Goal: Task Accomplishment & Management: Manage account settings

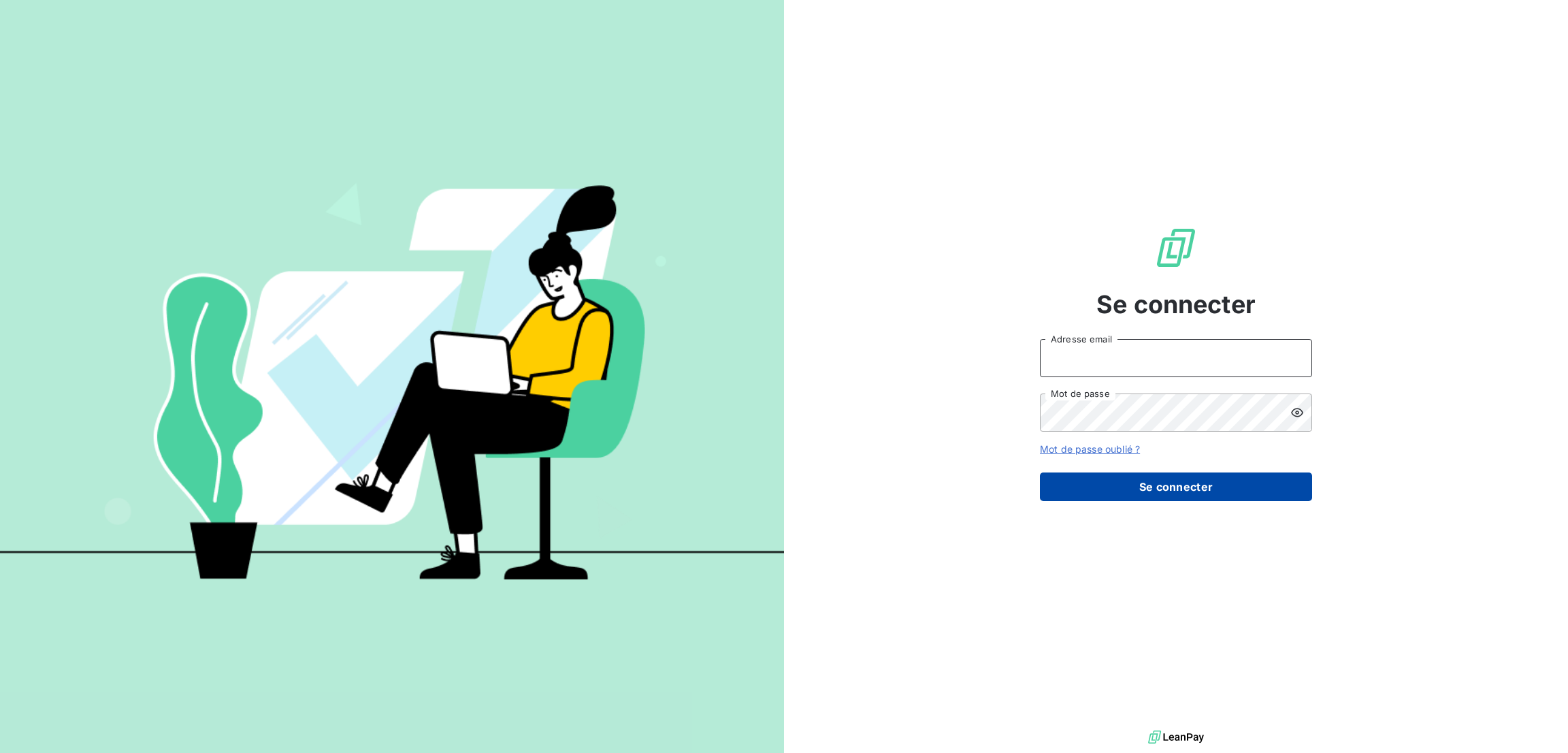
type input "mariama.diallo@greenwishes.fr"
click at [1180, 481] on button "Se connecter" at bounding box center [1176, 486] width 273 height 28
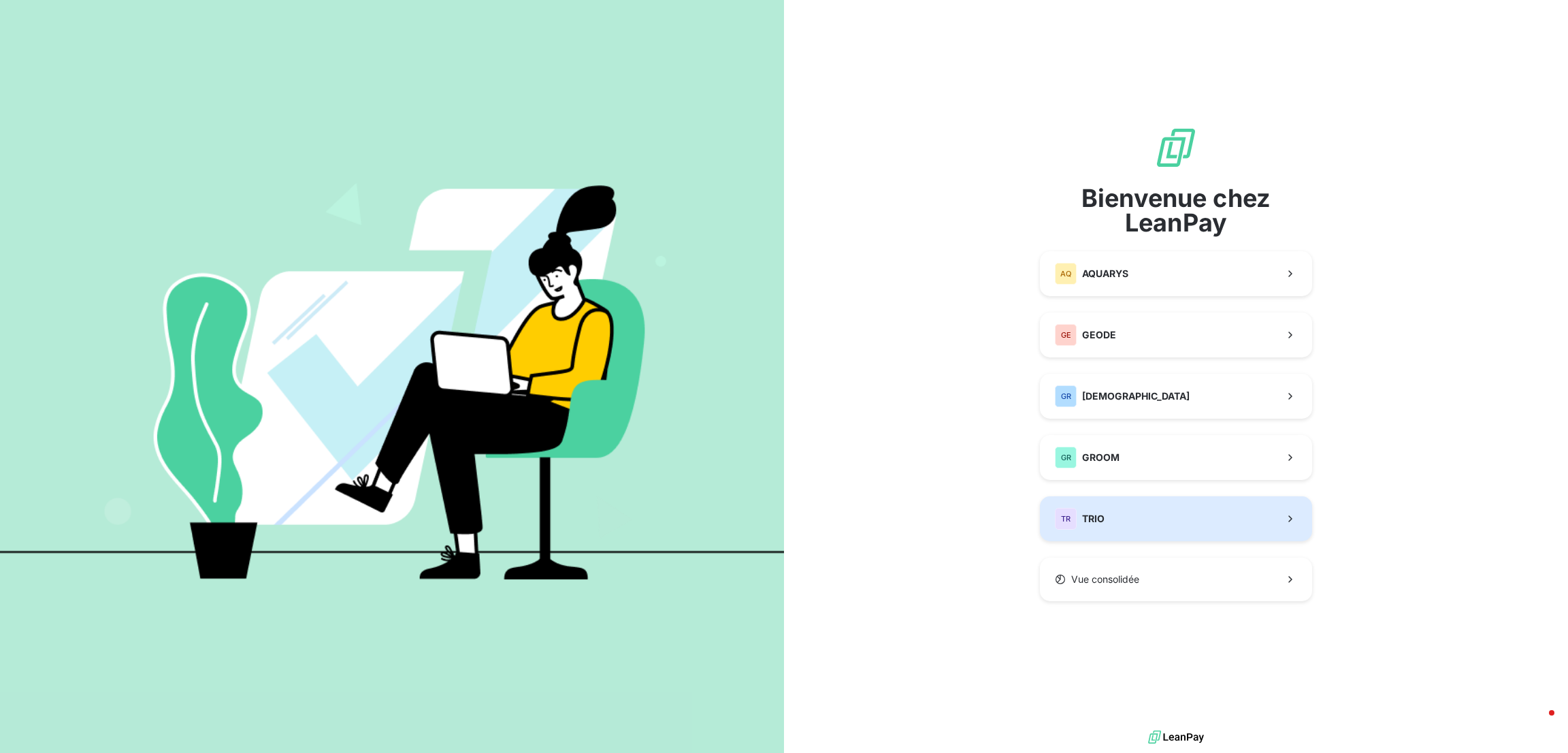
click at [1076, 516] on div "TR" at bounding box center [1065, 518] width 21 height 21
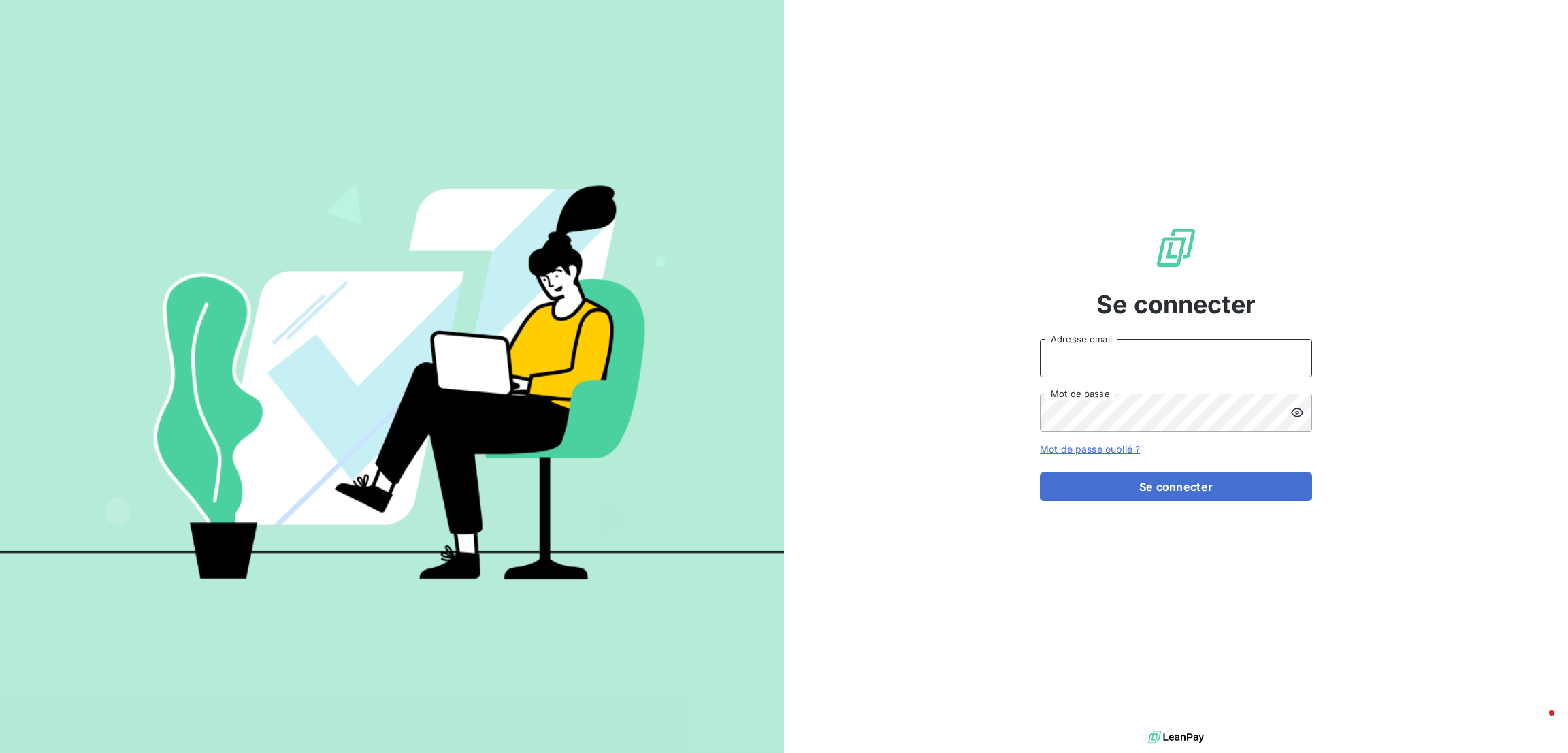
type input "mariama.diallo@greenwishes.fr"
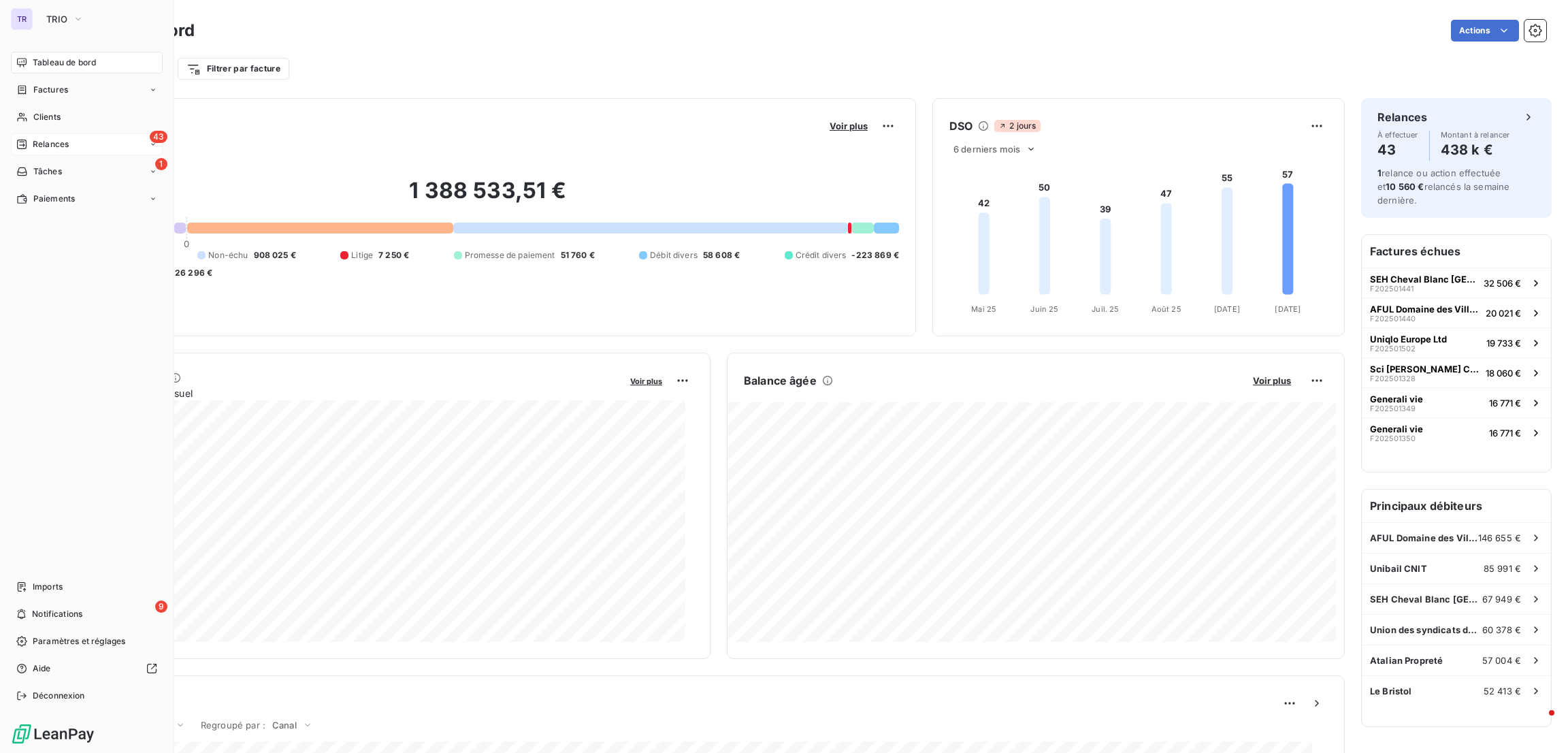
click at [53, 140] on span "Relances" at bounding box center [51, 144] width 36 height 13
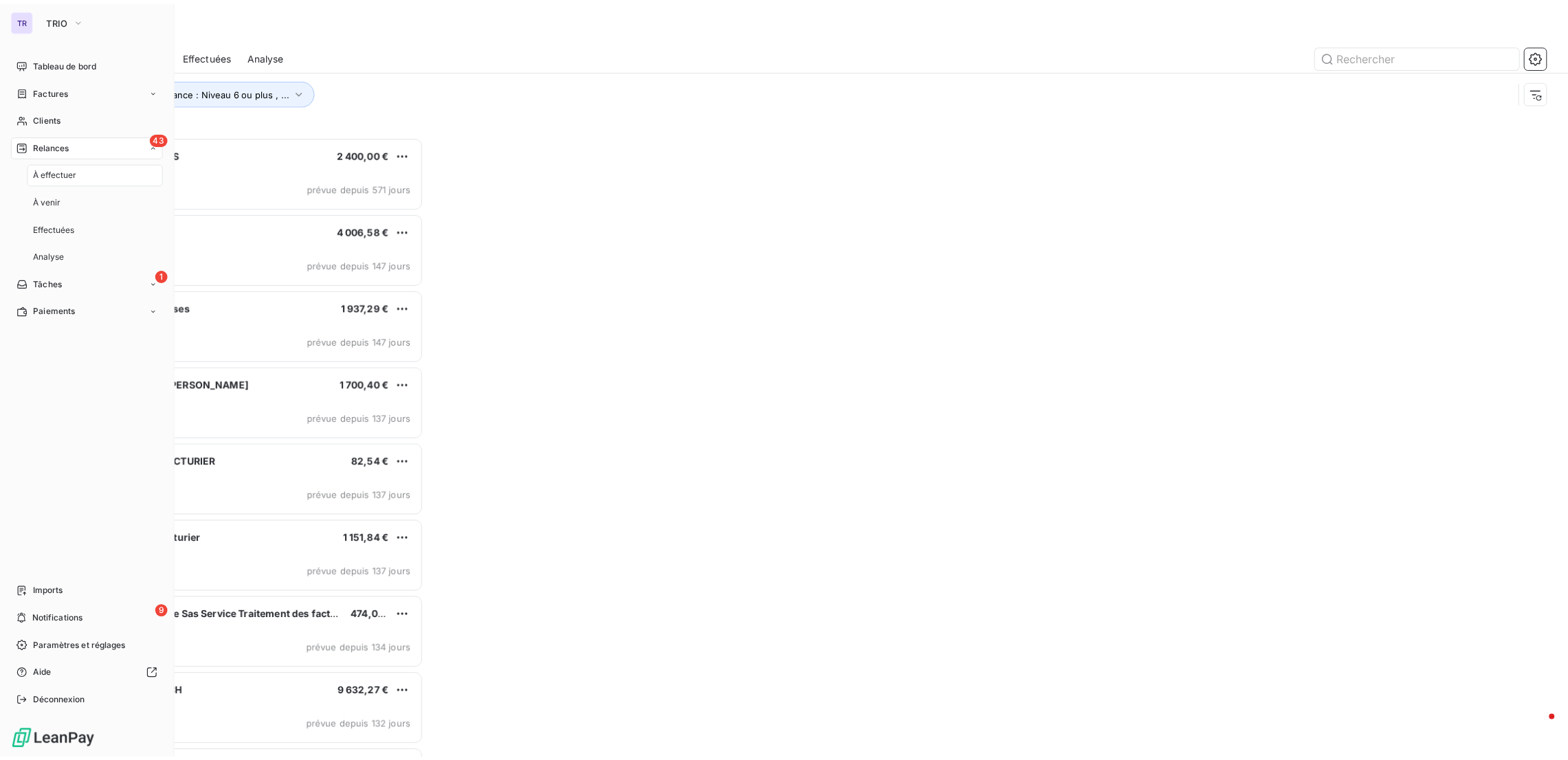
scroll to position [610, 345]
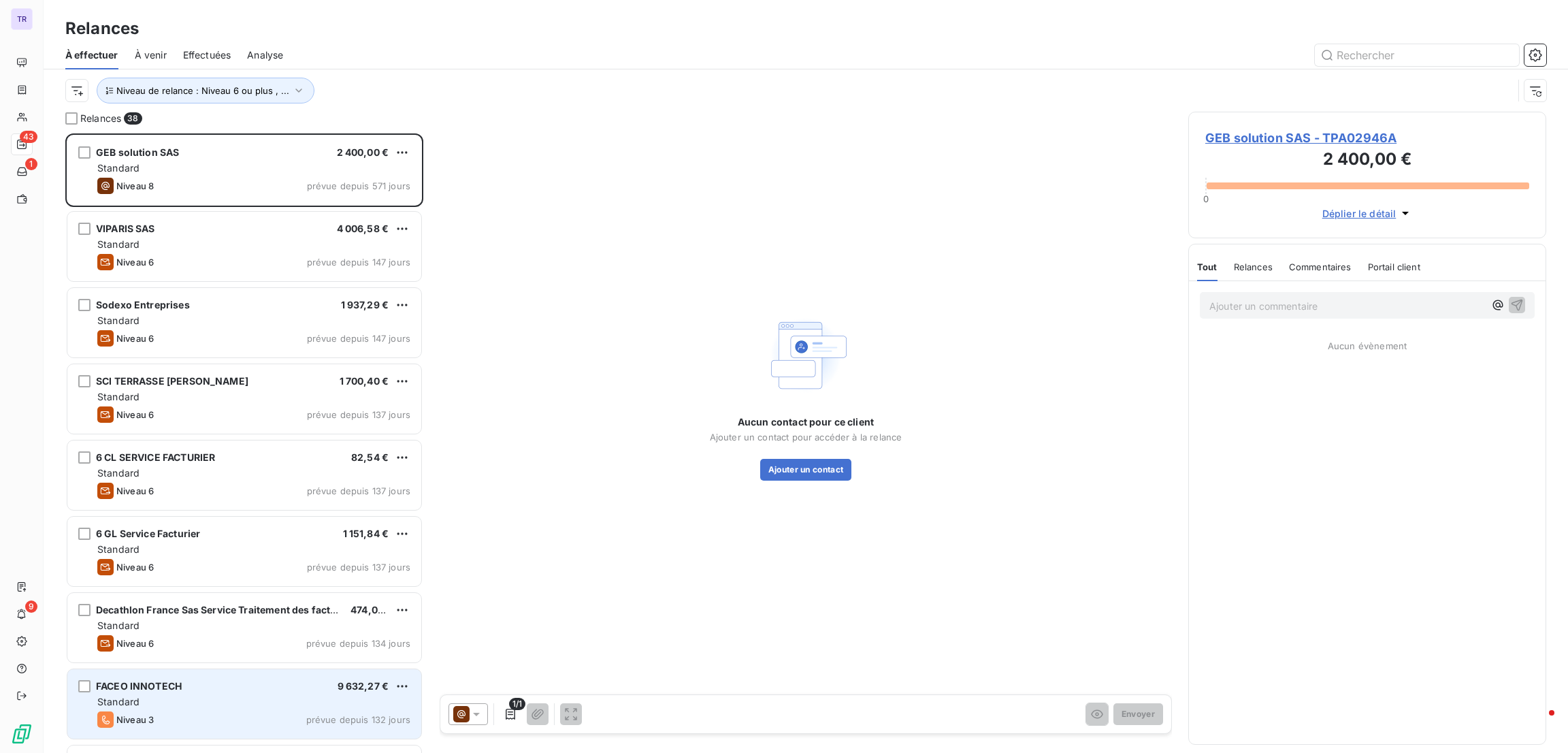
click at [224, 739] on div "FACEO INNOTECH 9 632,27 € Standard Niveau 3 prévue depuis 132 jours" at bounding box center [243, 703] width 355 height 71
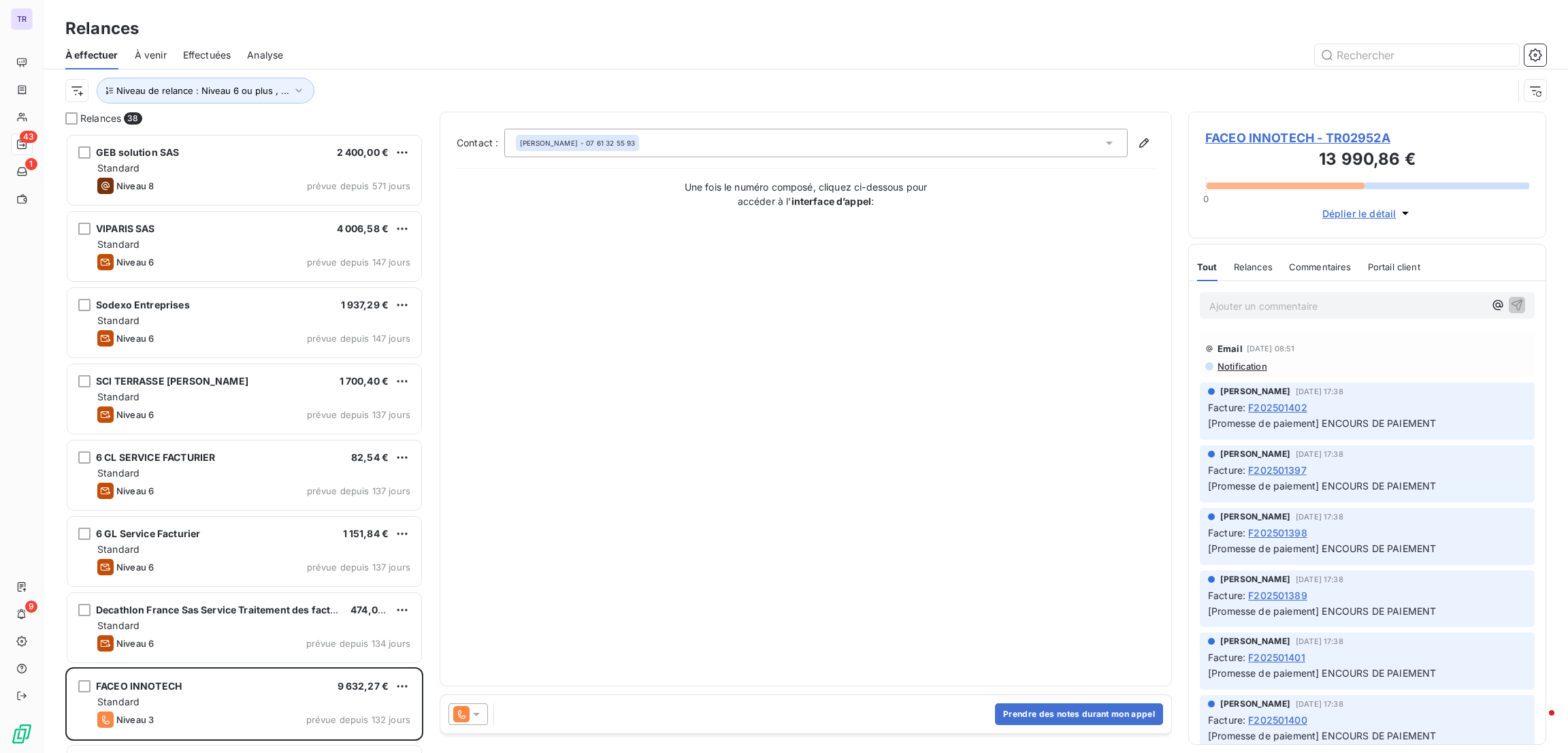
click at [474, 716] on icon at bounding box center [476, 714] width 14 height 14
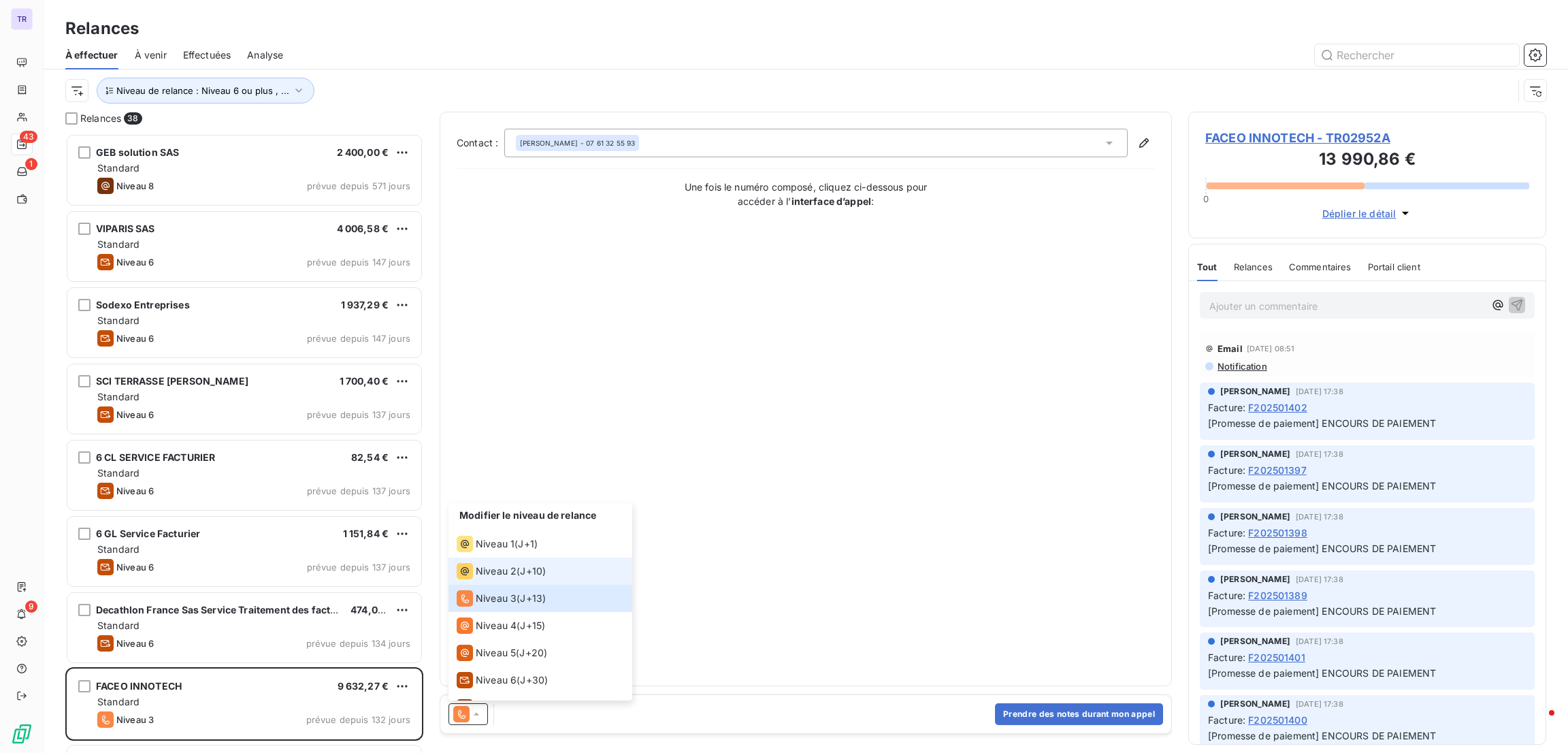
click at [499, 580] on div "Niveau 2" at bounding box center [486, 571] width 59 height 17
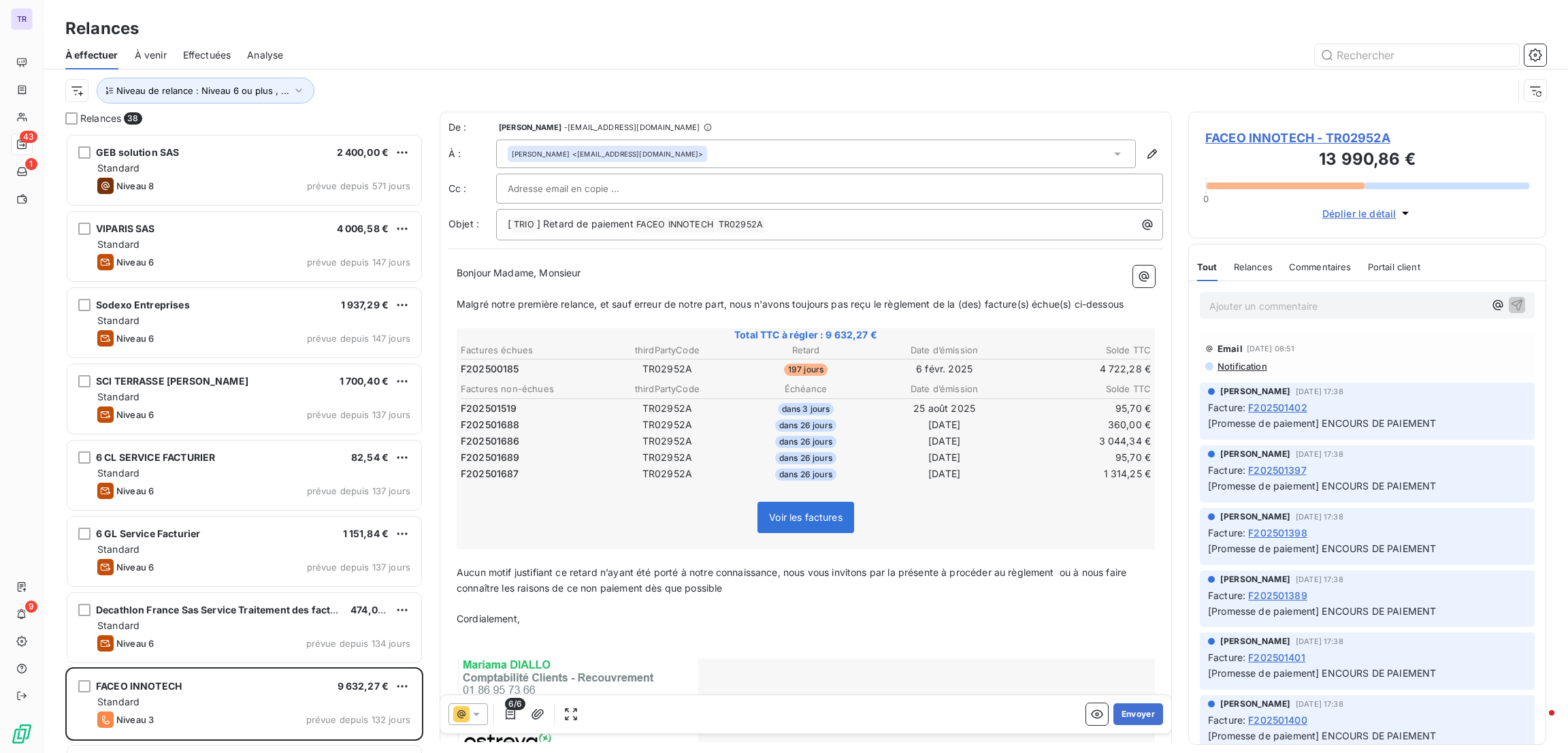
click at [462, 711] on icon at bounding box center [461, 714] width 17 height 17
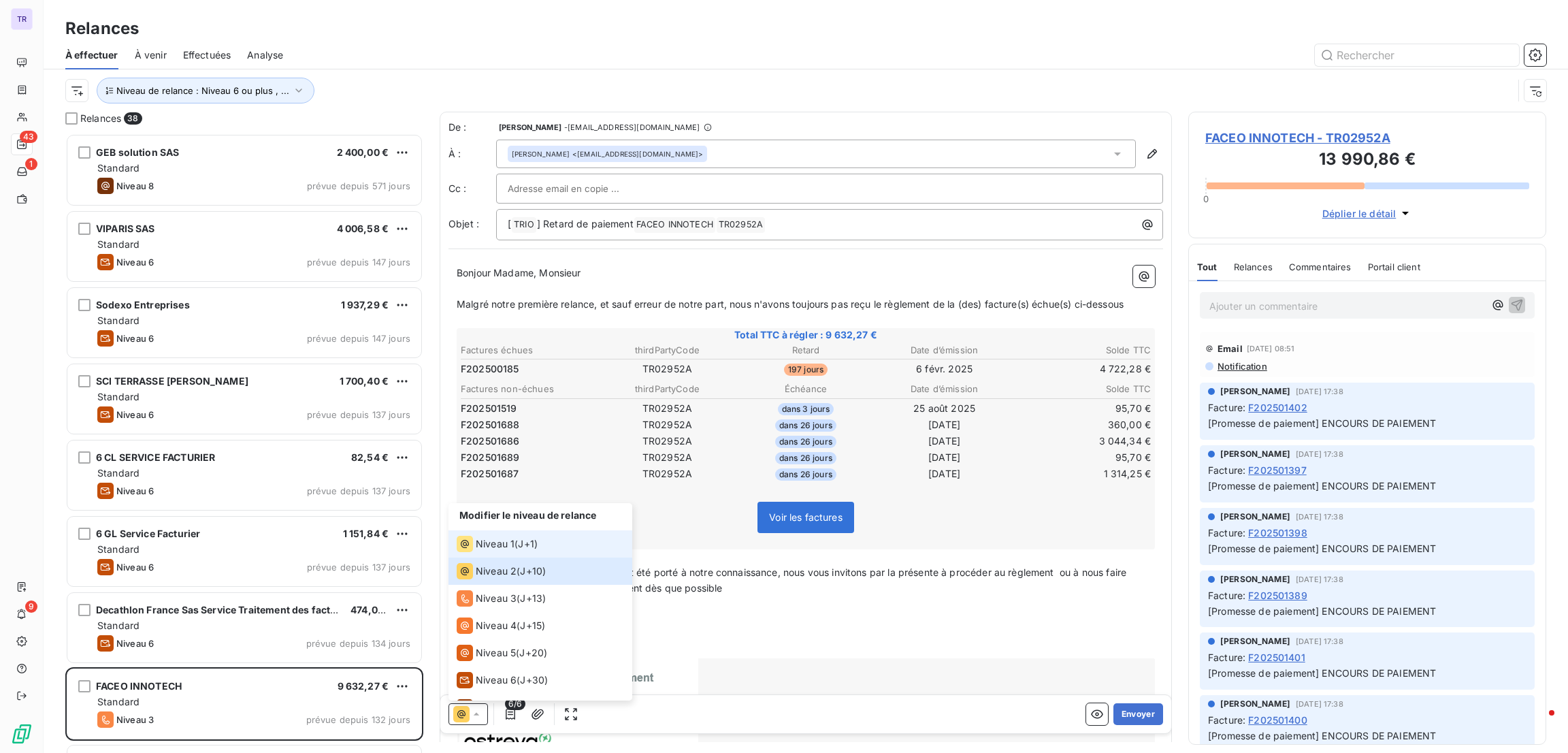
click at [528, 539] on span "J+1 )" at bounding box center [528, 544] width 19 height 14
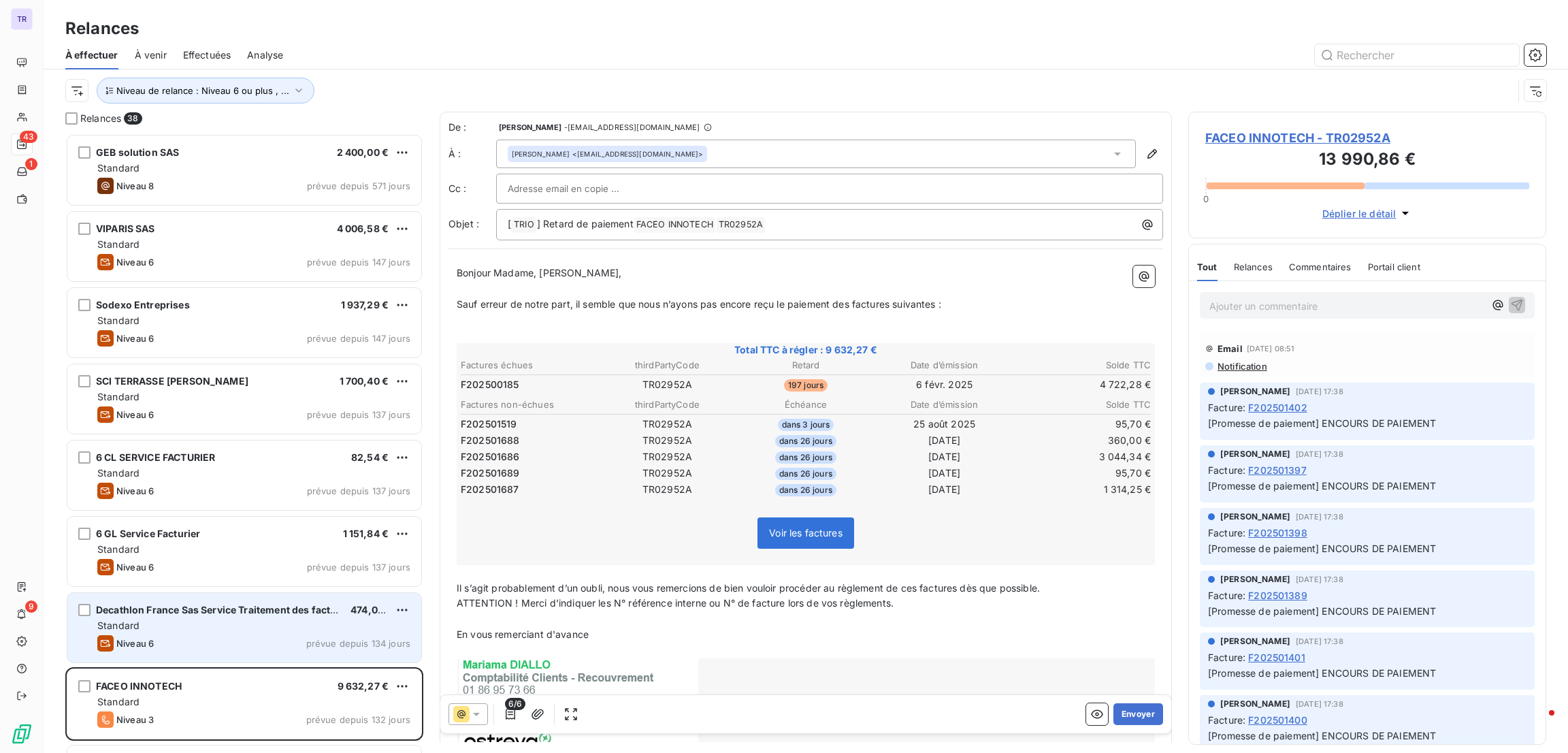
click at [175, 630] on div "Standard" at bounding box center [253, 625] width 313 height 14
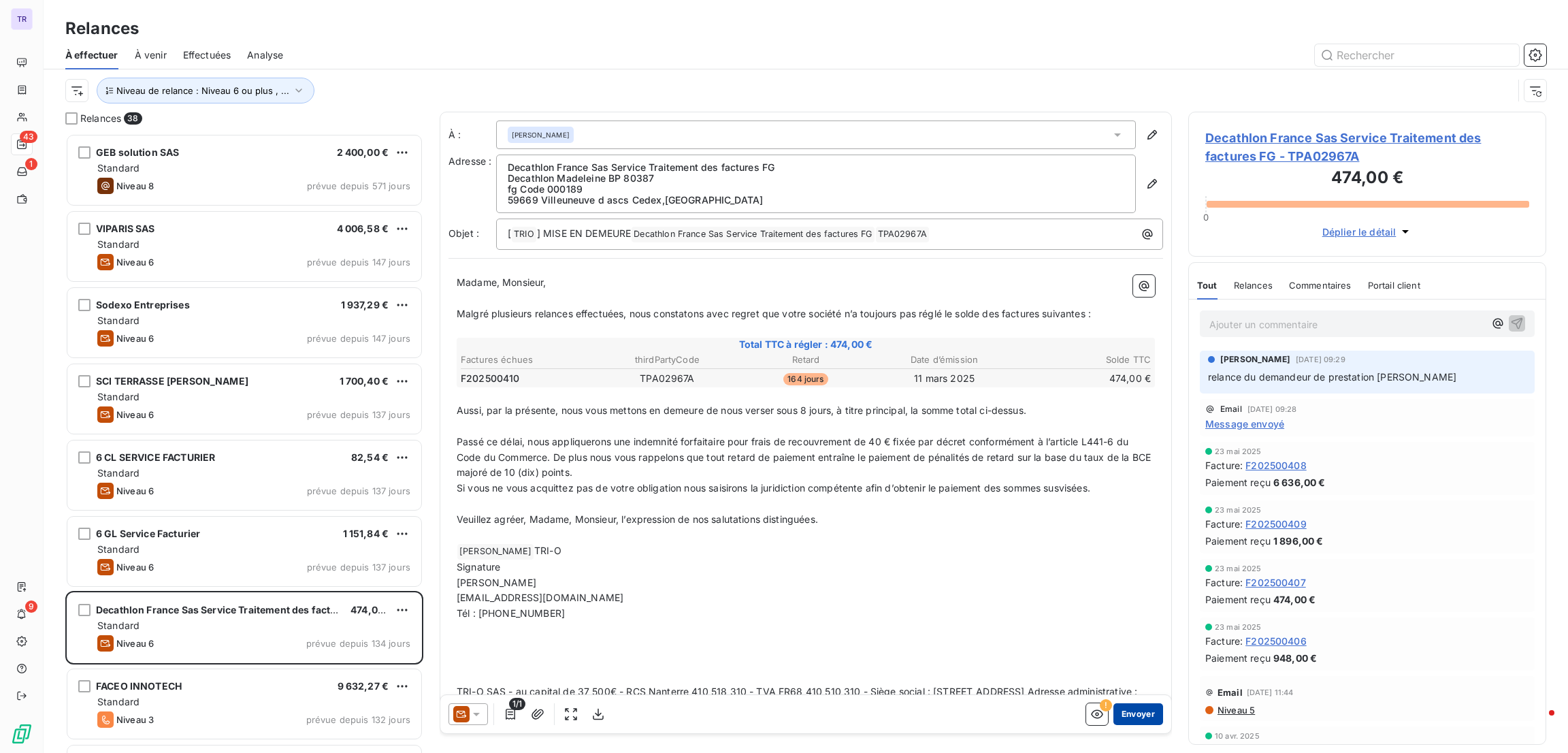
click at [1124, 714] on button "Envoyer" at bounding box center [1138, 714] width 50 height 21
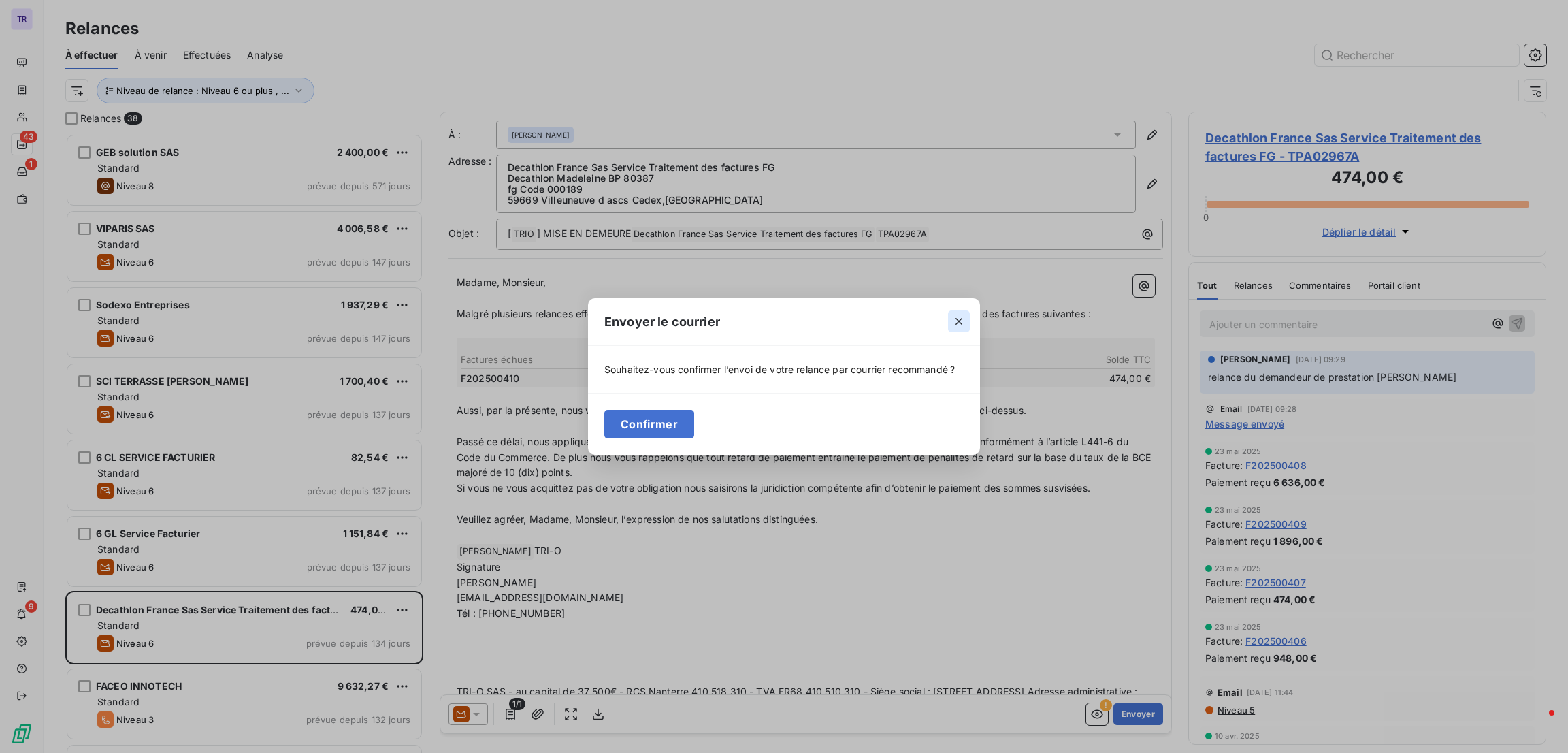
click at [959, 314] on button "button" at bounding box center [958, 321] width 21 height 21
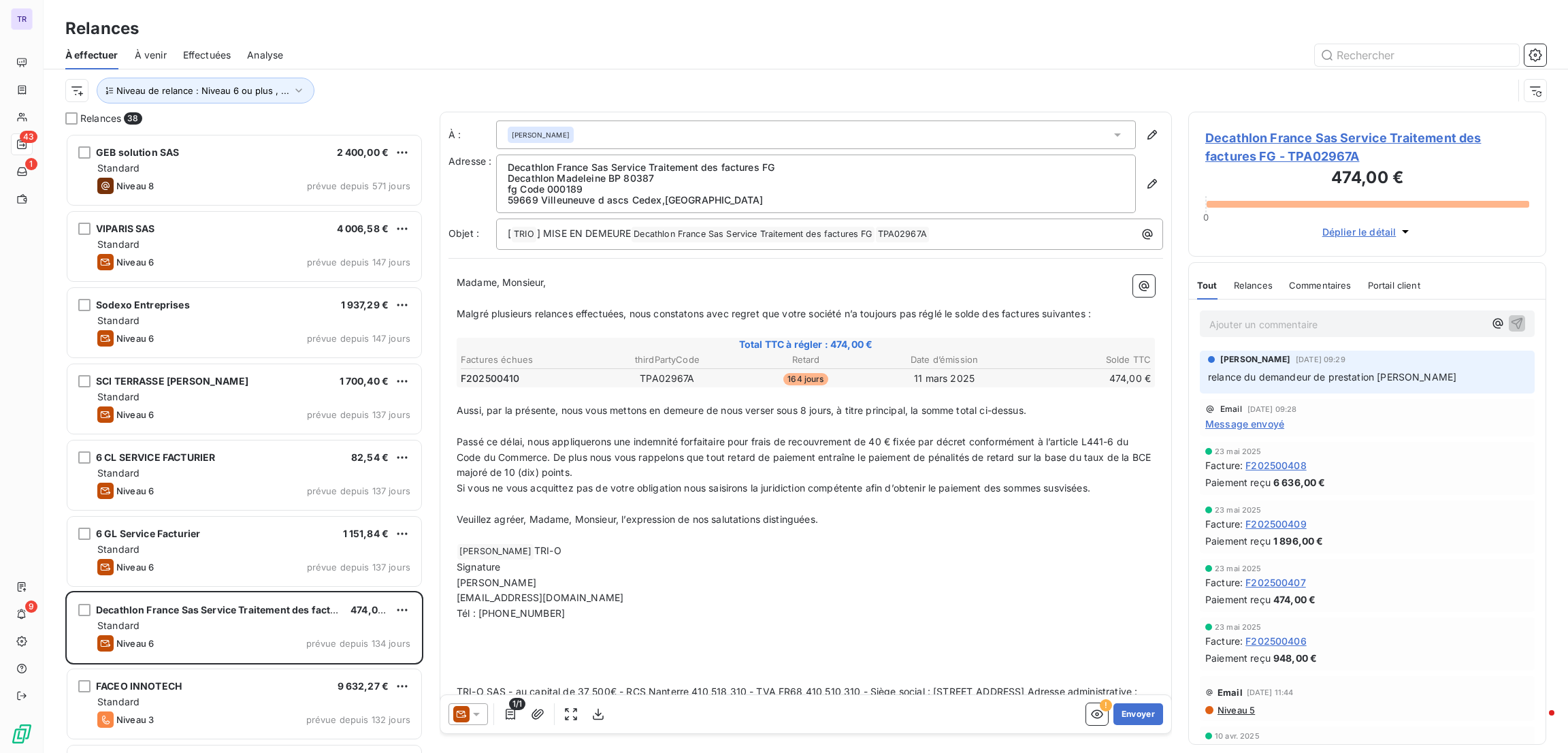
click at [465, 716] on icon at bounding box center [461, 714] width 17 height 17
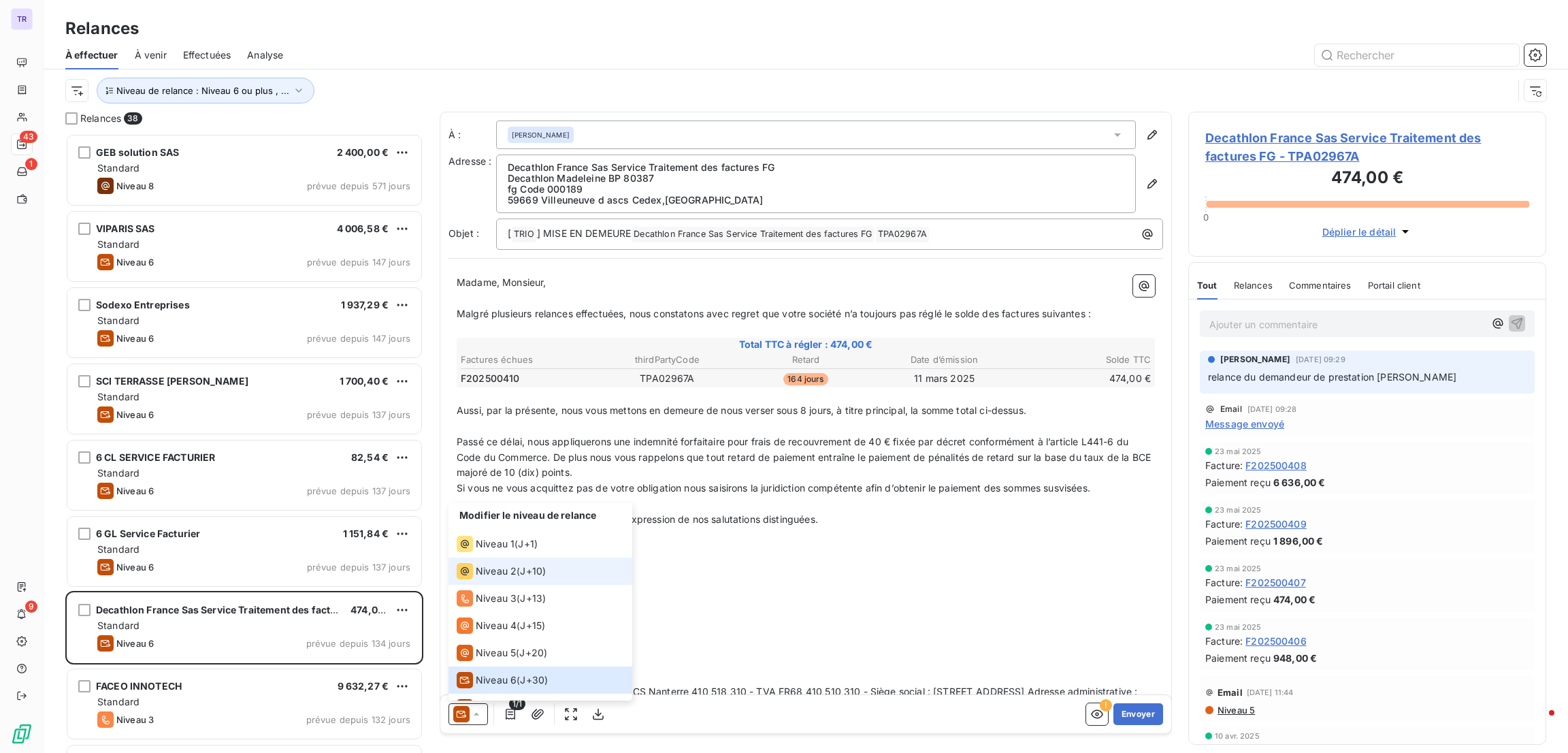
click at [522, 582] on li "Niveau 2 ( J+10 )" at bounding box center [541, 571] width 184 height 27
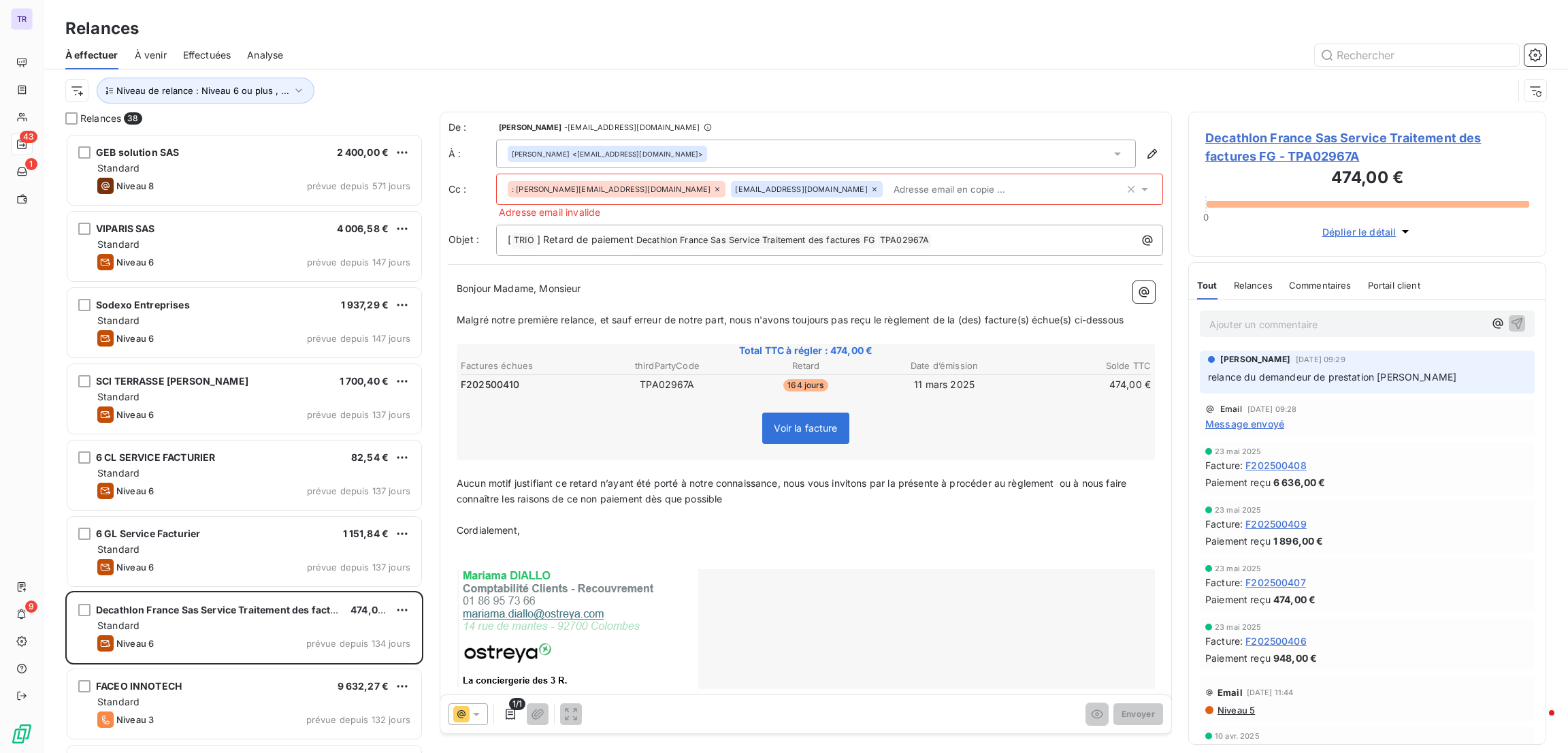
click at [713, 191] on icon at bounding box center [717, 189] width 8 height 8
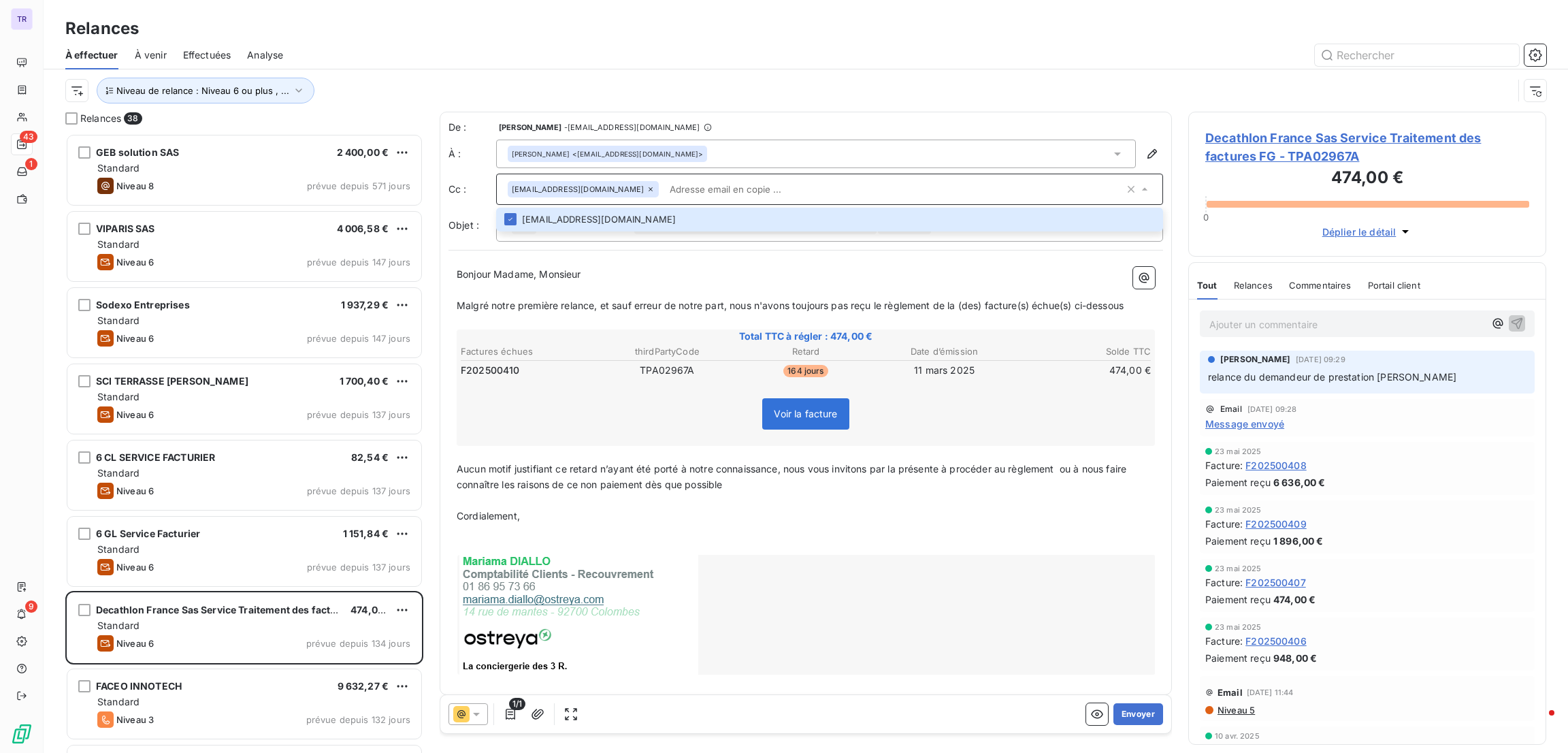
click at [956, 184] on input "text" at bounding box center [894, 189] width 460 height 20
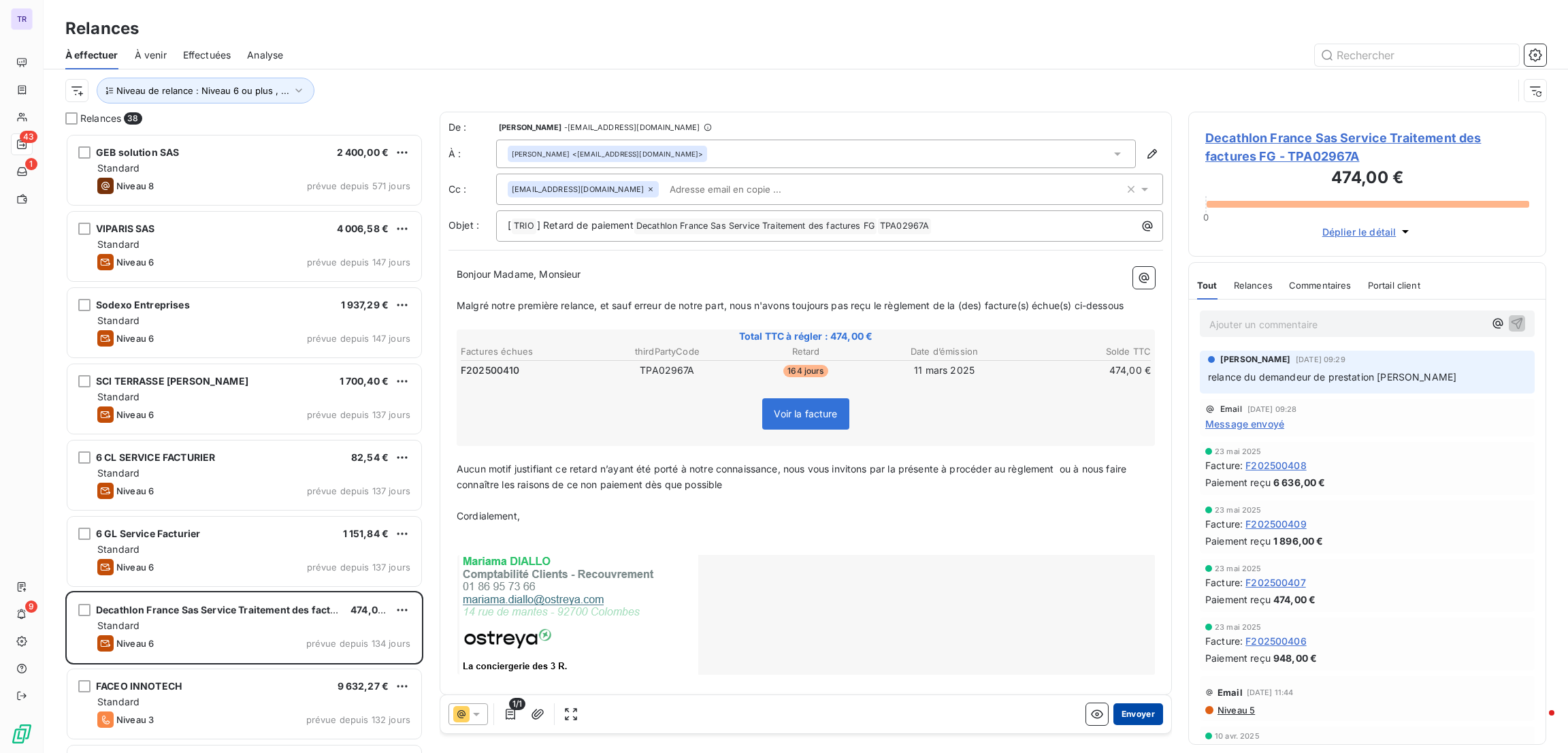
click at [1115, 712] on button "Envoyer" at bounding box center [1138, 714] width 50 height 21
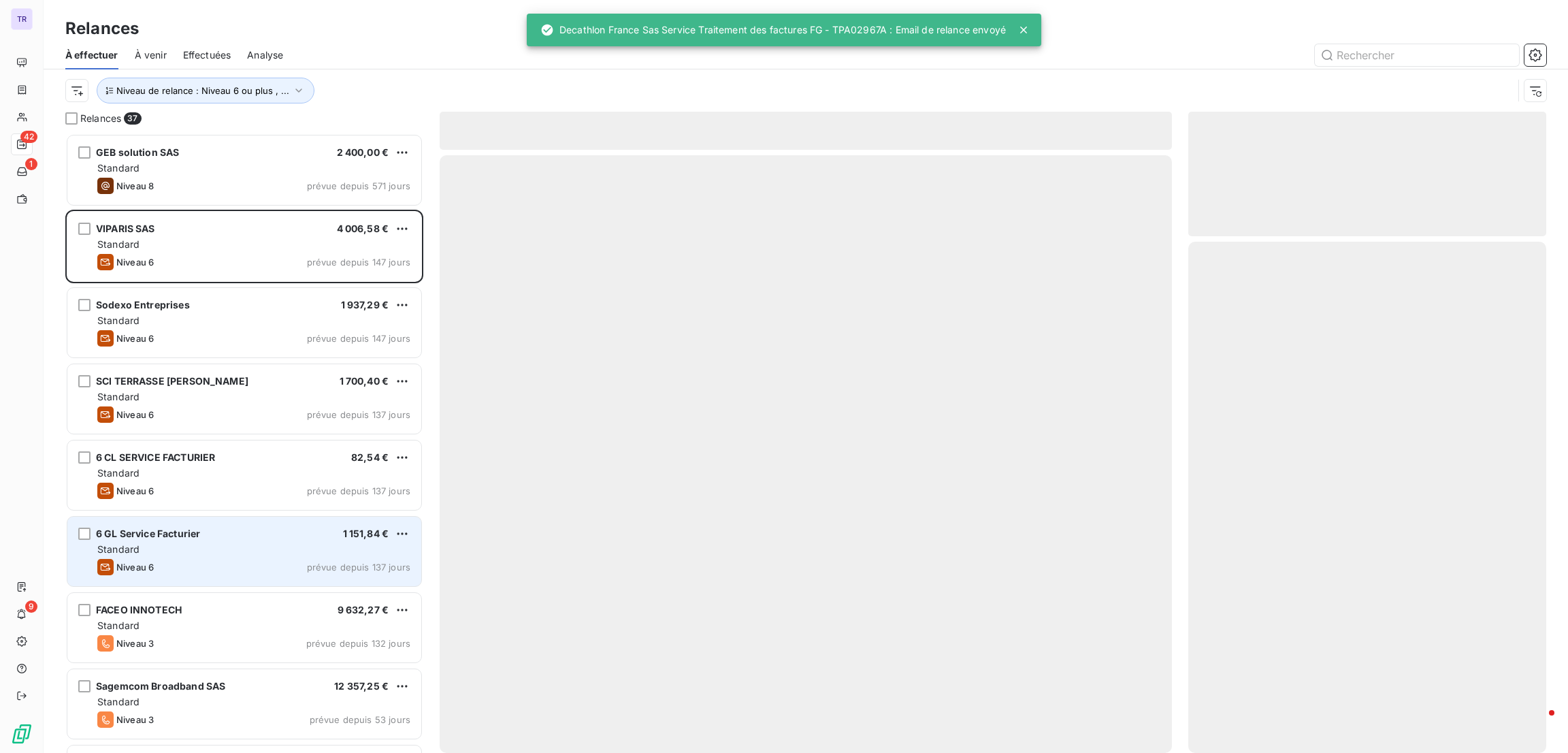
click at [250, 530] on div "6 GL Service Facturier 1 151,84 €" at bounding box center [253, 534] width 313 height 13
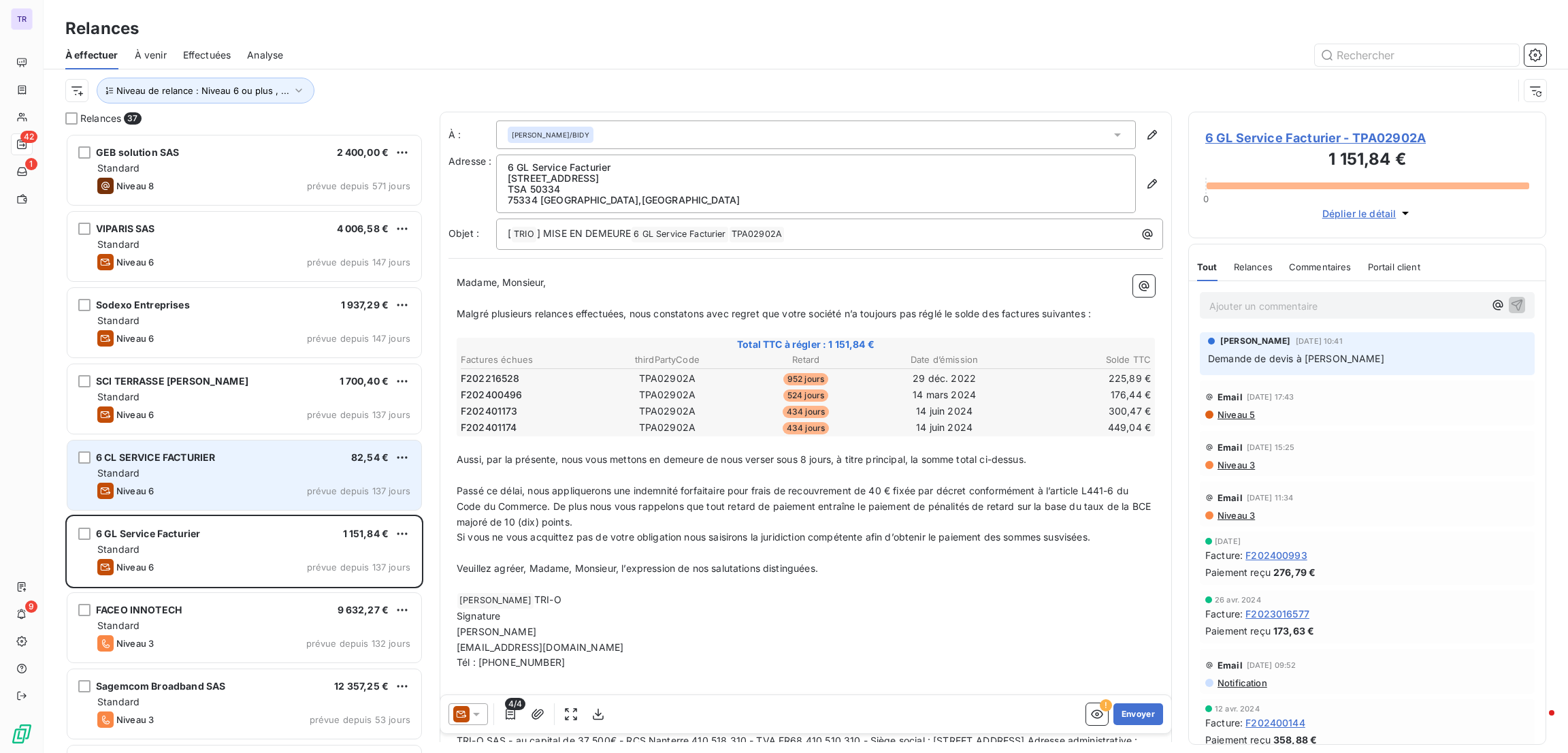
click at [271, 478] on div "Standard" at bounding box center [253, 473] width 313 height 14
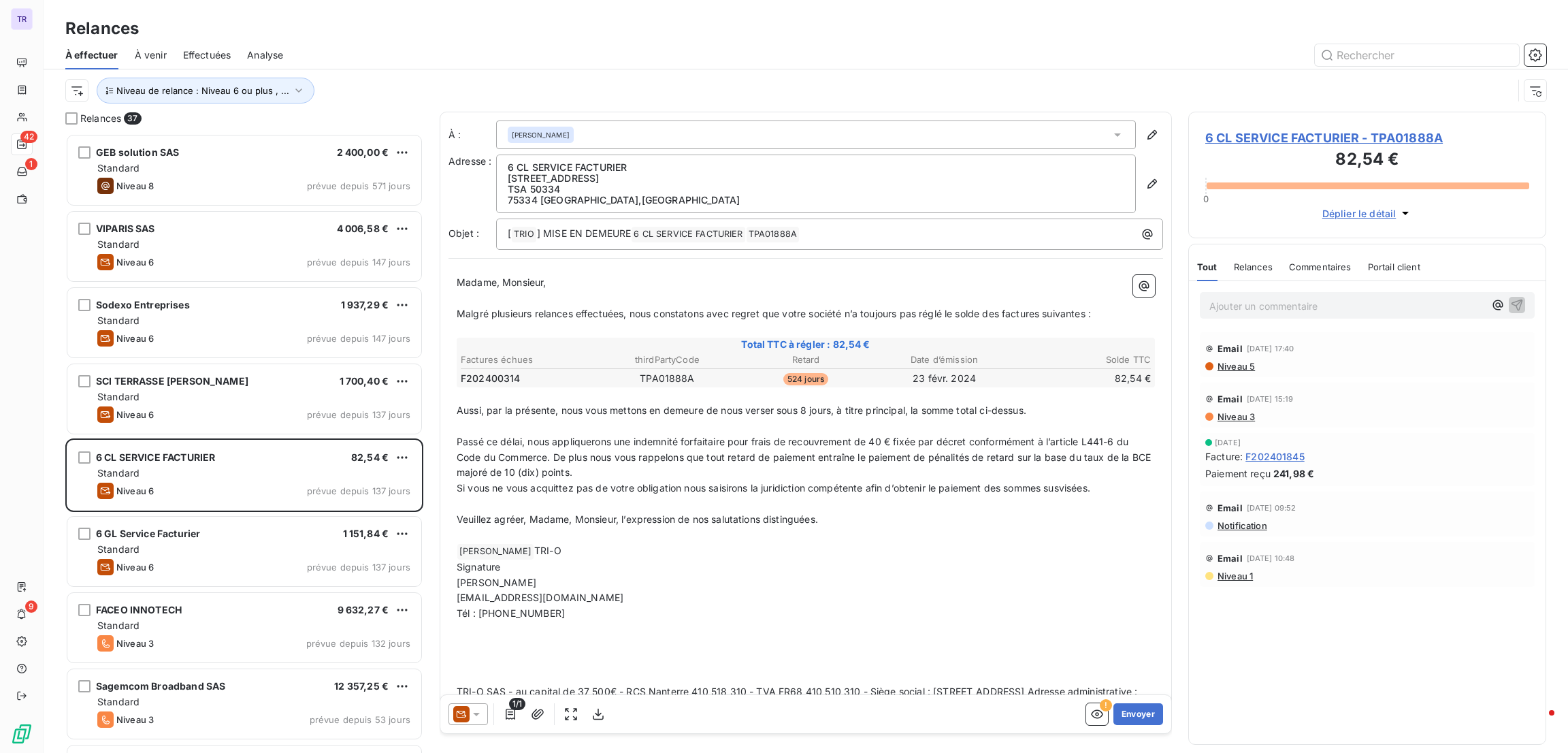
click at [467, 727] on div "1/1 ! Envoyer" at bounding box center [805, 713] width 731 height 38
click at [467, 707] on icon at bounding box center [461, 714] width 17 height 17
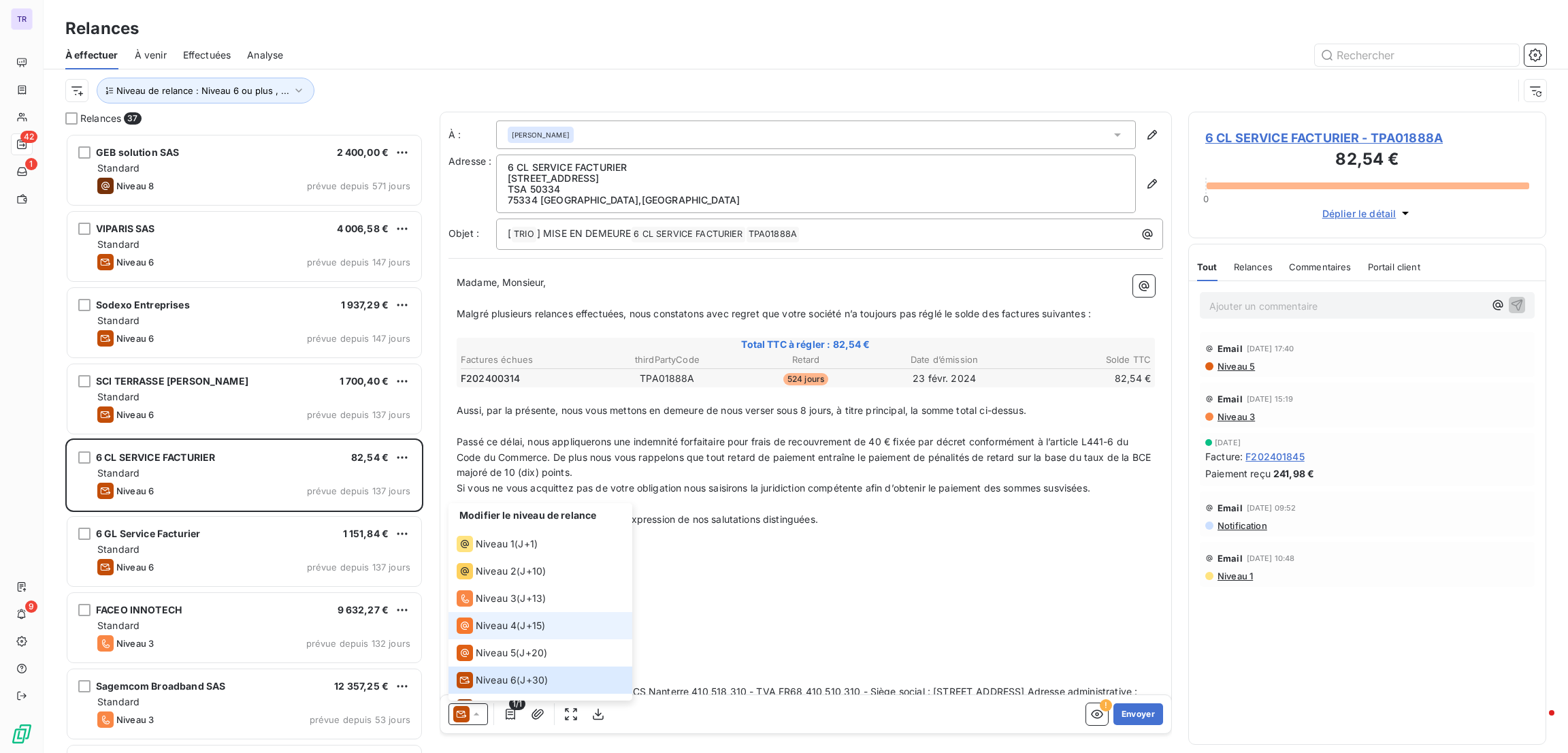
click at [509, 621] on span "Niveau 4" at bounding box center [496, 625] width 41 height 14
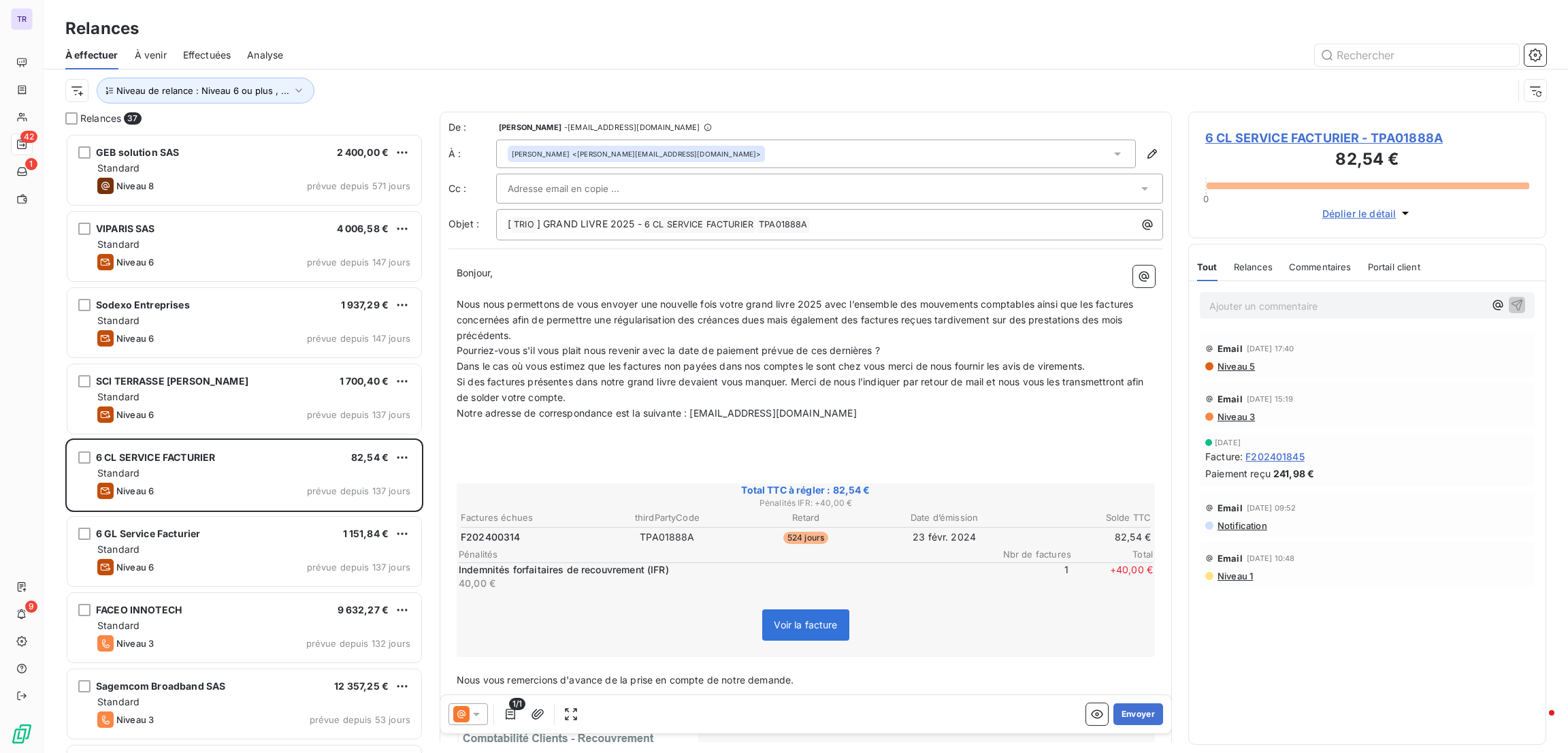
click at [467, 722] on icon at bounding box center [461, 714] width 17 height 17
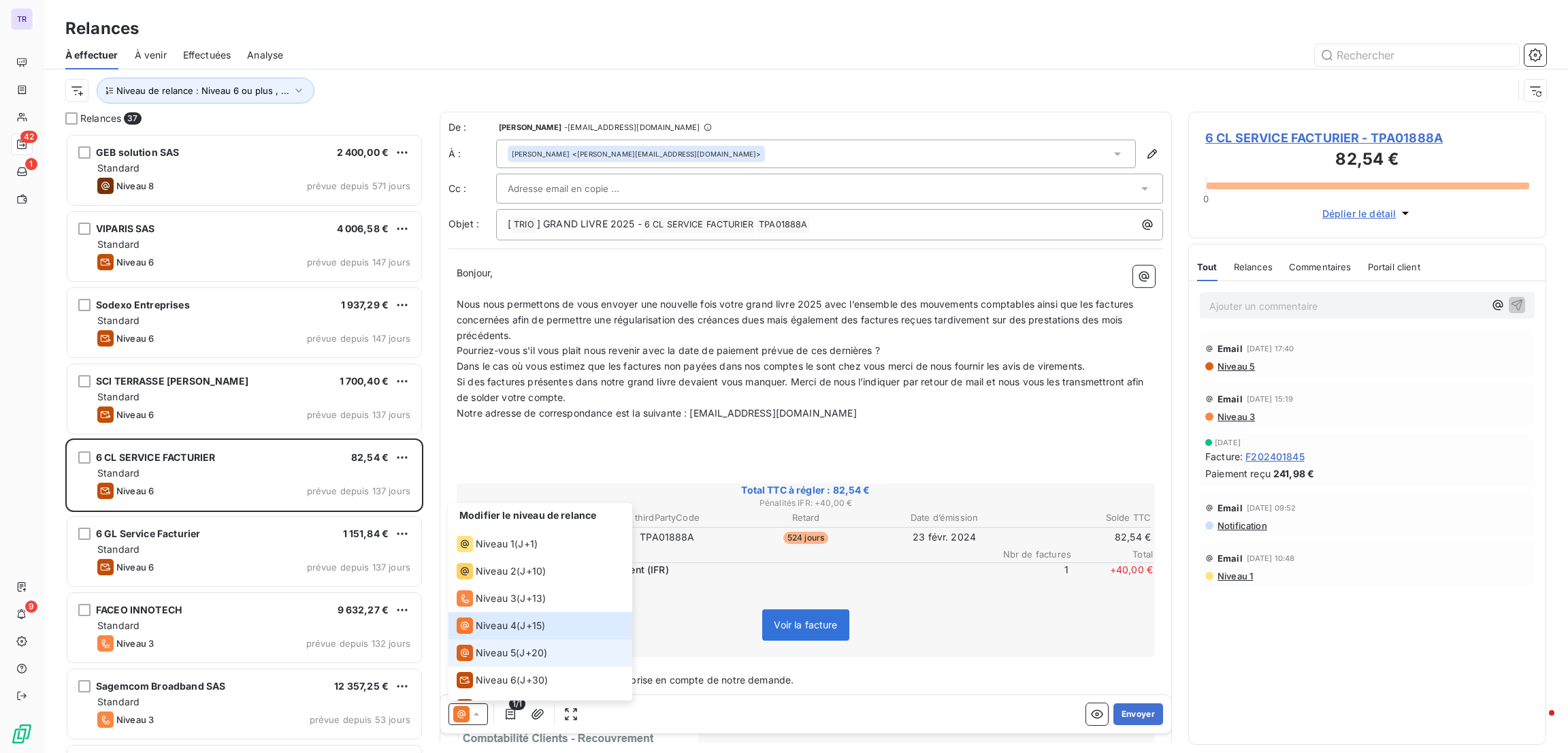
click at [504, 656] on span "Niveau 5" at bounding box center [495, 653] width 40 height 14
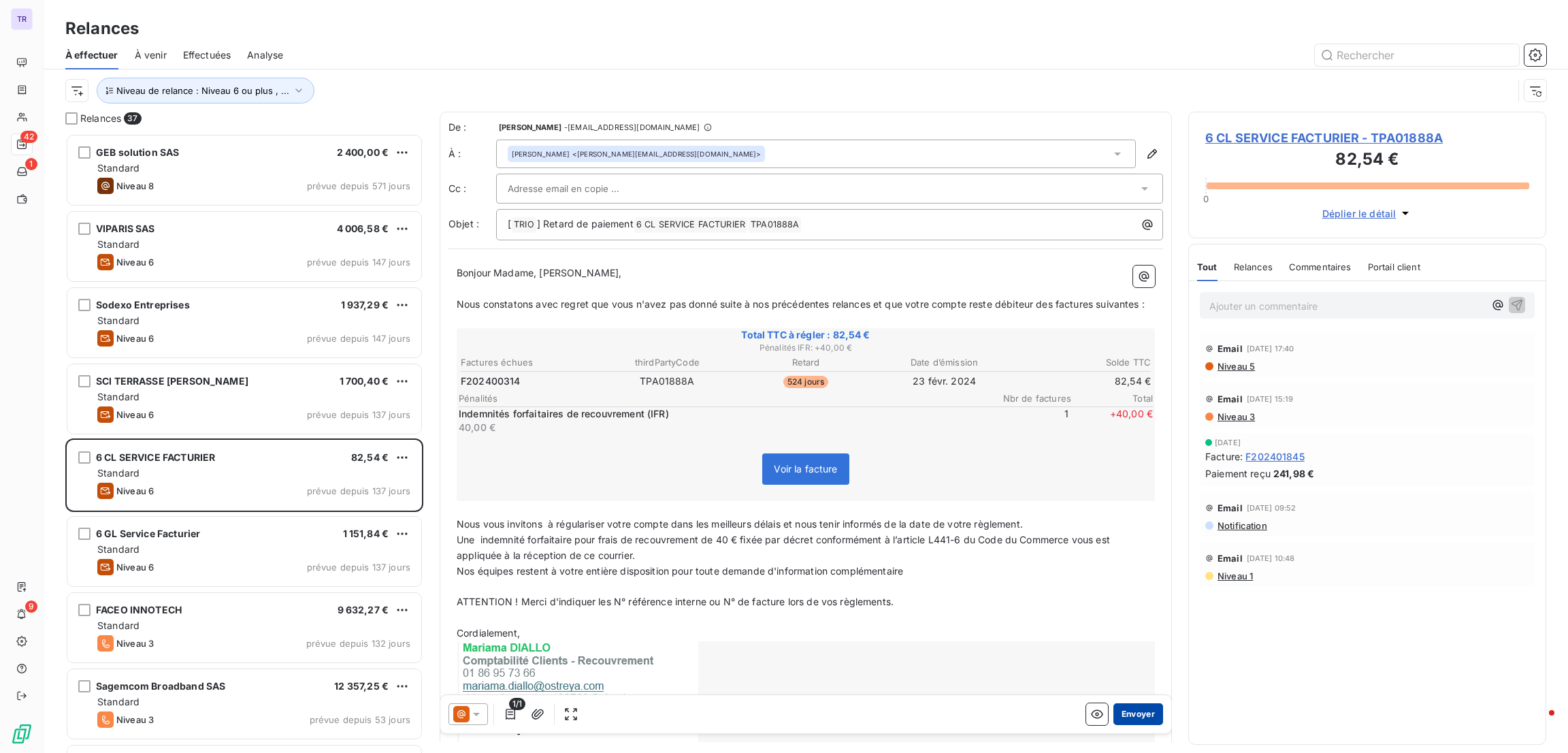
click at [1132, 712] on button "Envoyer" at bounding box center [1138, 714] width 50 height 21
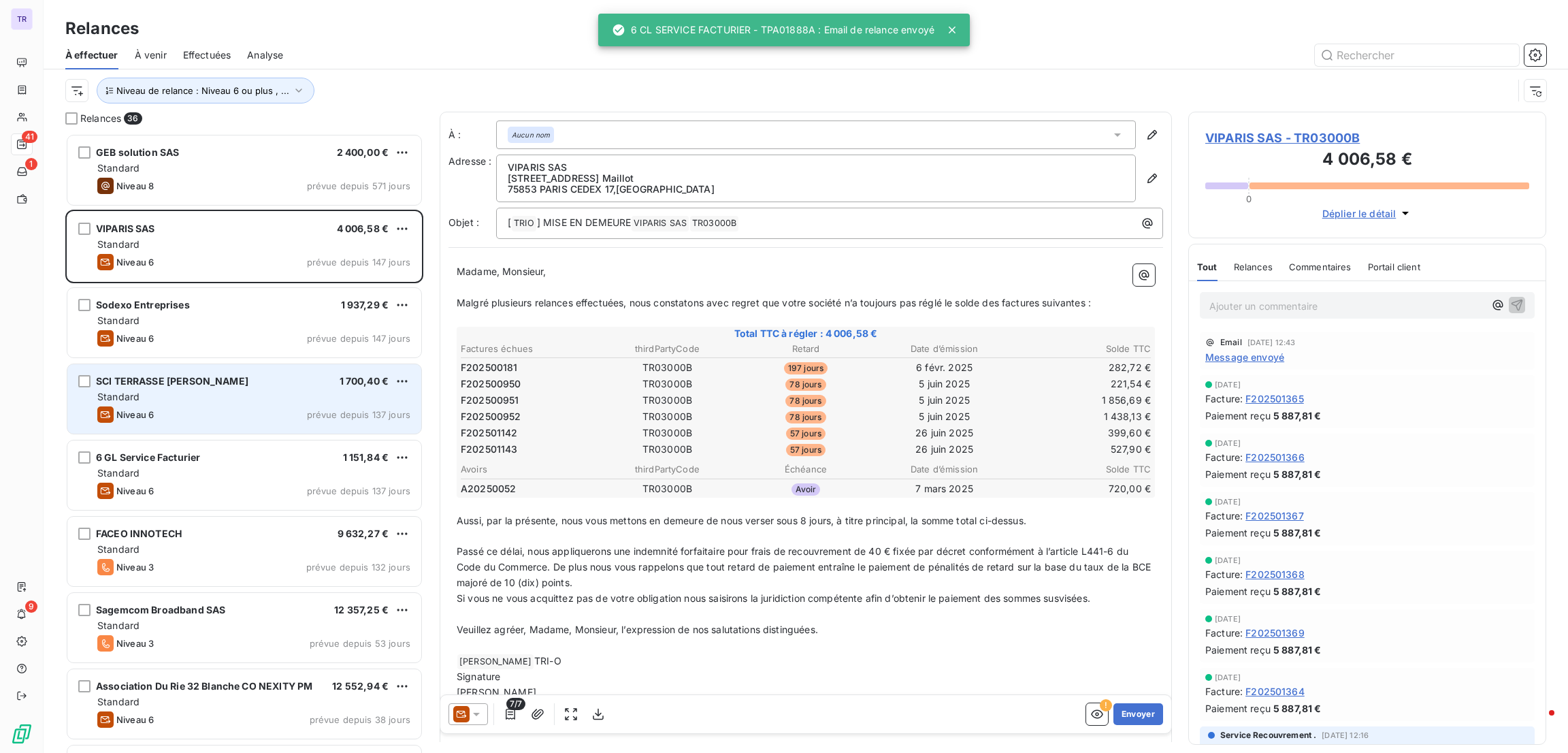
click at [234, 410] on div "Niveau 6 prévue depuis 137 jours" at bounding box center [253, 414] width 313 height 17
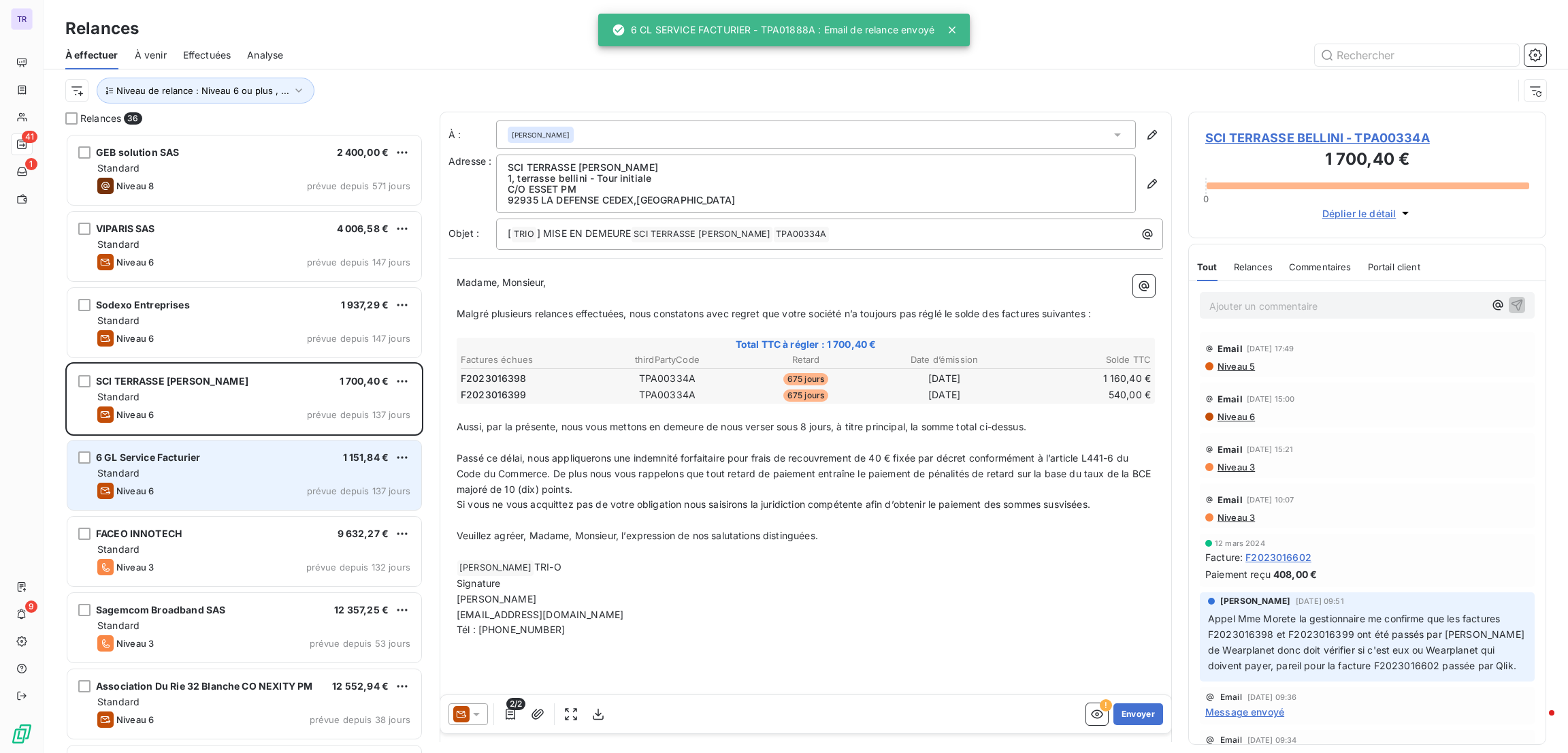
click at [229, 458] on div "6 GL Service Facturier 1 151,84 €" at bounding box center [253, 457] width 313 height 13
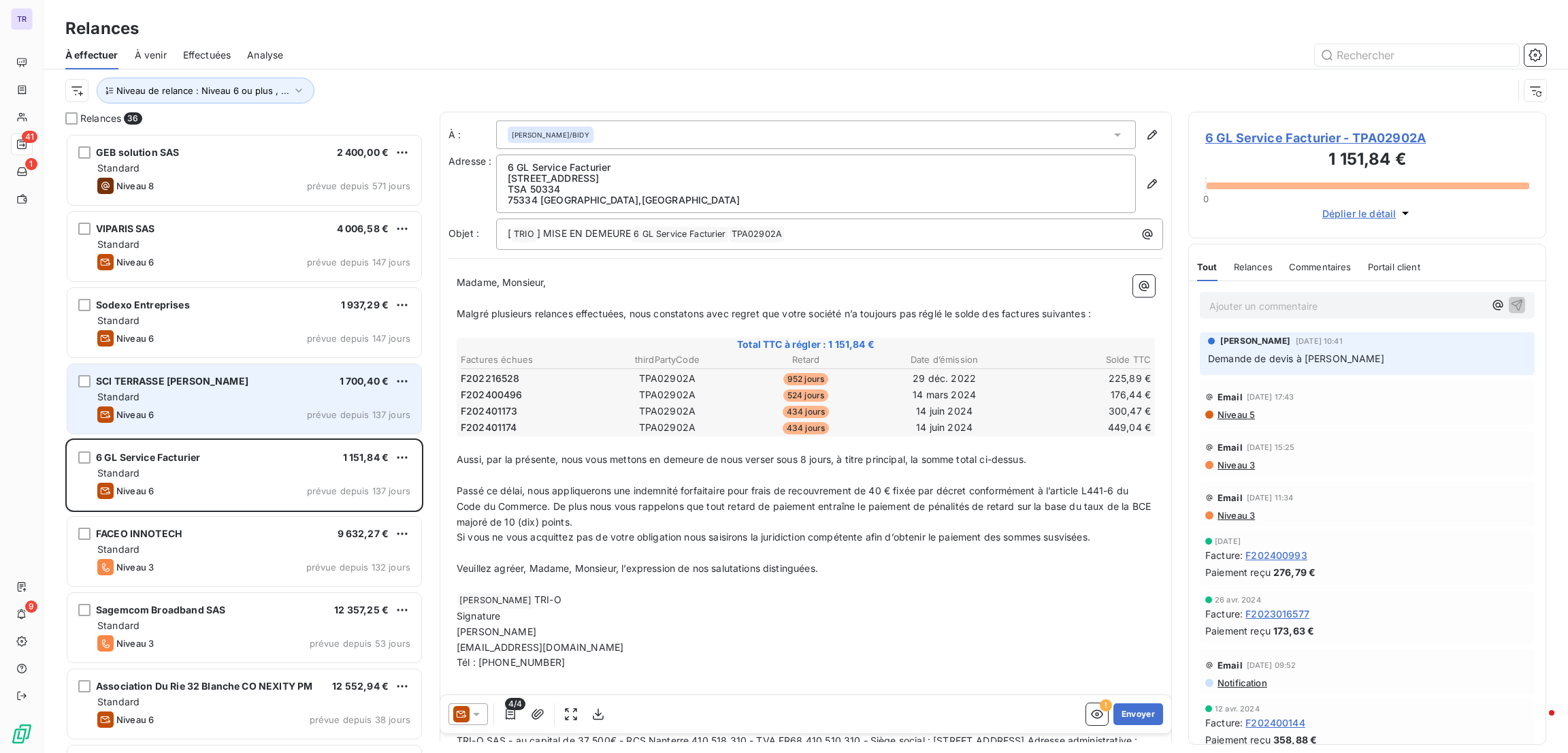
click at [299, 386] on div "SCI TERRASSE BELLINI 1 700,40 €" at bounding box center [253, 381] width 313 height 13
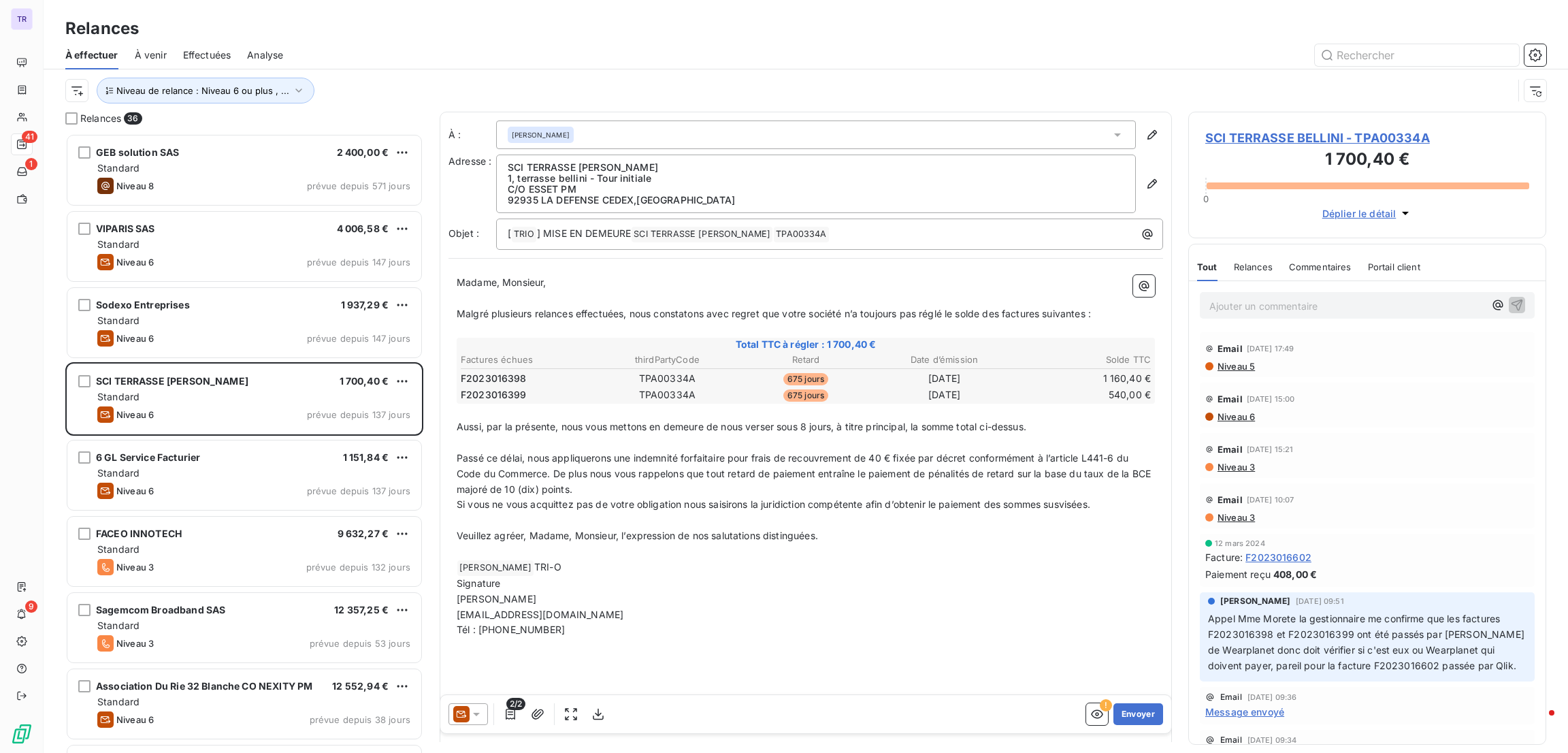
click at [482, 711] on icon at bounding box center [476, 714] width 14 height 14
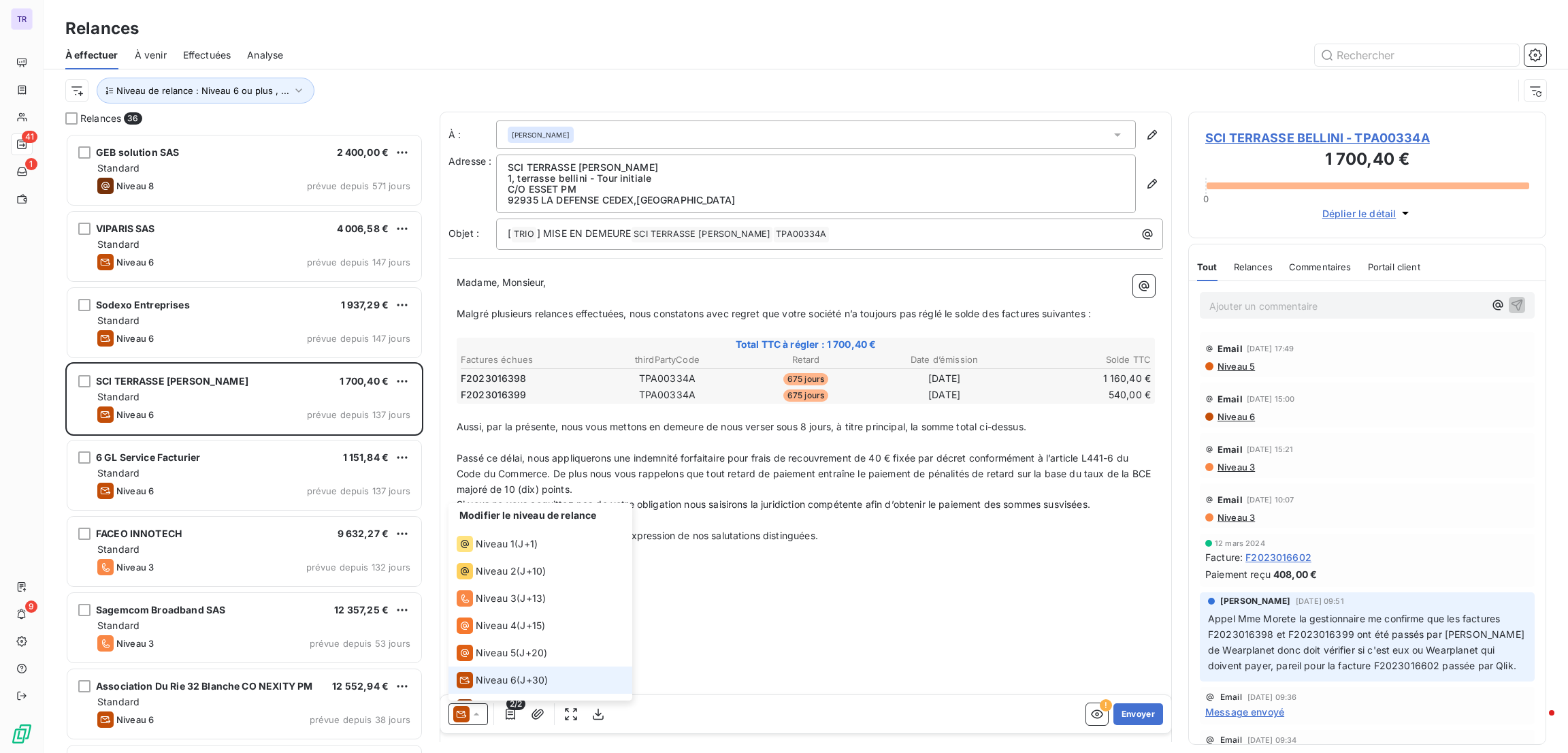
click at [501, 684] on span "Niveau 6" at bounding box center [496, 680] width 41 height 14
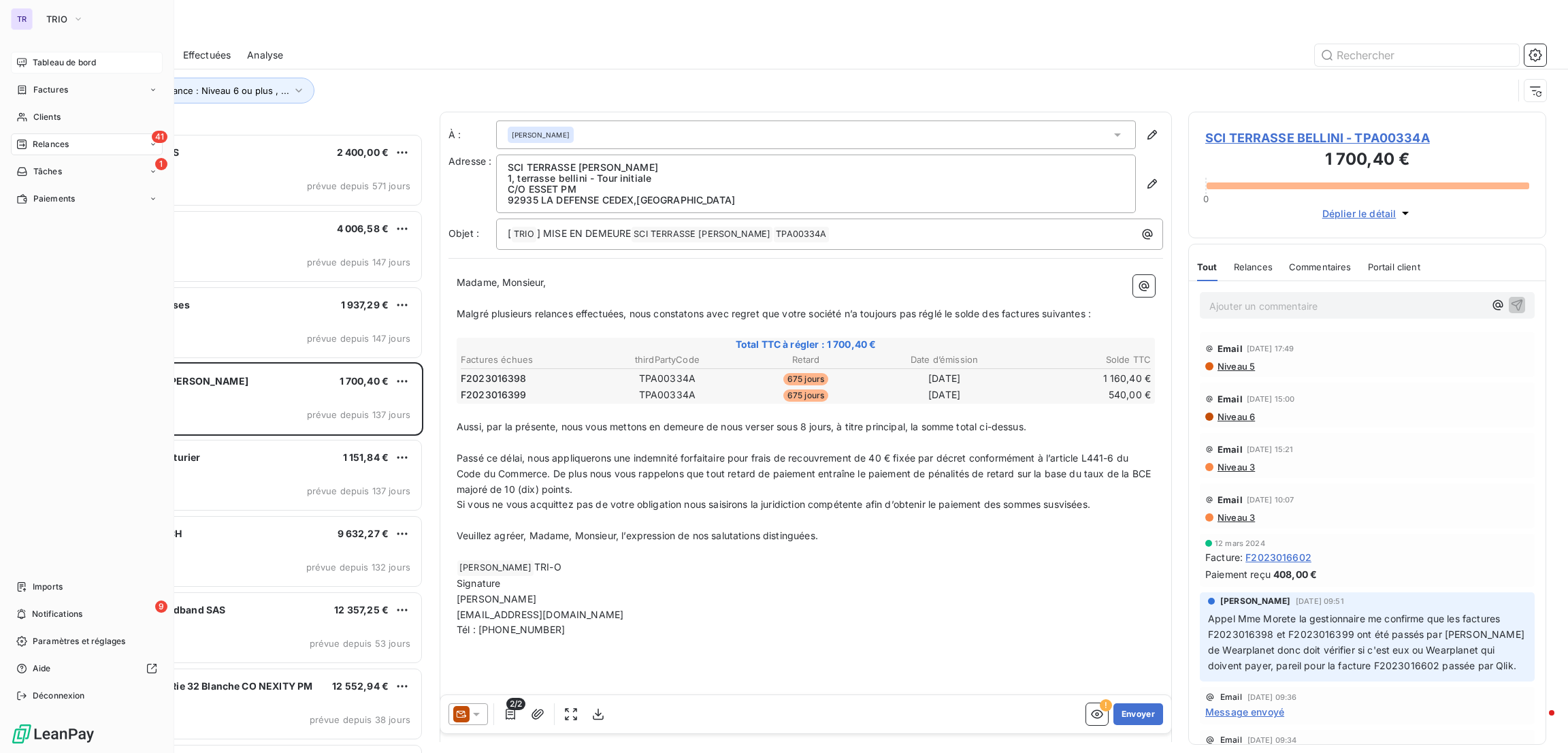
click at [59, 65] on span "Tableau de bord" at bounding box center [64, 62] width 63 height 13
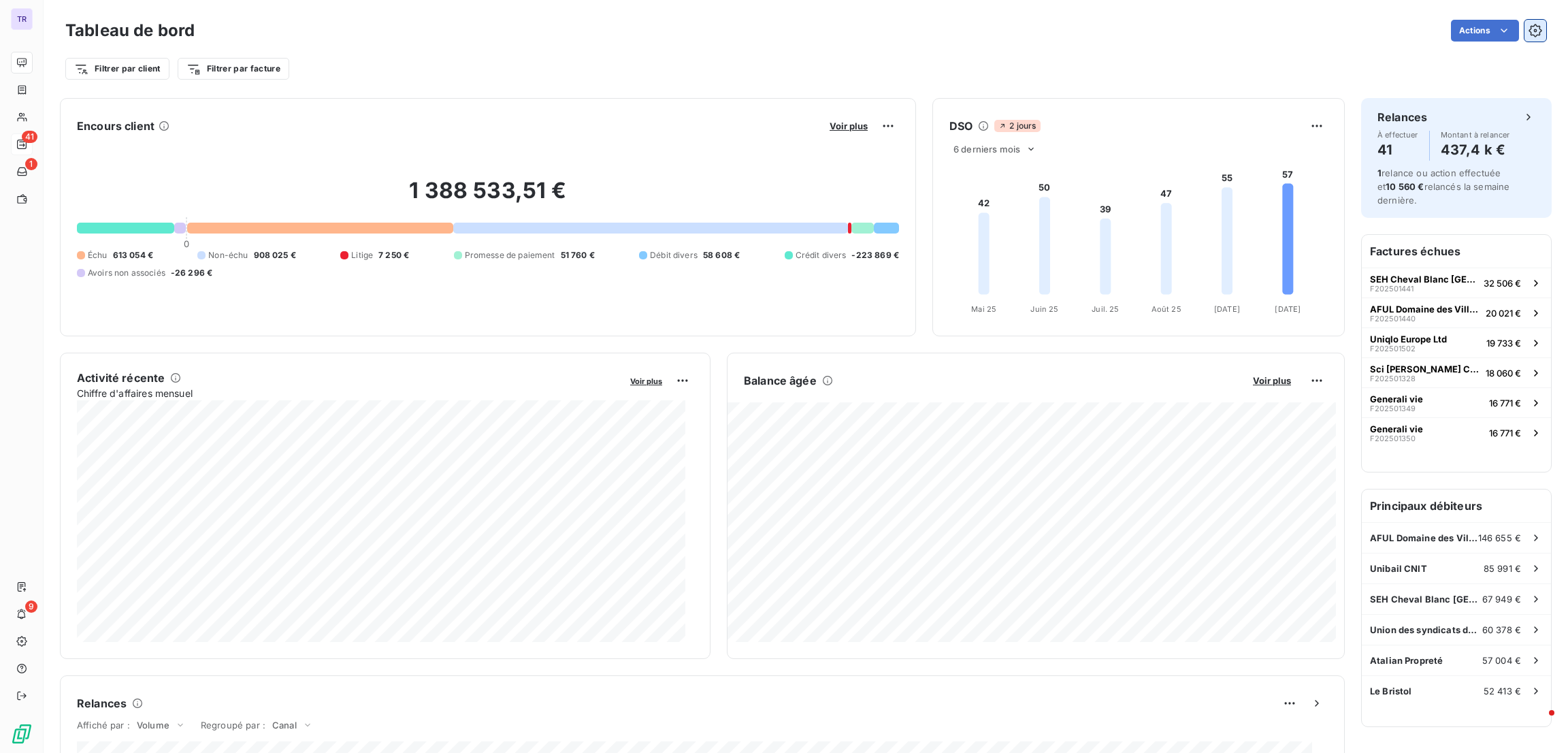
click at [1528, 29] on icon "button" at bounding box center [1535, 30] width 14 height 14
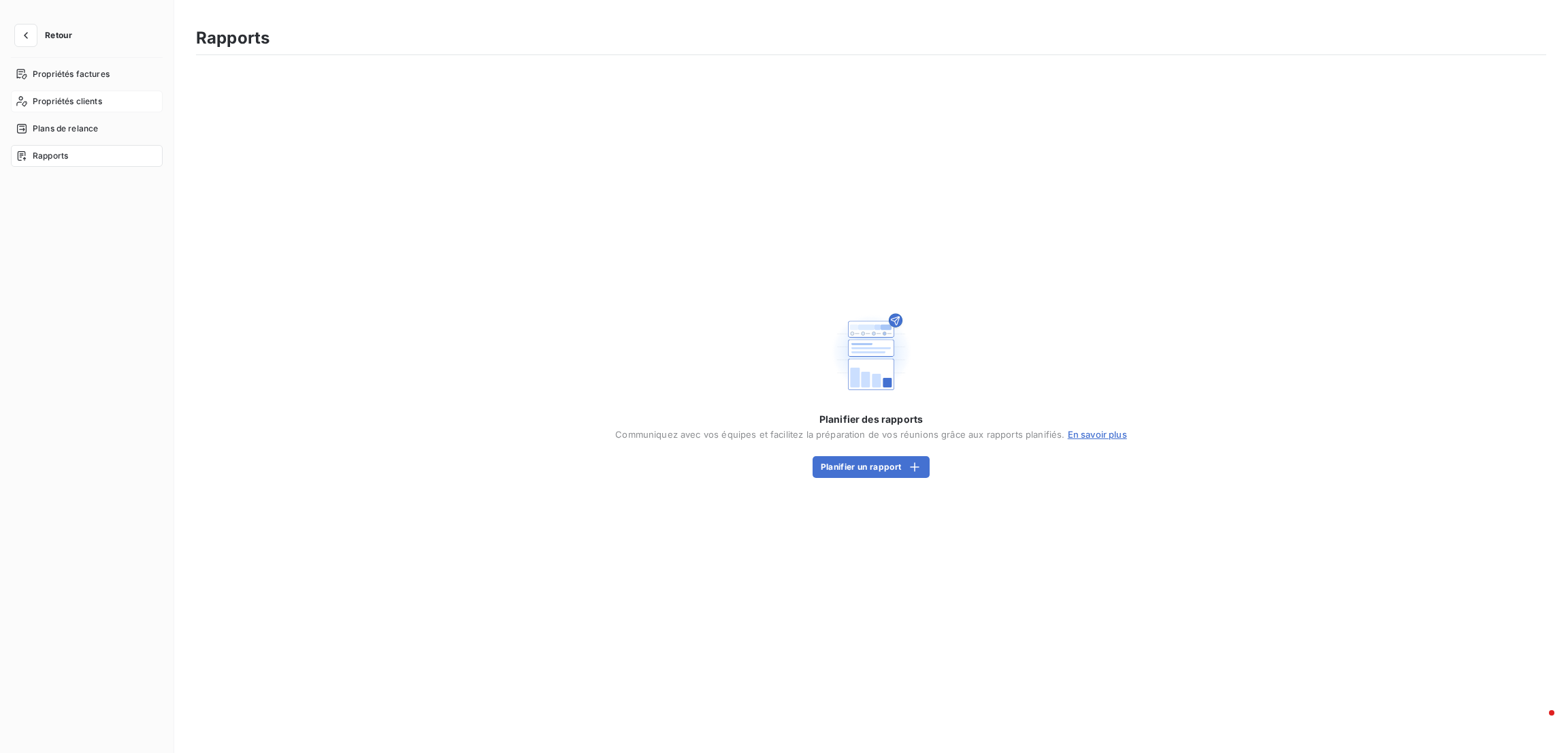
click at [76, 100] on span "Propriétés clients" at bounding box center [67, 101] width 69 height 13
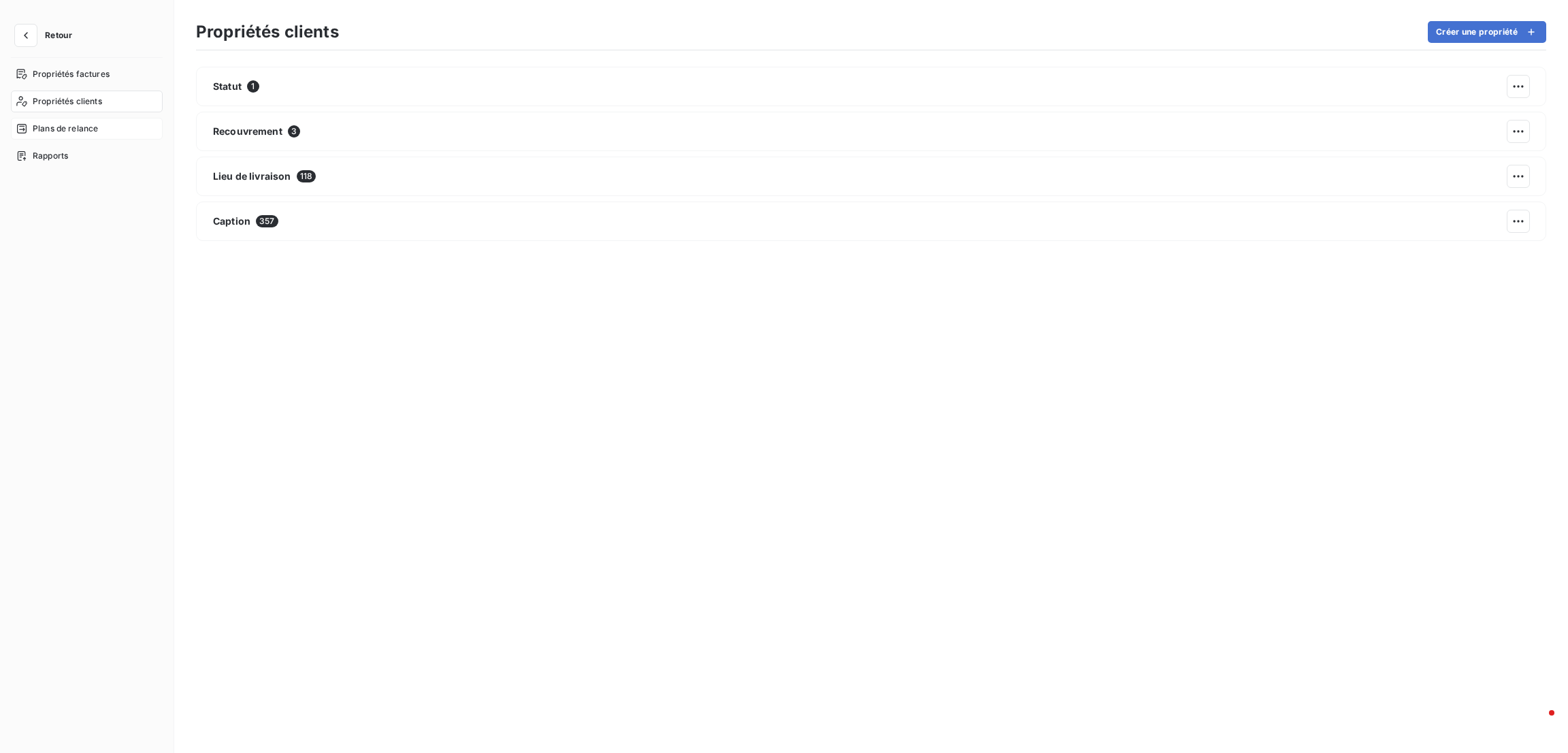
click at [69, 132] on span "Plans de relance" at bounding box center [65, 129] width 65 height 13
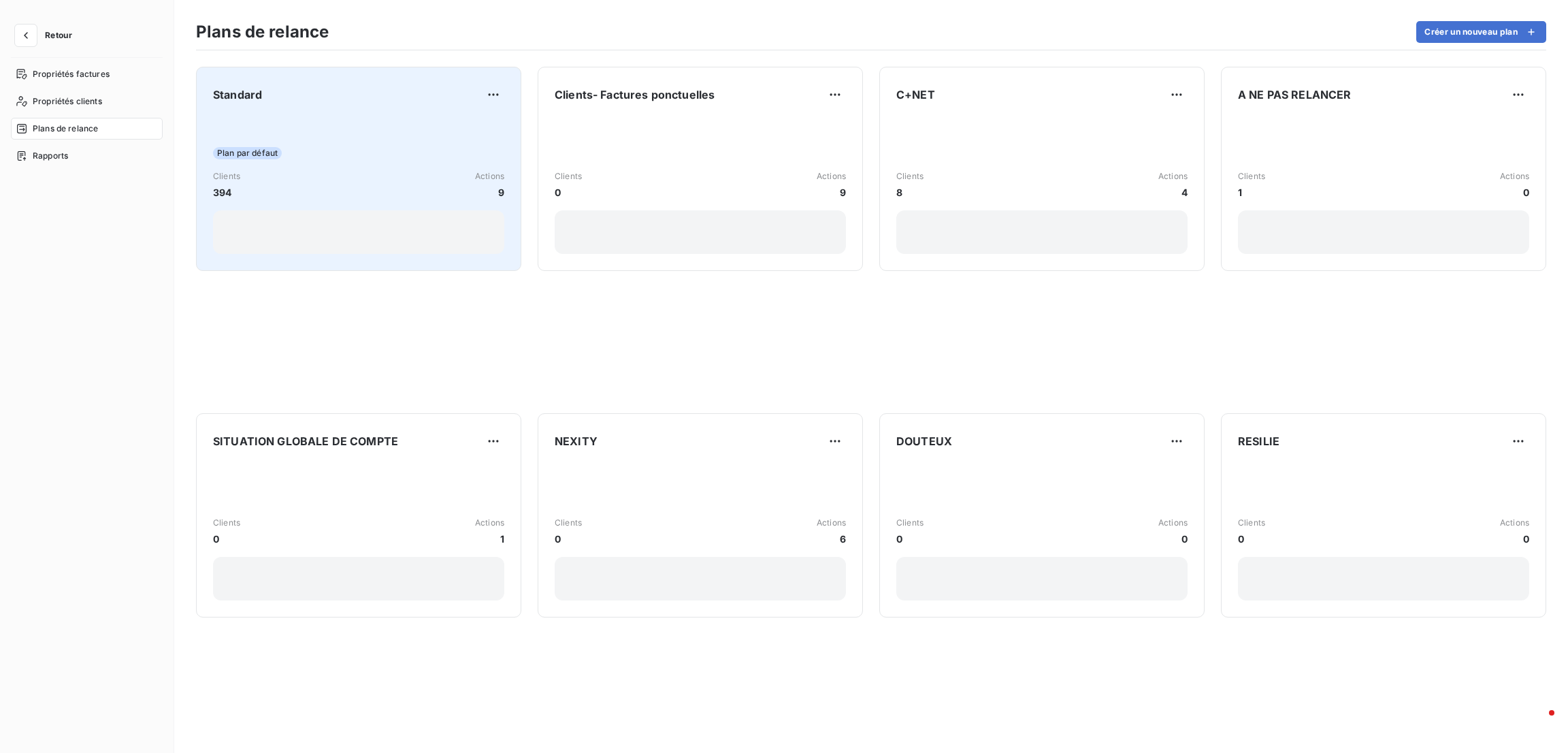
click at [310, 115] on div "Standard Plan par défaut Clients 394 Actions 9" at bounding box center [358, 169] width 291 height 170
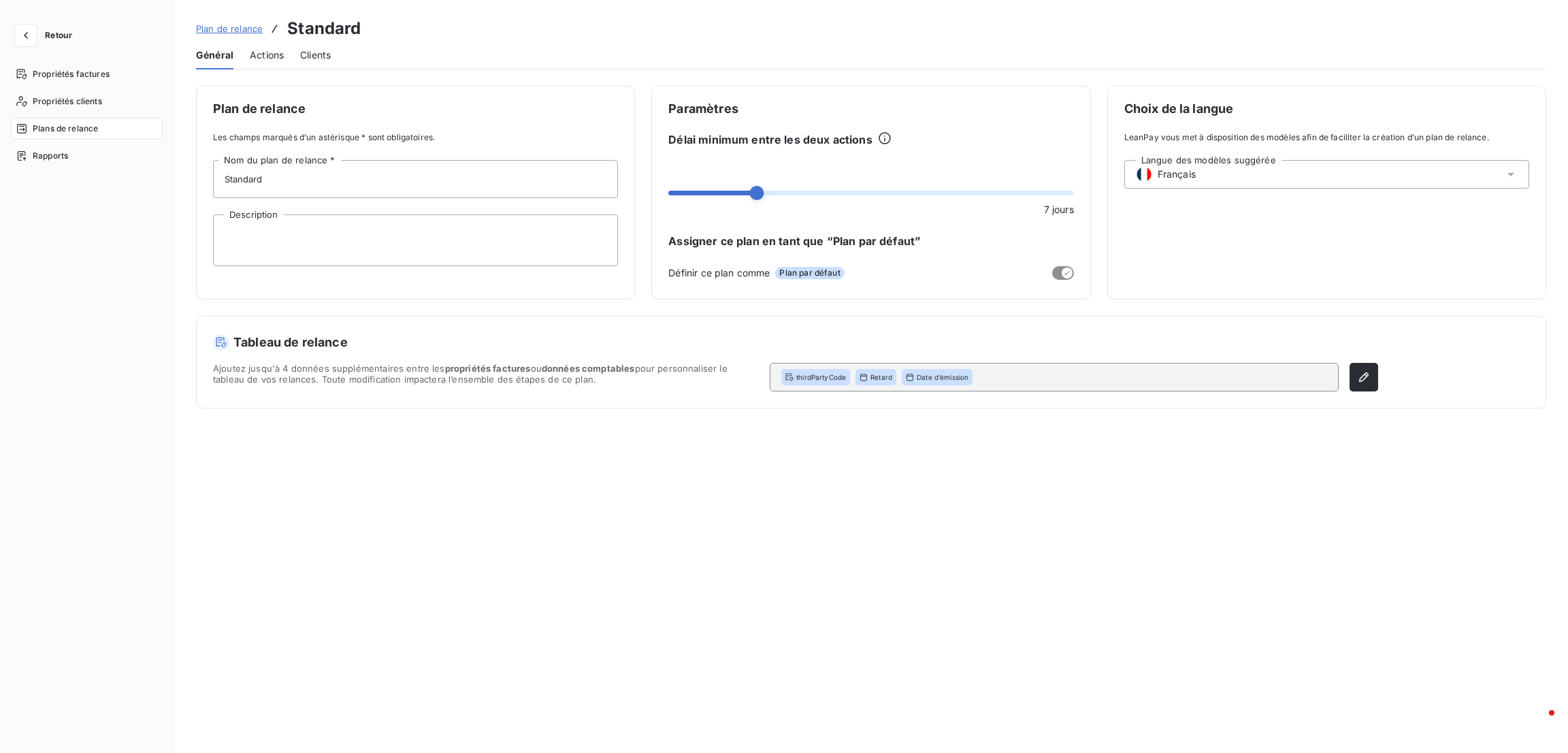
click at [259, 51] on span "Actions" at bounding box center [266, 56] width 34 height 14
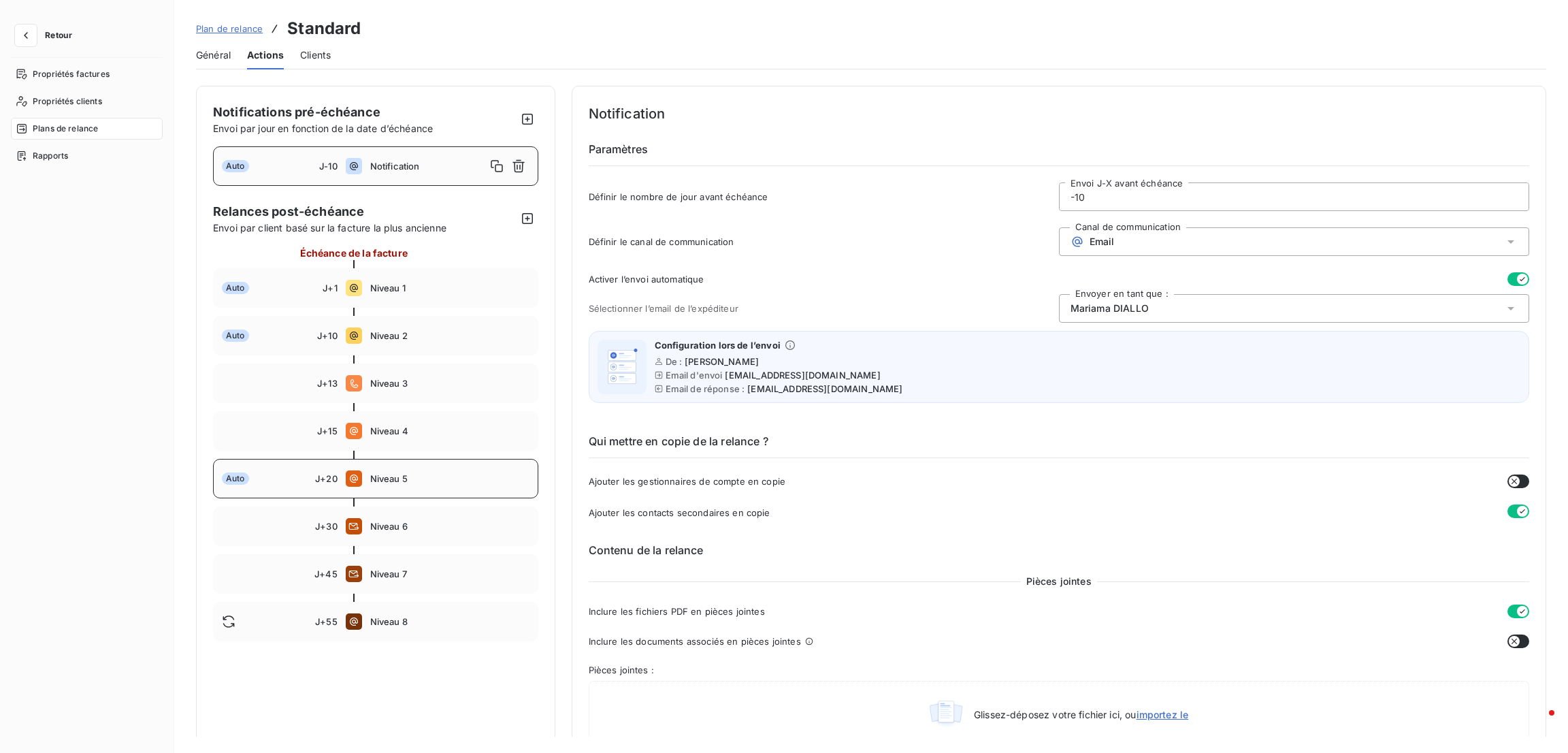
click at [416, 484] on div "Auto J+20 Niveau 5" at bounding box center [376, 478] width 325 height 40
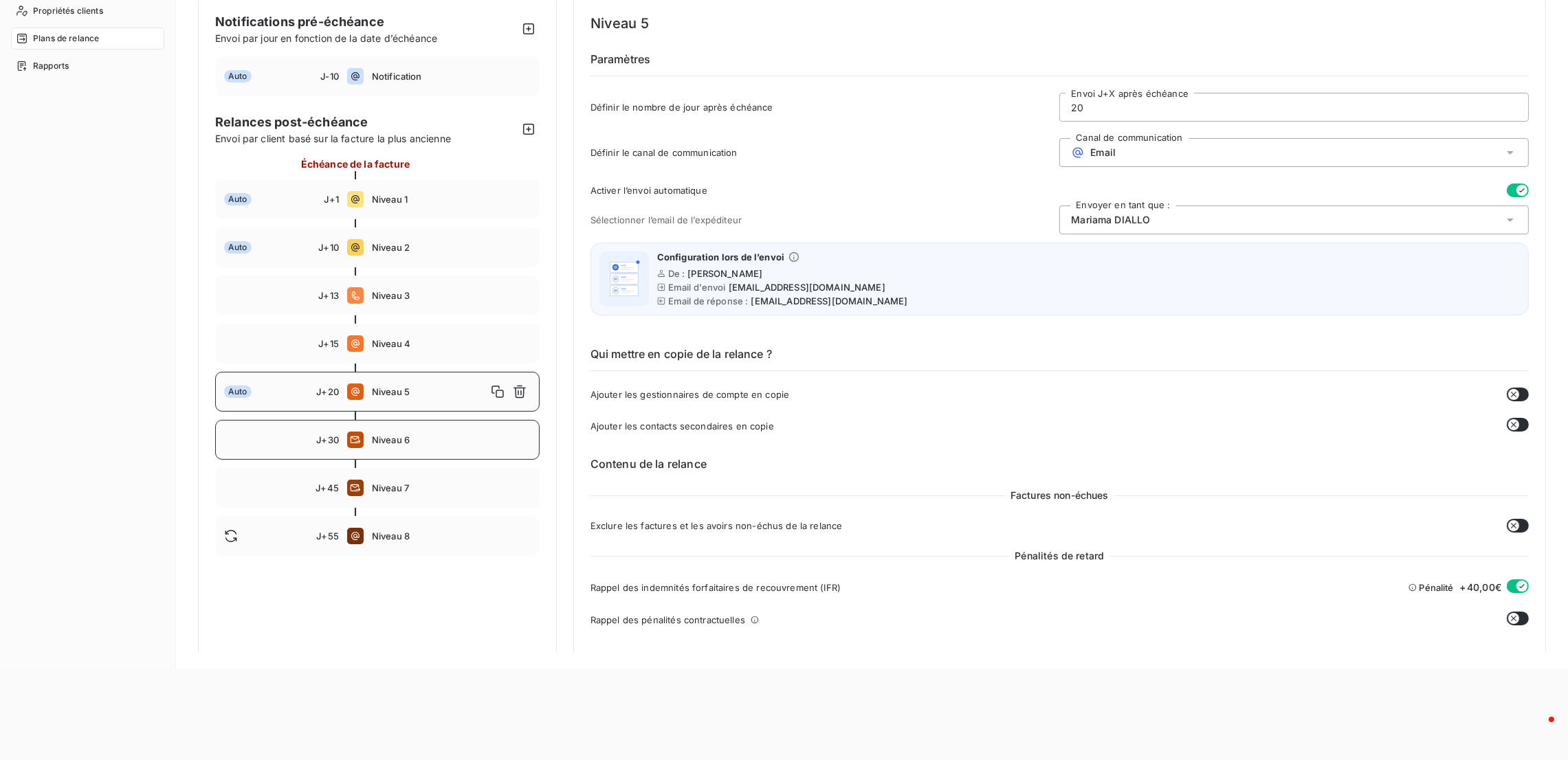
click at [419, 435] on span "Niveau 6" at bounding box center [451, 439] width 158 height 11
type input "30"
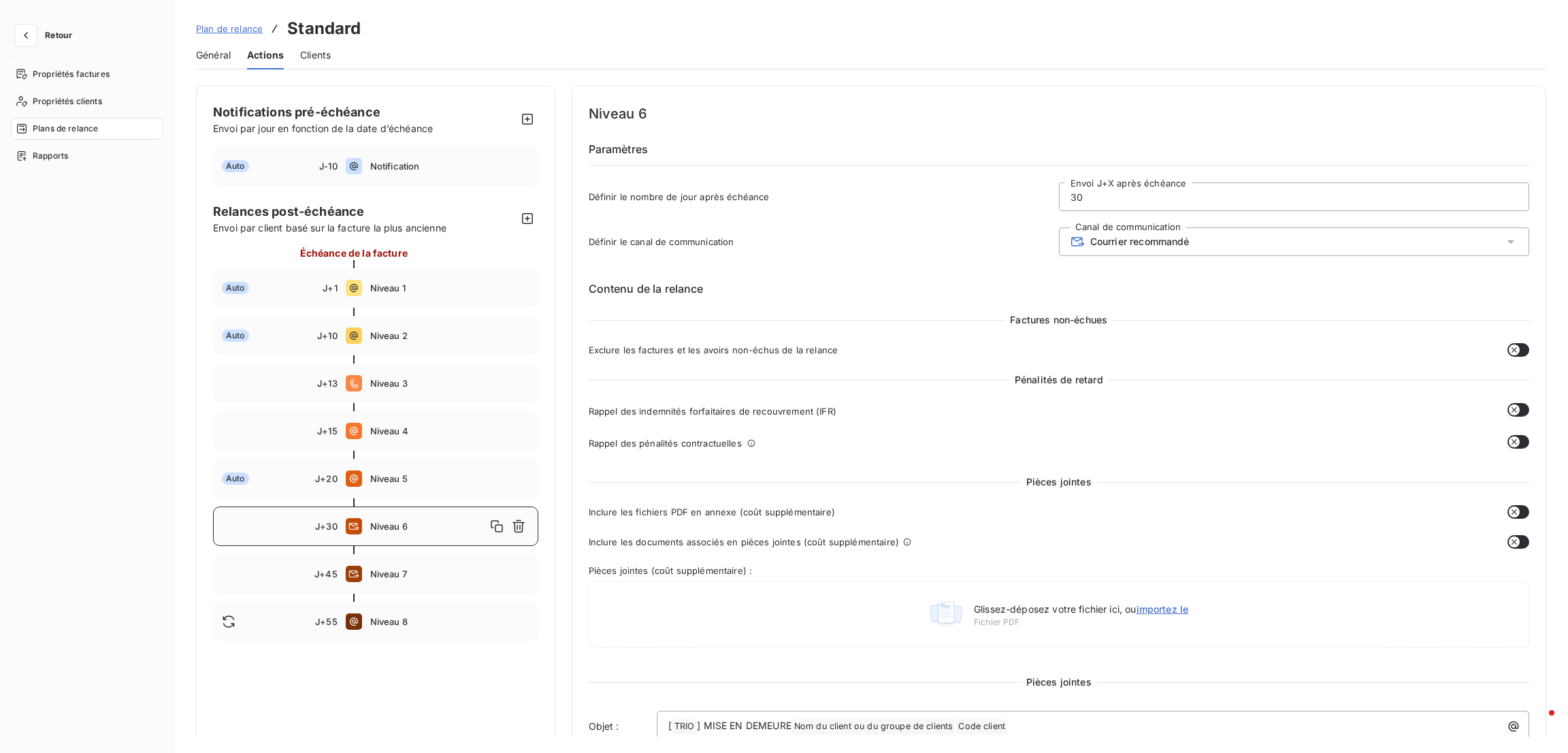
click at [1461, 234] on div "Courrier recommandé" at bounding box center [1293, 241] width 470 height 28
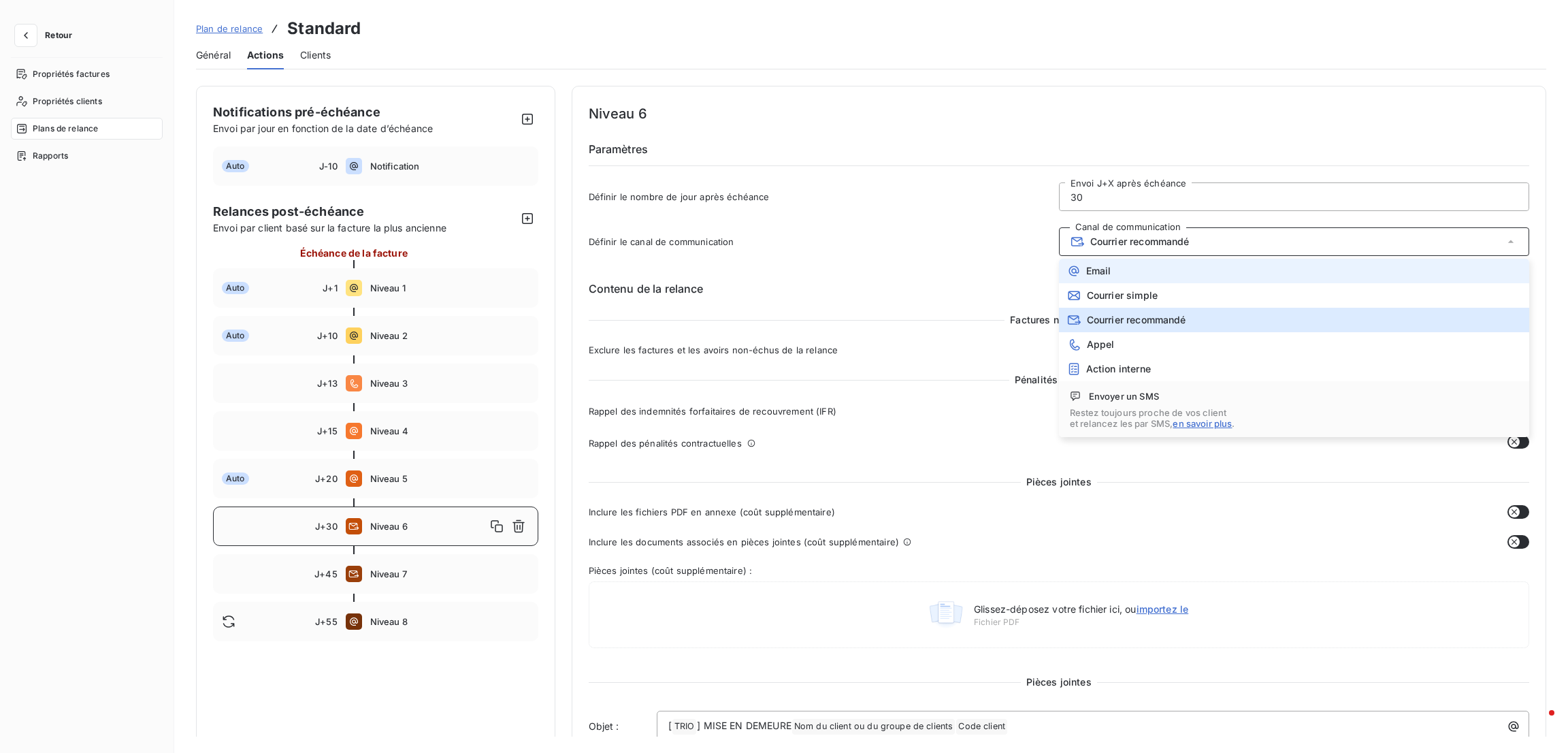
click at [1346, 275] on li "Email" at bounding box center [1293, 271] width 470 height 24
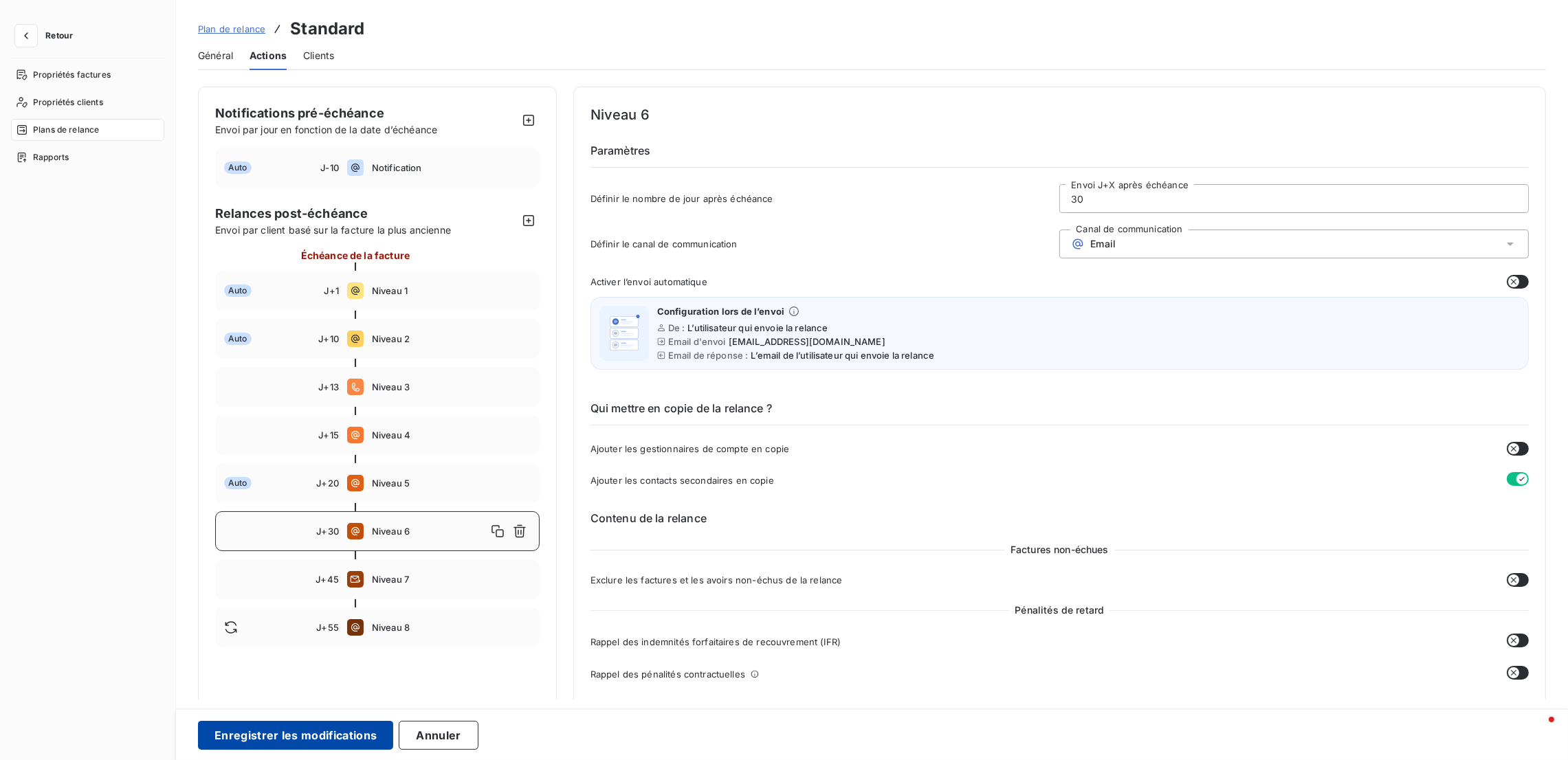
click at [361, 734] on button "Enregistrer les modifications" at bounding box center [295, 734] width 195 height 29
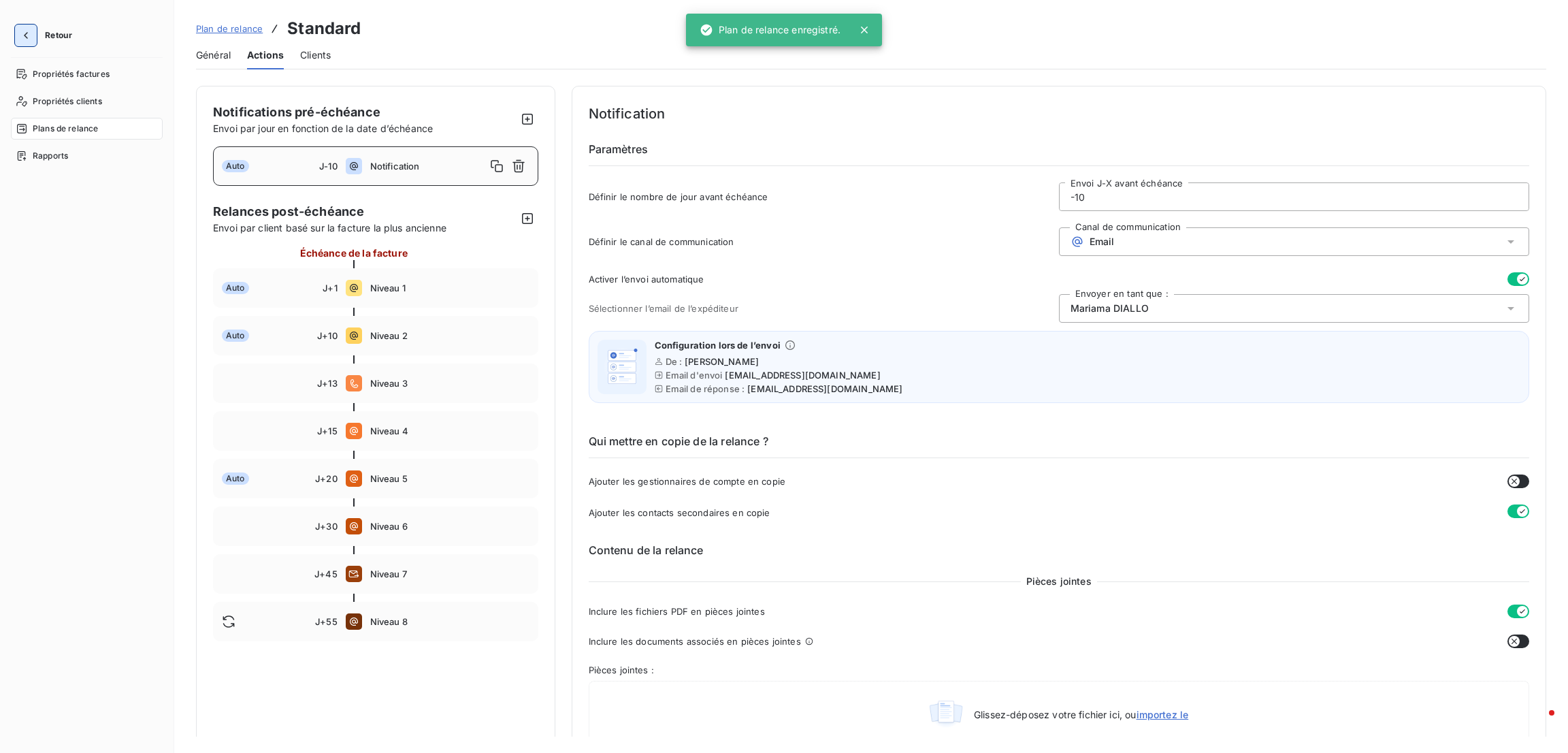
click at [16, 30] on button "button" at bounding box center [25, 35] width 21 height 21
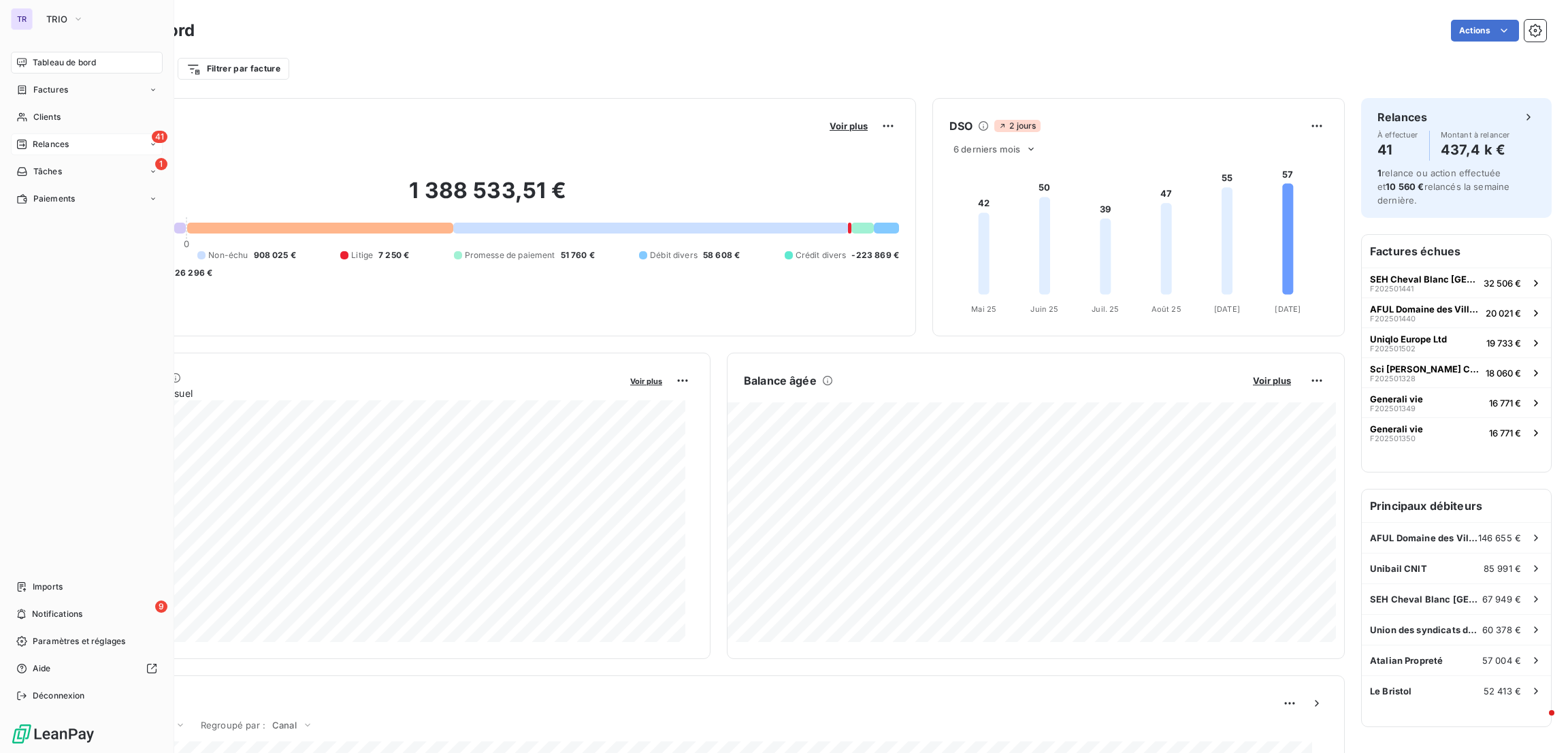
click at [30, 139] on div "Relances" at bounding box center [43, 144] width 53 height 13
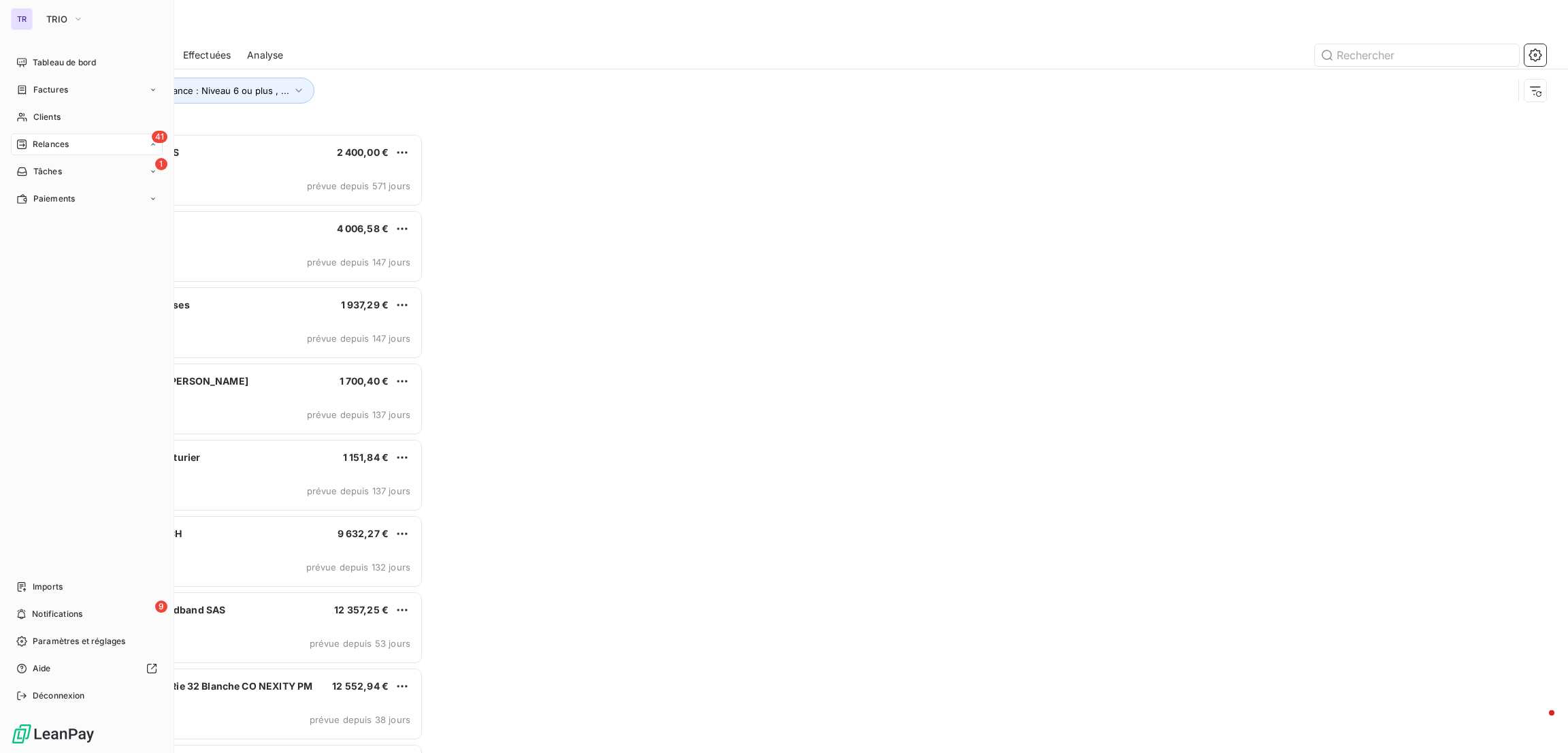
scroll to position [604, 342]
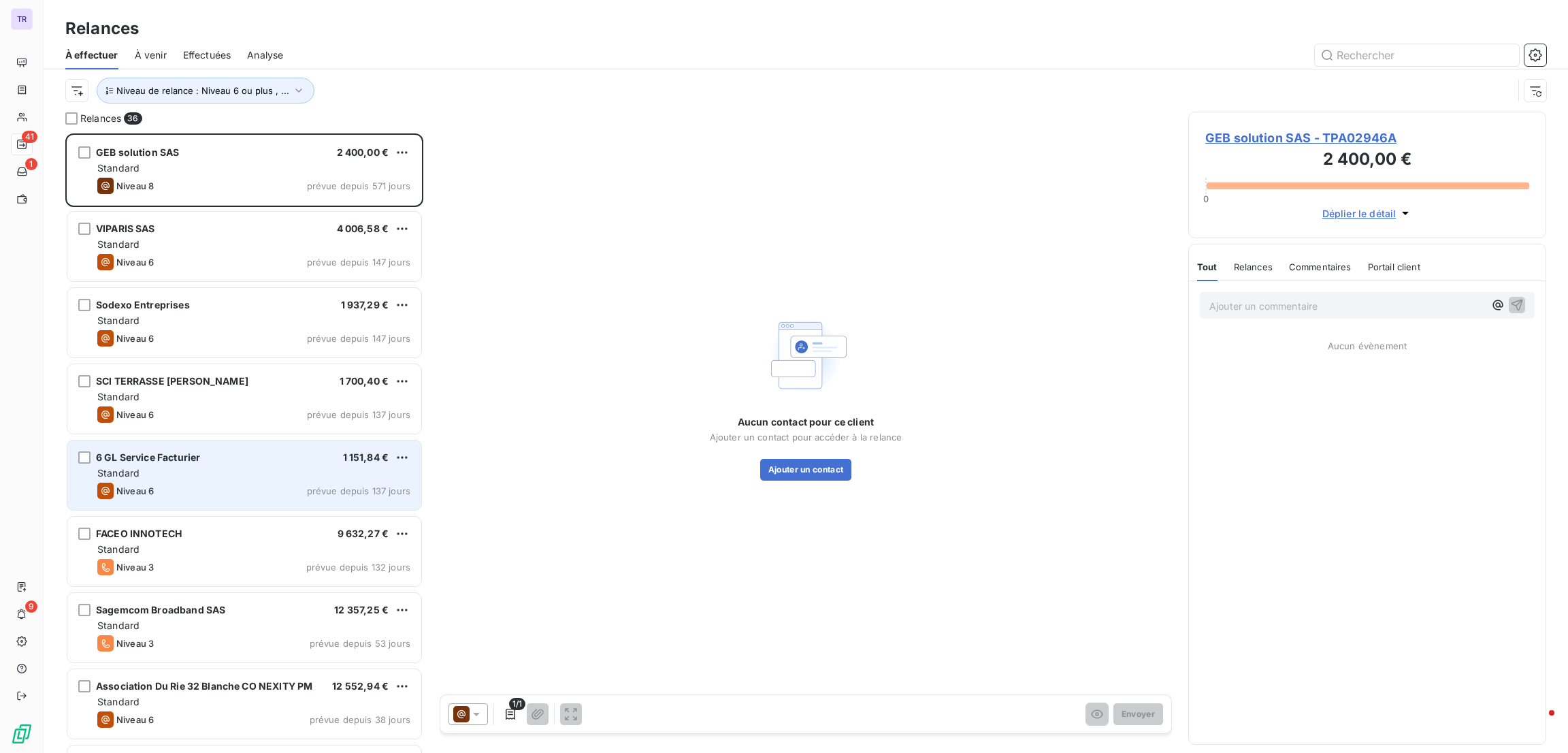
click at [301, 451] on div "6 GL Service Facturier 1 151,84 €" at bounding box center [253, 457] width 313 height 13
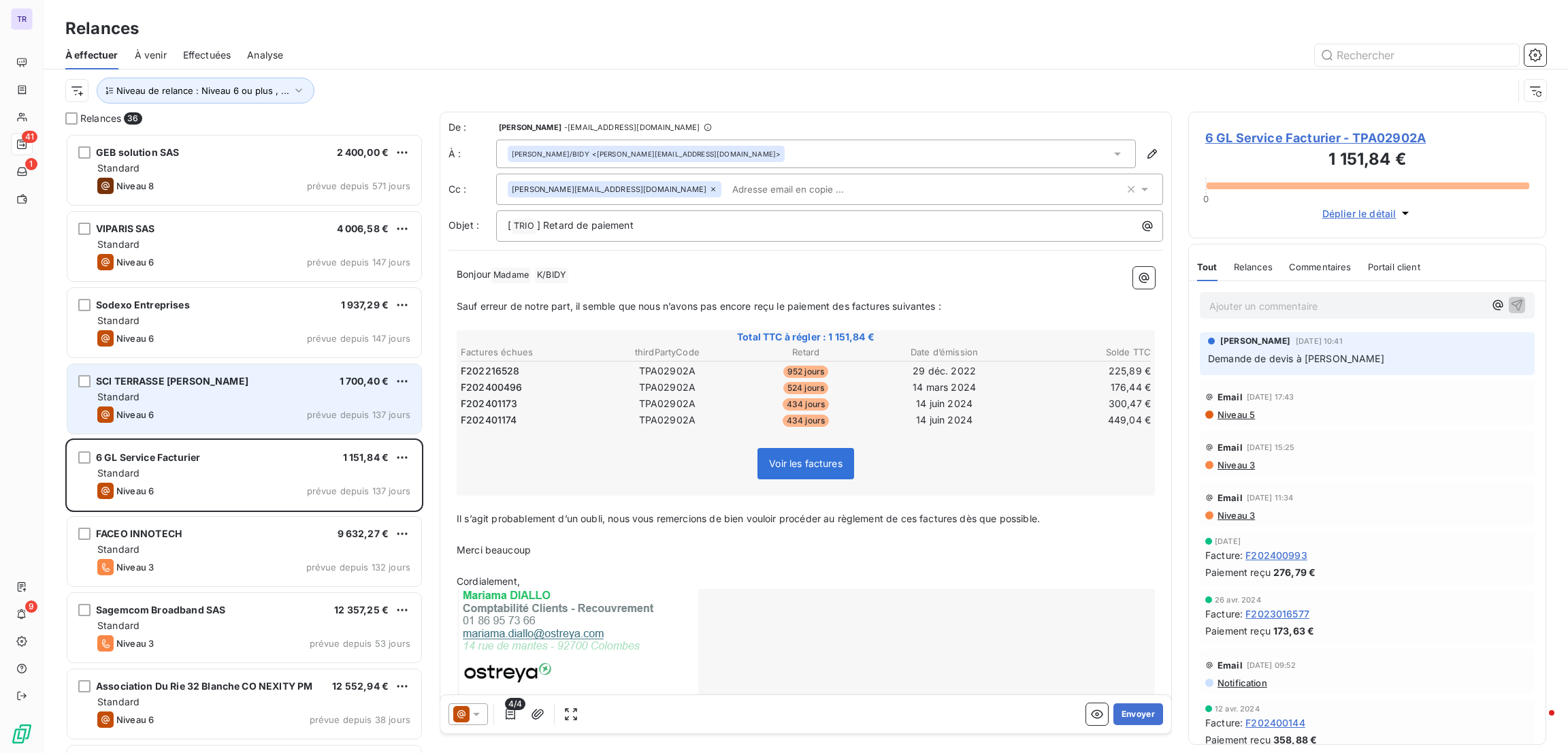
click at [317, 399] on div "Standard" at bounding box center [253, 396] width 313 height 14
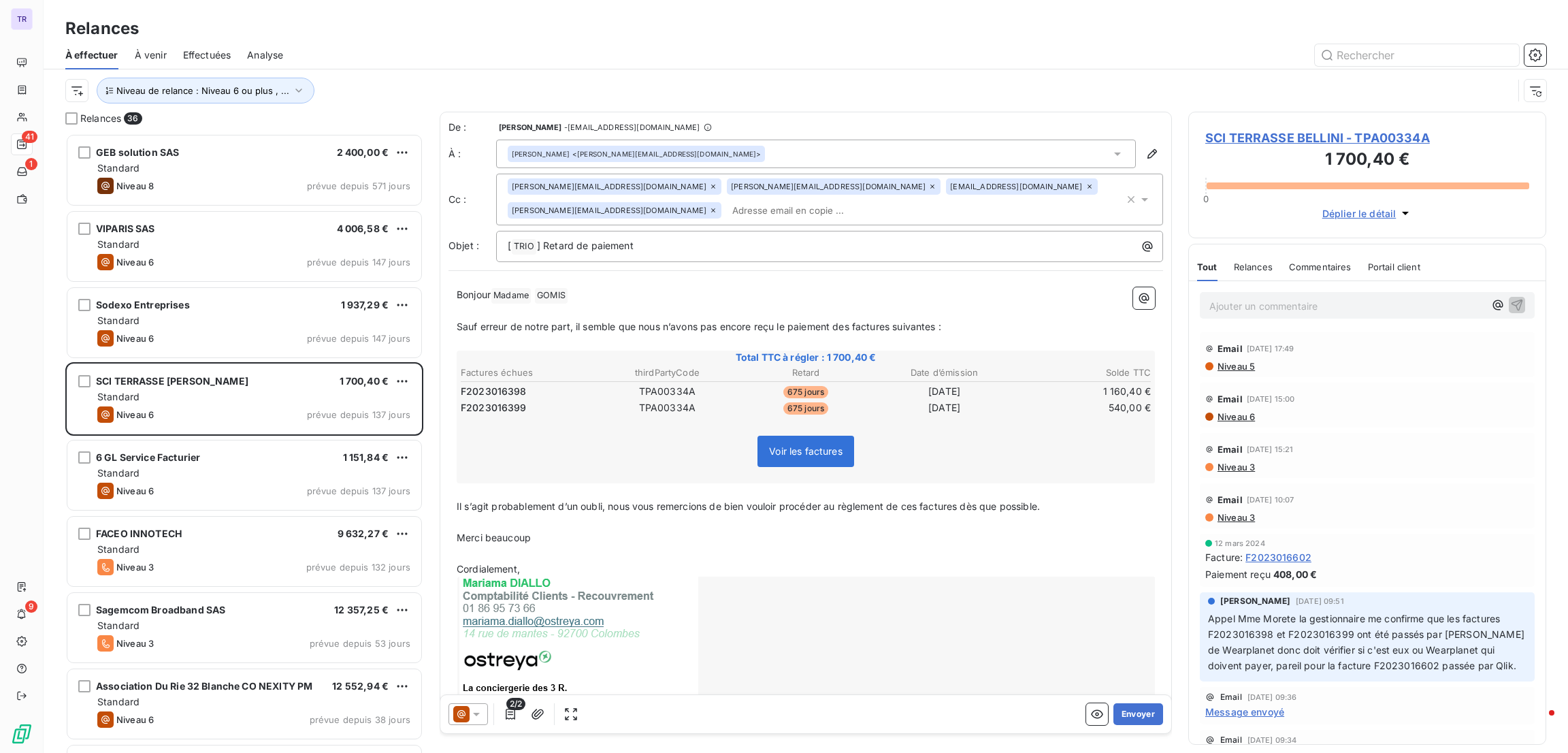
click at [792, 394] on span "675 jours" at bounding box center [805, 392] width 45 height 13
click at [479, 719] on icon at bounding box center [476, 714] width 14 height 14
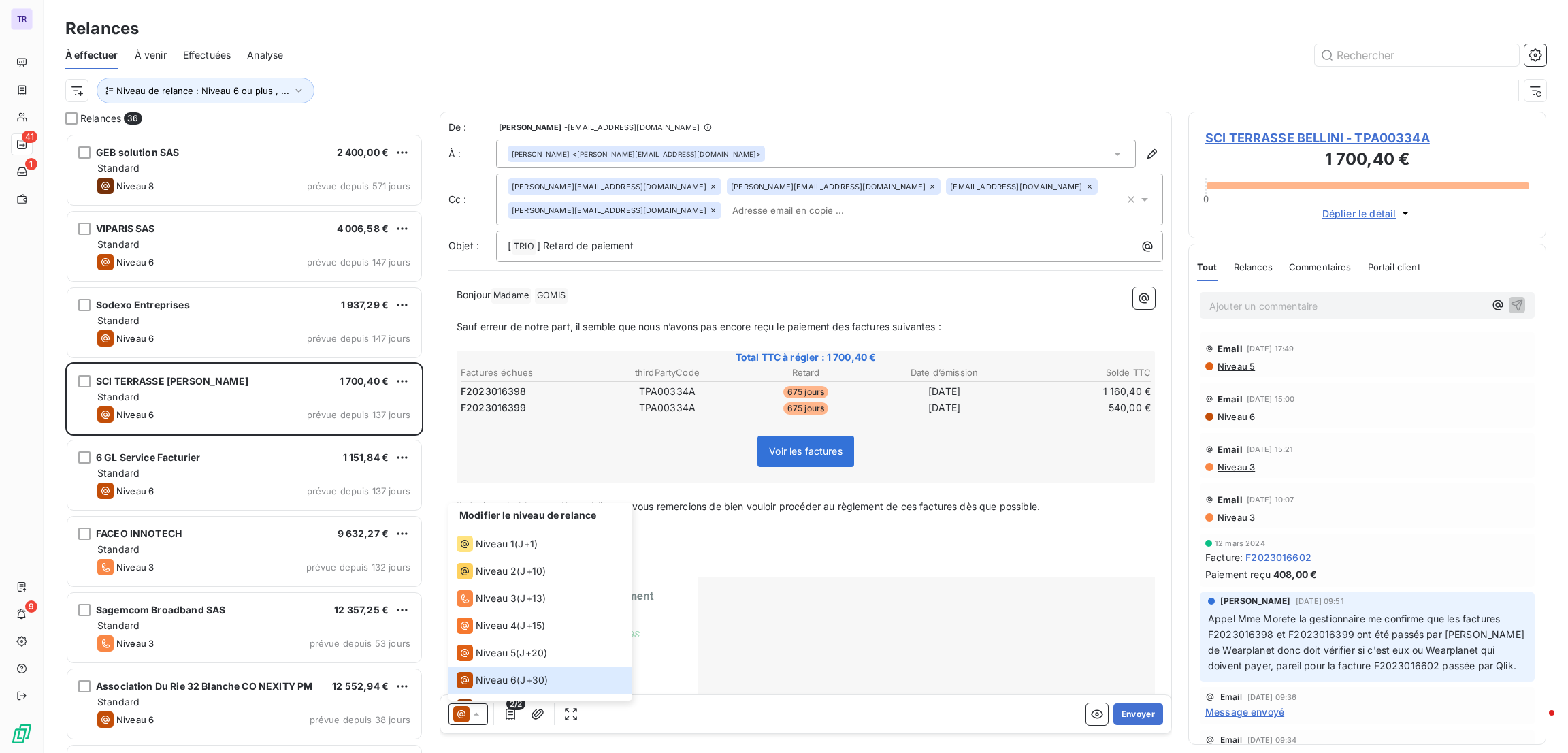
click at [709, 184] on icon at bounding box center [713, 186] width 8 height 8
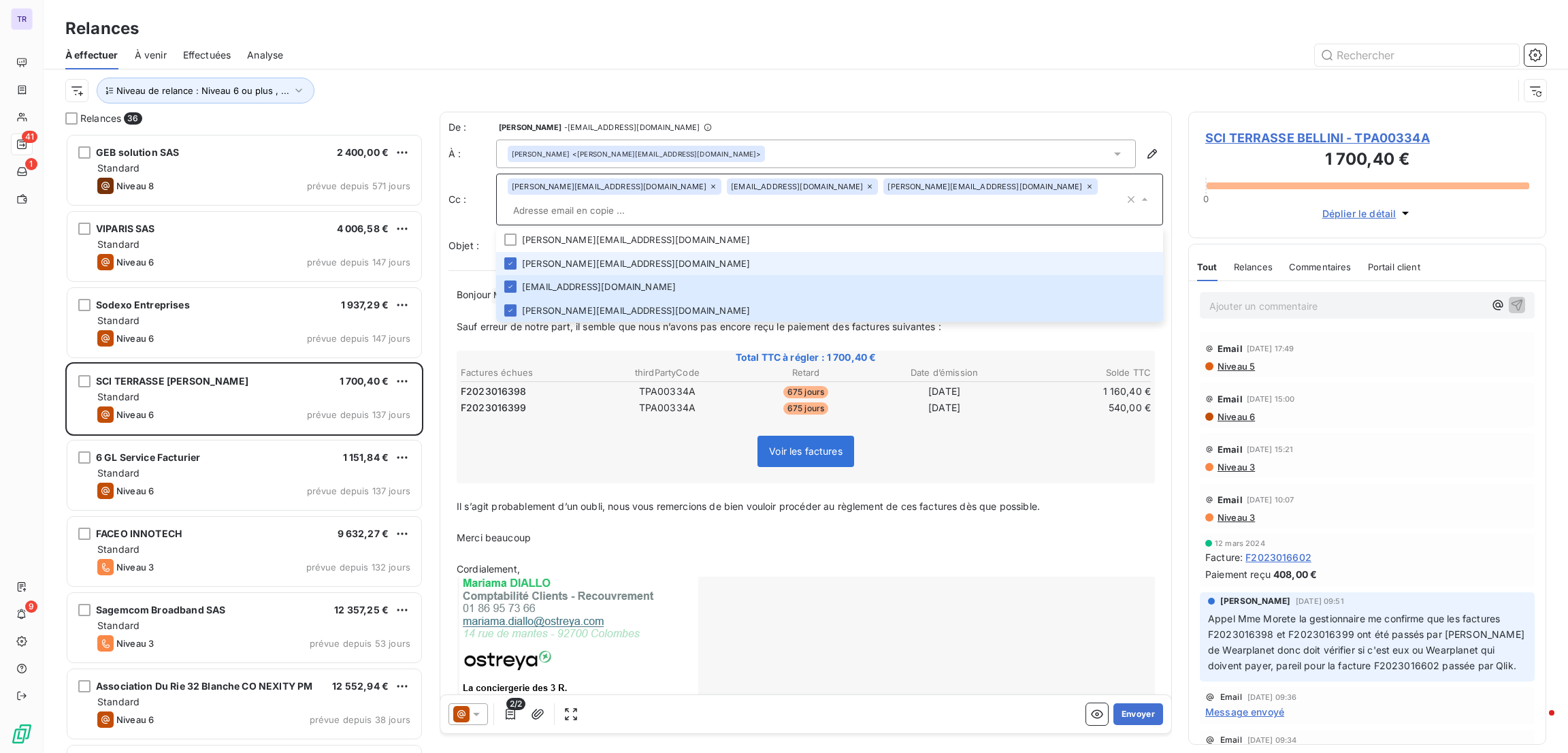
click at [709, 187] on icon at bounding box center [713, 186] width 8 height 8
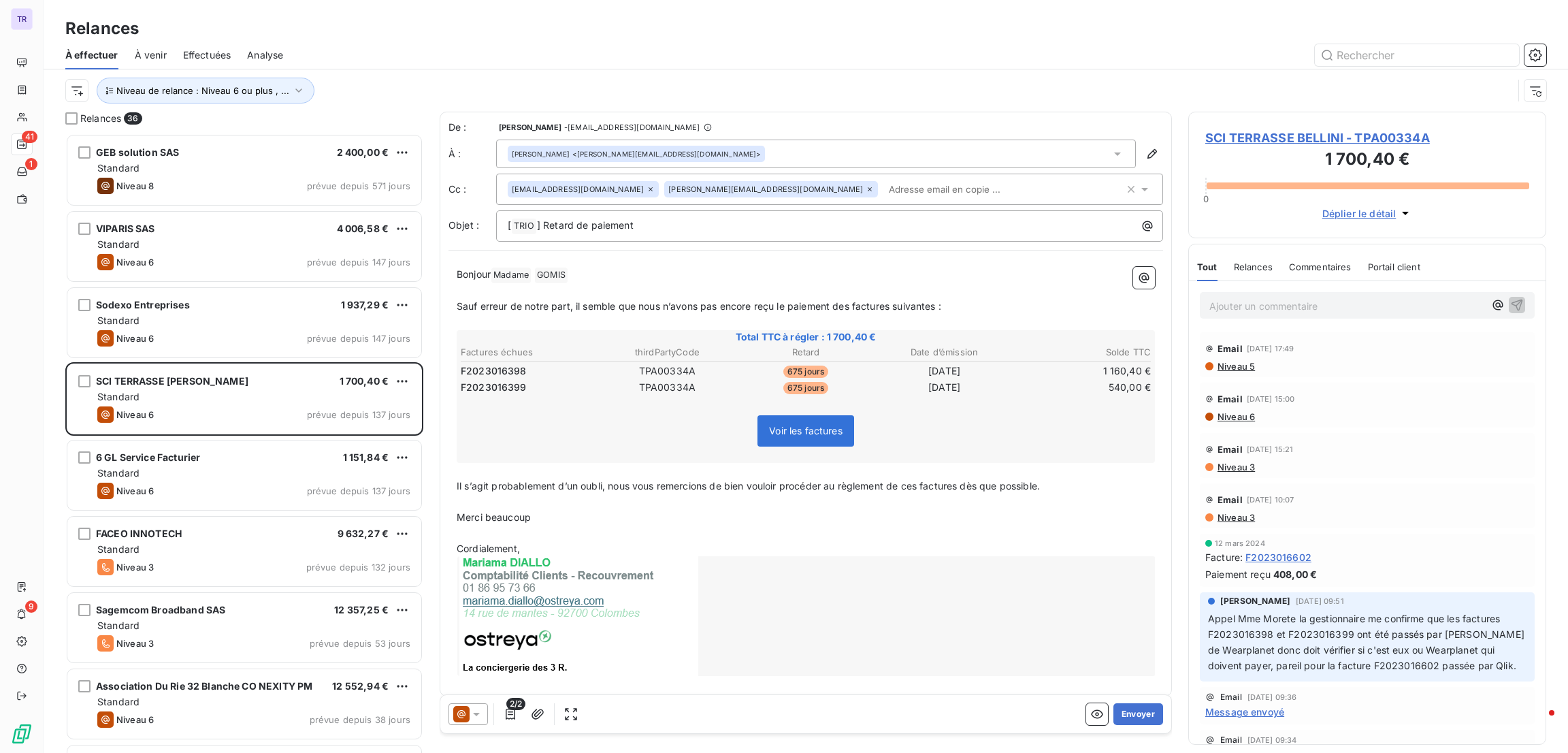
click at [868, 190] on icon at bounding box center [870, 189] width 4 height 4
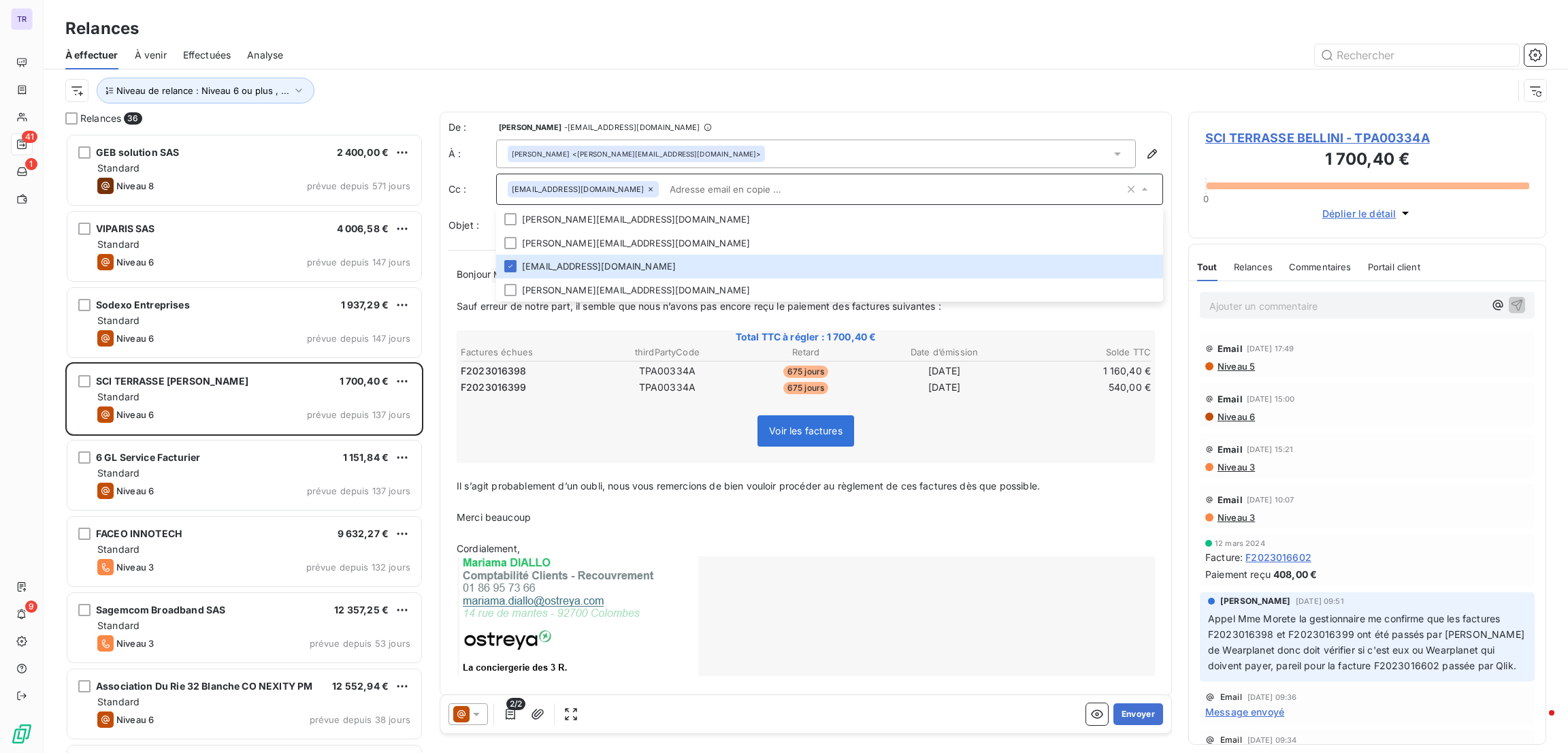
click at [728, 185] on input "text" at bounding box center [894, 189] width 460 height 20
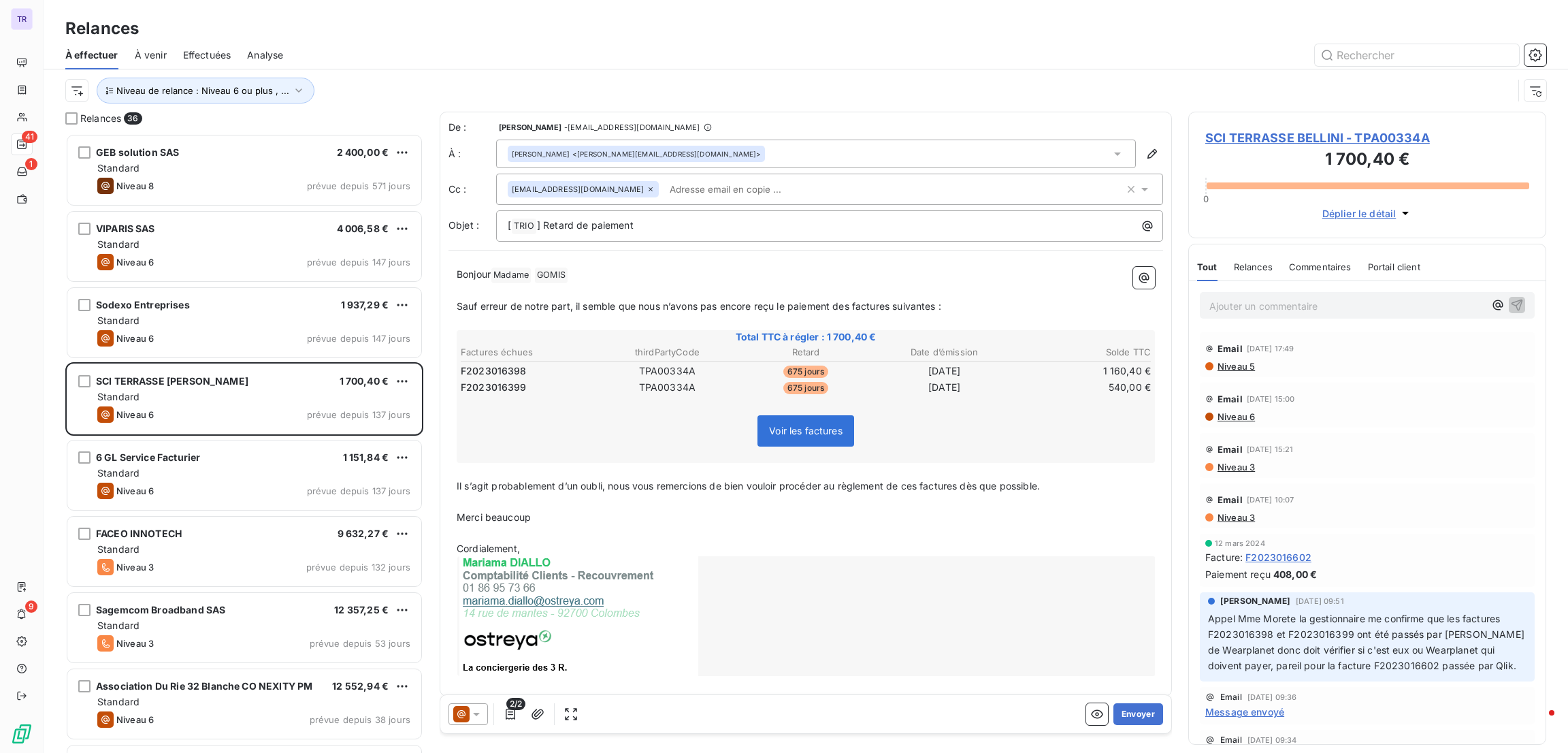
click at [467, 716] on icon at bounding box center [461, 714] width 17 height 17
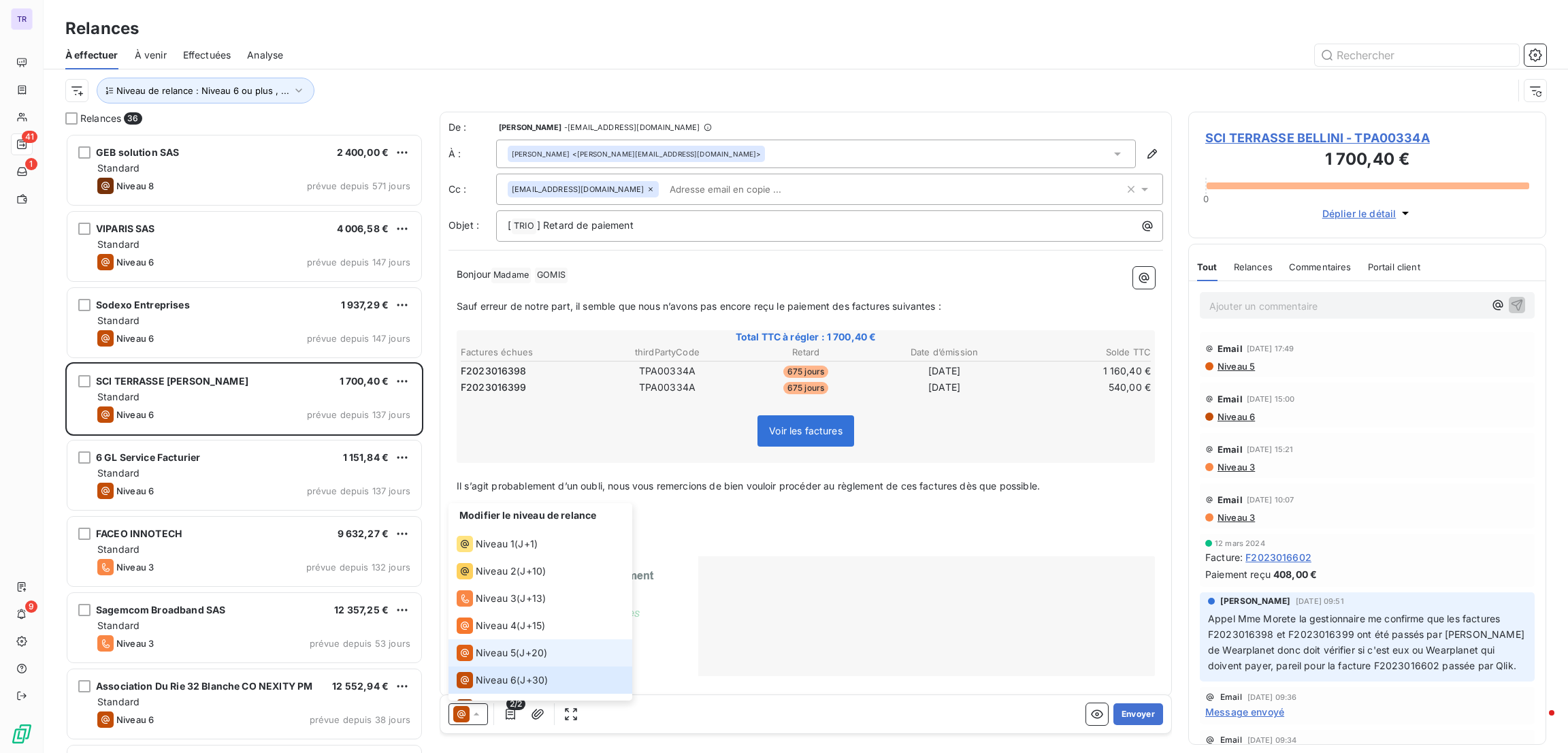
click at [498, 648] on span "Niveau 5" at bounding box center [495, 653] width 40 height 14
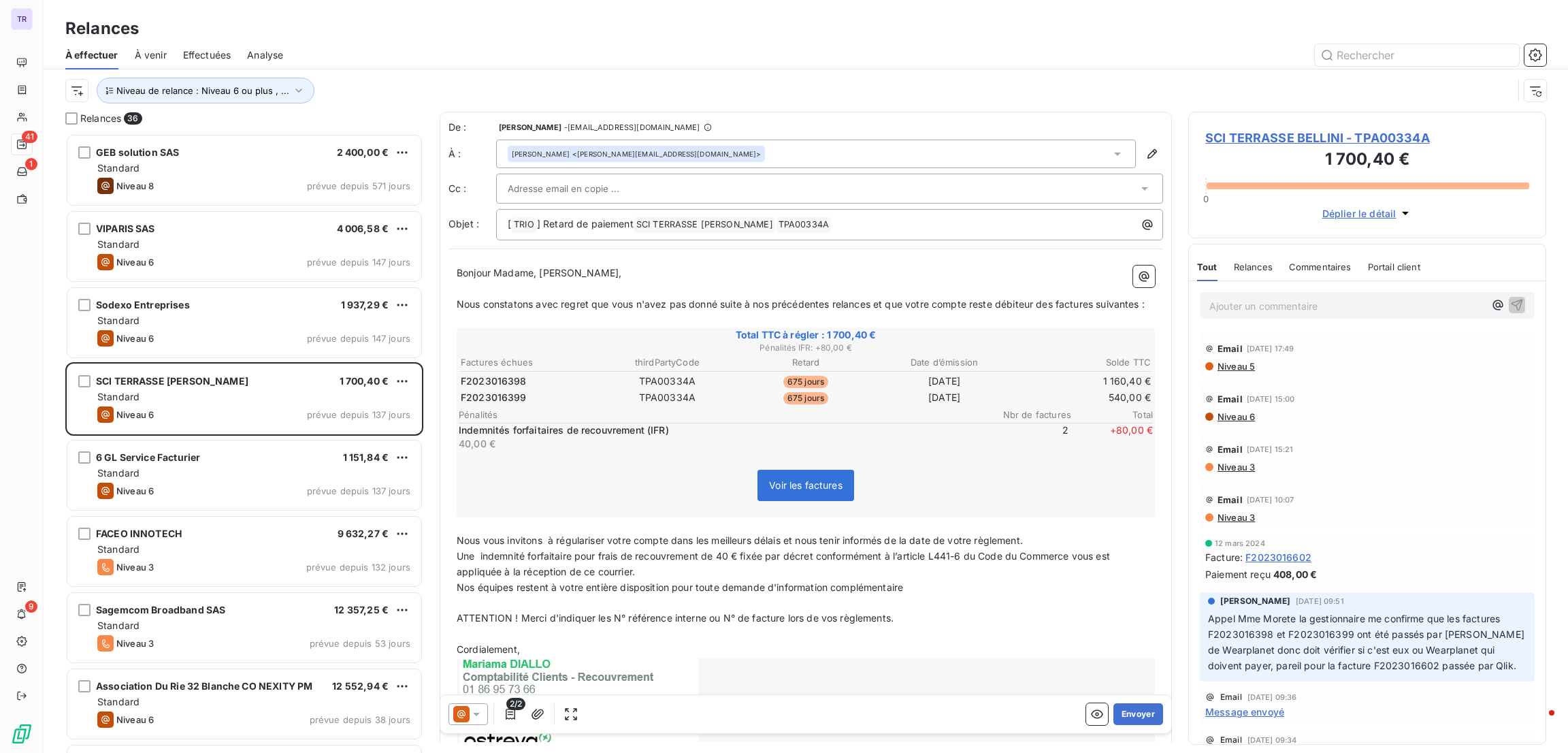
click at [483, 715] on div at bounding box center [468, 714] width 40 height 21
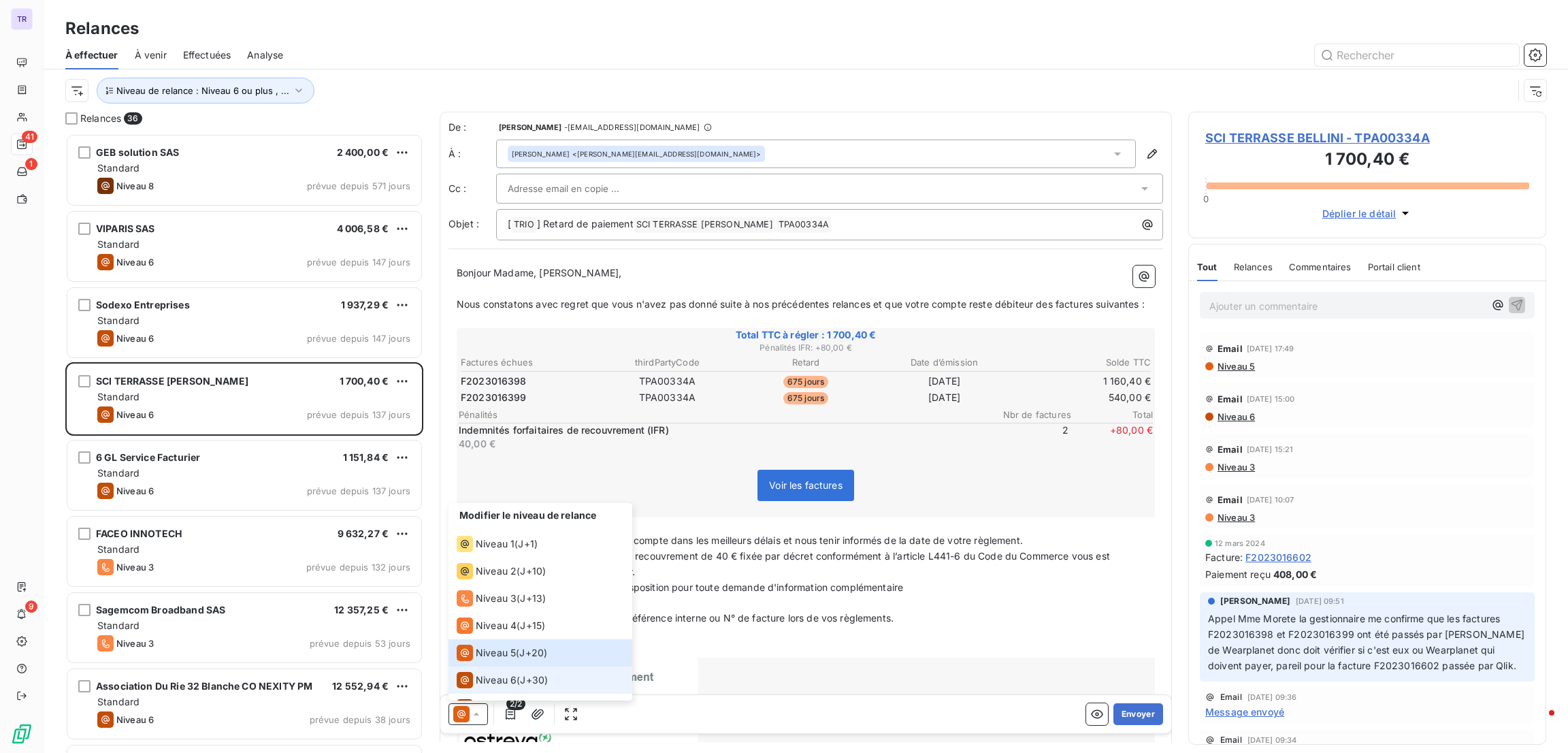
click at [518, 684] on div "Niveau 6 ( J+30 )" at bounding box center [503, 680] width 92 height 17
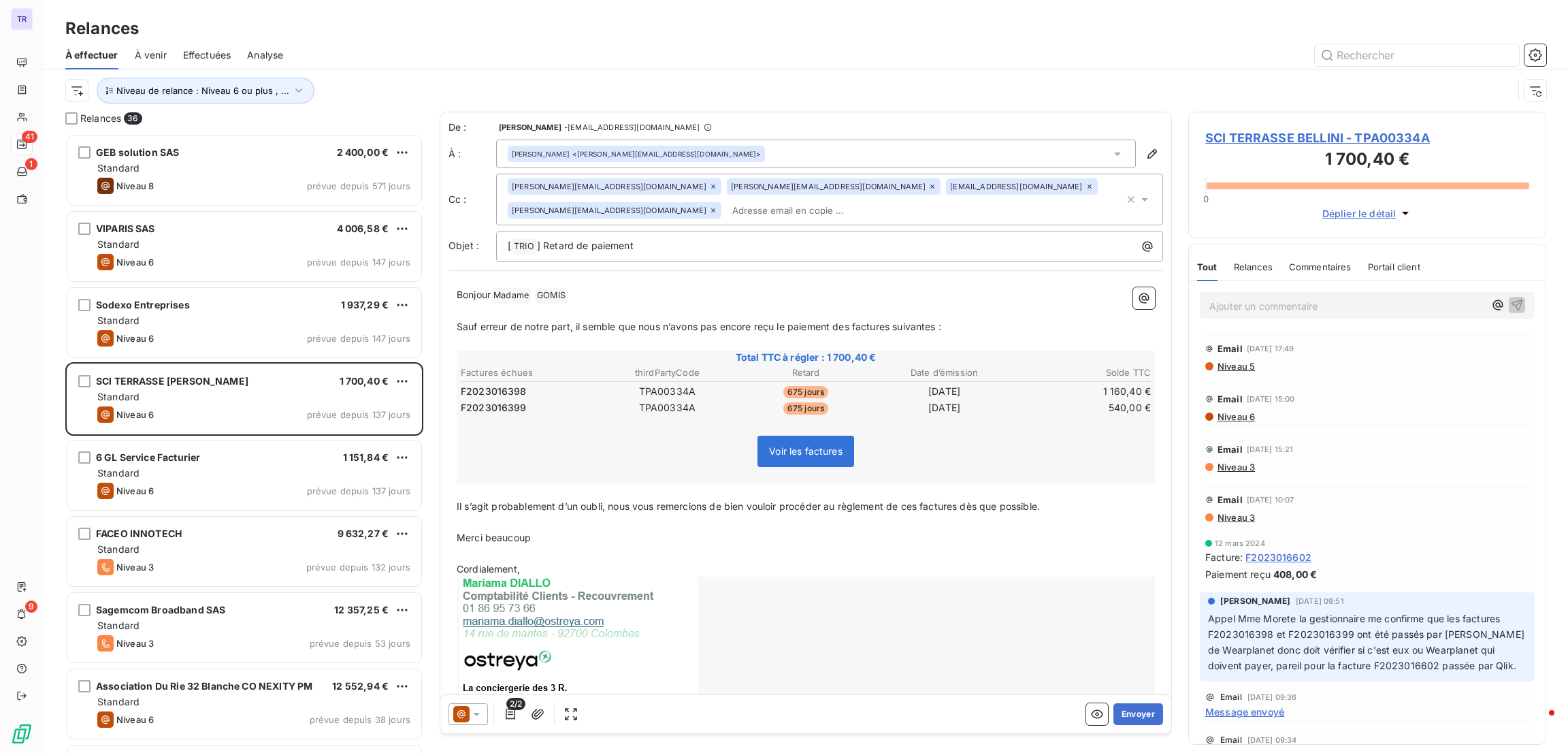
click at [467, 717] on icon at bounding box center [461, 714] width 17 height 17
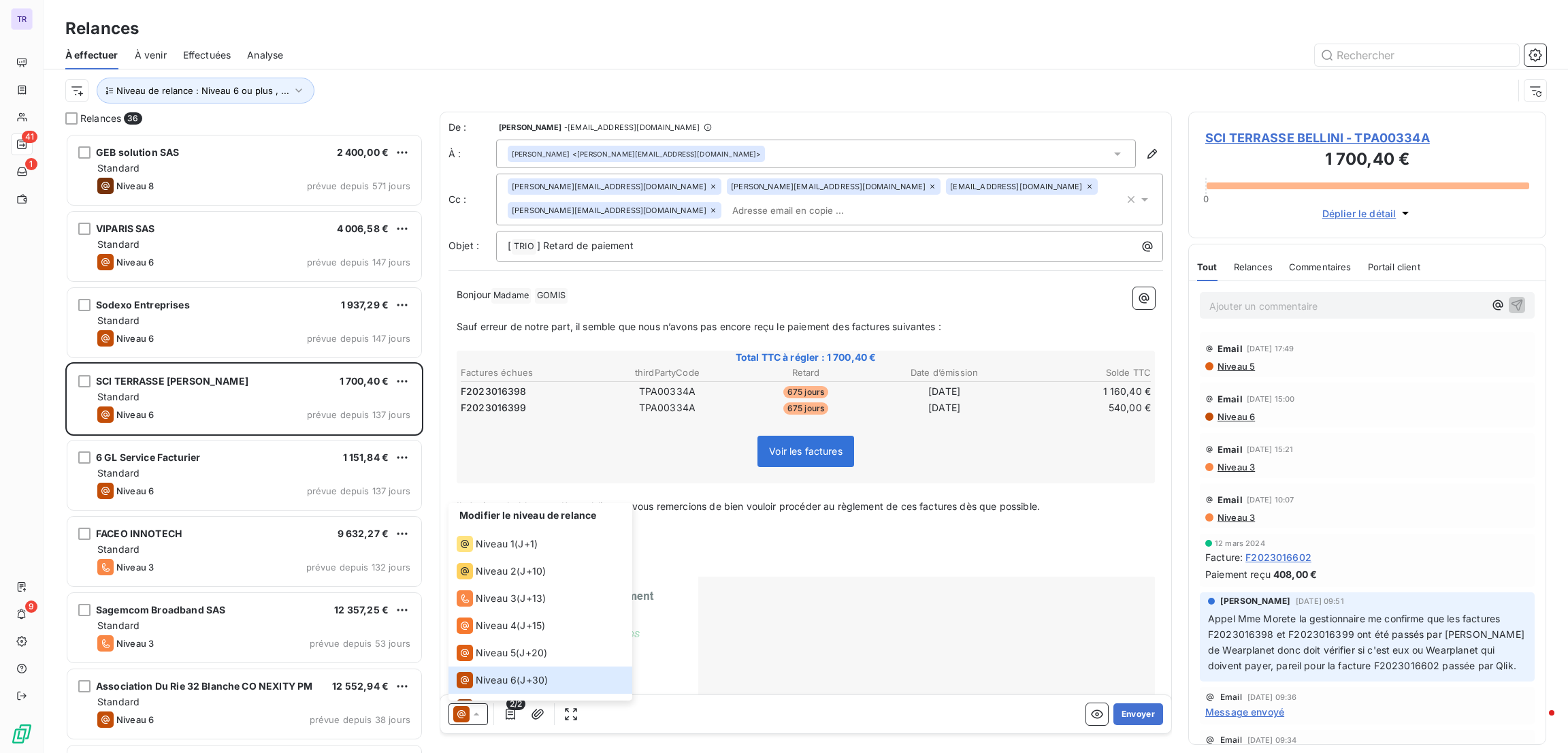
scroll to position [47, 0]
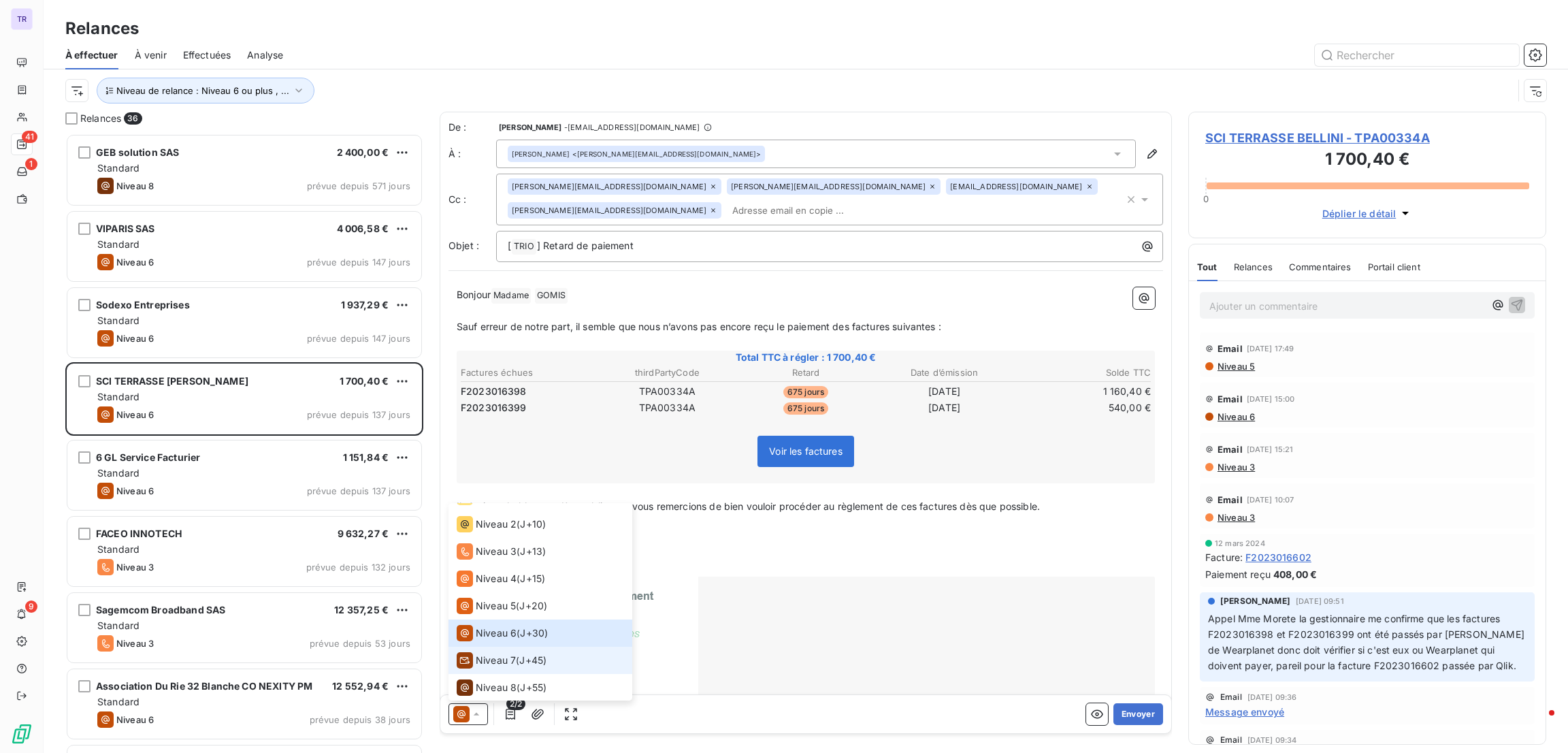
click at [526, 652] on div "Niveau 7 ( J+45 )" at bounding box center [502, 659] width 90 height 17
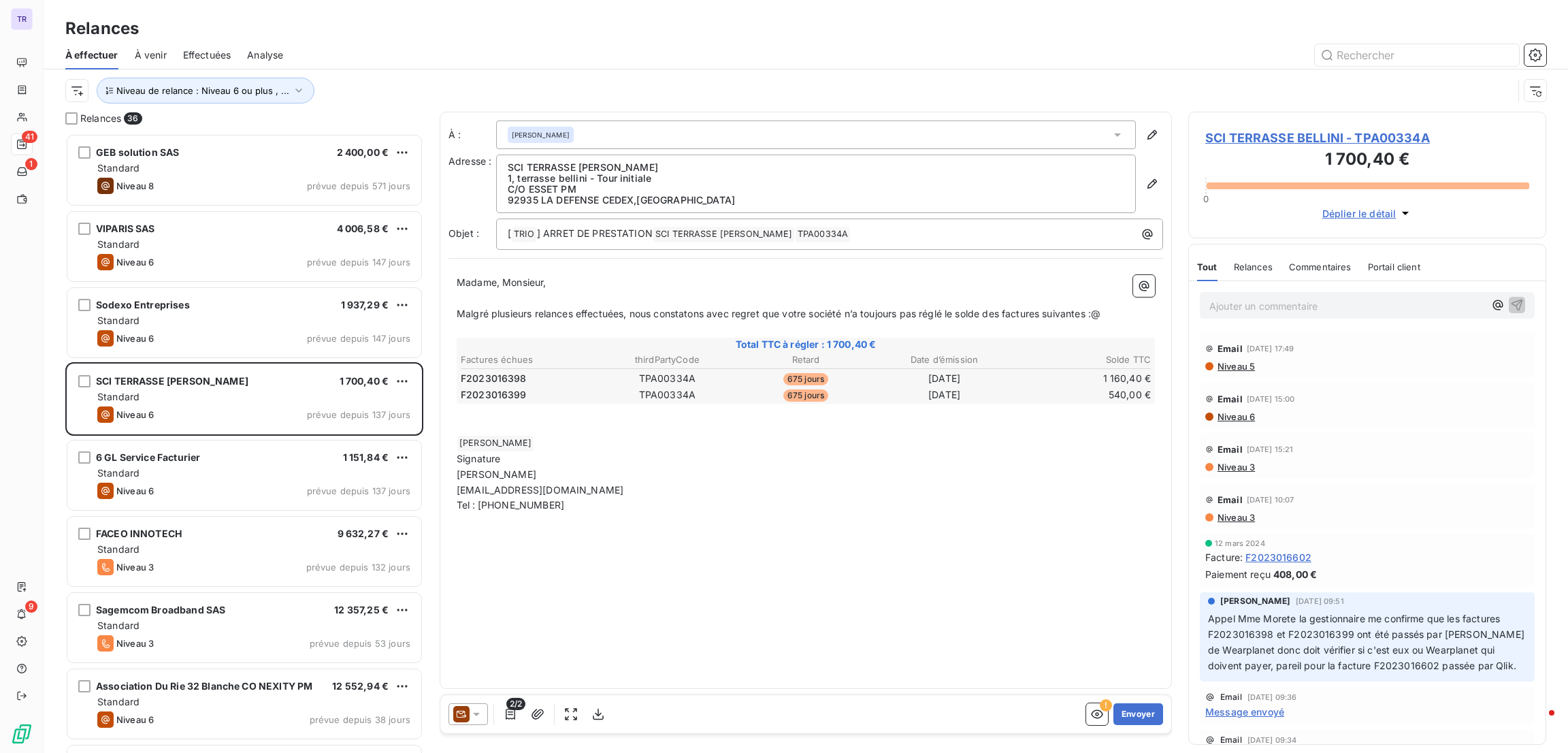
click at [471, 711] on icon at bounding box center [476, 714] width 14 height 14
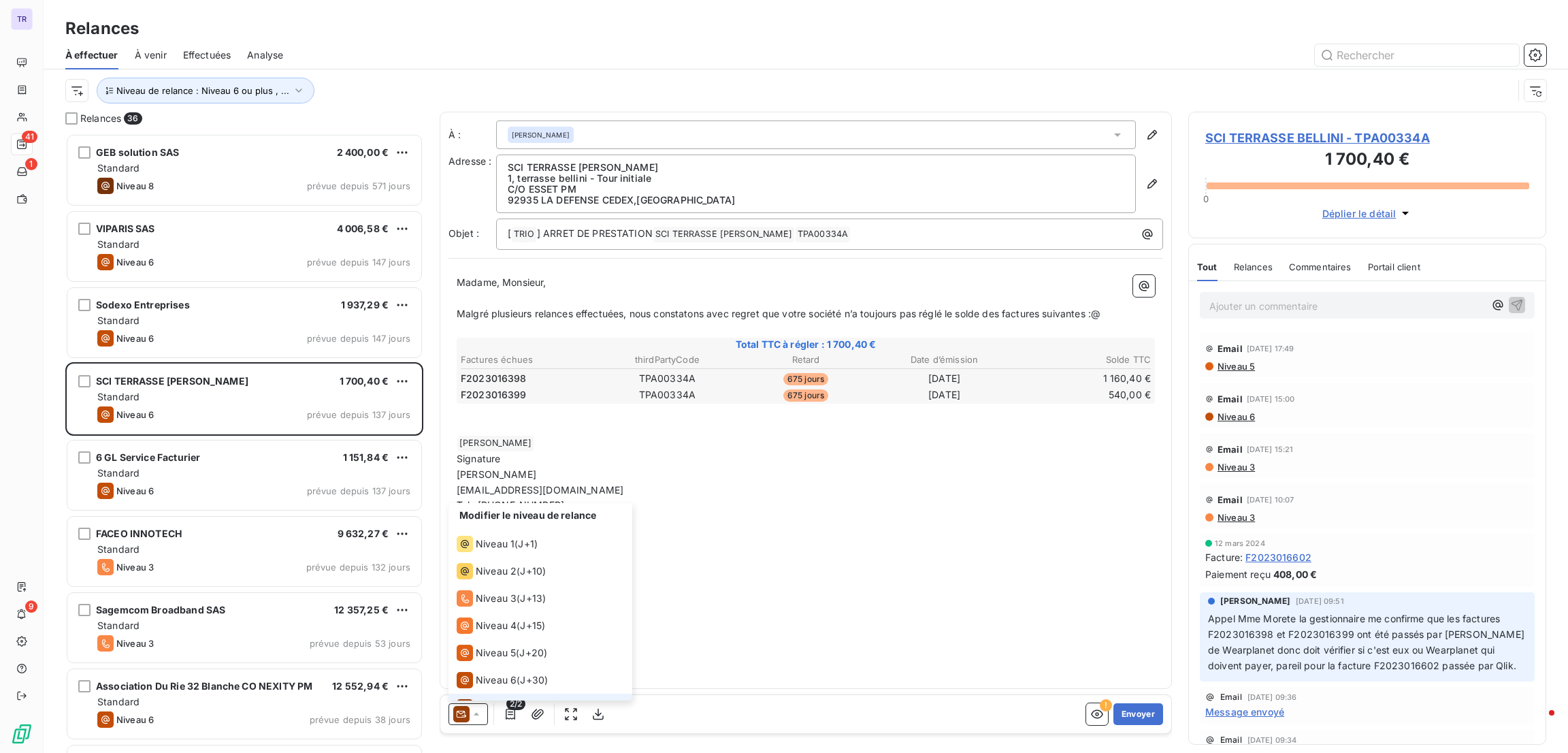
scroll to position [19, 0]
click at [511, 609] on span "Niveau 4" at bounding box center [496, 606] width 41 height 14
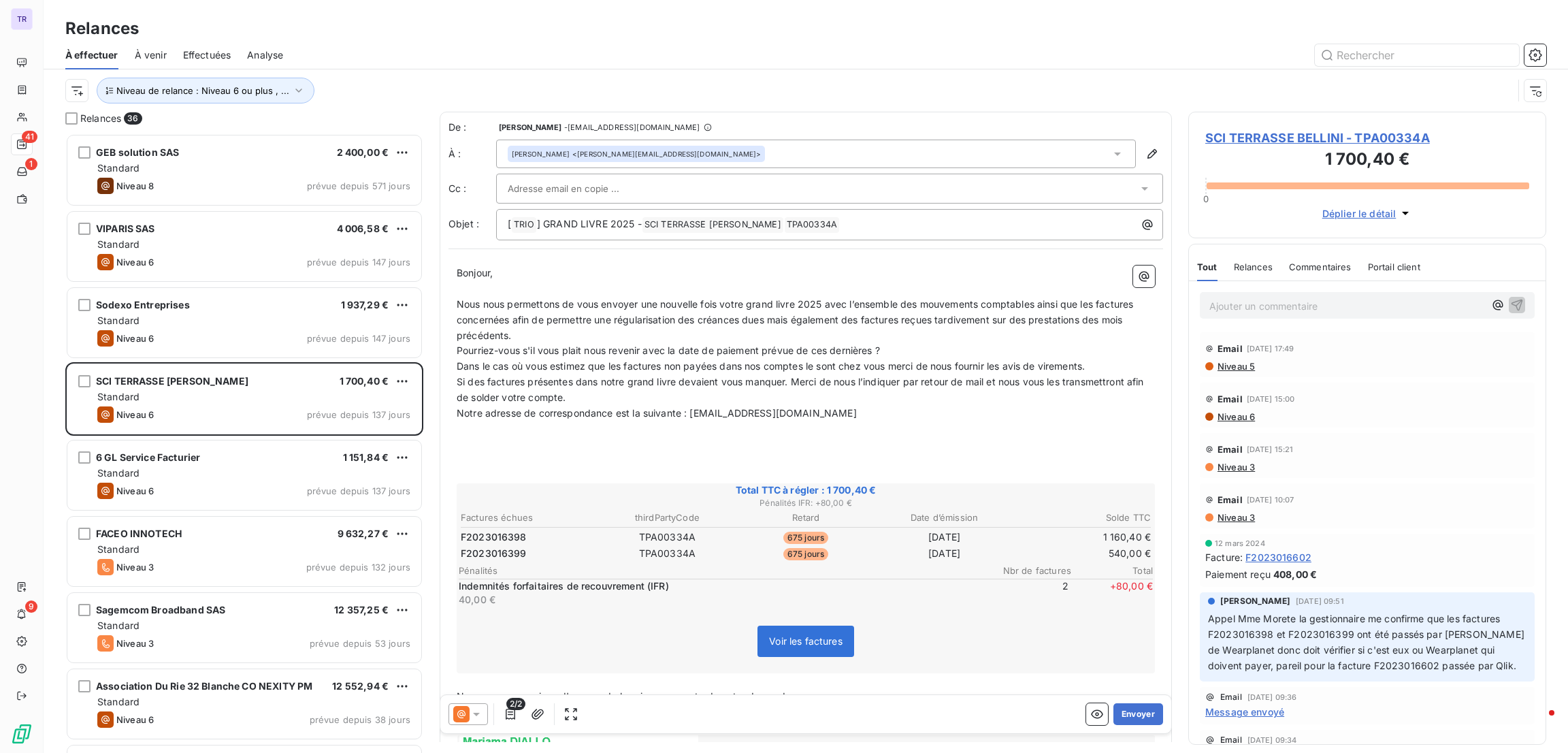
click at [462, 721] on icon at bounding box center [461, 714] width 17 height 17
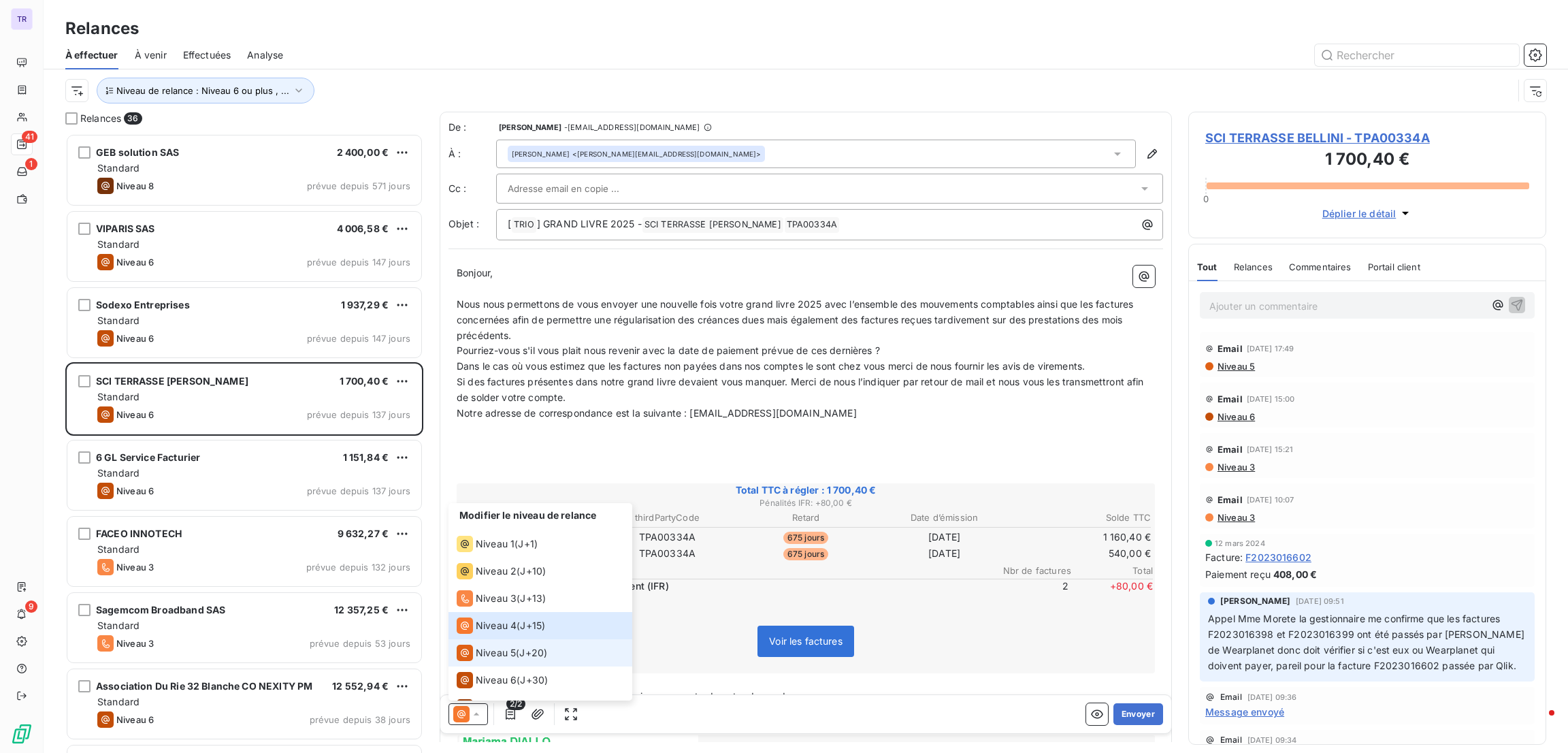
click at [505, 656] on span "Niveau 5" at bounding box center [495, 653] width 40 height 14
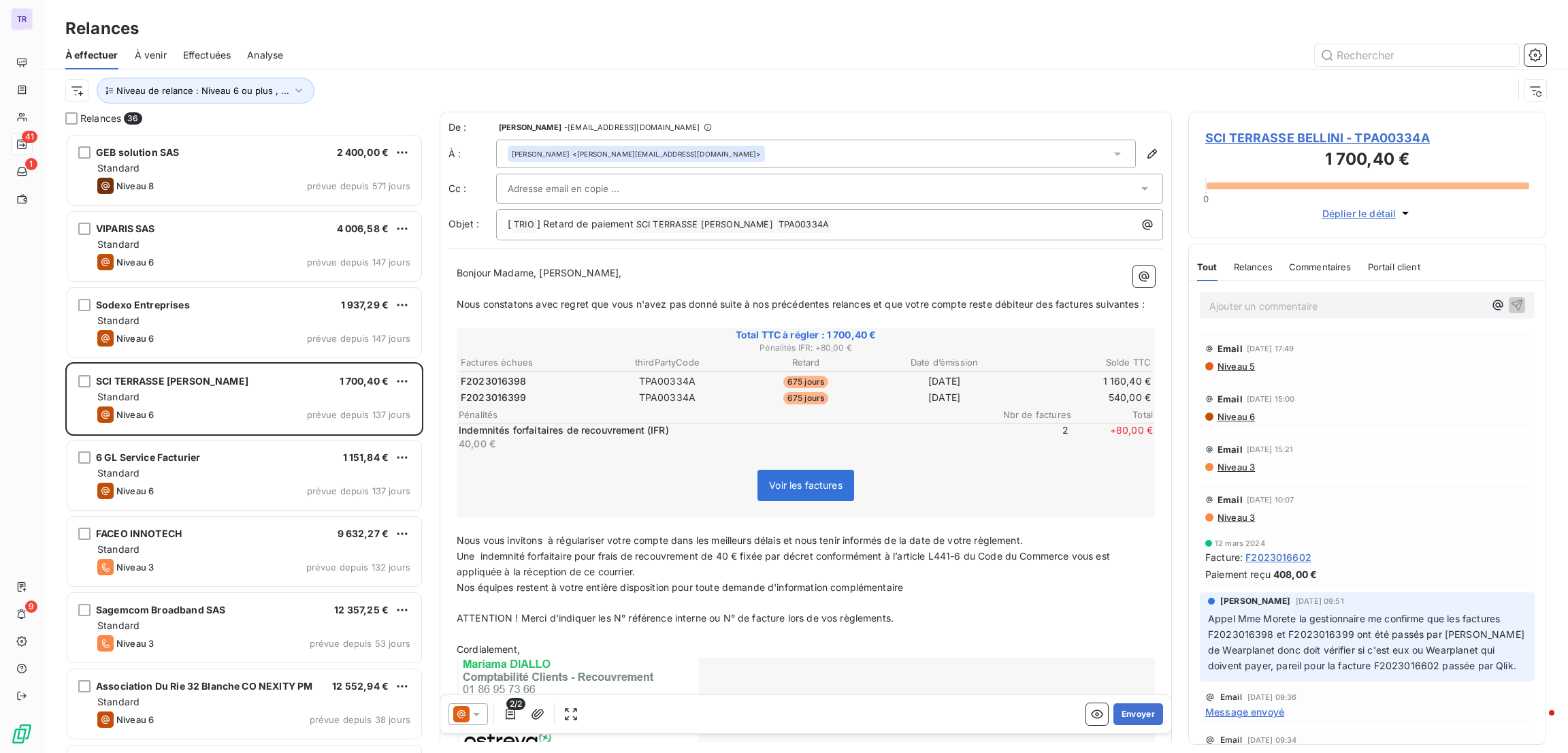
click at [622, 183] on input "text" at bounding box center [580, 188] width 146 height 20
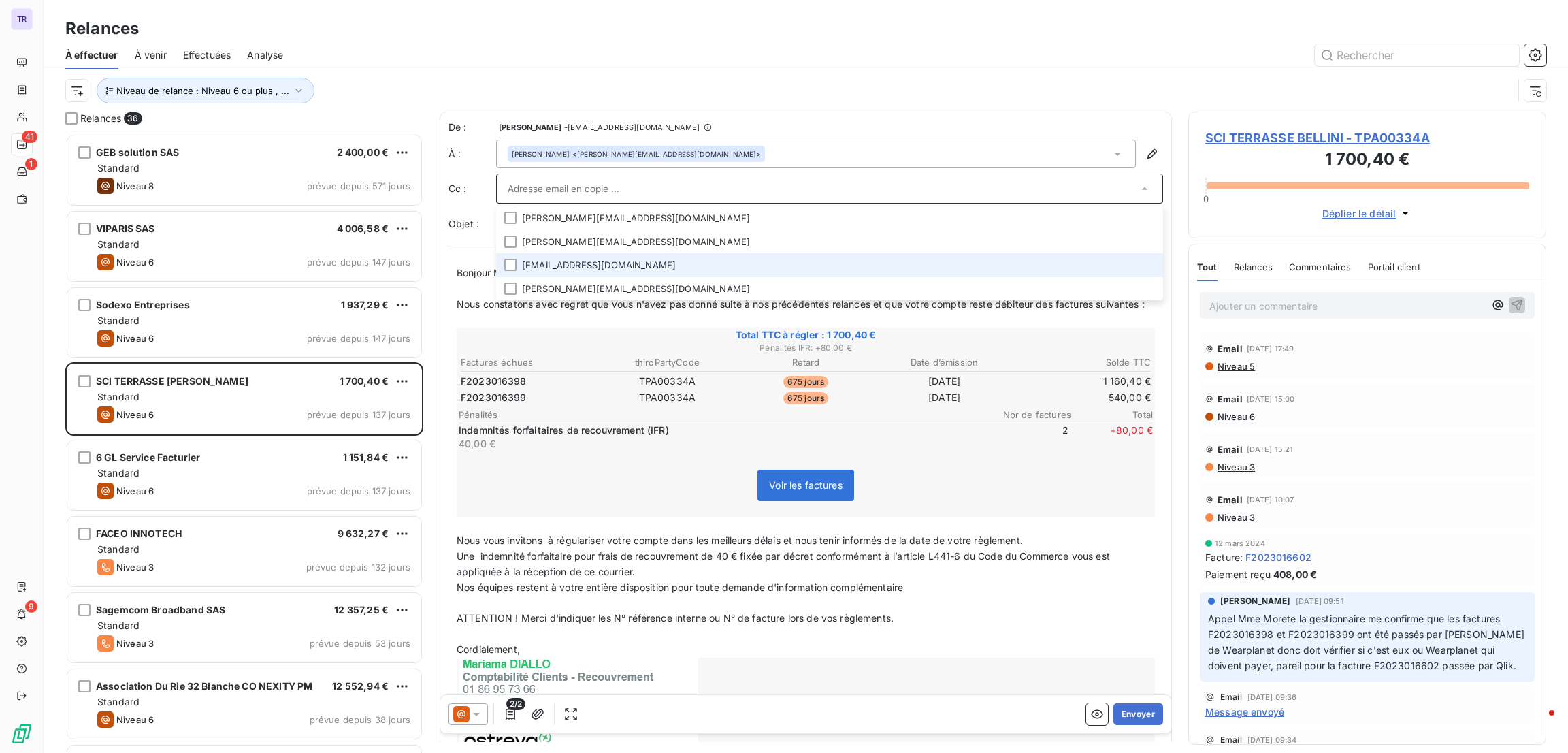
click at [608, 266] on li "jean.chalhoup@qlik.com" at bounding box center [829, 265] width 667 height 23
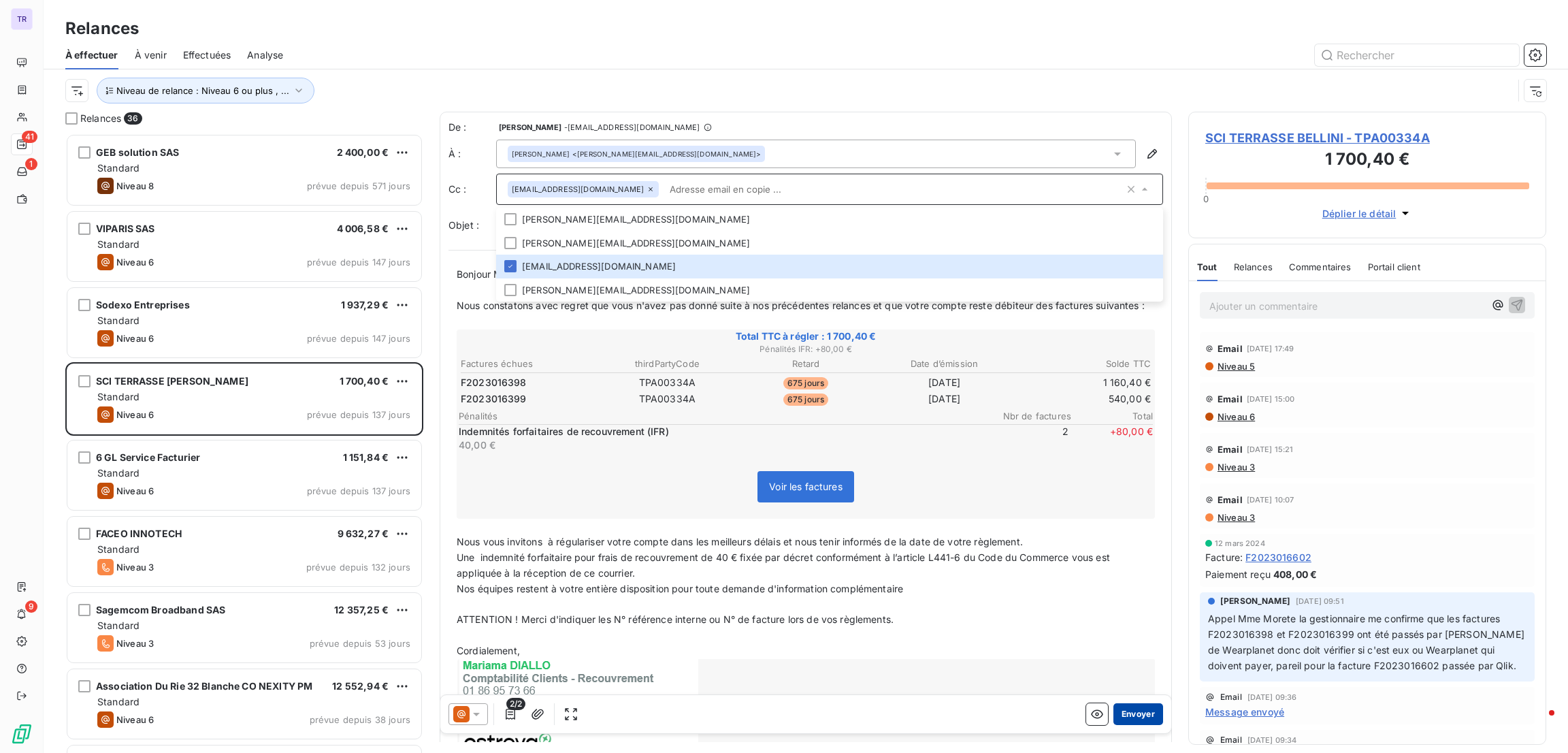
click at [1124, 715] on button "Envoyer" at bounding box center [1138, 714] width 50 height 21
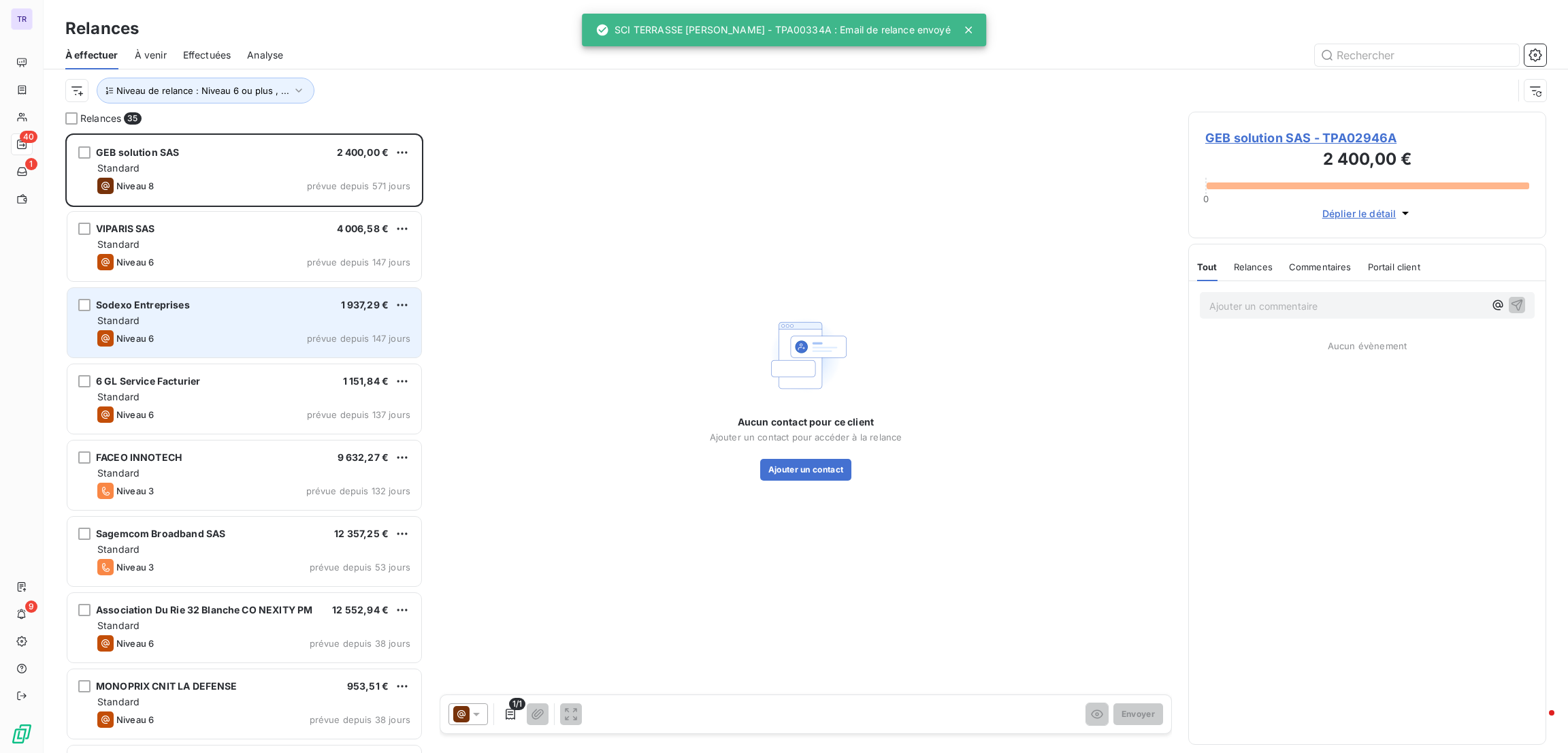
click at [204, 329] on div "Sodexo Entreprises 1 937,29 € Standard Niveau 6 prévue depuis 147 jours" at bounding box center [243, 322] width 354 height 69
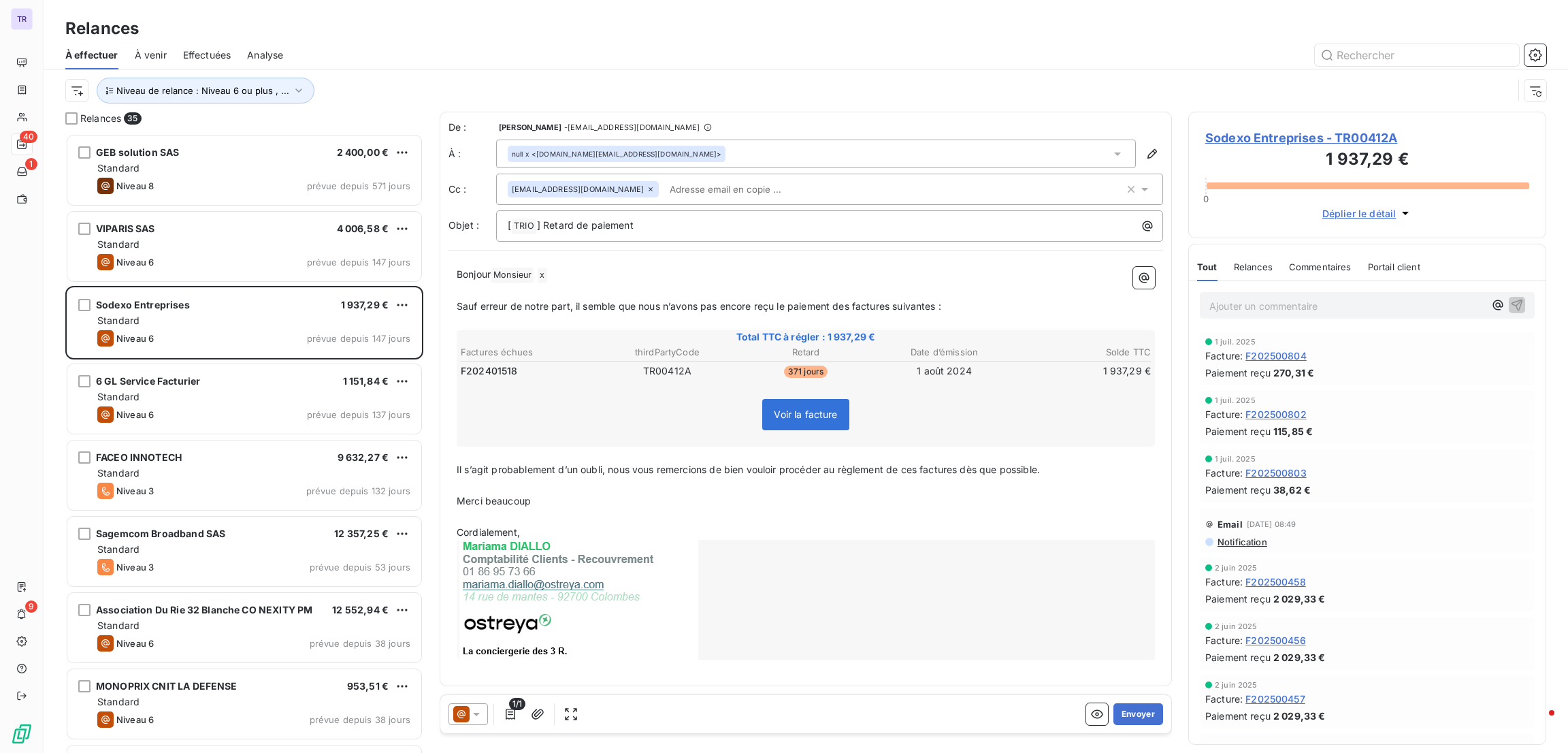
click at [479, 712] on icon at bounding box center [476, 714] width 14 height 14
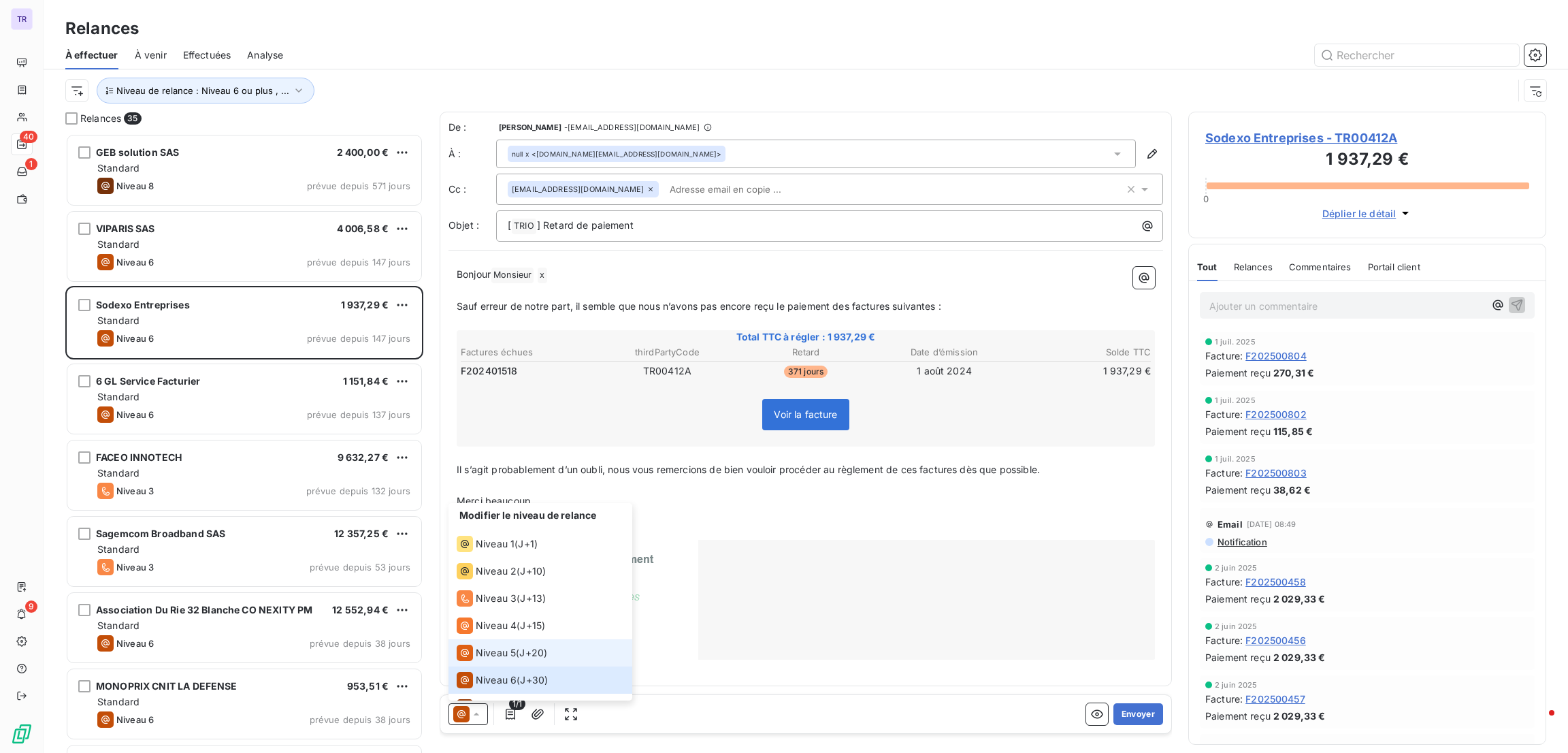
click at [504, 655] on span "Niveau 5" at bounding box center [495, 653] width 40 height 14
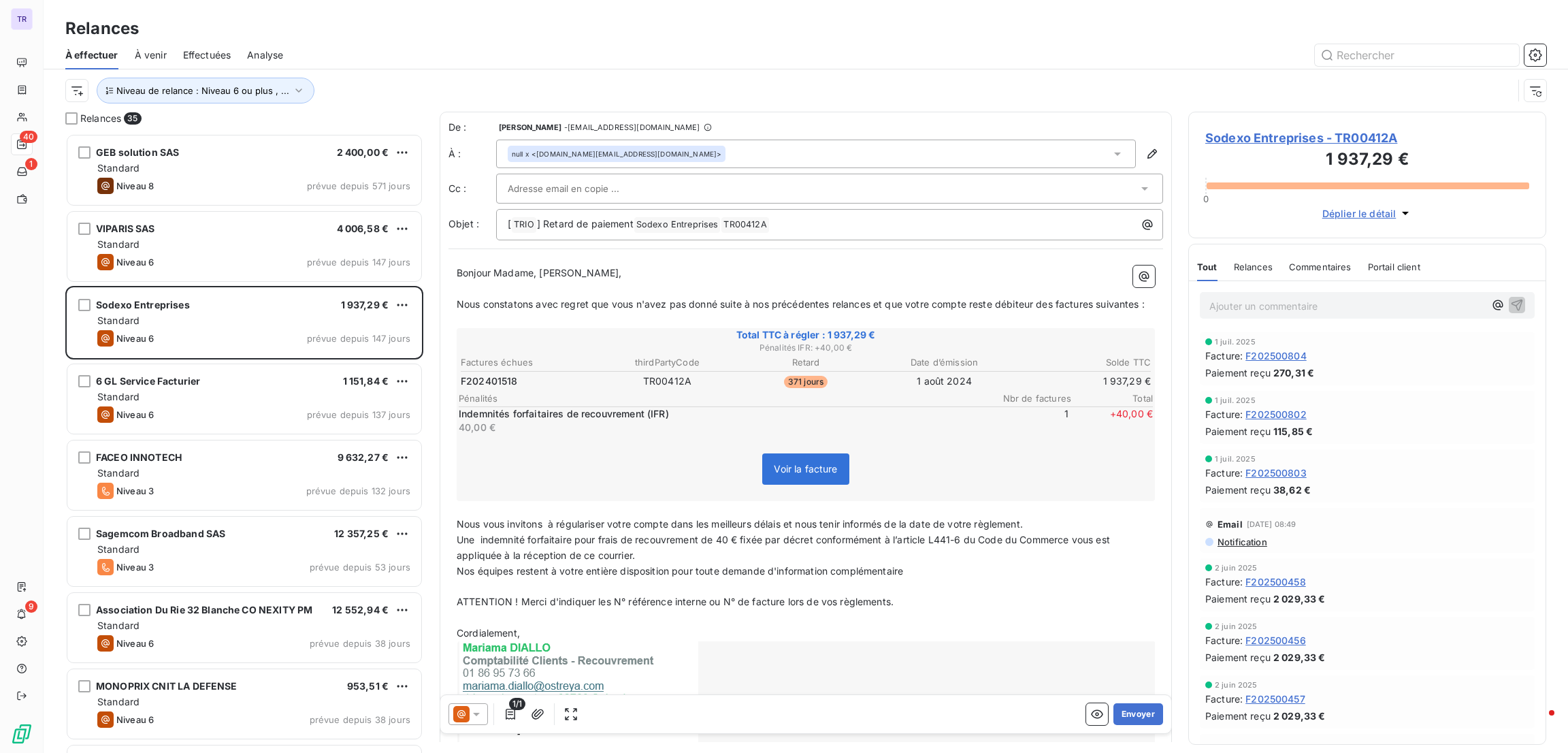
click at [721, 190] on div at bounding box center [822, 188] width 630 height 20
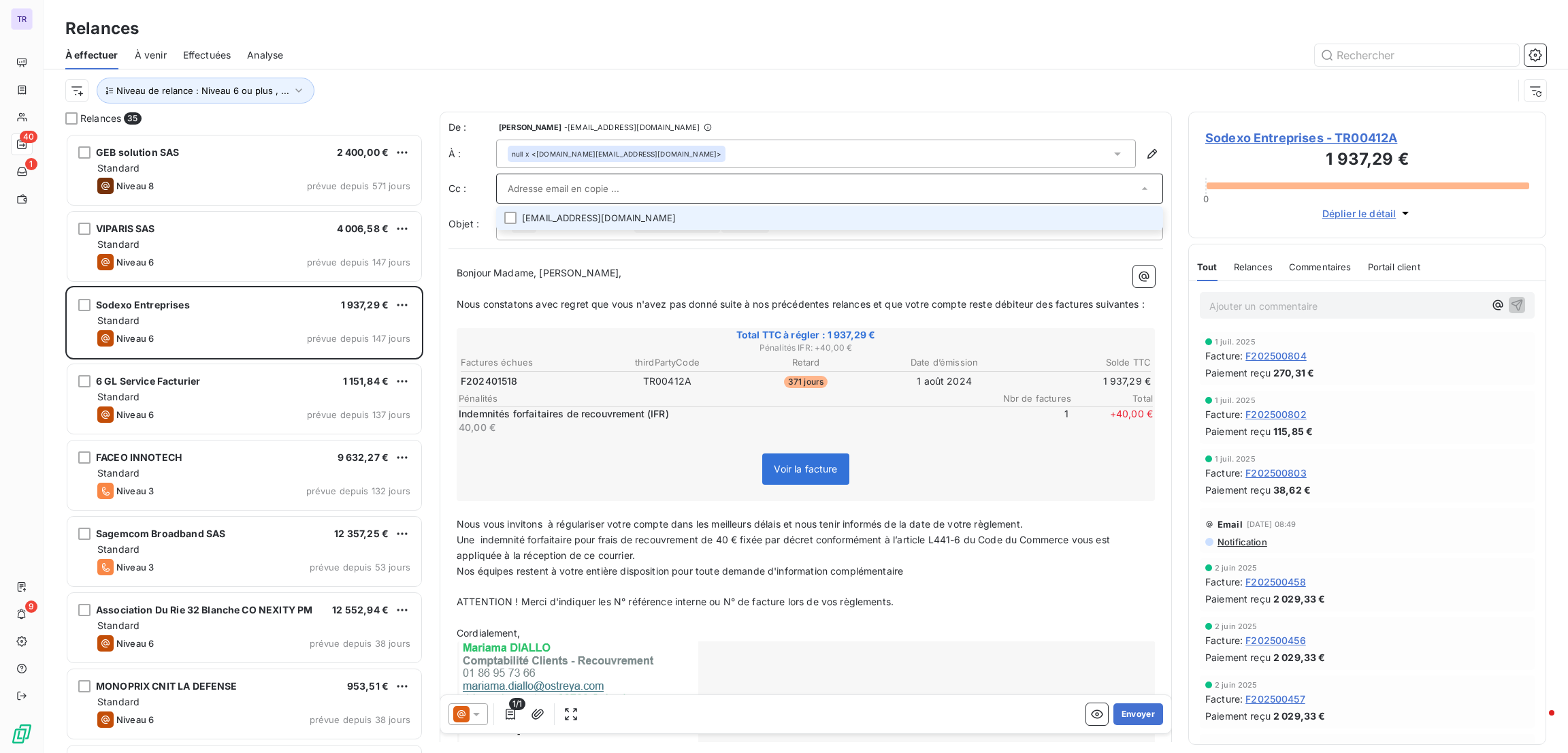
click at [721, 190] on input "text" at bounding box center [822, 188] width 630 height 20
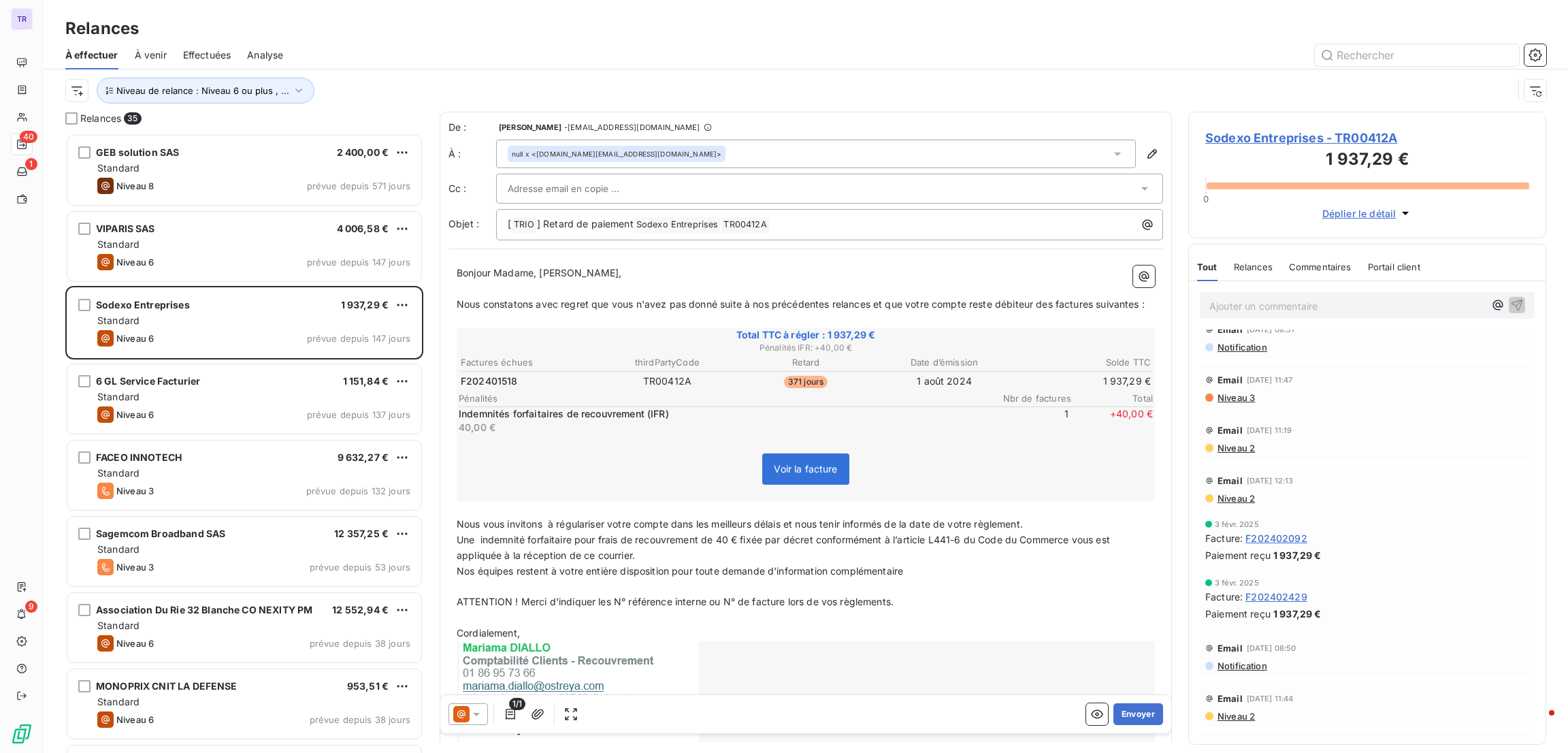
scroll to position [472, 0]
click at [1138, 711] on button "Envoyer" at bounding box center [1138, 714] width 50 height 21
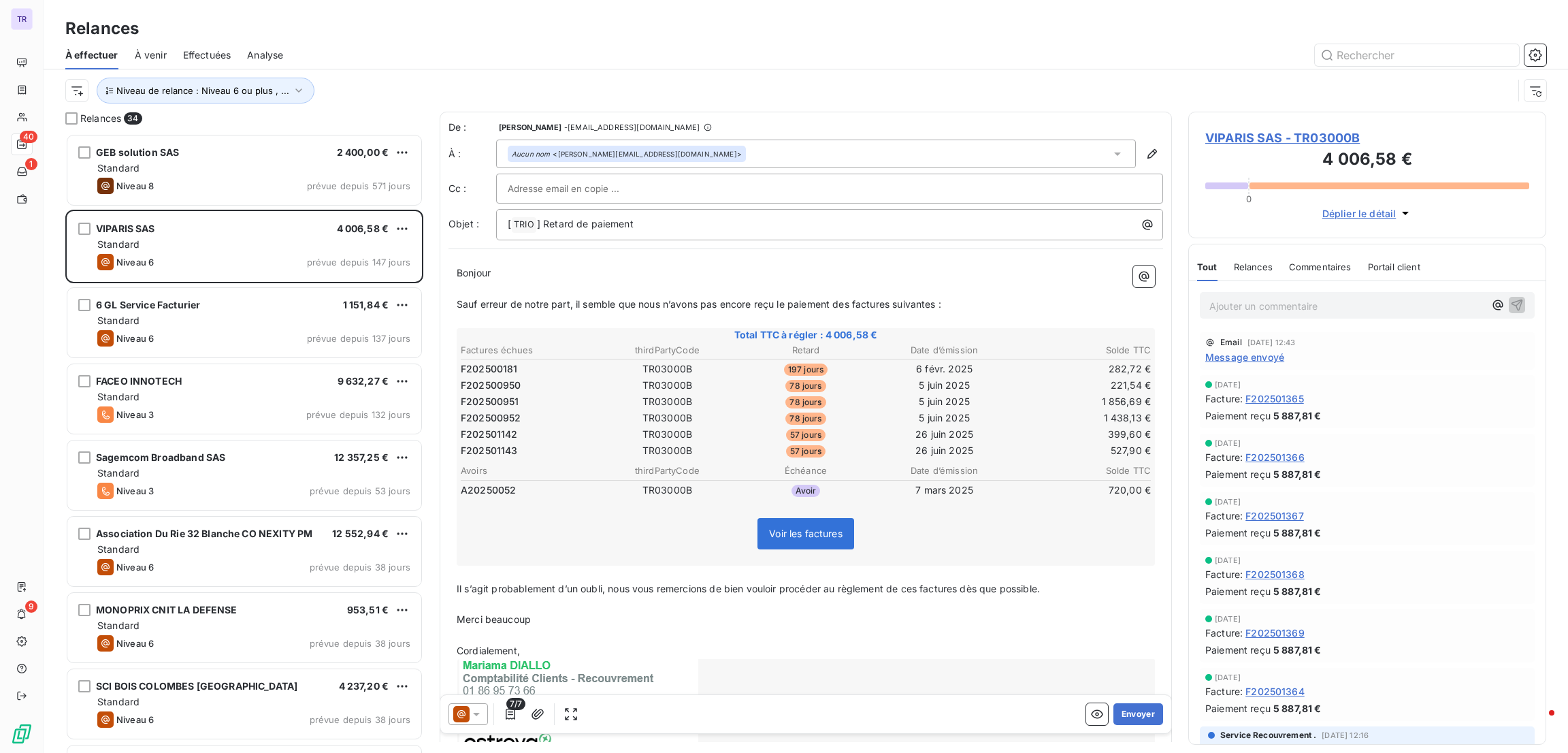
click at [627, 193] on div at bounding box center [829, 188] width 644 height 20
click at [623, 193] on input "text" at bounding box center [829, 188] width 644 height 20
click at [465, 721] on icon at bounding box center [461, 714] width 17 height 17
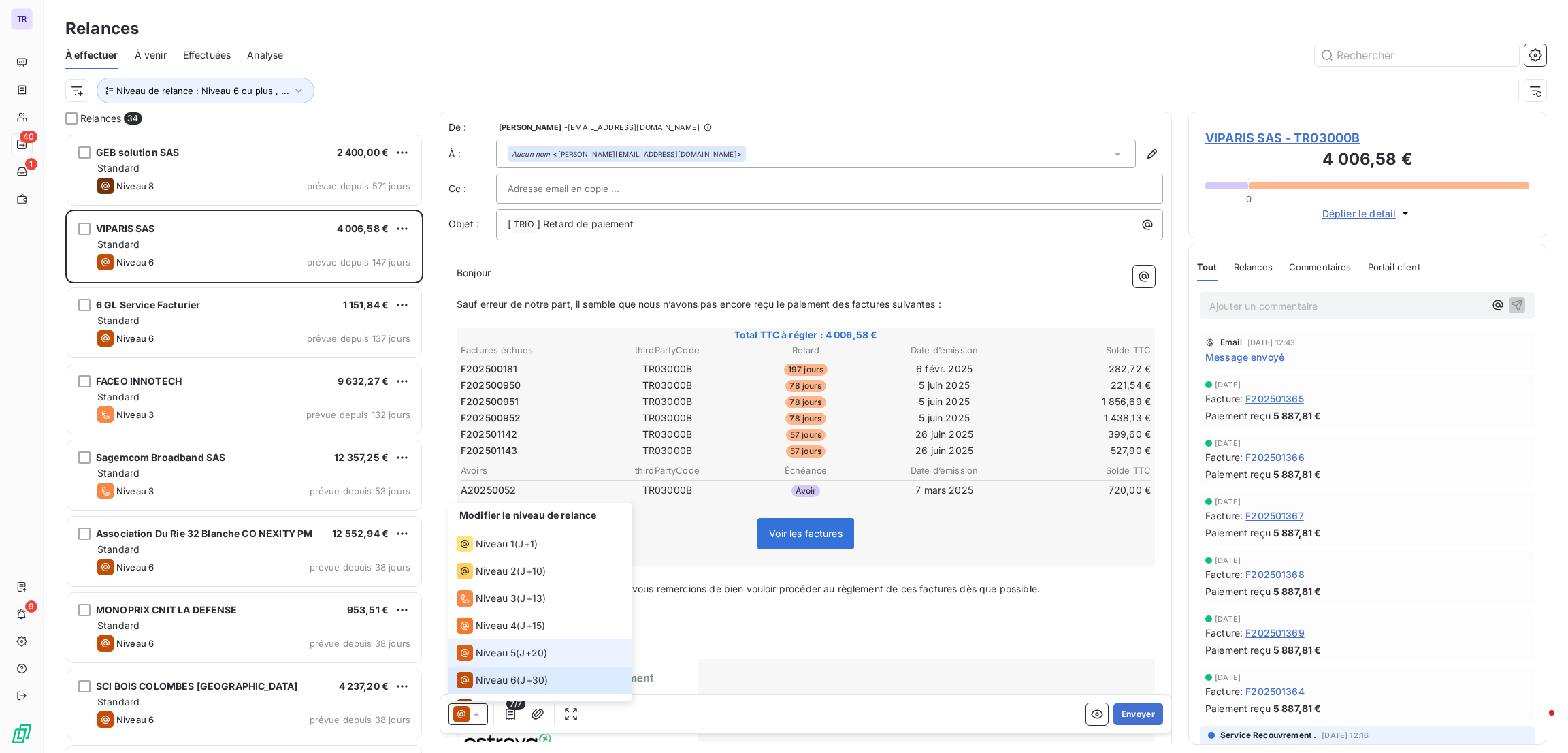
click at [508, 653] on span "Niveau 5" at bounding box center [495, 653] width 40 height 14
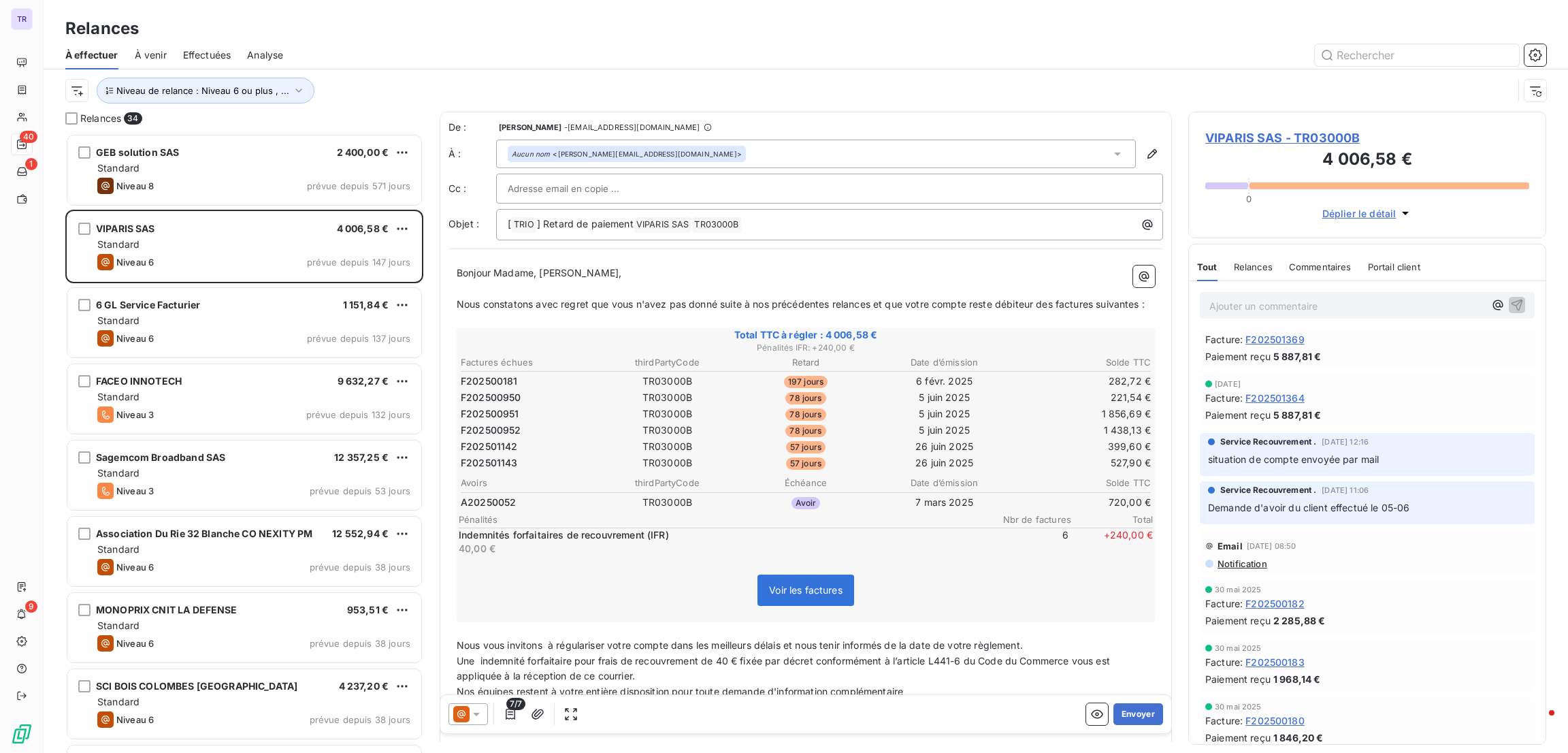
scroll to position [295, 0]
click at [1126, 718] on button "Envoyer" at bounding box center [1138, 714] width 50 height 21
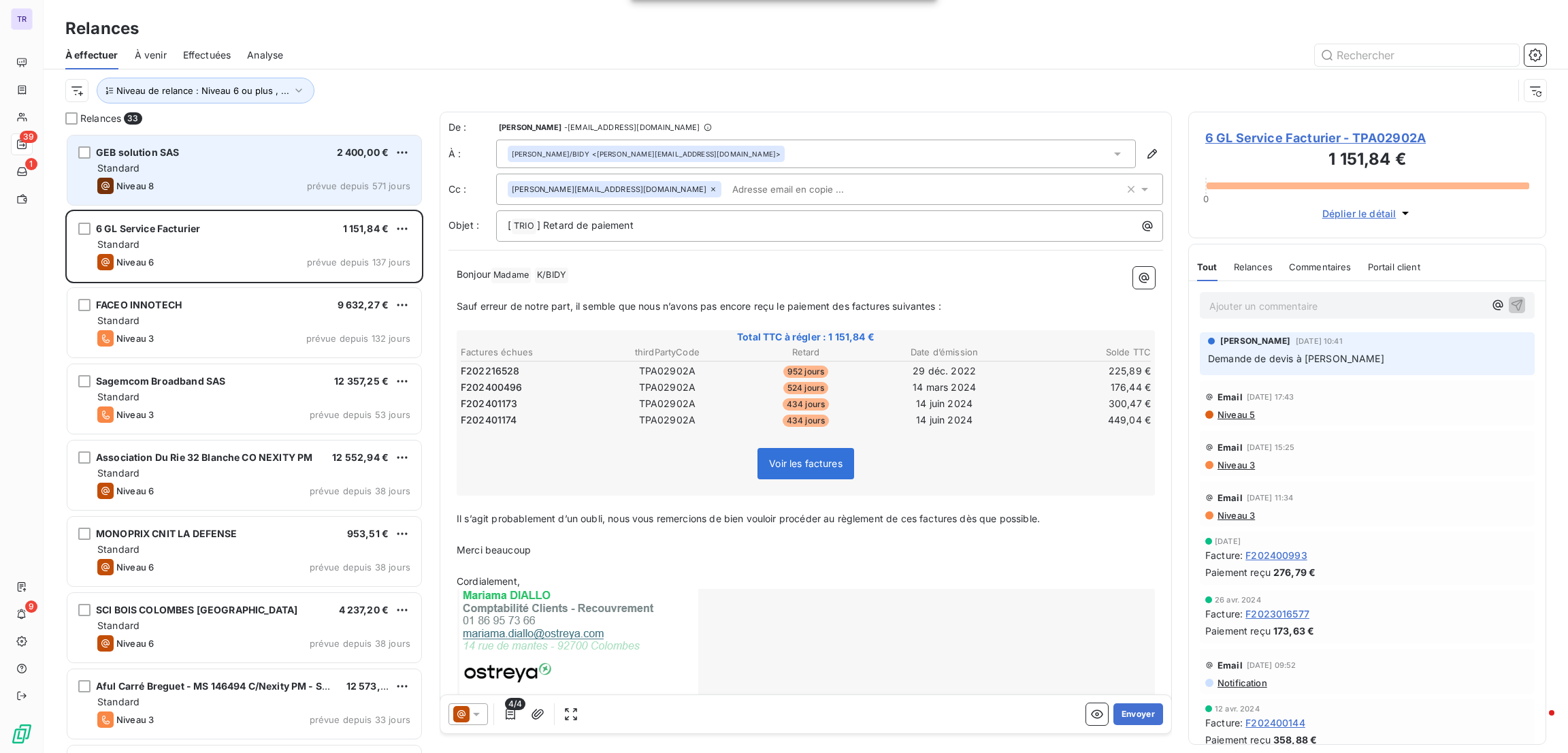
click at [299, 175] on div "Standard" at bounding box center [253, 169] width 313 height 14
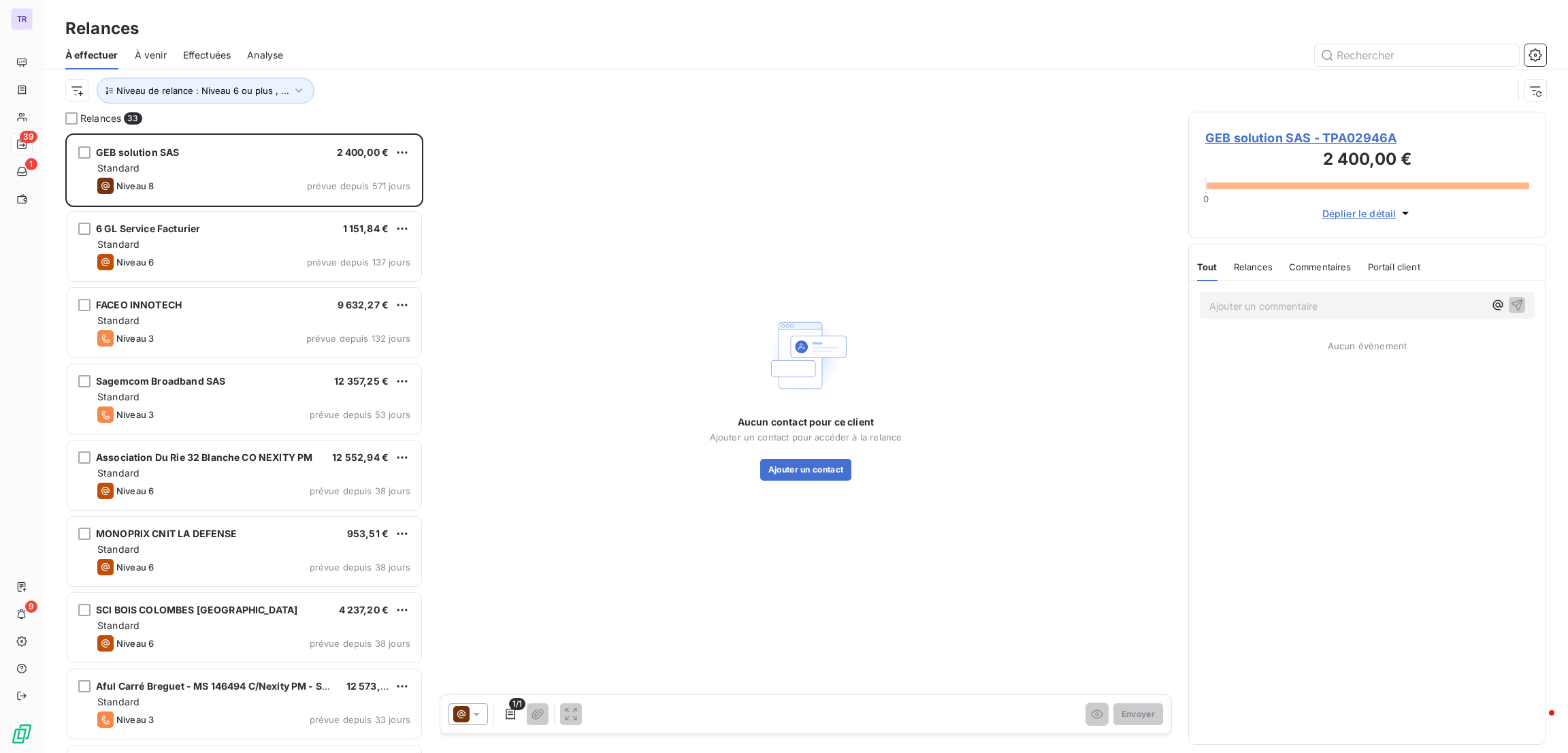
click at [481, 700] on div "1/1 Envoyer" at bounding box center [805, 713] width 731 height 38
click at [471, 715] on icon at bounding box center [476, 714] width 14 height 14
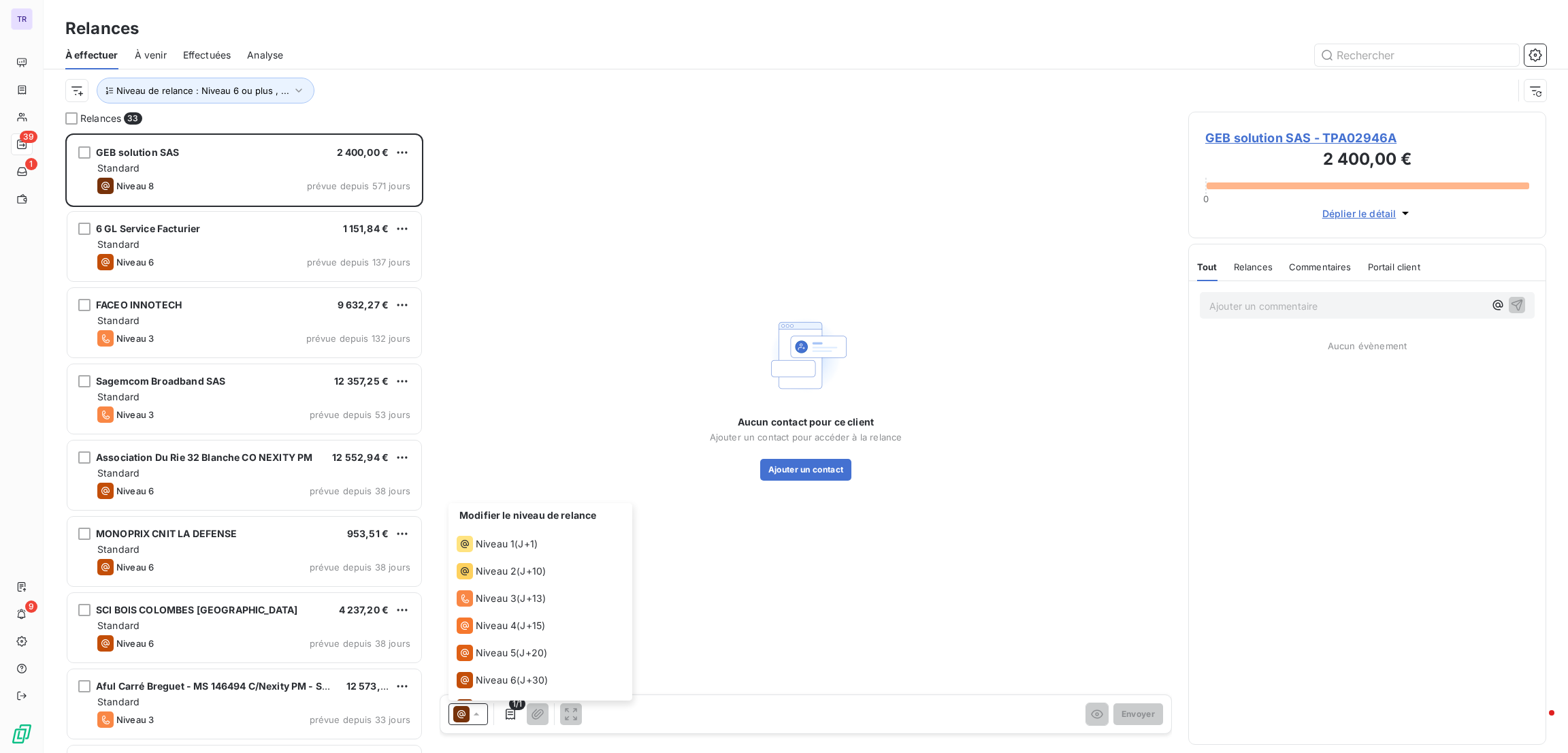
scroll to position [47, 0]
click at [501, 562] on li "Niveau 3 ( J+13 )" at bounding box center [541, 551] width 184 height 27
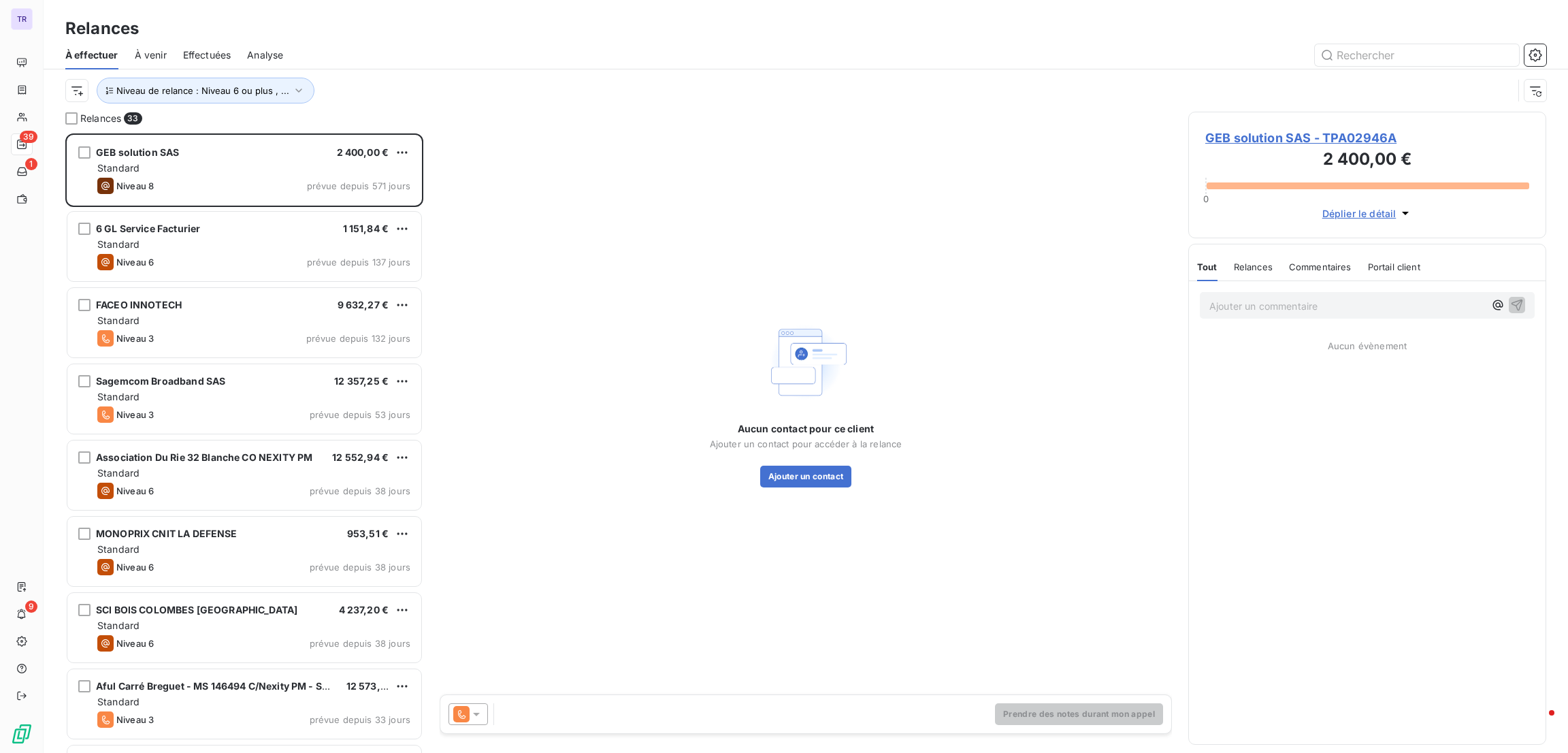
click at [470, 713] on icon at bounding box center [476, 714] width 14 height 14
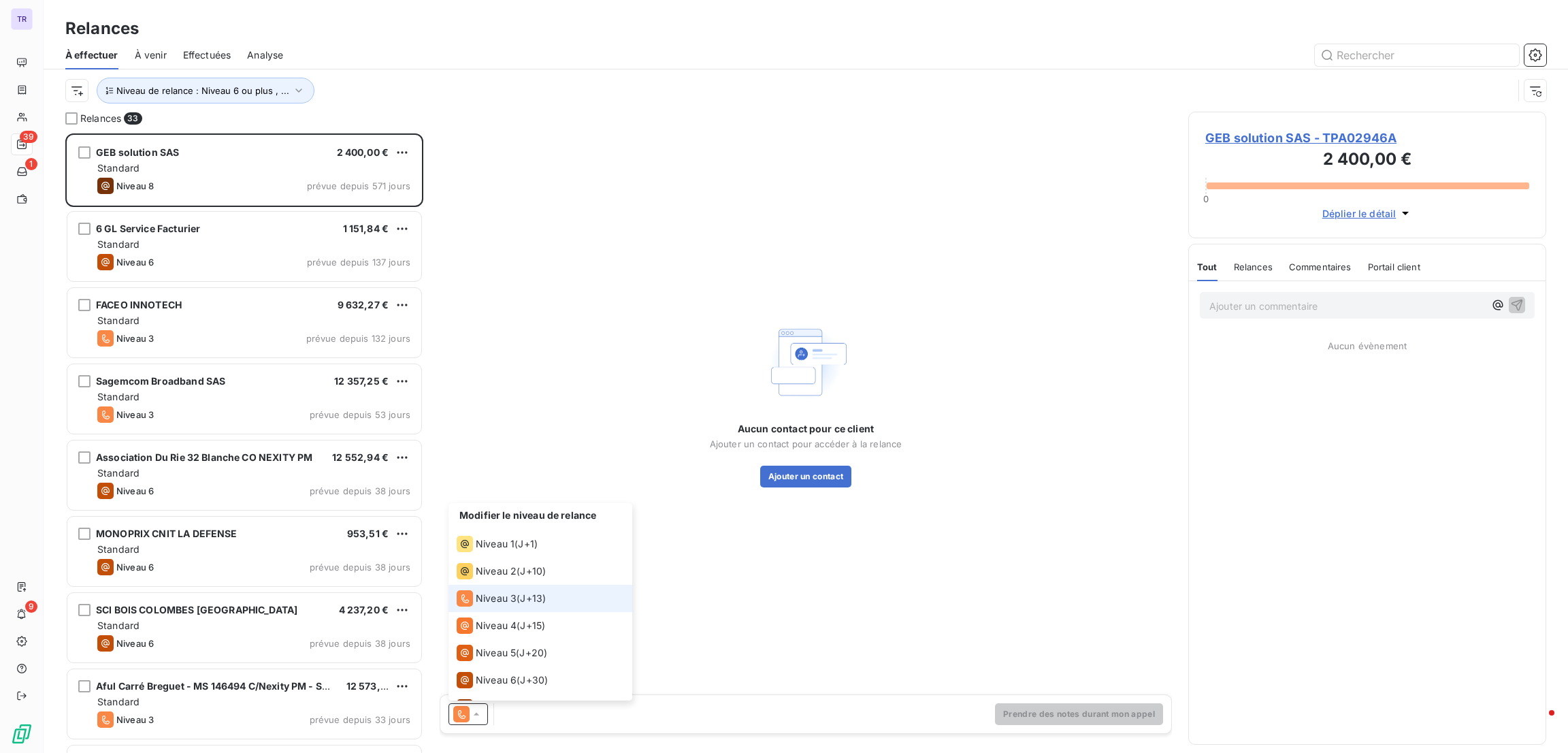
click at [470, 713] on icon at bounding box center [476, 714] width 14 height 14
click at [242, 91] on span "Niveau de relance : Niveau 6 ou plus , ..." at bounding box center [202, 90] width 172 height 11
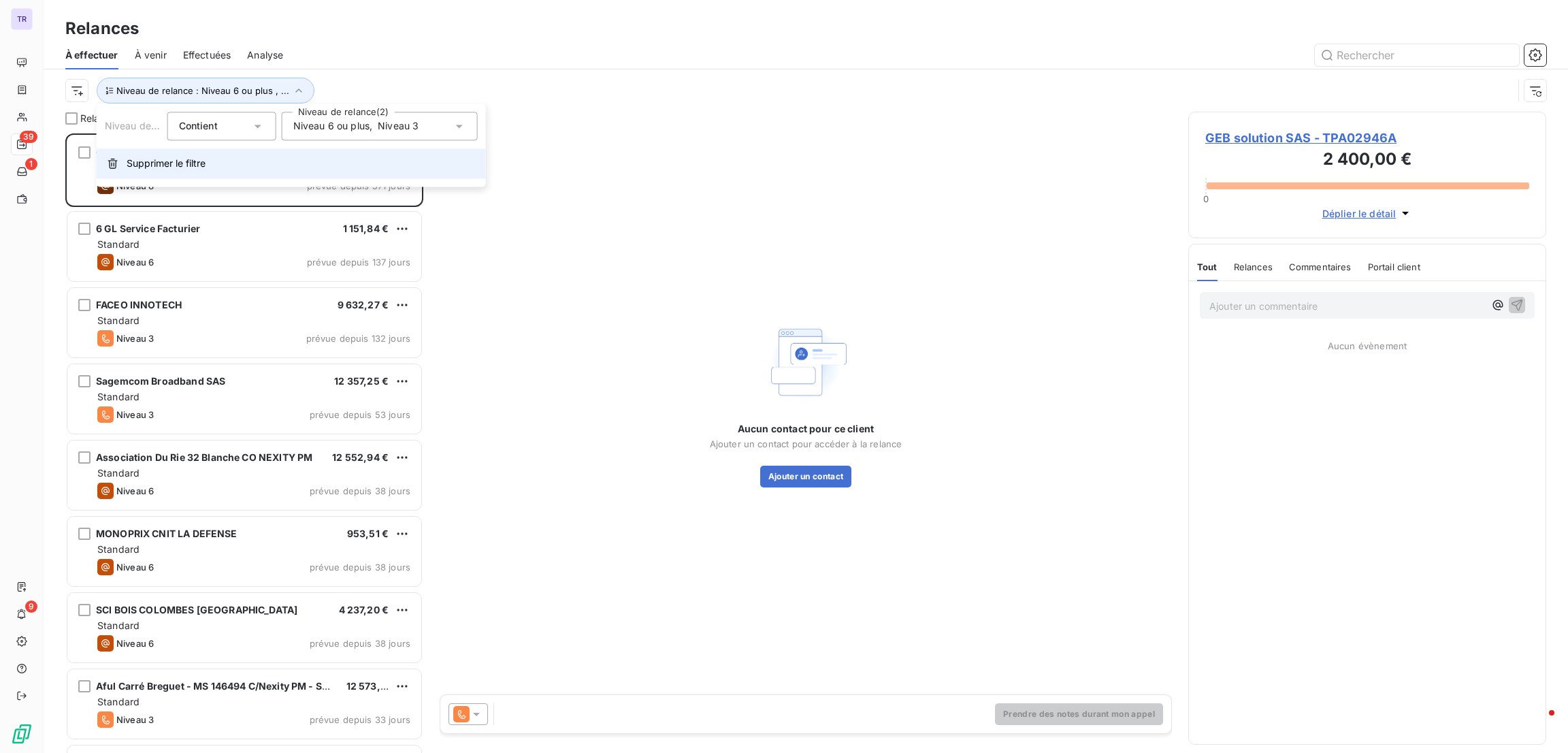
click at [187, 172] on button "Supprimer le filtre" at bounding box center [291, 163] width 390 height 30
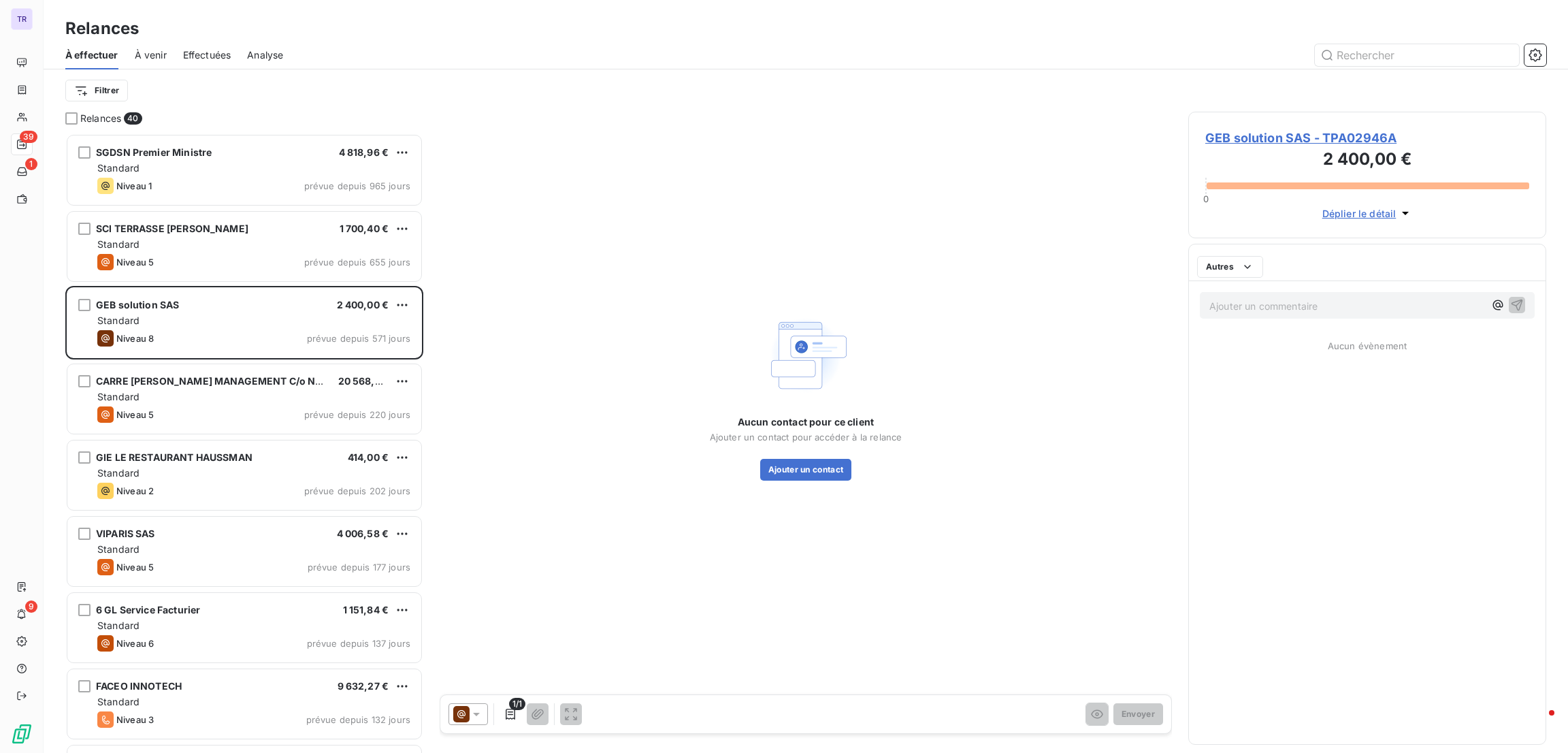
scroll to position [603, 342]
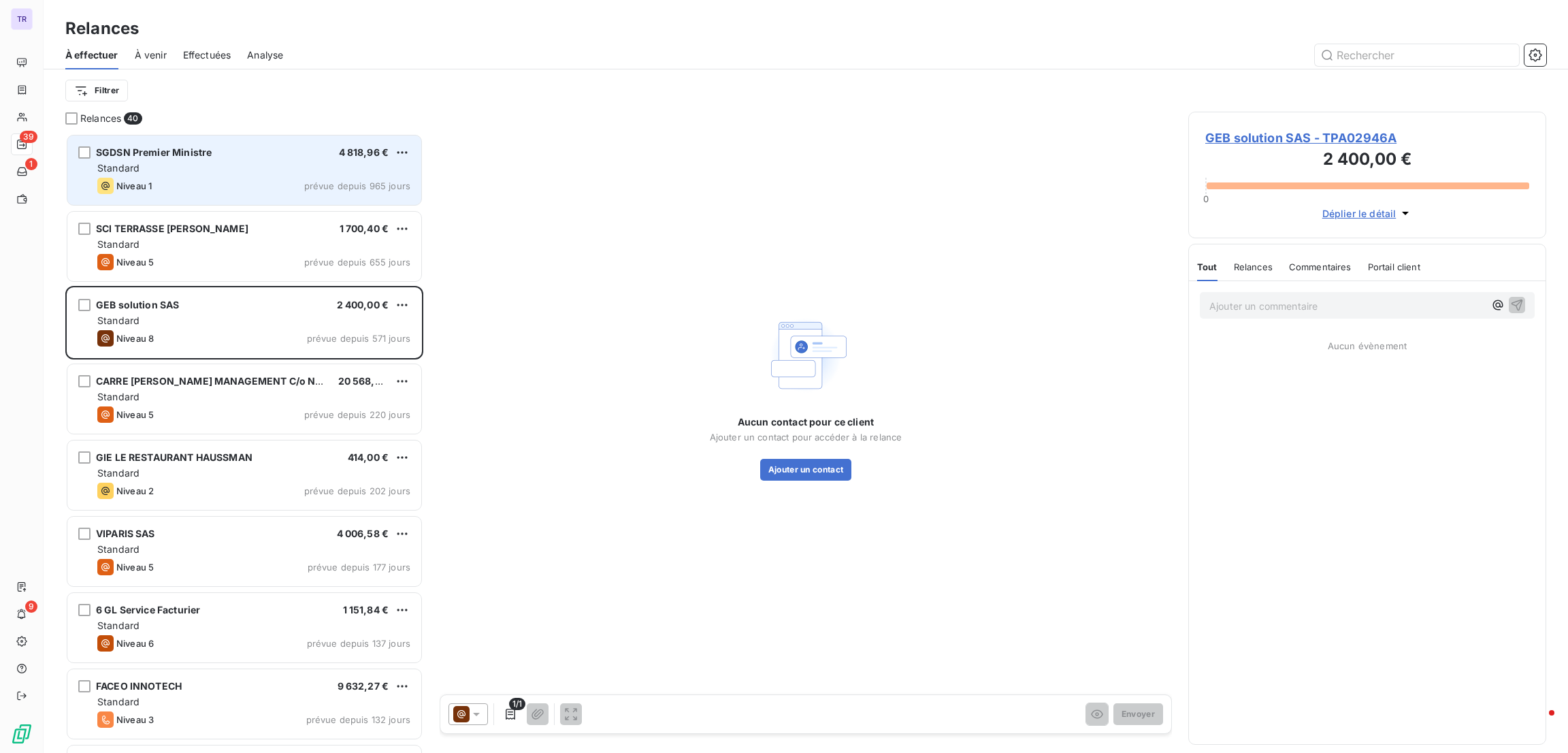
click at [295, 175] on div "SGDSN Premier Ministre 4 818,96 € Standard Niveau 1 prévue depuis 965 jours" at bounding box center [243, 169] width 354 height 69
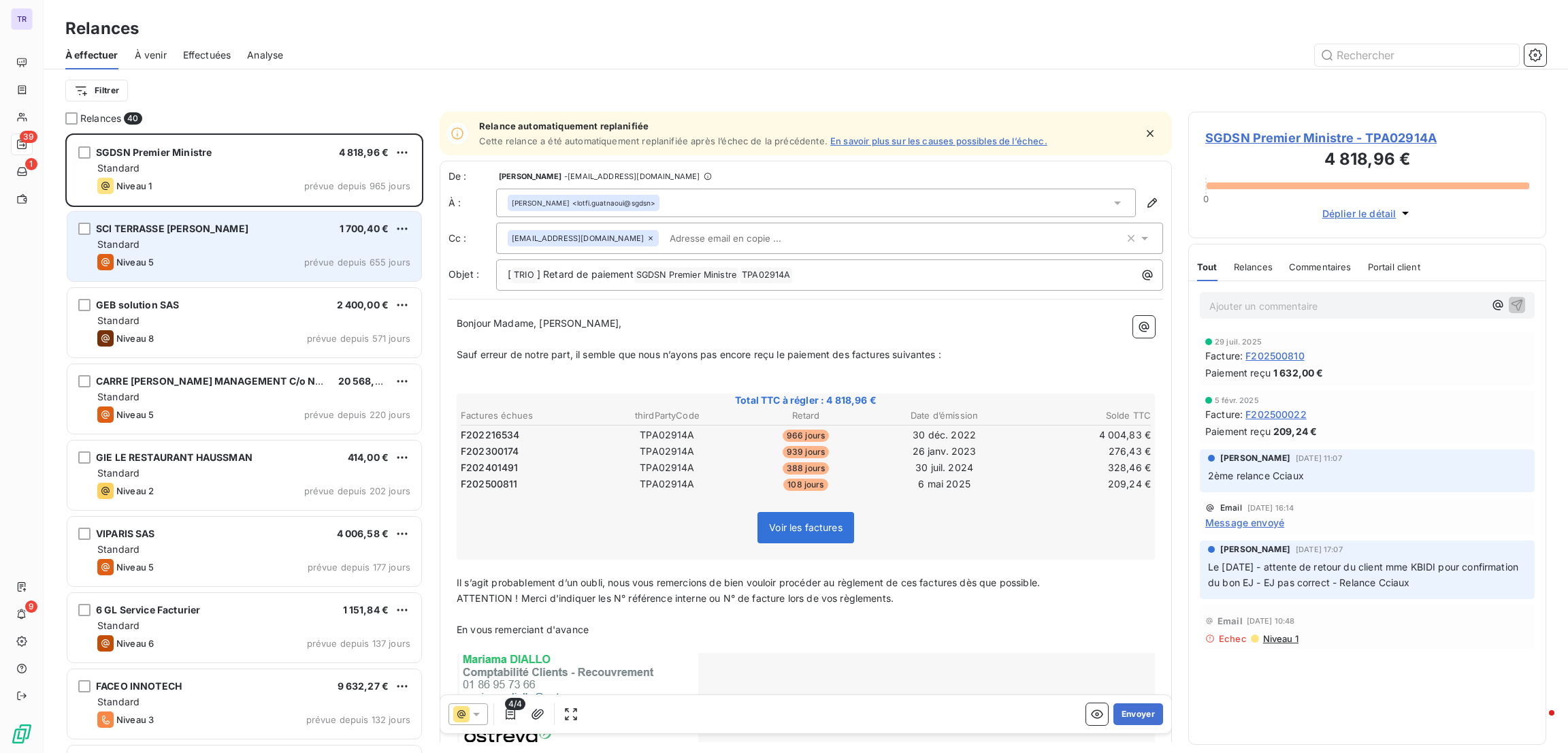
click at [352, 267] on span "prévue depuis 655 jours" at bounding box center [356, 261] width 106 height 11
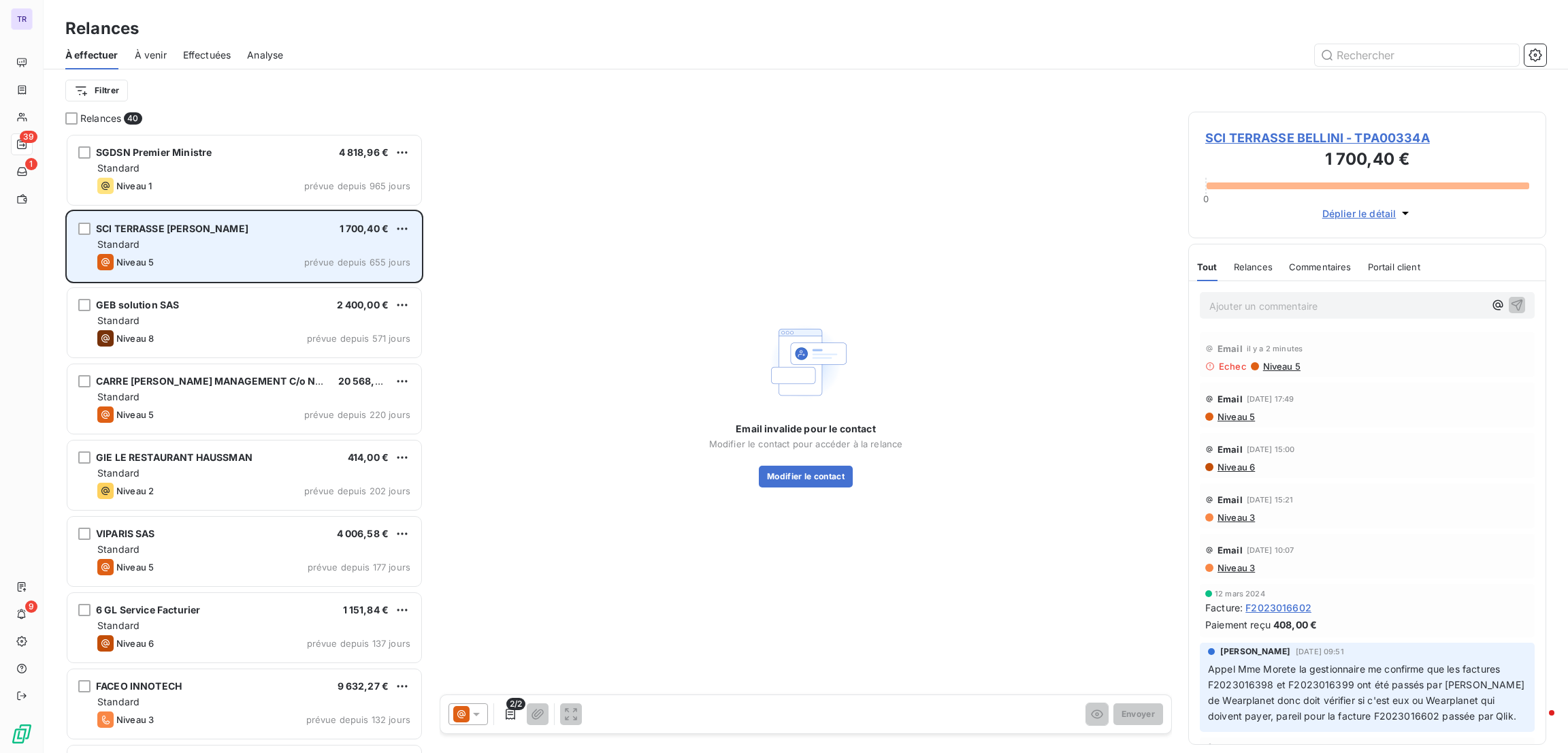
click at [327, 239] on div "Standard" at bounding box center [253, 245] width 313 height 14
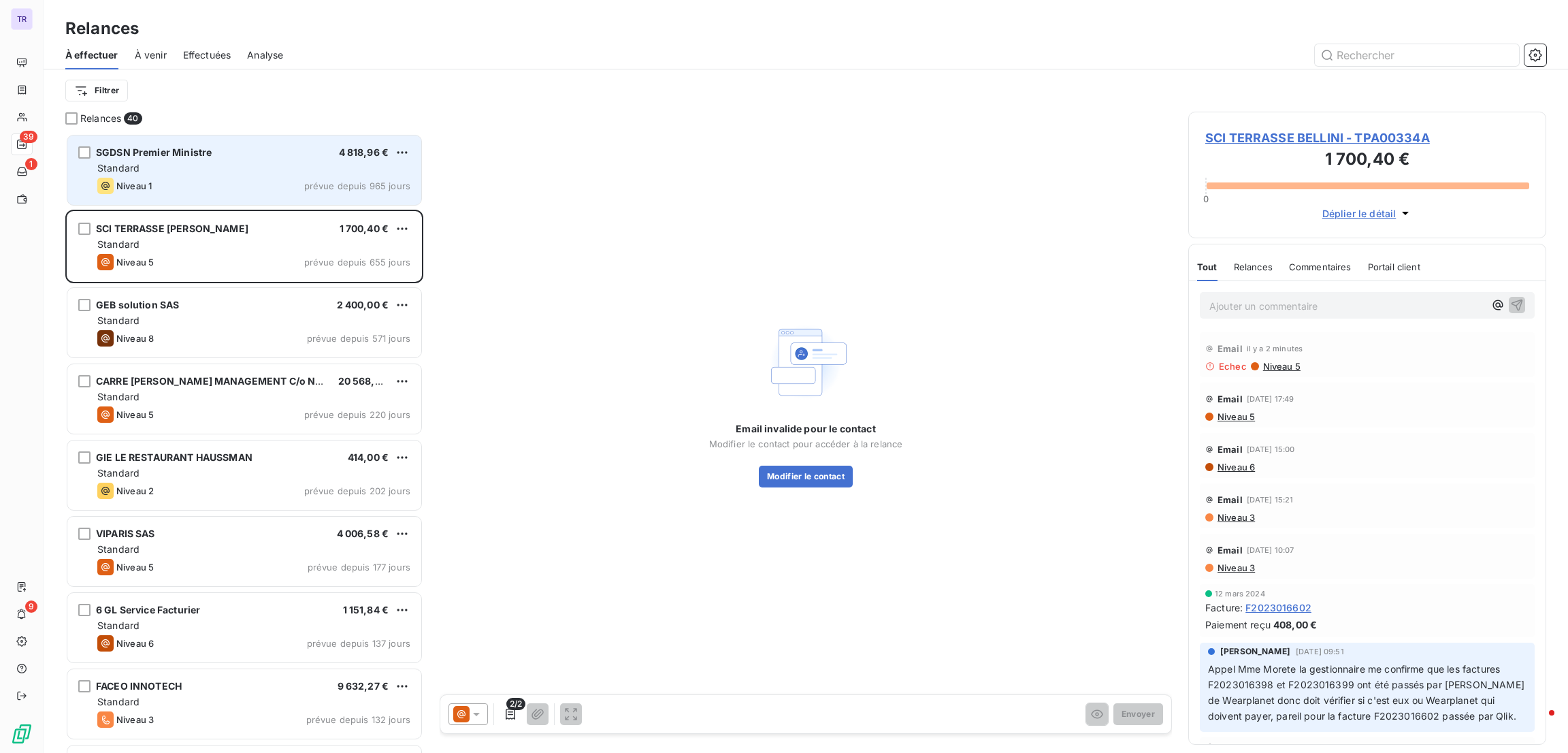
click at [333, 180] on span "prévue depuis 965 jours" at bounding box center [356, 185] width 106 height 11
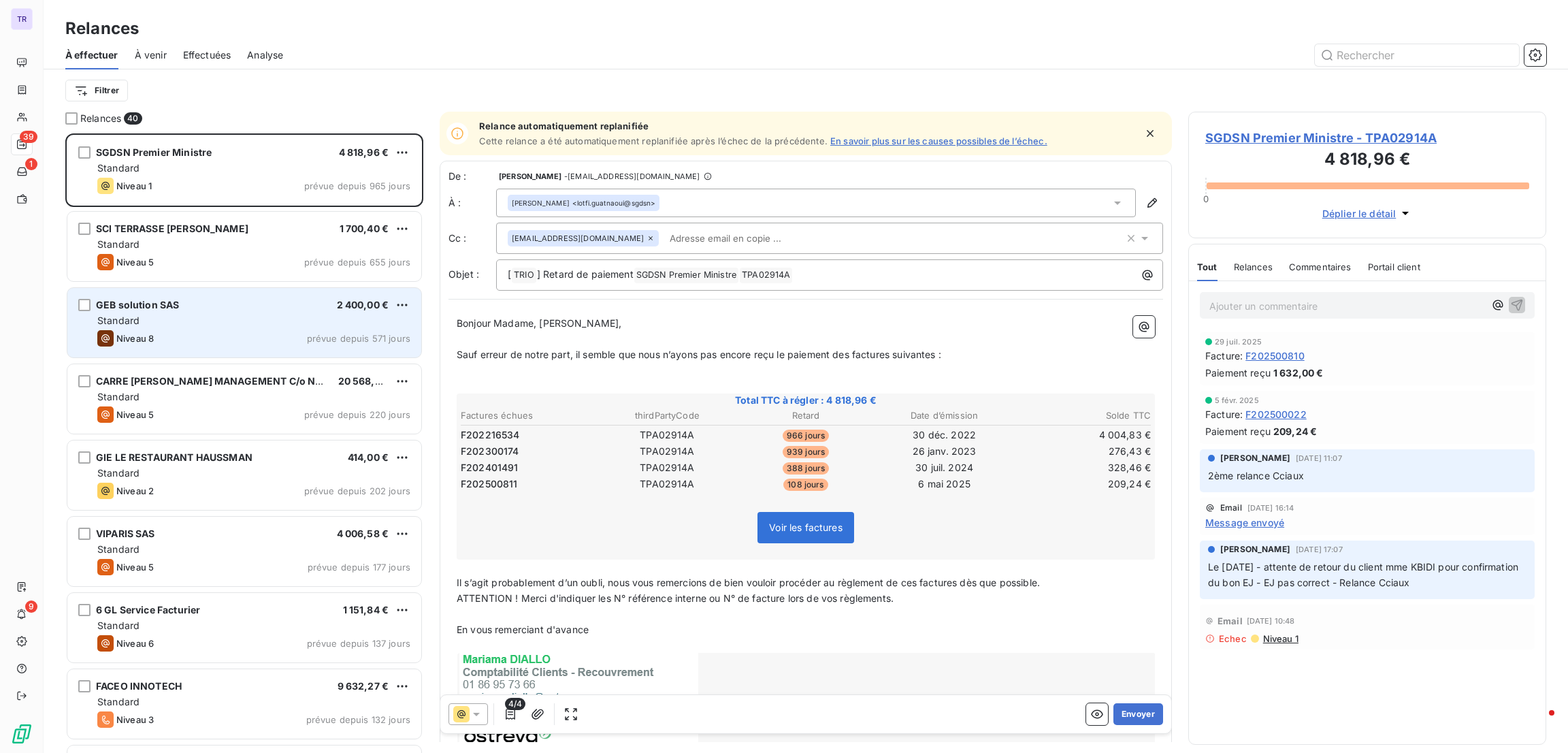
click at [330, 304] on div "GEB solution SAS 2 400,00 €" at bounding box center [253, 305] width 313 height 13
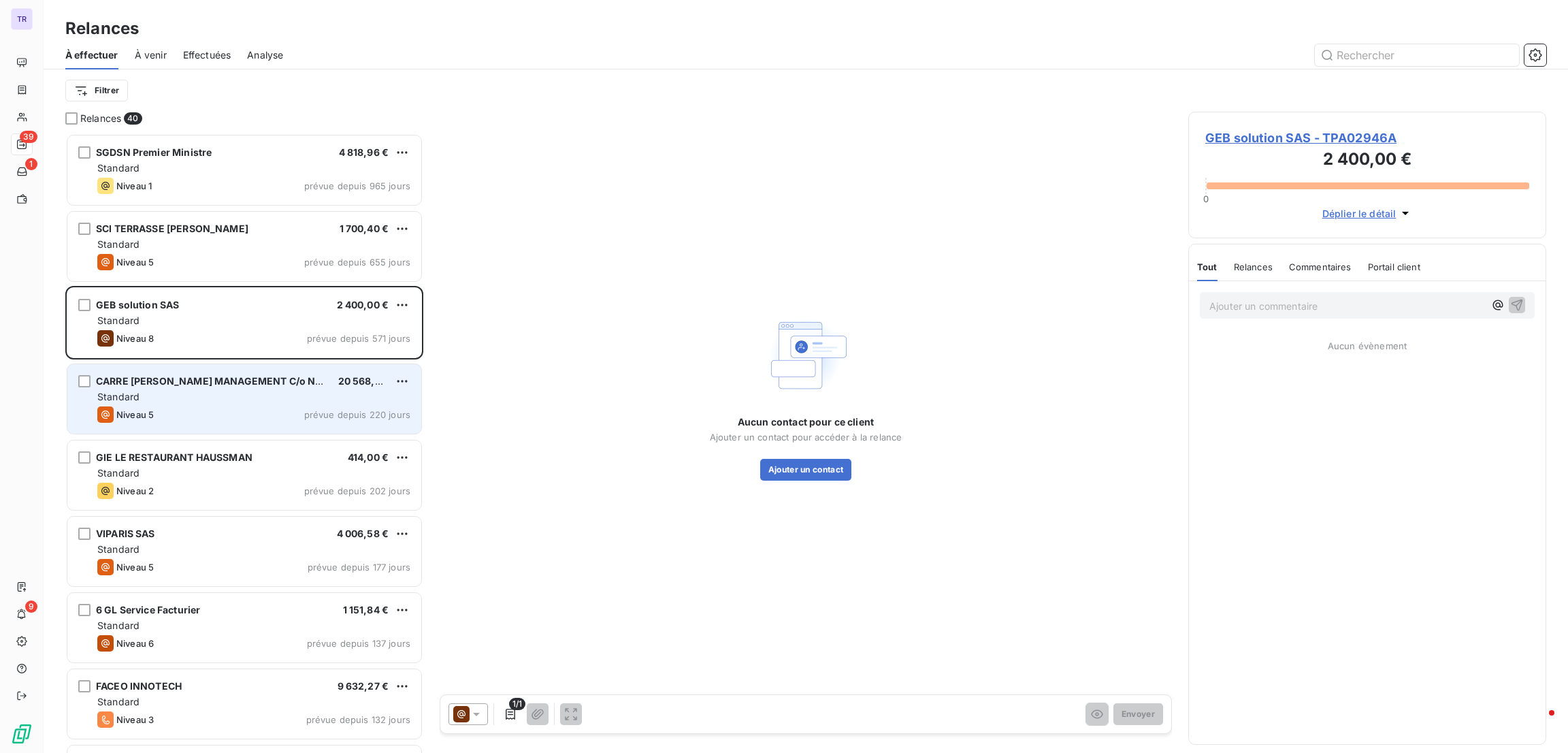
click at [299, 393] on div "Standard" at bounding box center [253, 396] width 313 height 14
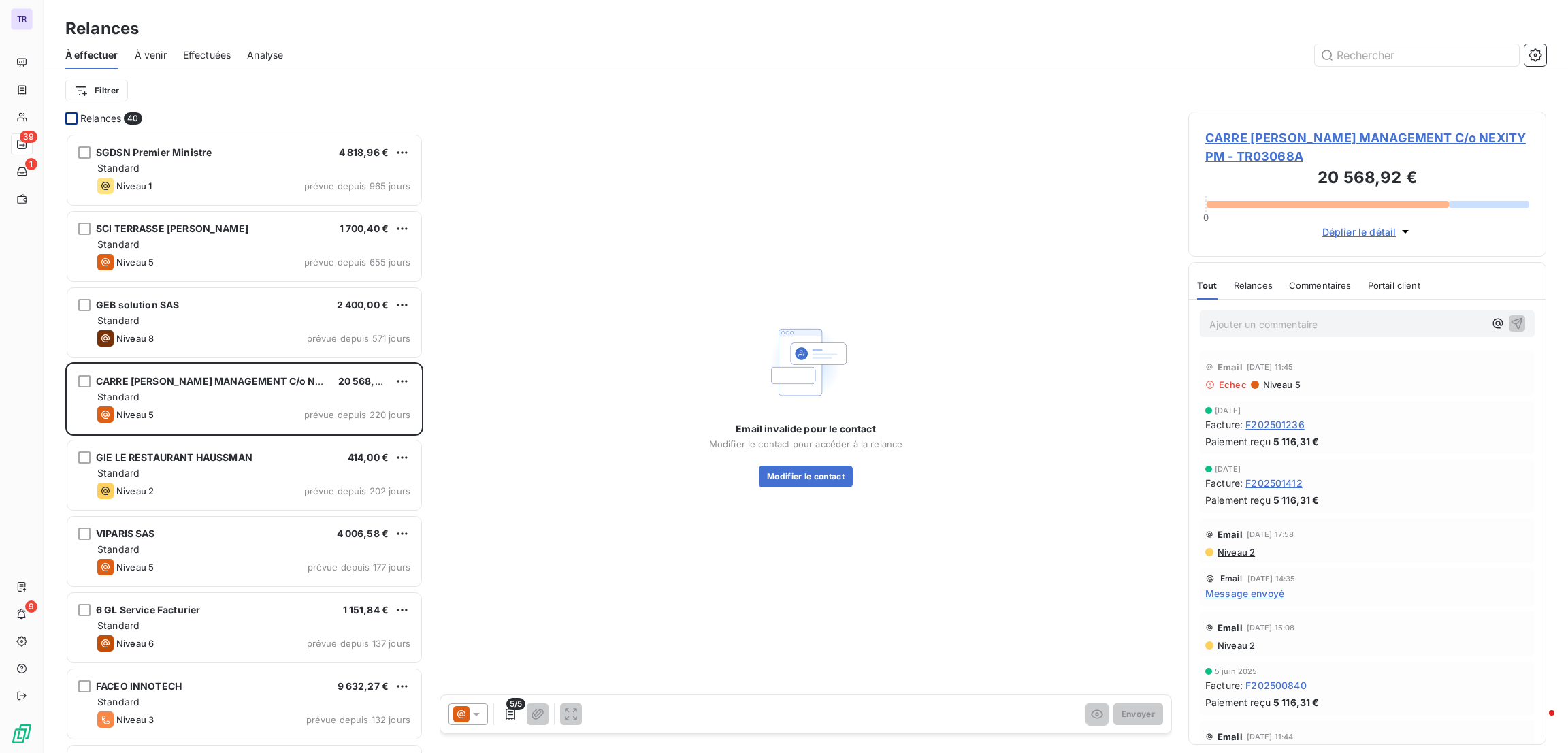
click at [71, 116] on div at bounding box center [71, 118] width 13 height 13
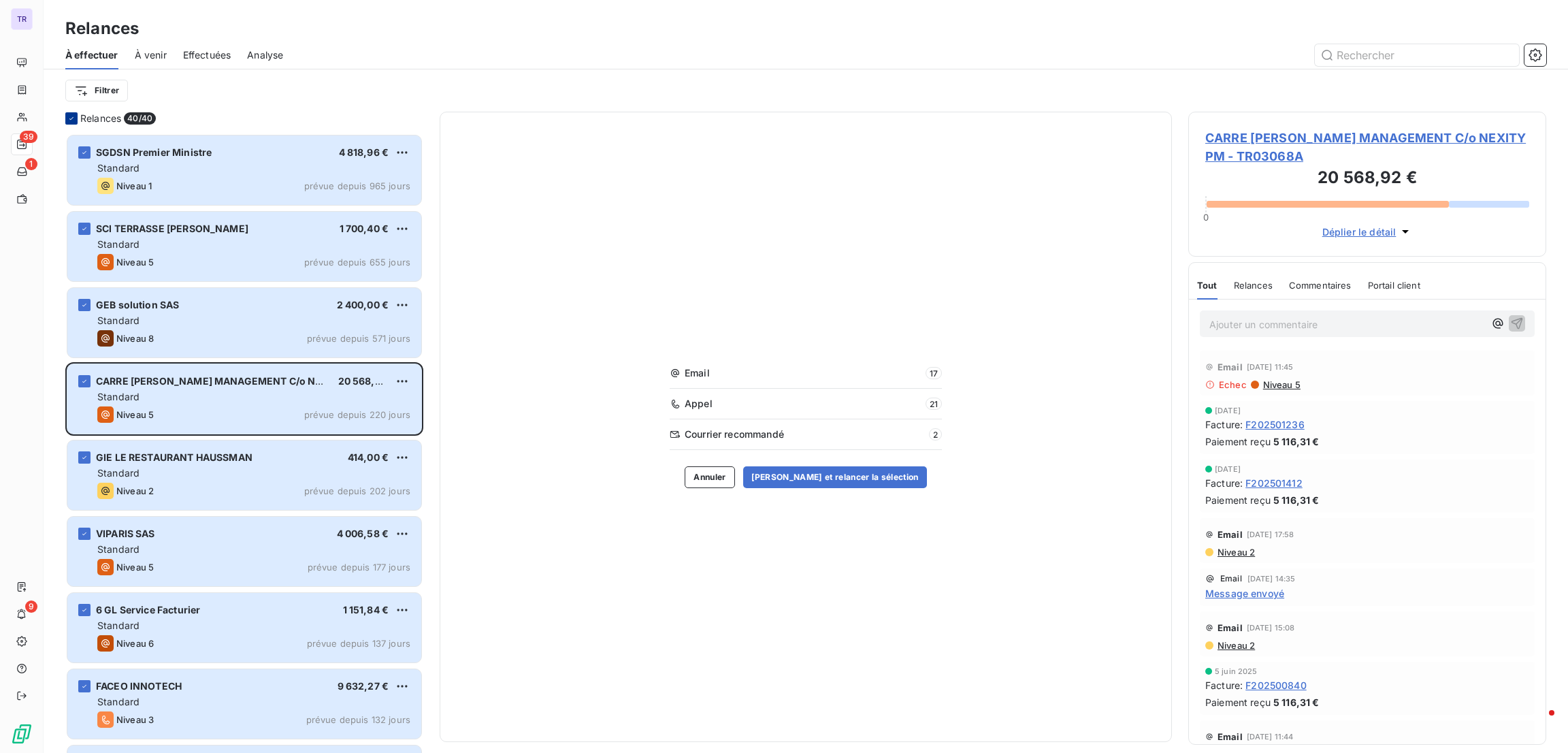
click at [71, 116] on icon at bounding box center [71, 118] width 8 height 8
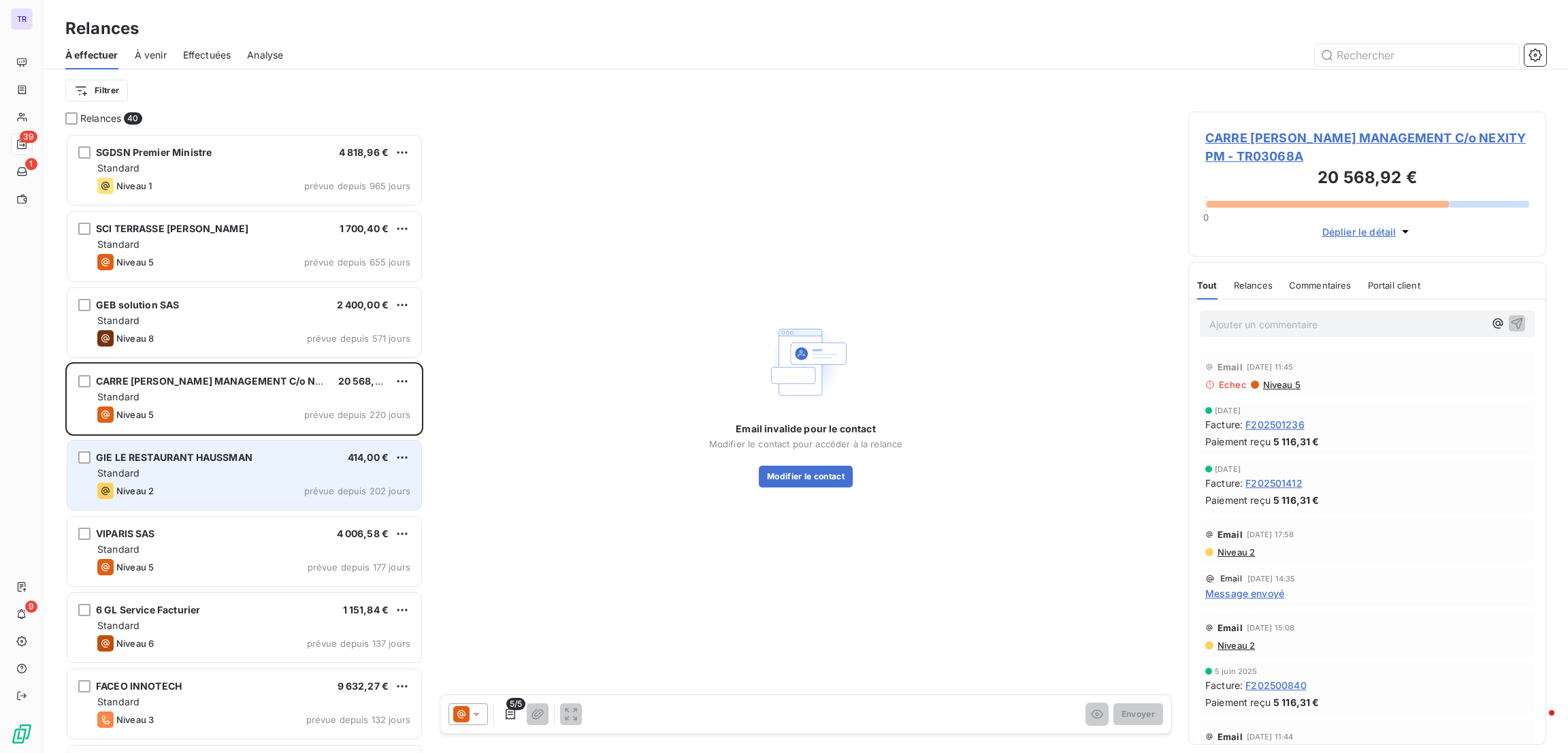
click at [286, 492] on div "Niveau 2 prévue depuis 202 jours" at bounding box center [253, 490] width 313 height 17
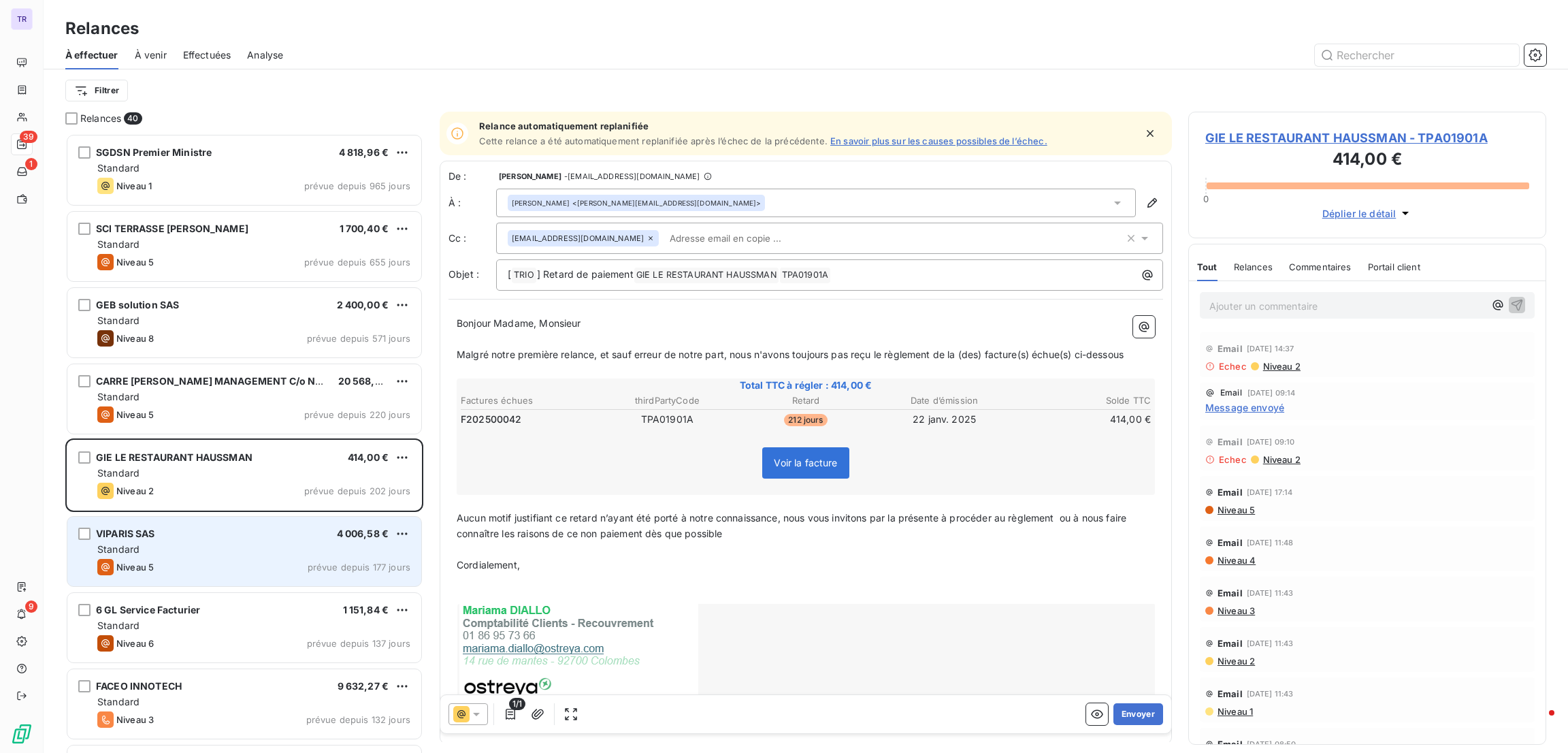
click at [303, 562] on div "Niveau 5 prévue depuis 177 jours" at bounding box center [253, 567] width 313 height 17
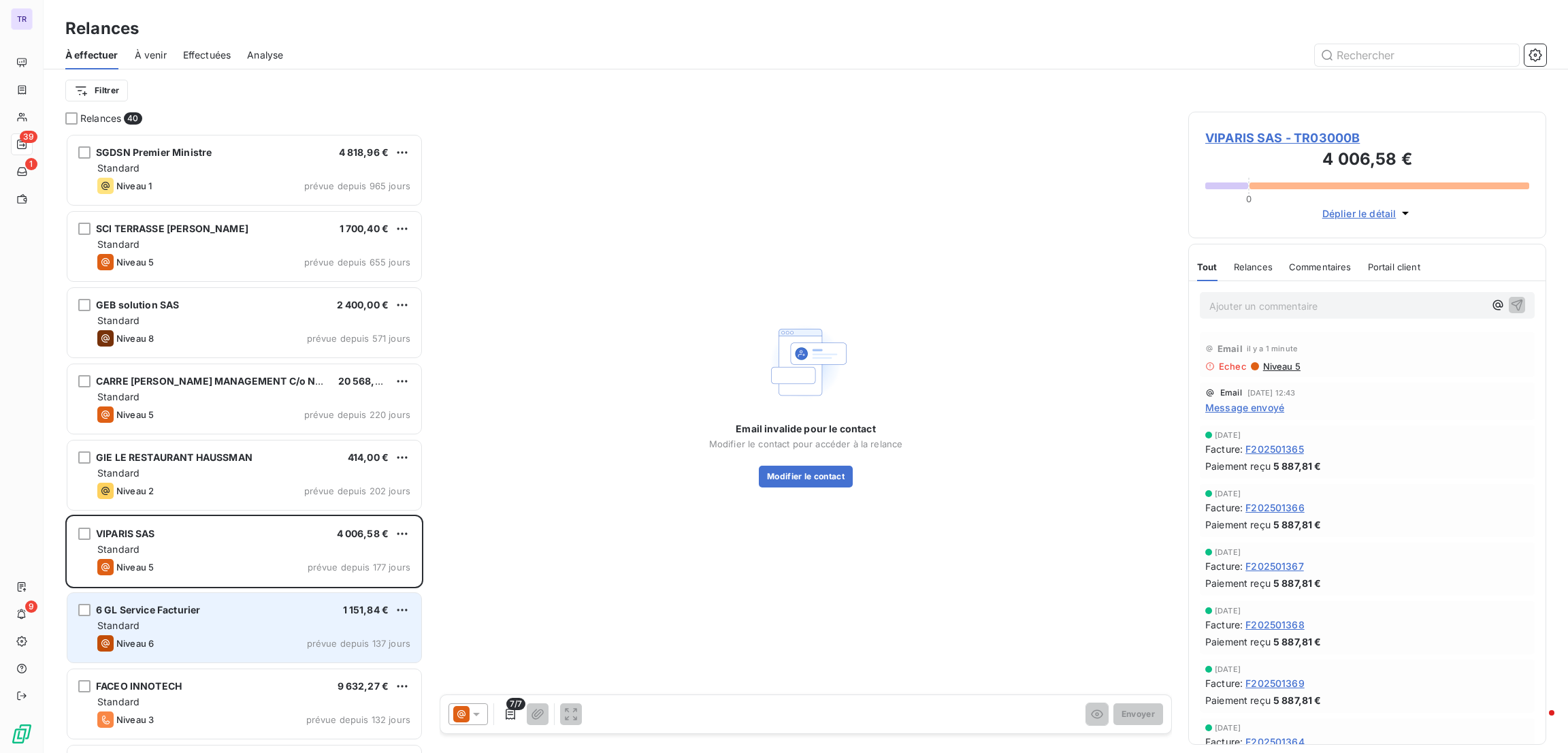
click at [295, 634] on div "6 GL Service Facturier 1 151,84 € Standard Niveau 6 prévue depuis 137 jours" at bounding box center [243, 627] width 354 height 69
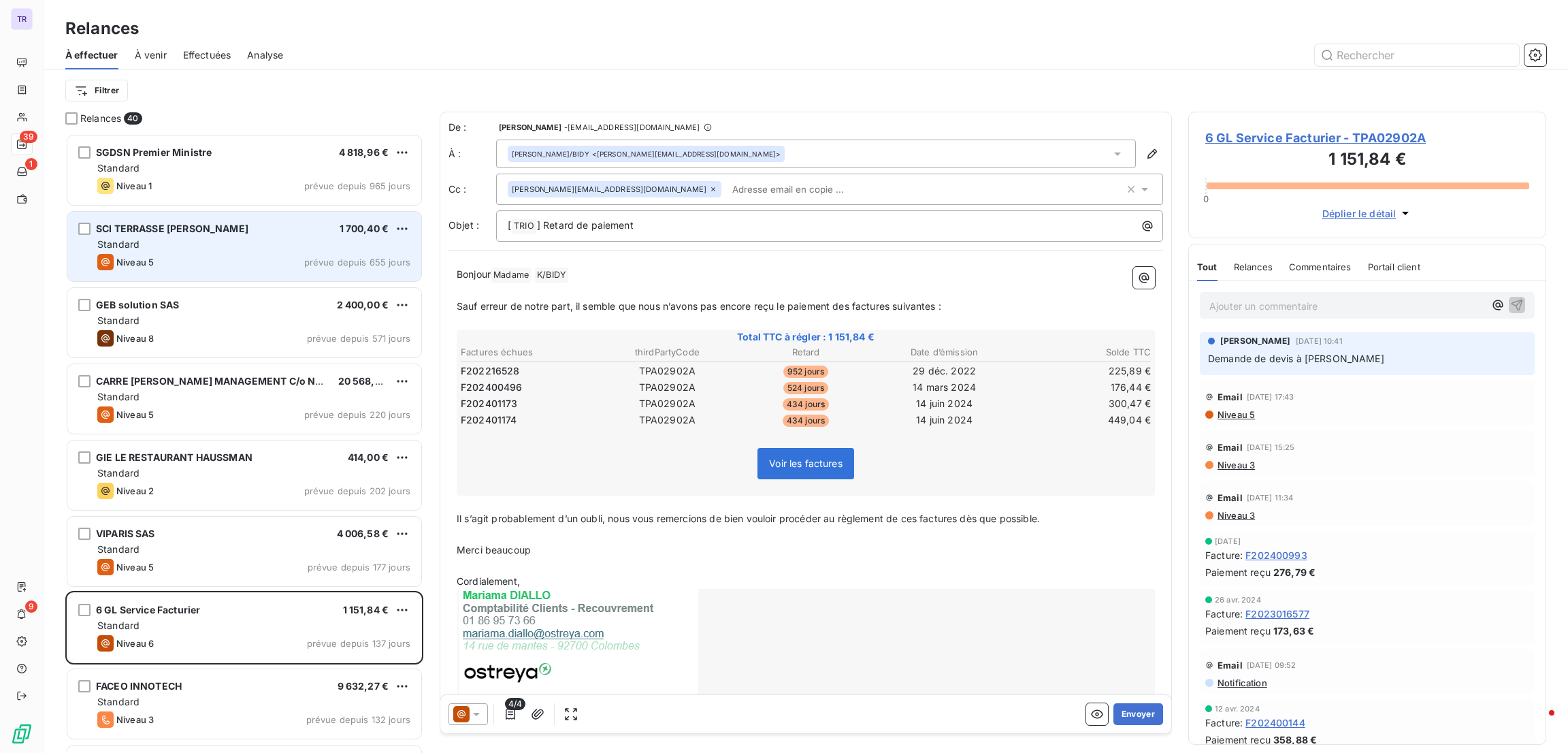
click at [234, 223] on div "SCI TERRASSE BELLINI 1 700,40 €" at bounding box center [253, 229] width 313 height 13
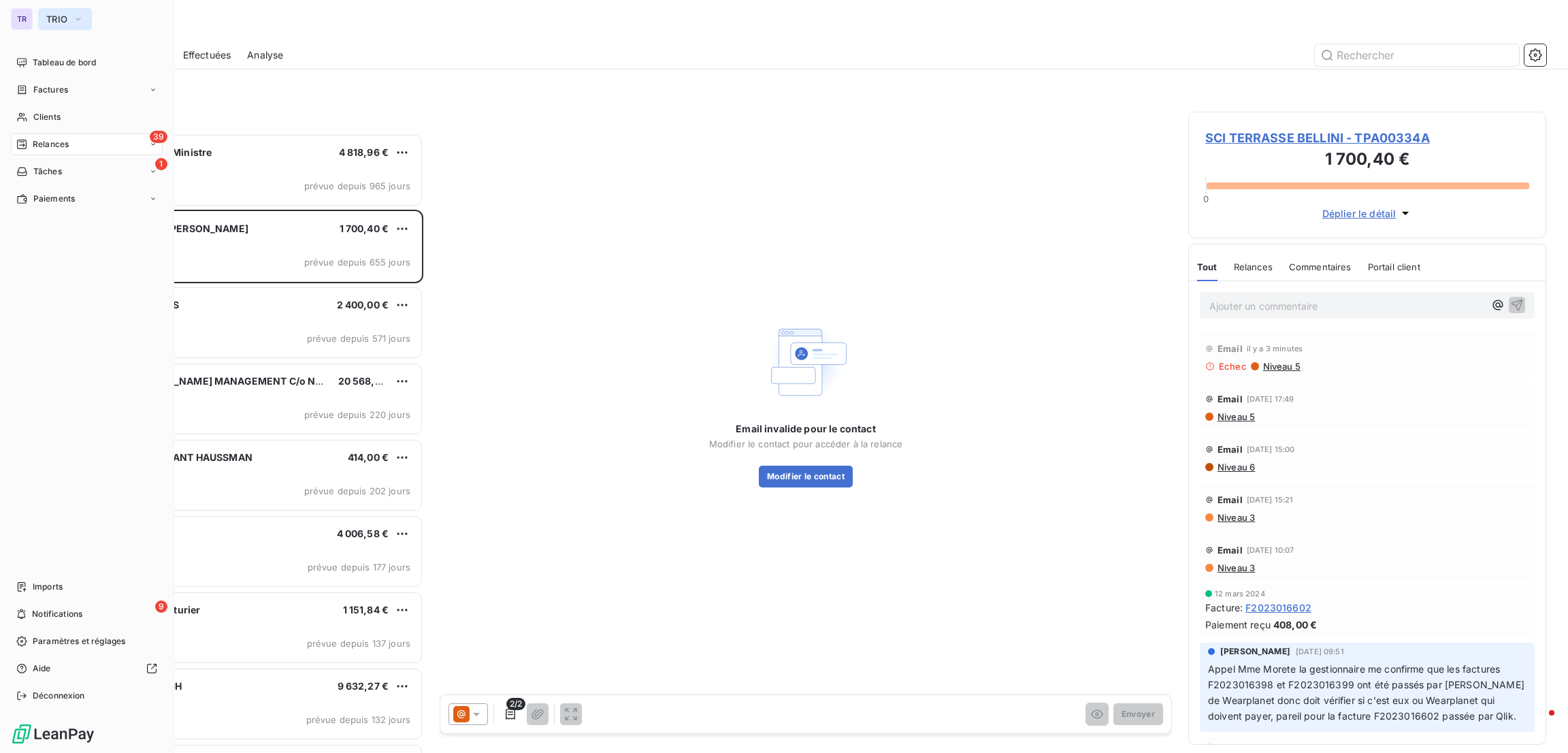
click at [67, 19] on span "TRIO" at bounding box center [57, 19] width 21 height 11
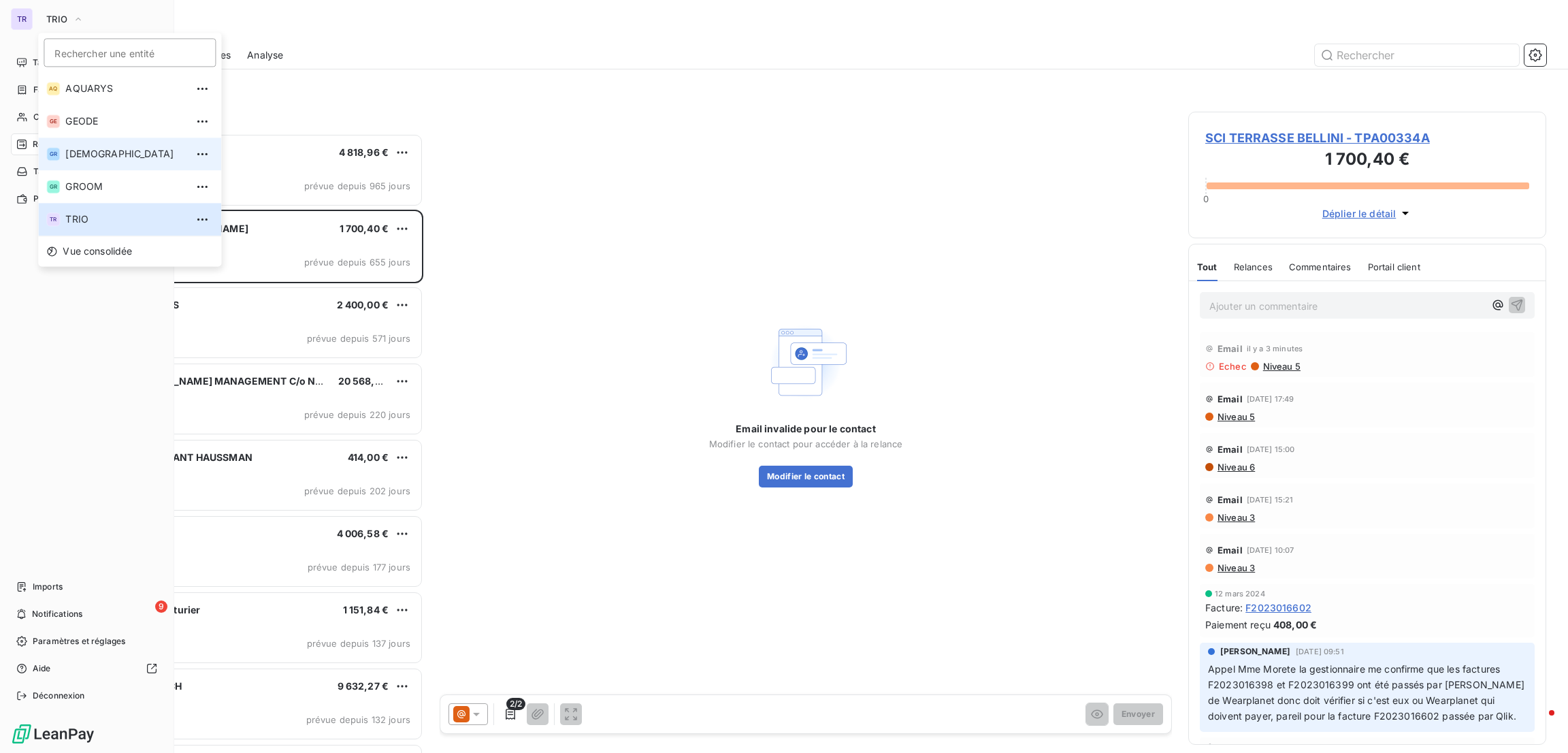
click at [75, 155] on span "[DEMOGRAPHIC_DATA]" at bounding box center [126, 154] width 121 height 14
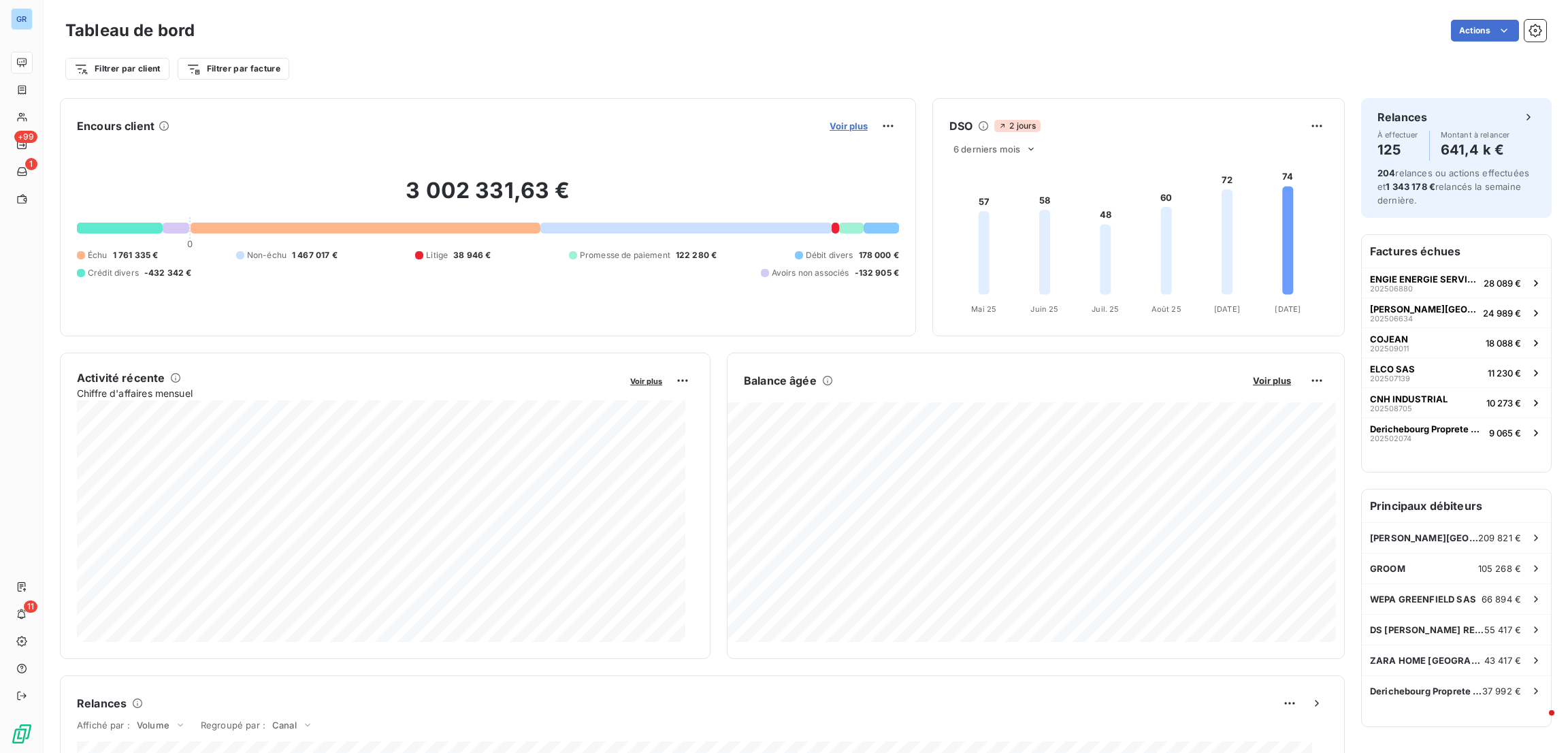
click at [848, 124] on span "Voir plus" at bounding box center [848, 126] width 38 height 11
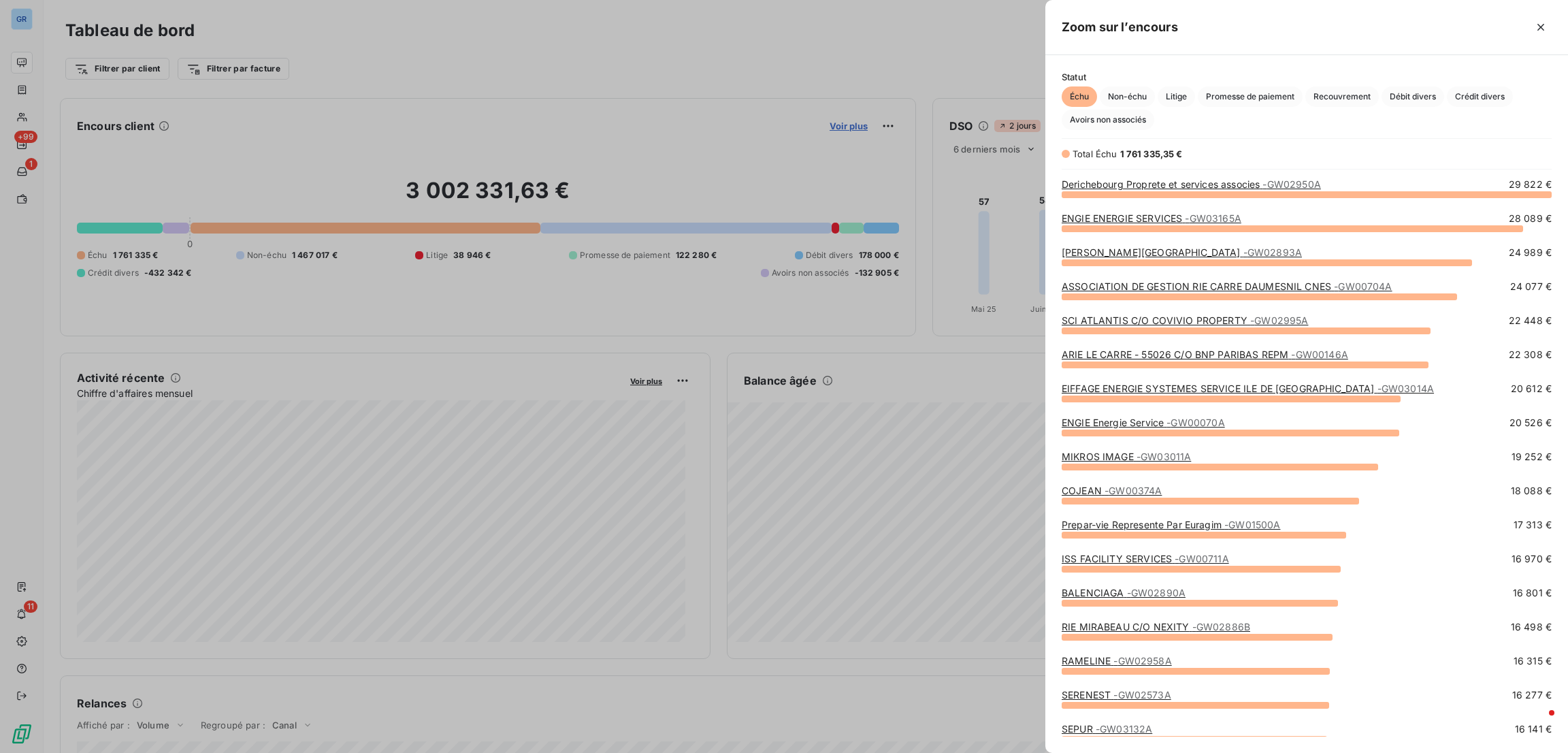
scroll to position [544, 507]
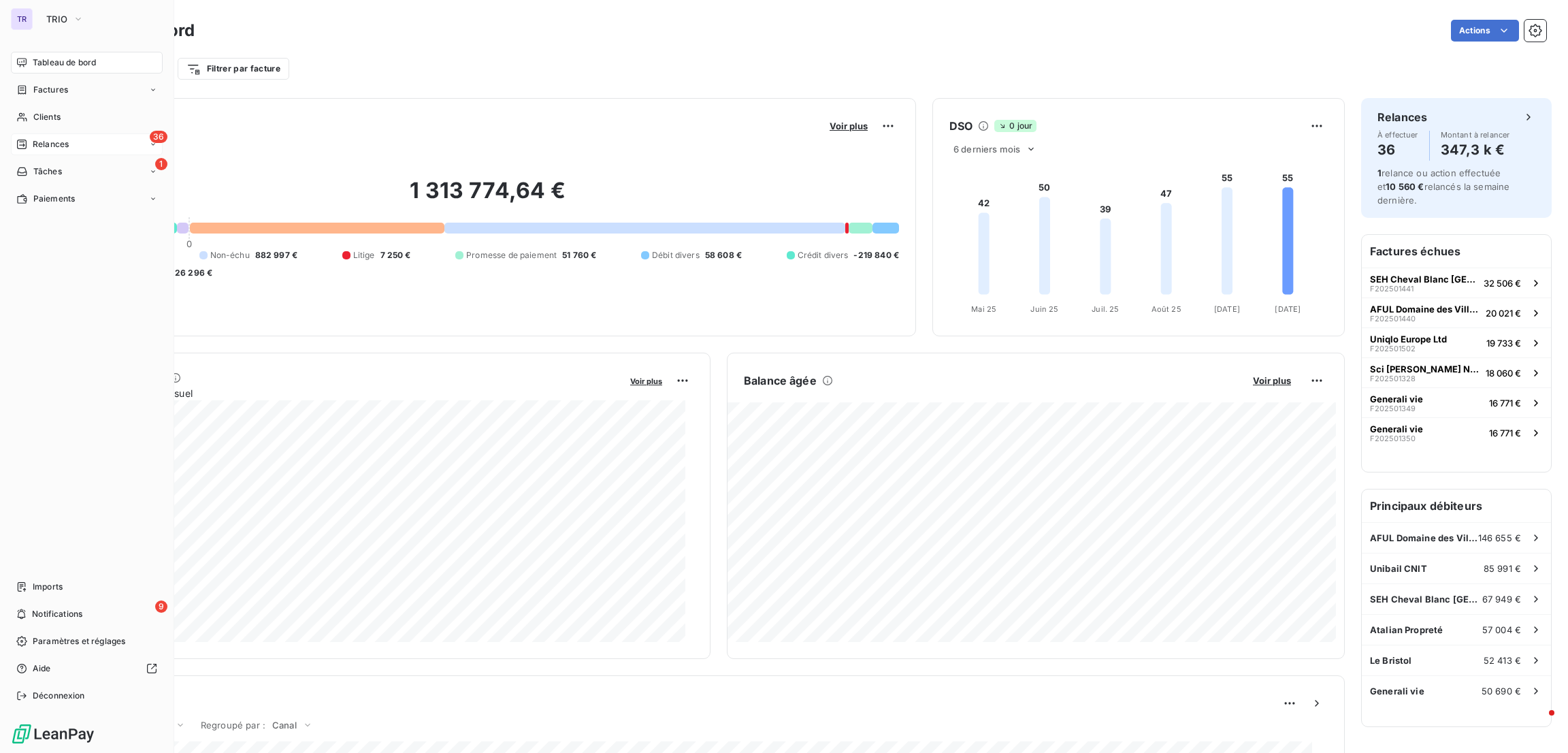
click at [30, 139] on div "Relances" at bounding box center [43, 144] width 53 height 13
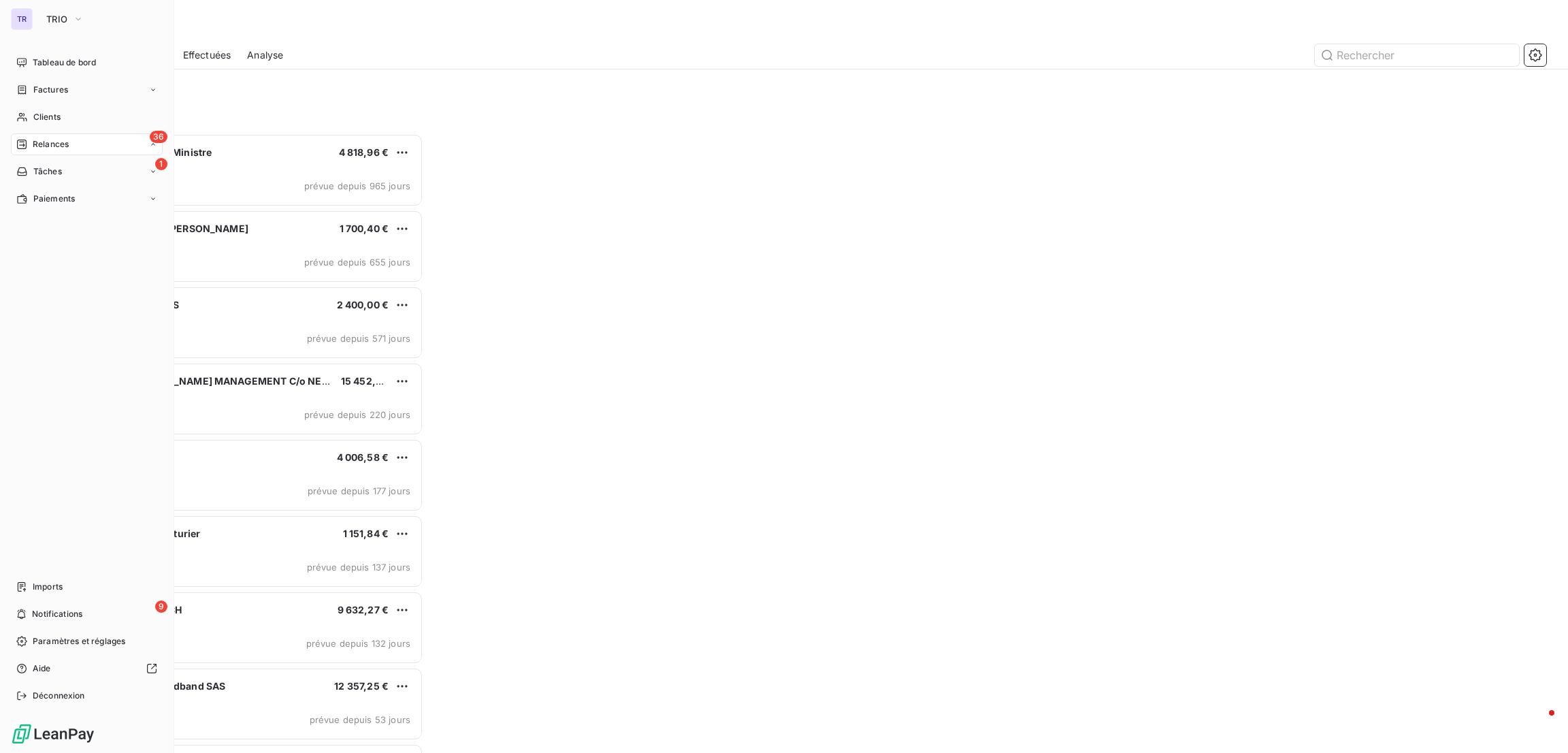
scroll to position [603, 342]
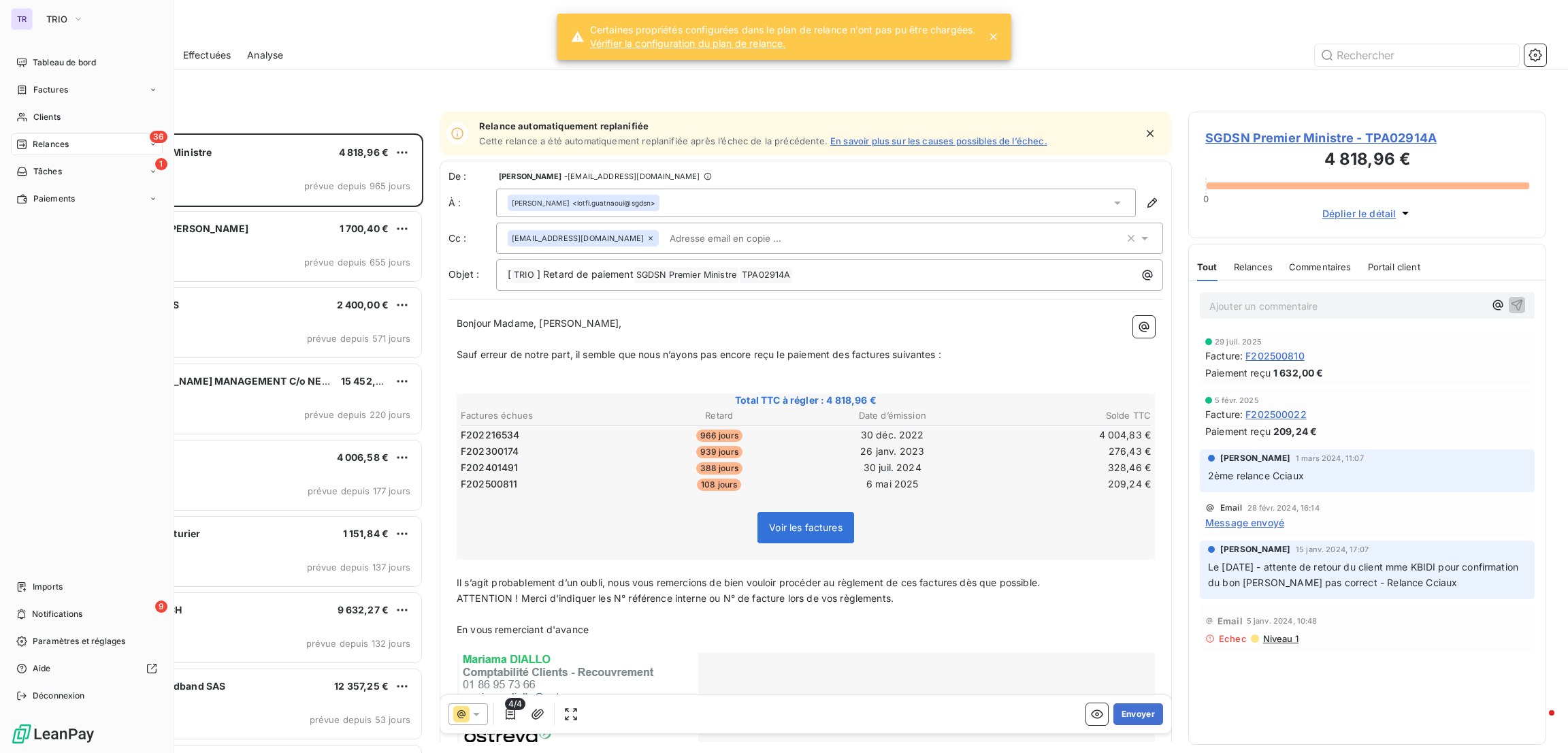
click at [23, 15] on div "TR" at bounding box center [21, 19] width 21 height 21
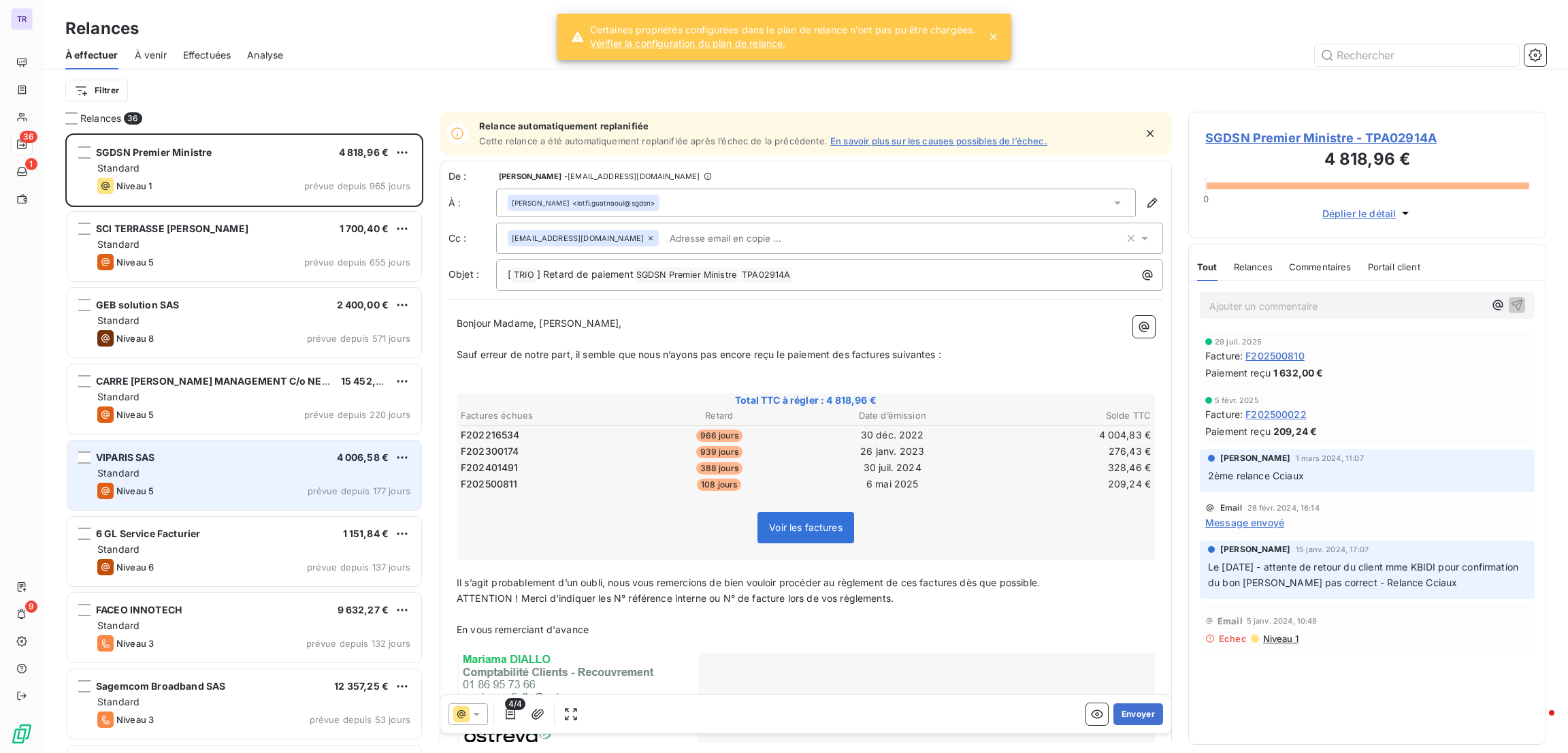
click at [268, 483] on div "Niveau 5 prévue depuis 177 jours" at bounding box center [253, 490] width 313 height 17
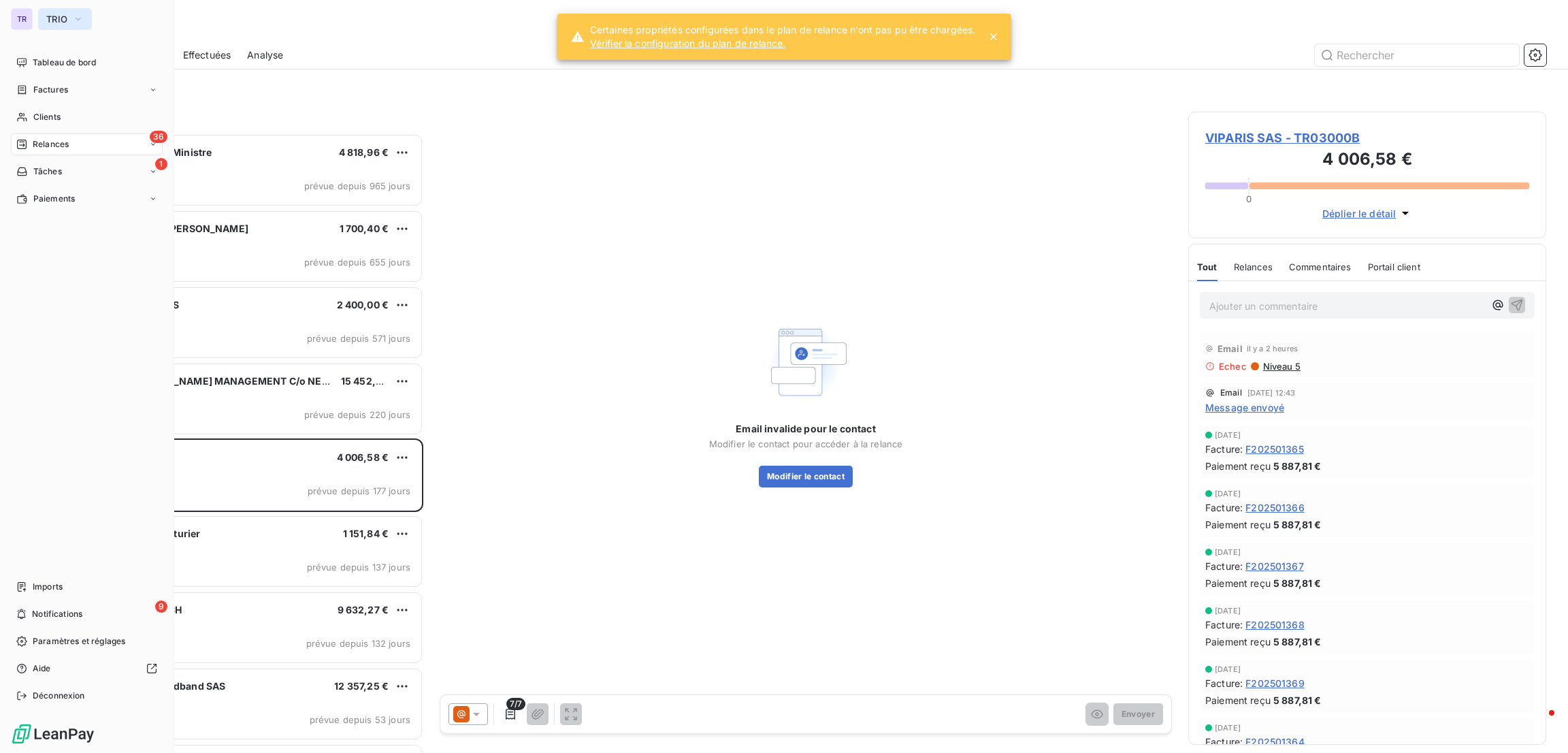
click at [47, 20] on span "TRIO" at bounding box center [57, 19] width 21 height 11
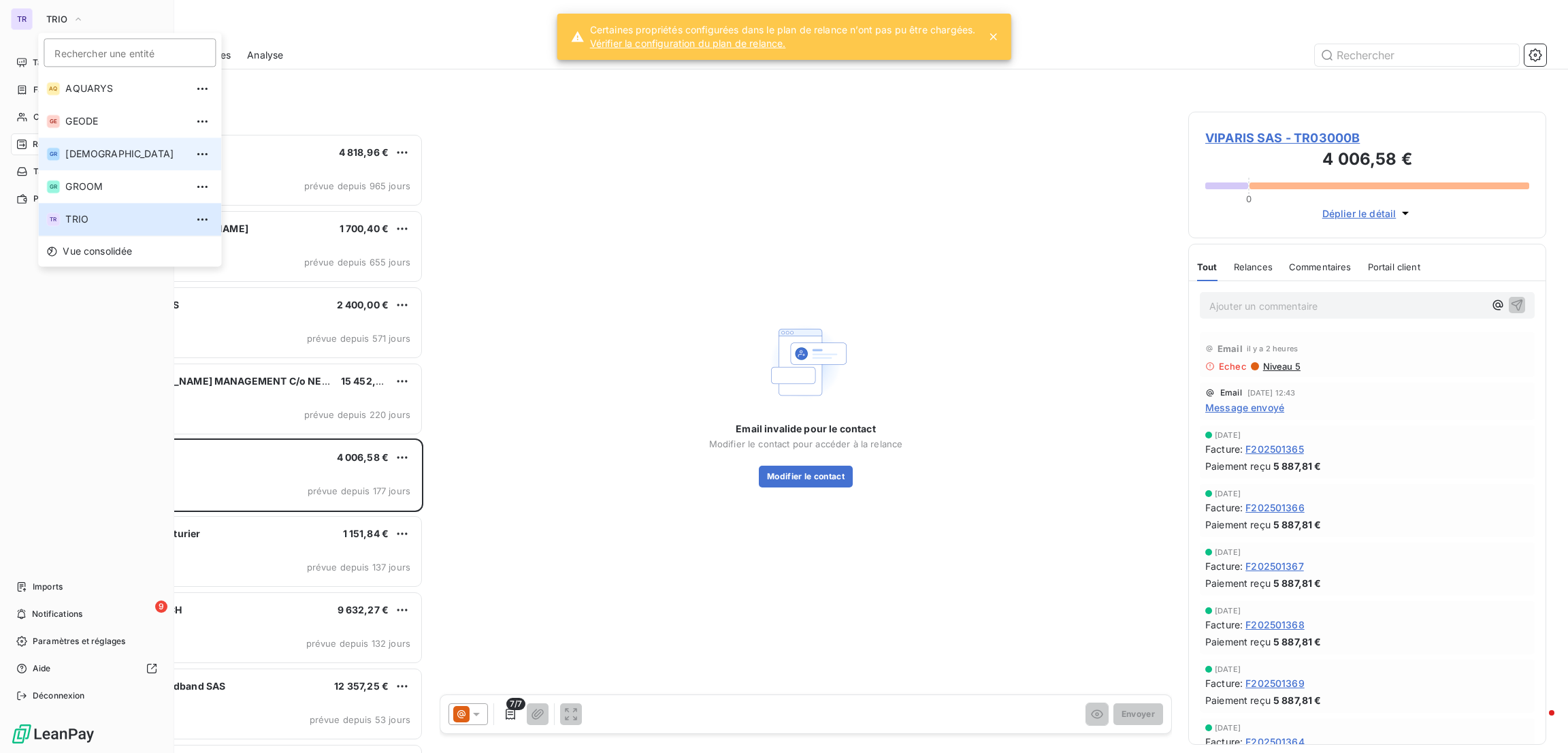
click at [98, 156] on span "[DEMOGRAPHIC_DATA]" at bounding box center [126, 154] width 121 height 14
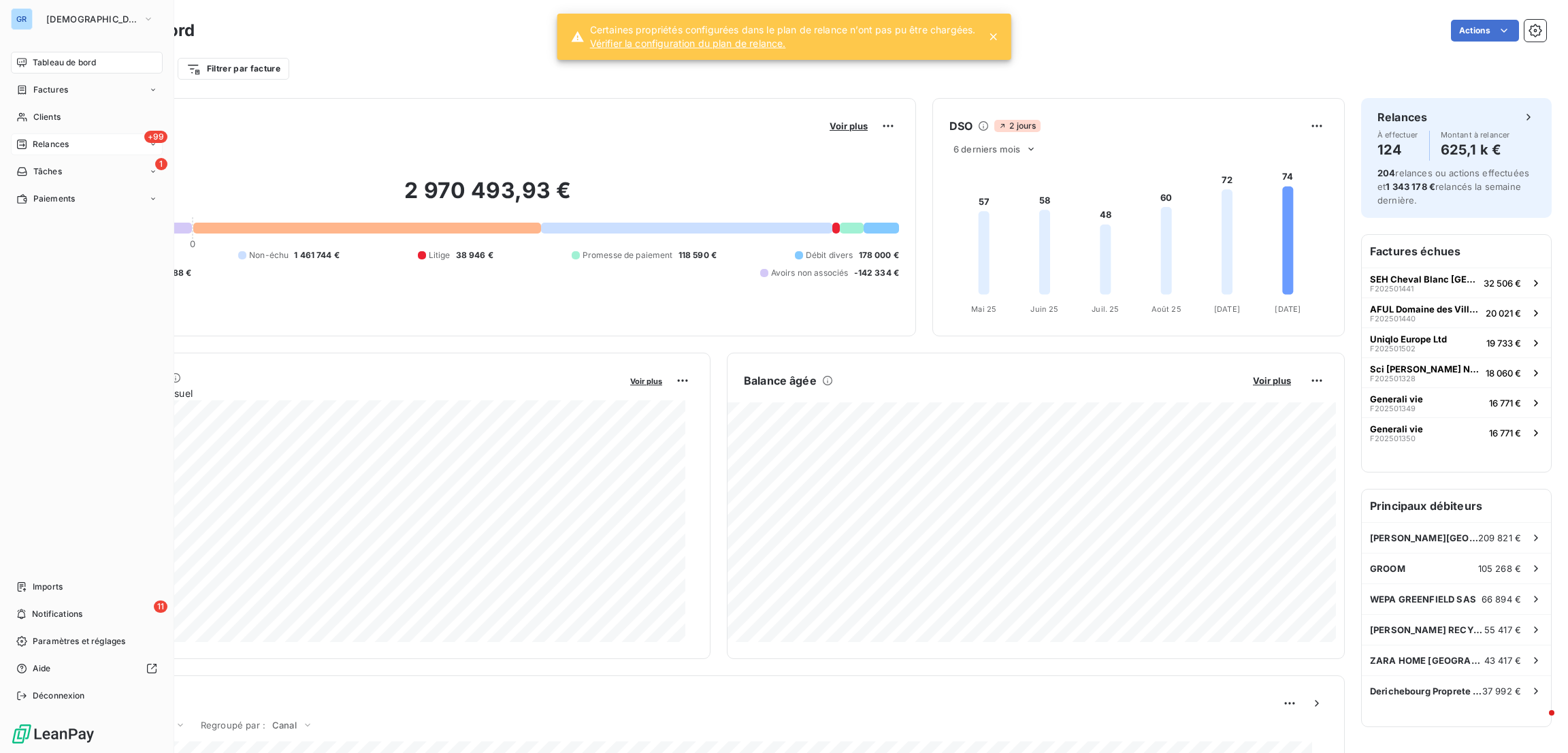
click at [19, 136] on div "+99 Relances" at bounding box center [87, 144] width 152 height 21
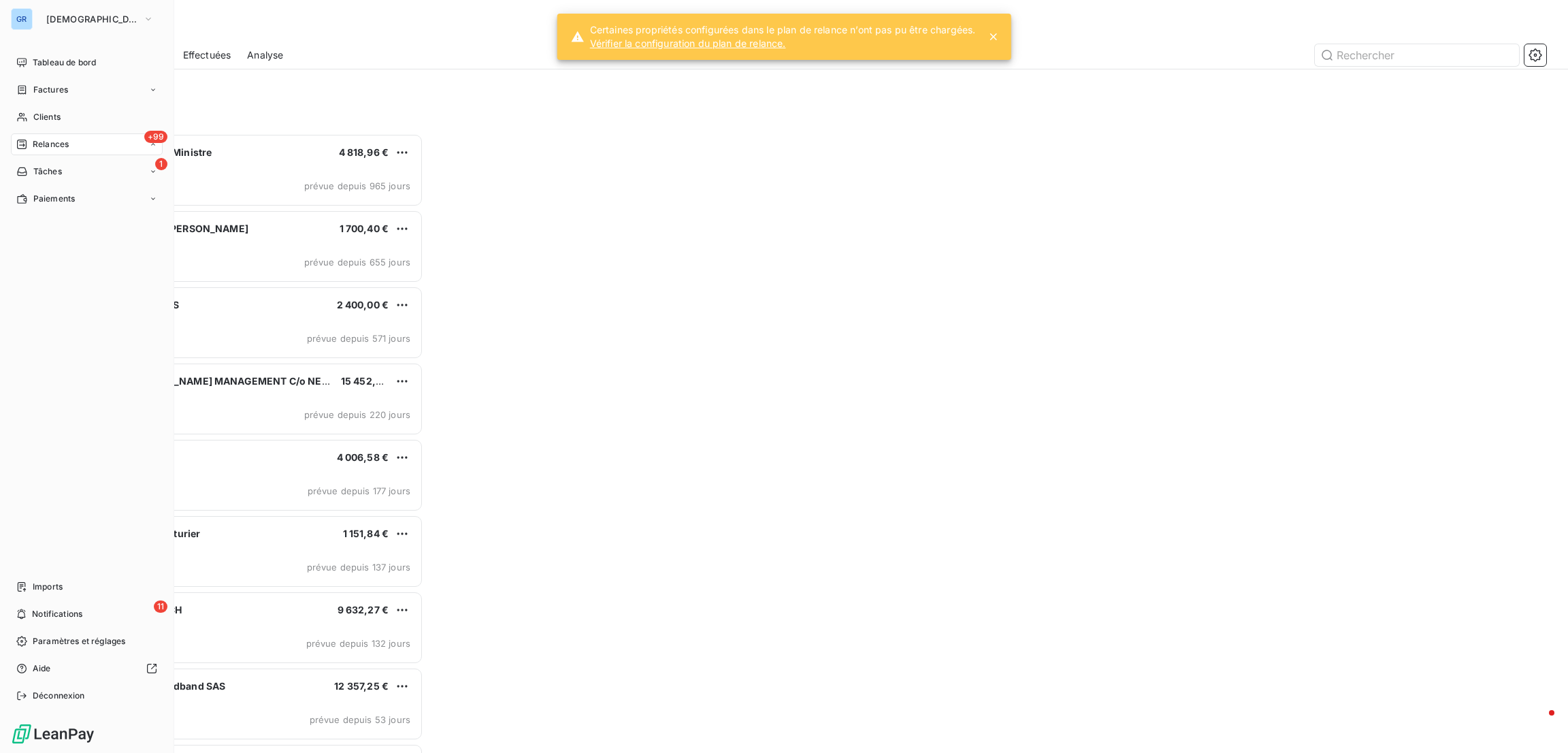
scroll to position [603, 342]
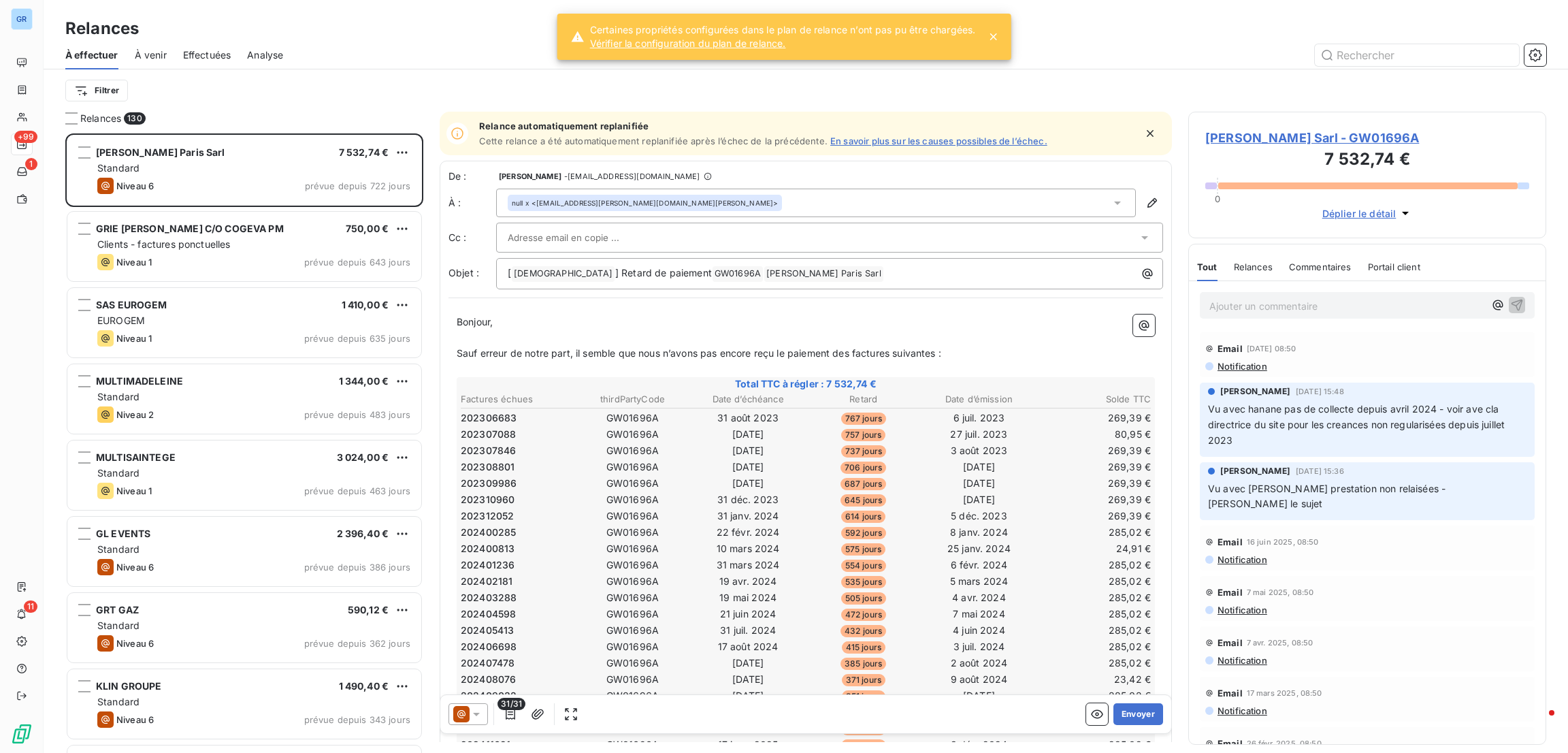
click at [364, 94] on div "Filtrer" at bounding box center [805, 91] width 1481 height 26
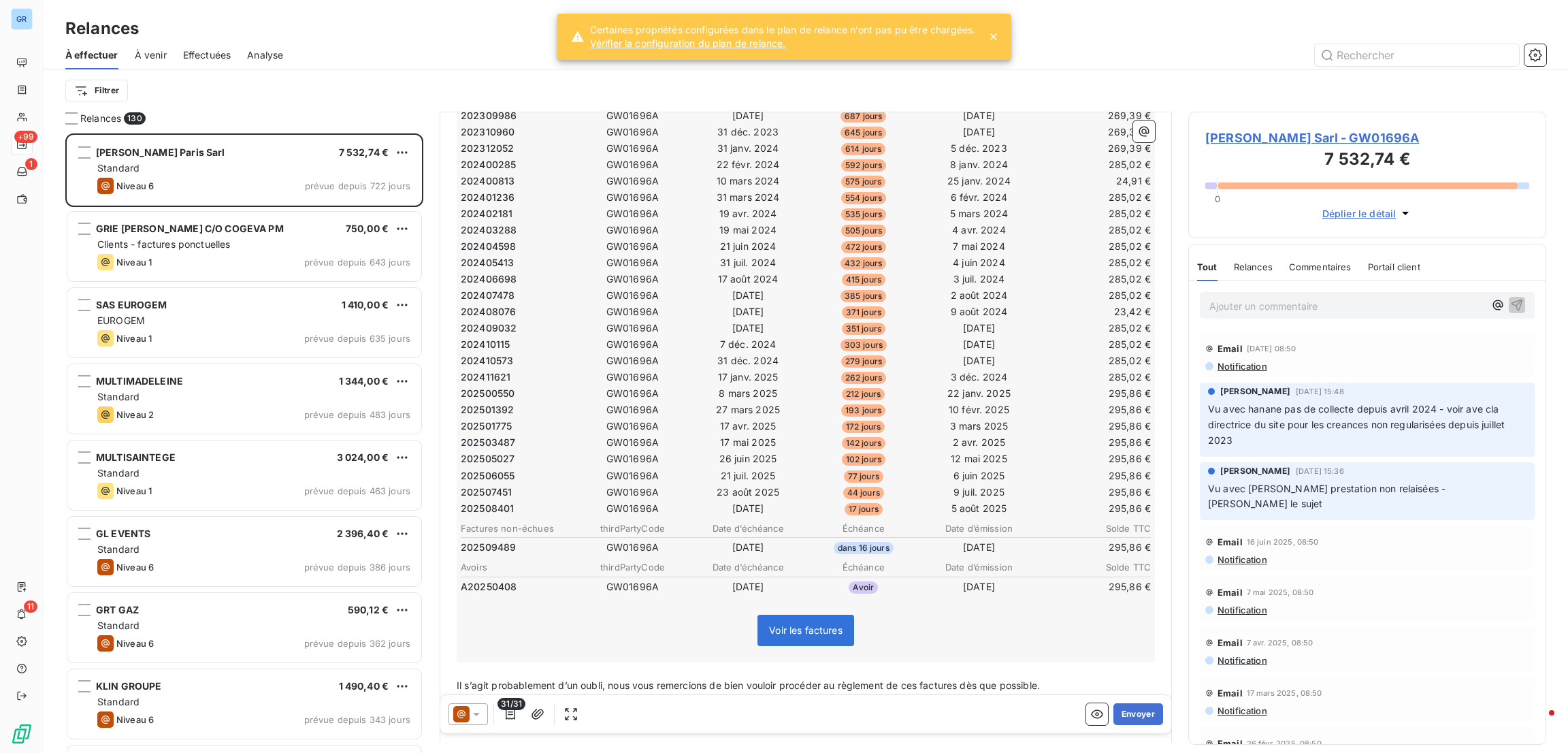
scroll to position [557, 0]
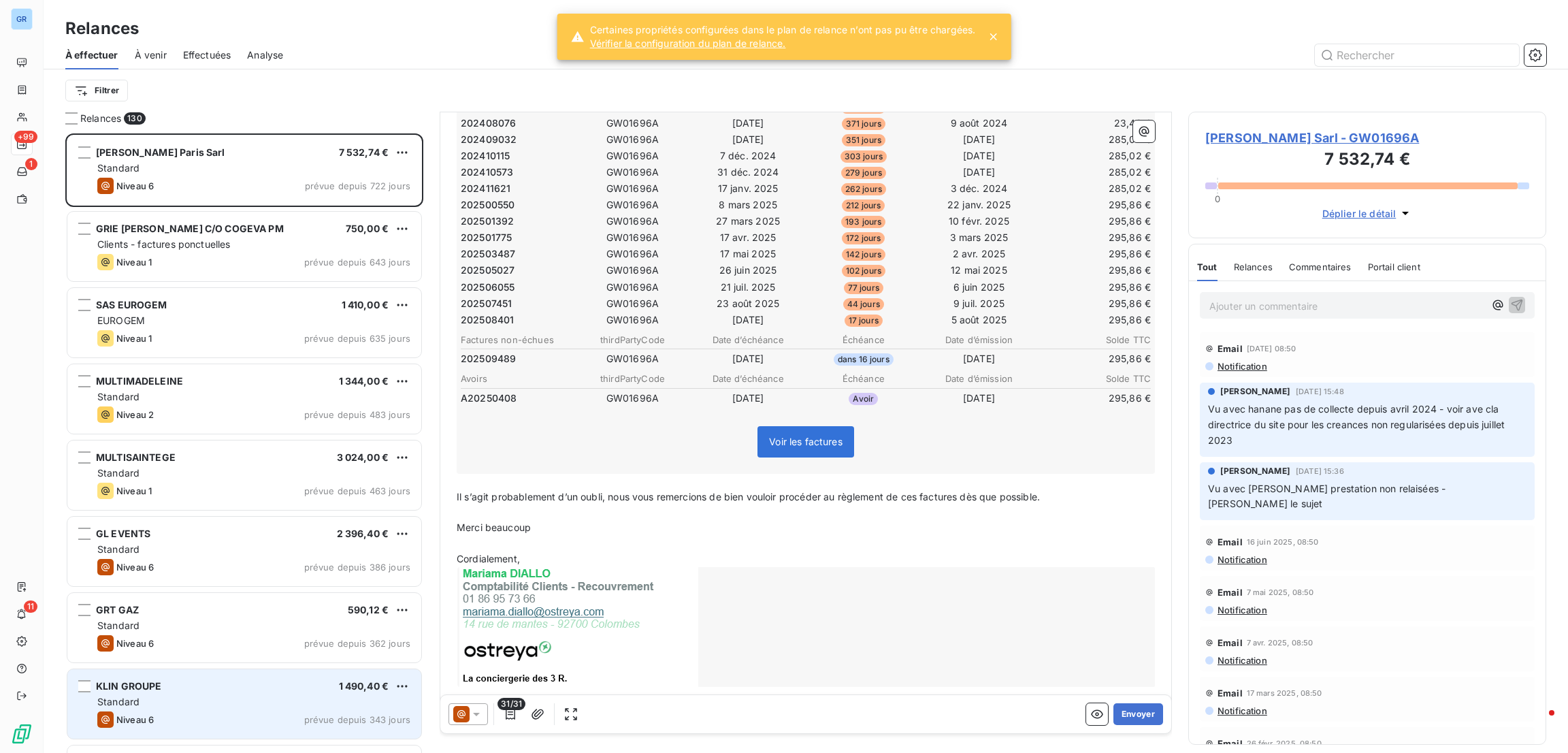
click at [268, 675] on div "KLIN GROUPE 1 490,40 € Standard Niveau 6 prévue depuis 343 jours" at bounding box center [243, 703] width 354 height 69
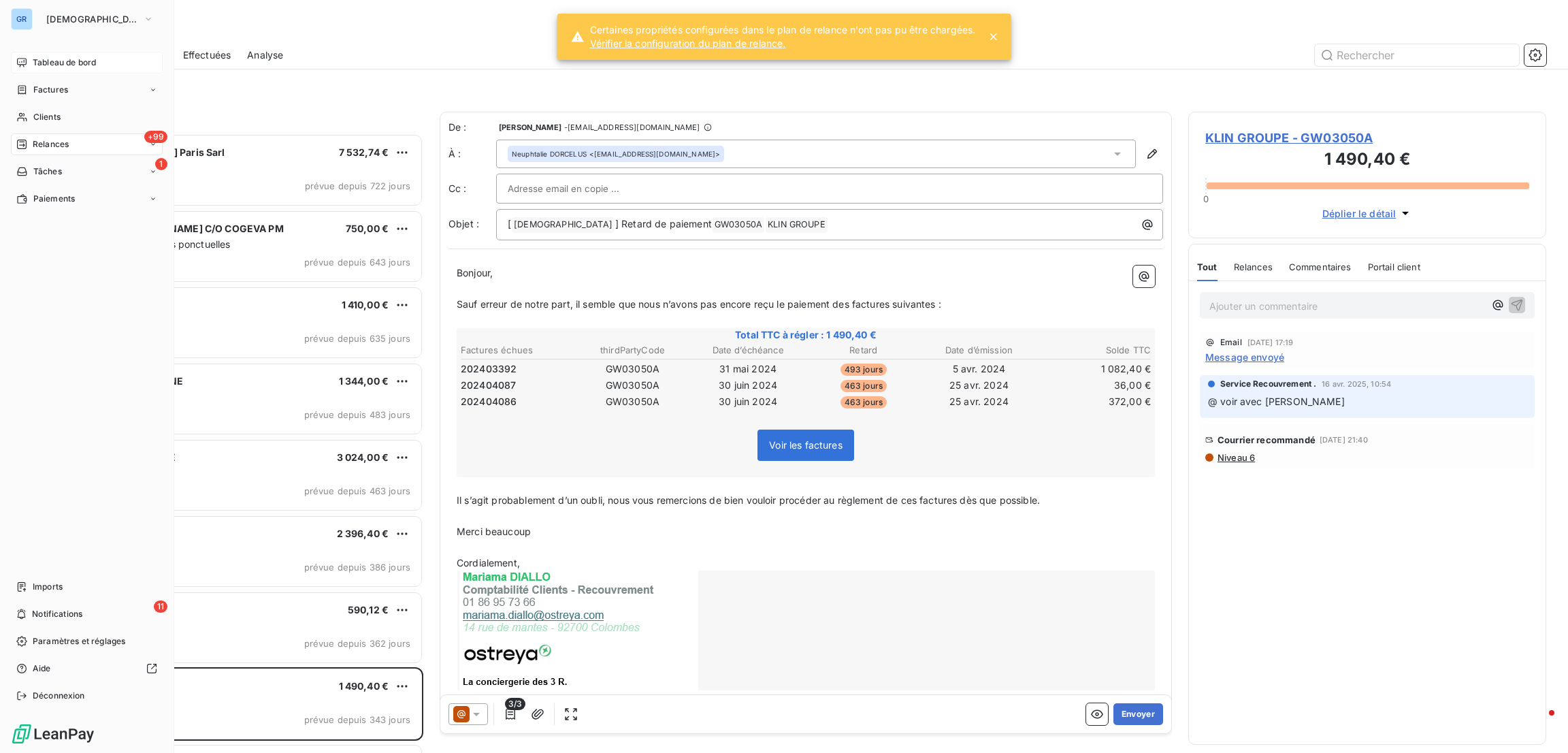
click at [69, 56] on span "Tableau de bord" at bounding box center [64, 62] width 63 height 13
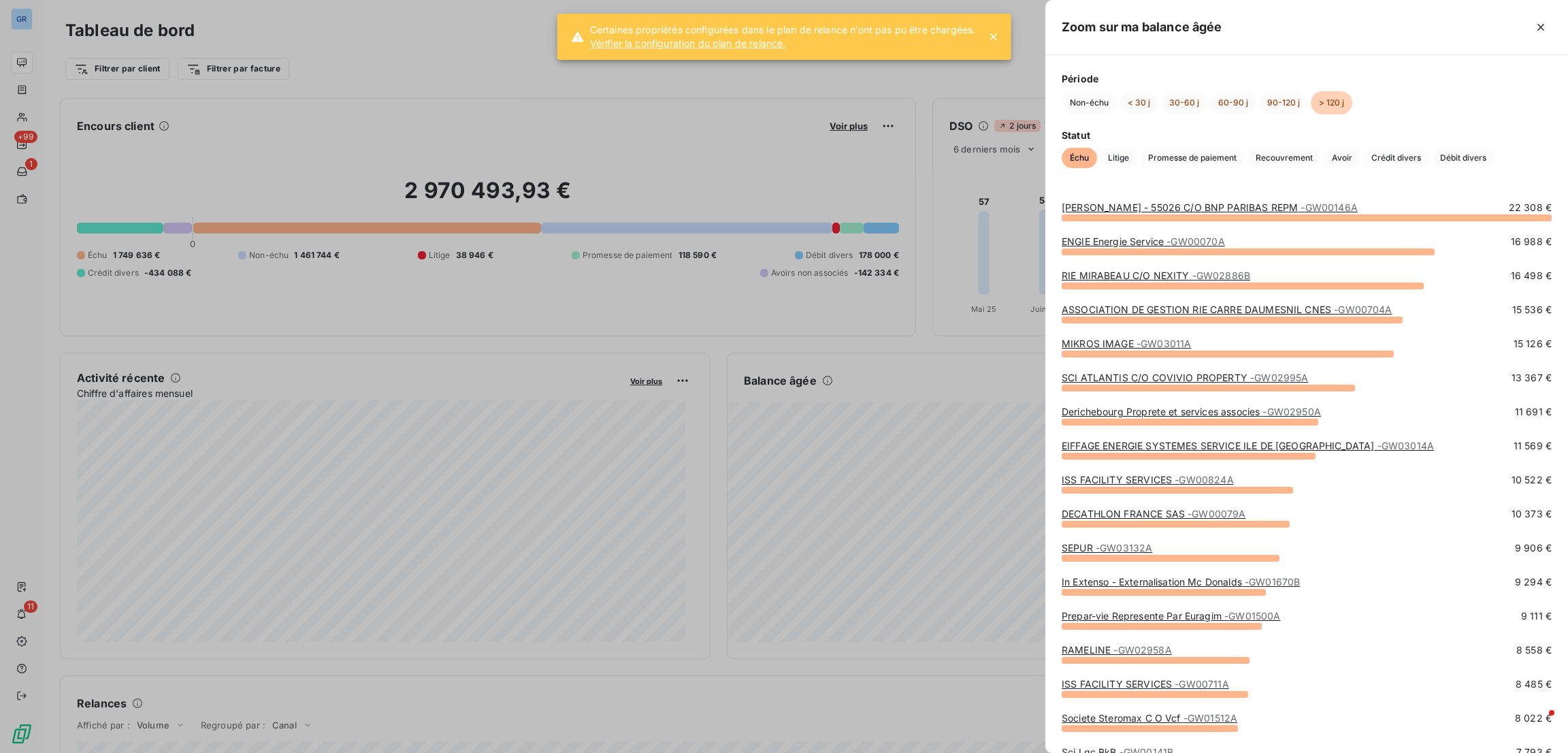
click at [1020, 302] on div at bounding box center [784, 376] width 1568 height 753
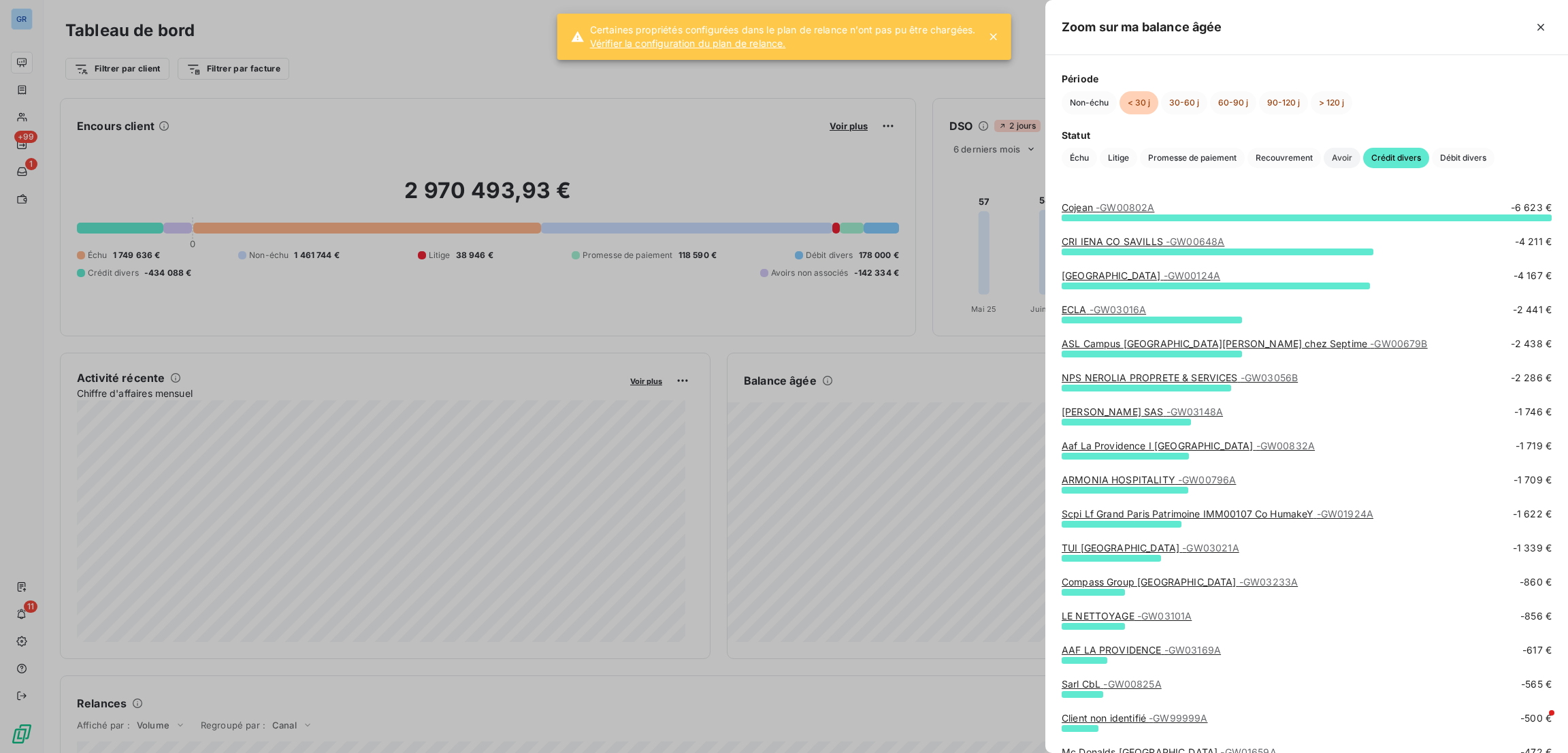
click at [1344, 156] on span "Avoir" at bounding box center [1342, 158] width 37 height 20
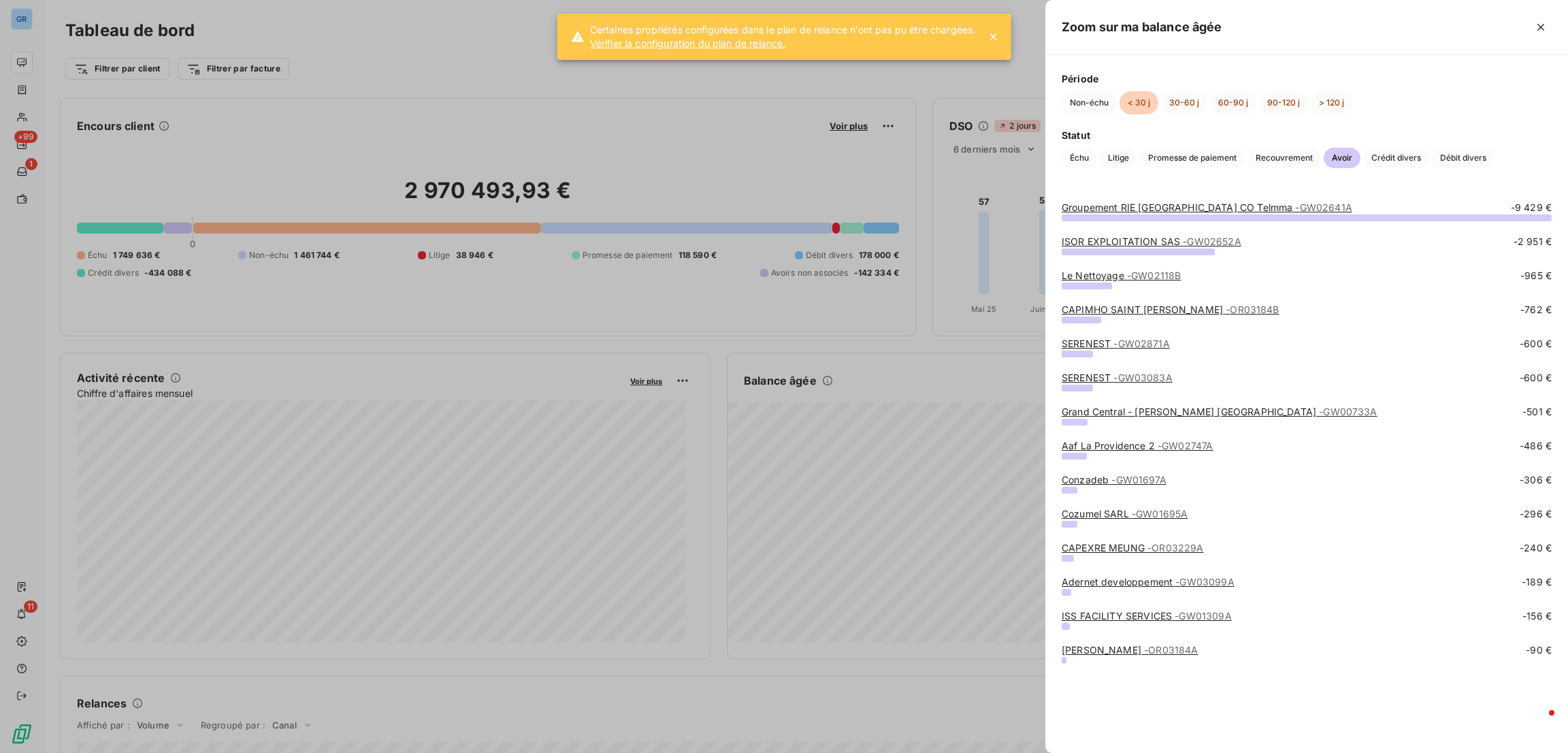
click at [1163, 208] on link "Groupement RIE [GEOGRAPHIC_DATA] [GEOGRAPHIC_DATA] Telmma - GW02641A" at bounding box center [1207, 207] width 290 height 12
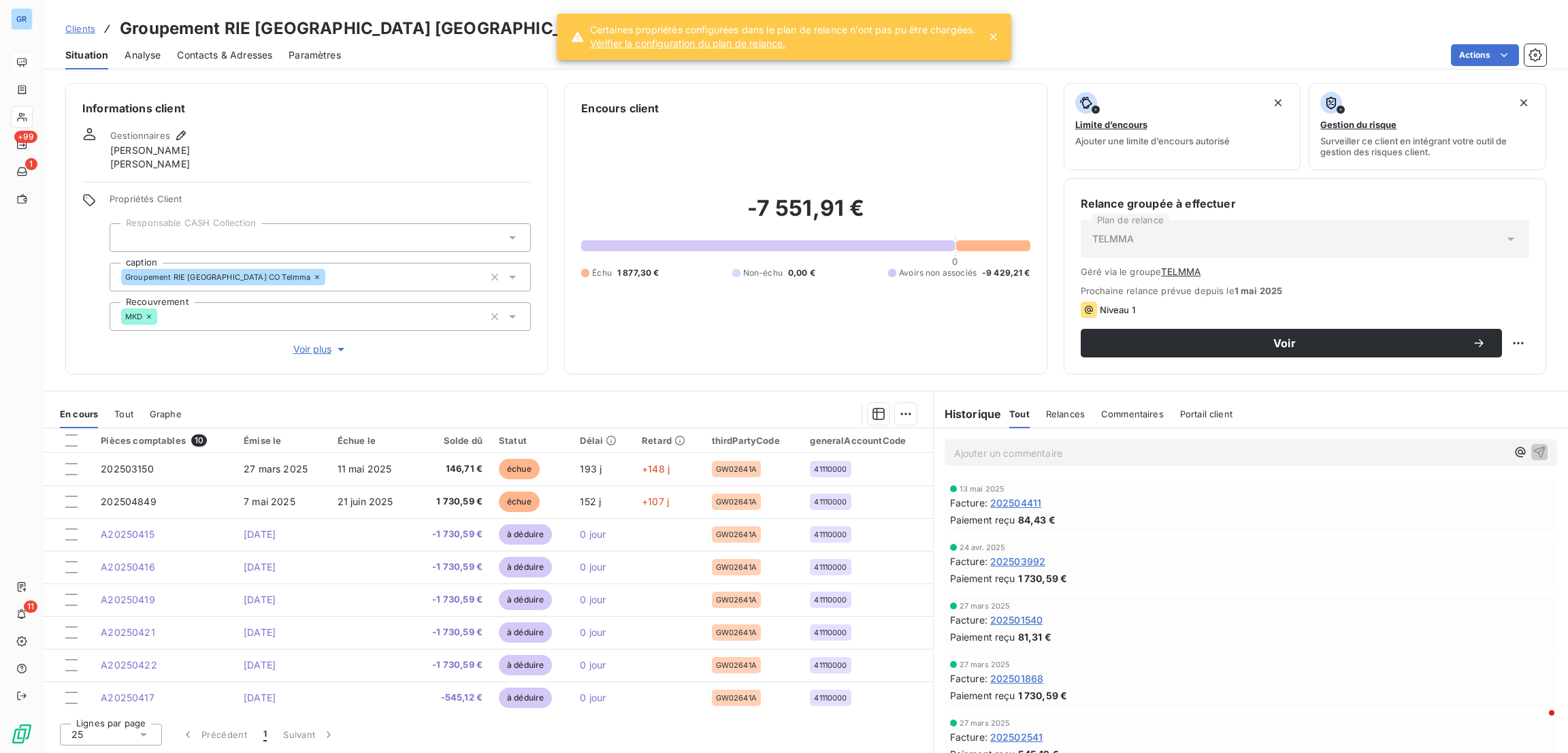
click at [993, 43] on icon at bounding box center [993, 37] width 14 height 14
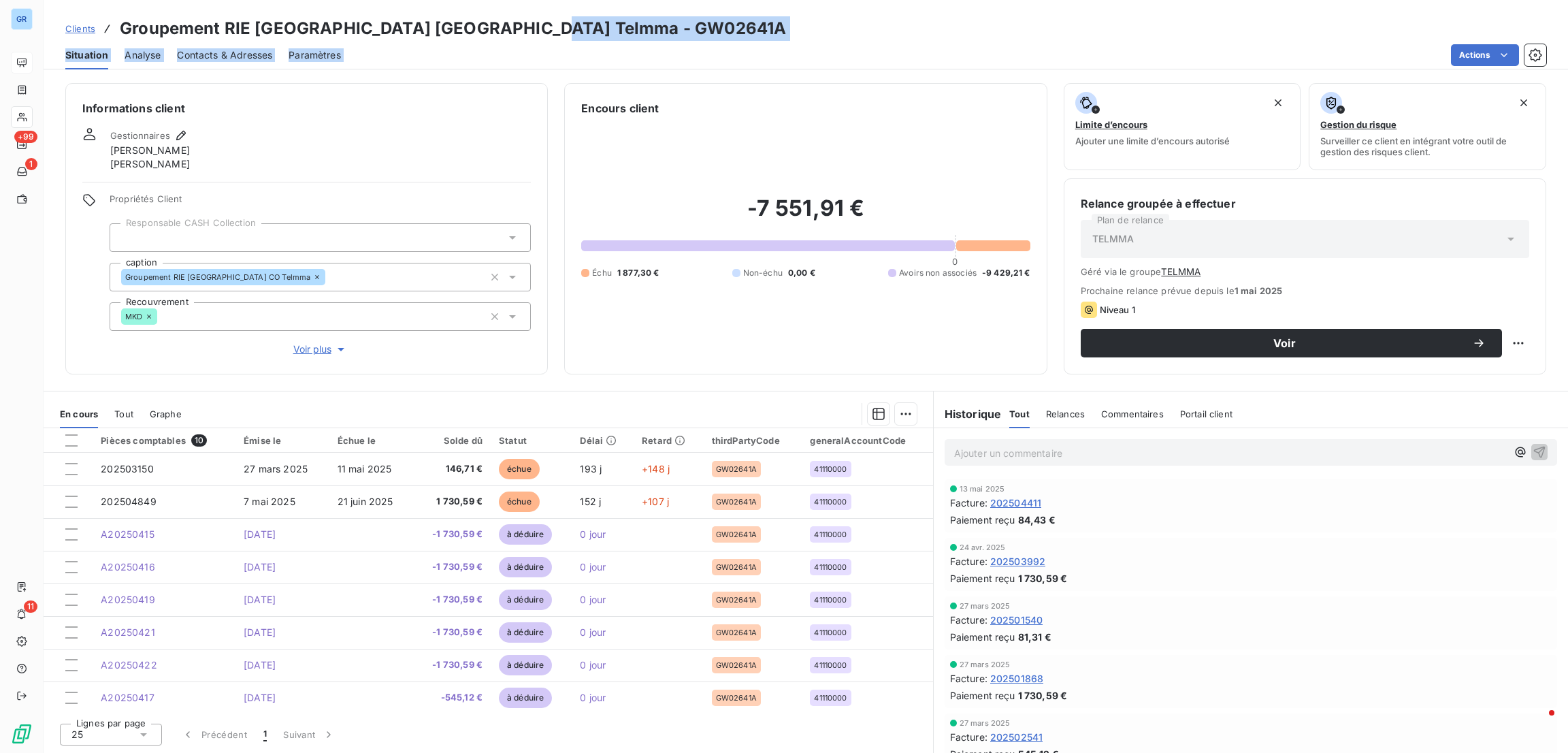
drag, startPoint x: 622, startPoint y: 42, endPoint x: 537, endPoint y: 30, distance: 85.8
click at [537, 30] on div "Clients Groupement RIE [GEOGRAPHIC_DATA] CO Telmma - GW02641A Situation Analyse…" at bounding box center [805, 34] width 1524 height 69
click at [553, 34] on h3 "Groupement RIE [GEOGRAPHIC_DATA] [GEOGRAPHIC_DATA] Telmma - GW02641A" at bounding box center [453, 28] width 666 height 24
drag, startPoint x: 602, startPoint y: 34, endPoint x: 516, endPoint y: 28, distance: 86.2
click at [516, 28] on h3 "Groupement RIE [GEOGRAPHIC_DATA] [GEOGRAPHIC_DATA] Telmma - GW02641A" at bounding box center [453, 28] width 666 height 24
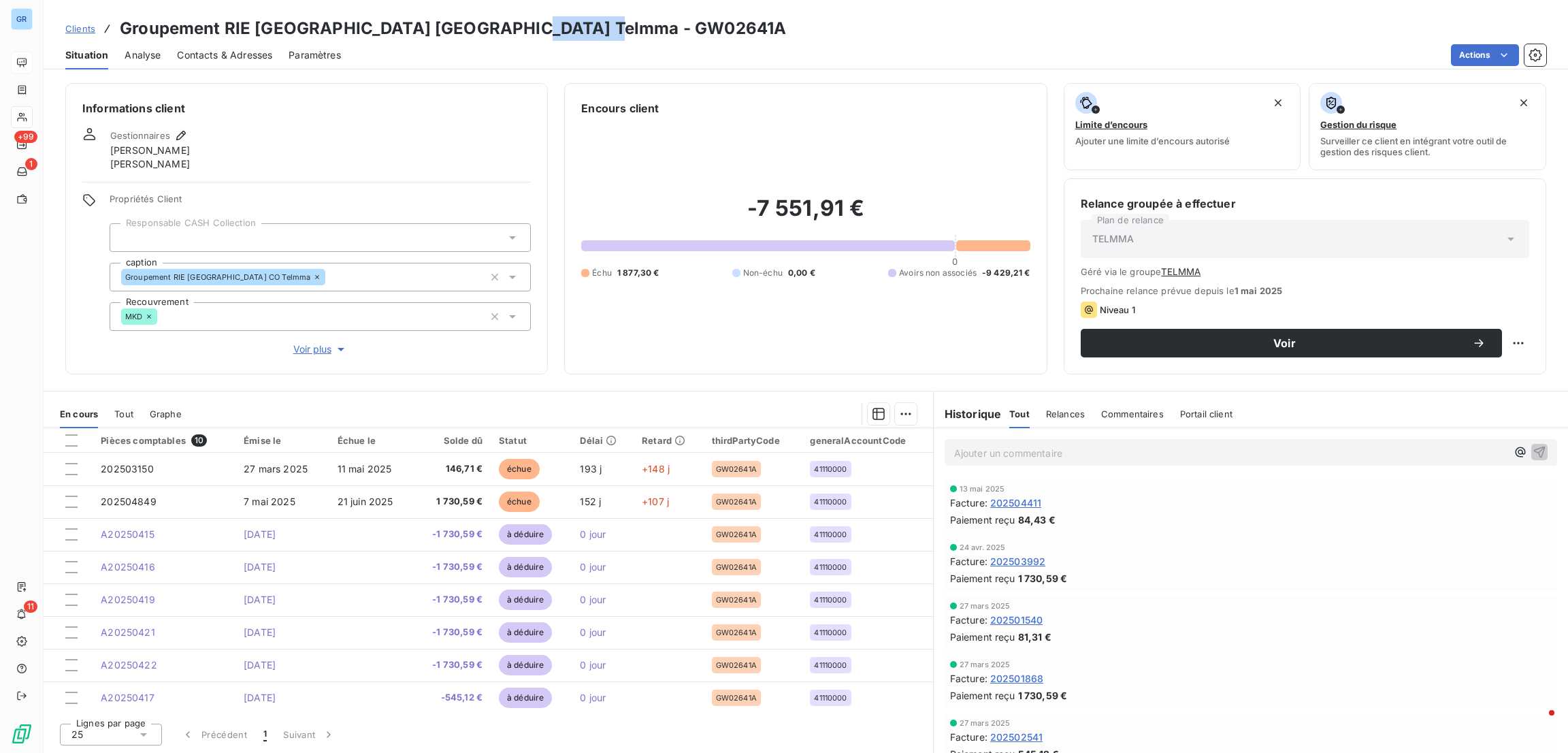
copy h3 "GW02641A"
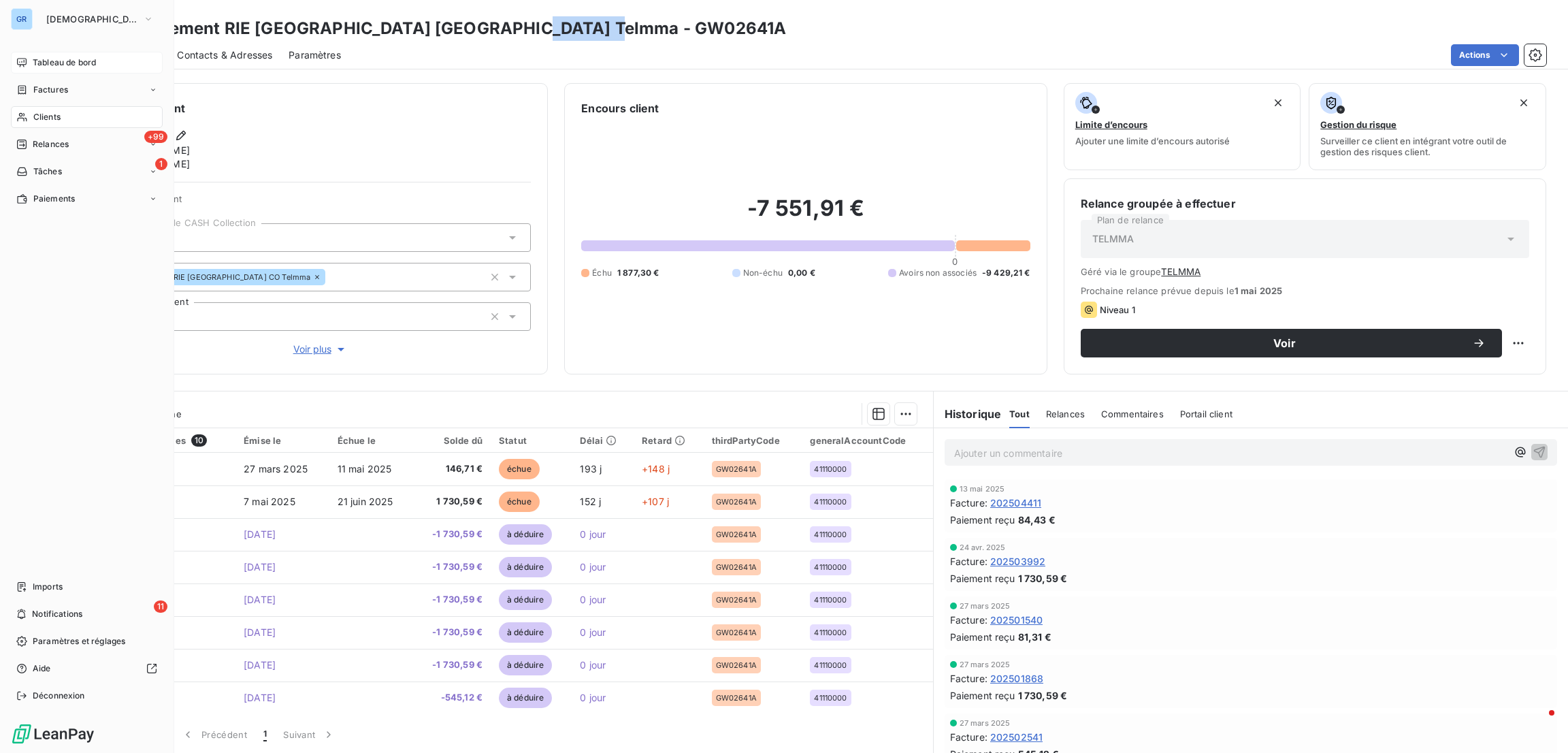
click at [72, 58] on span "Tableau de bord" at bounding box center [64, 62] width 63 height 13
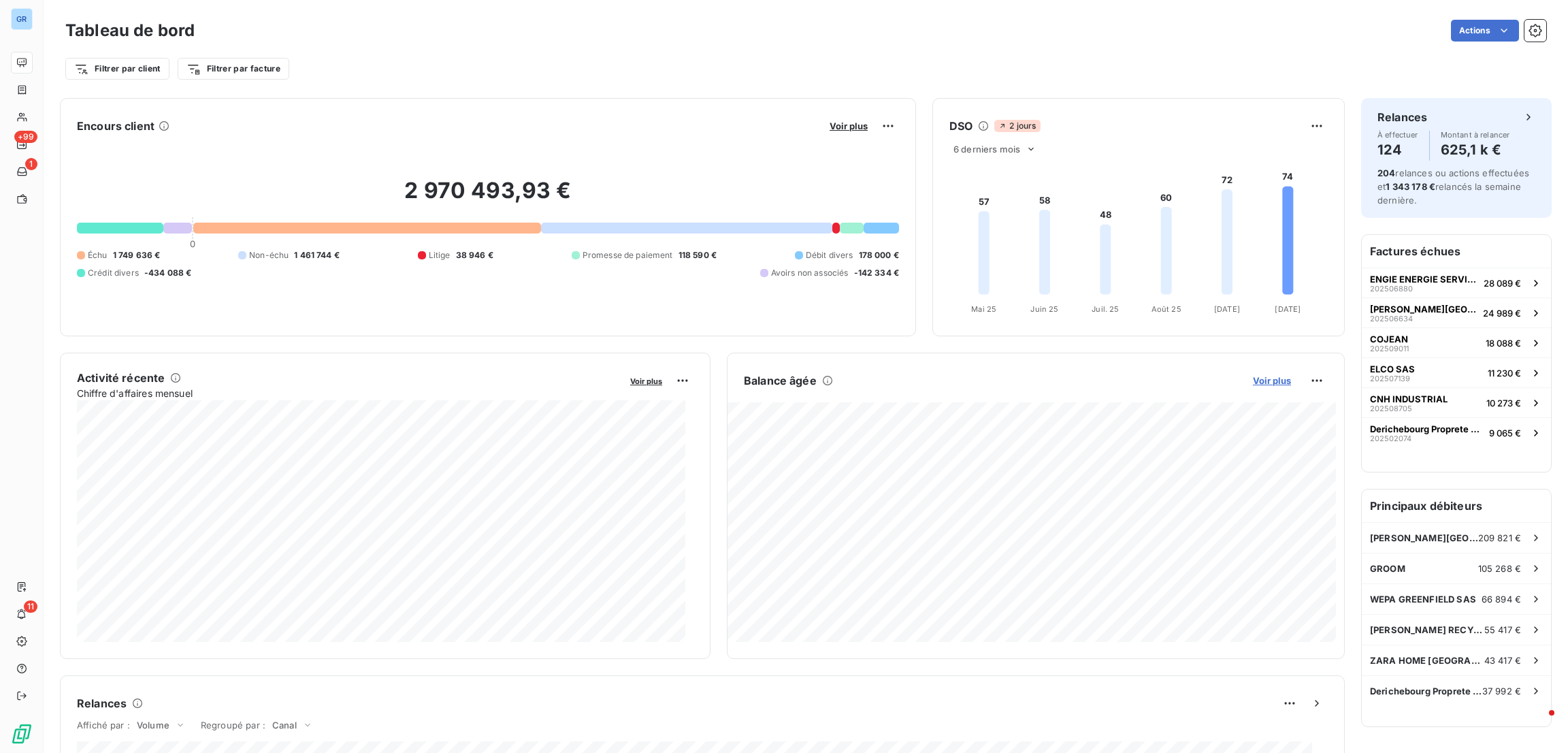
click at [1256, 377] on span "Voir plus" at bounding box center [1271, 380] width 38 height 11
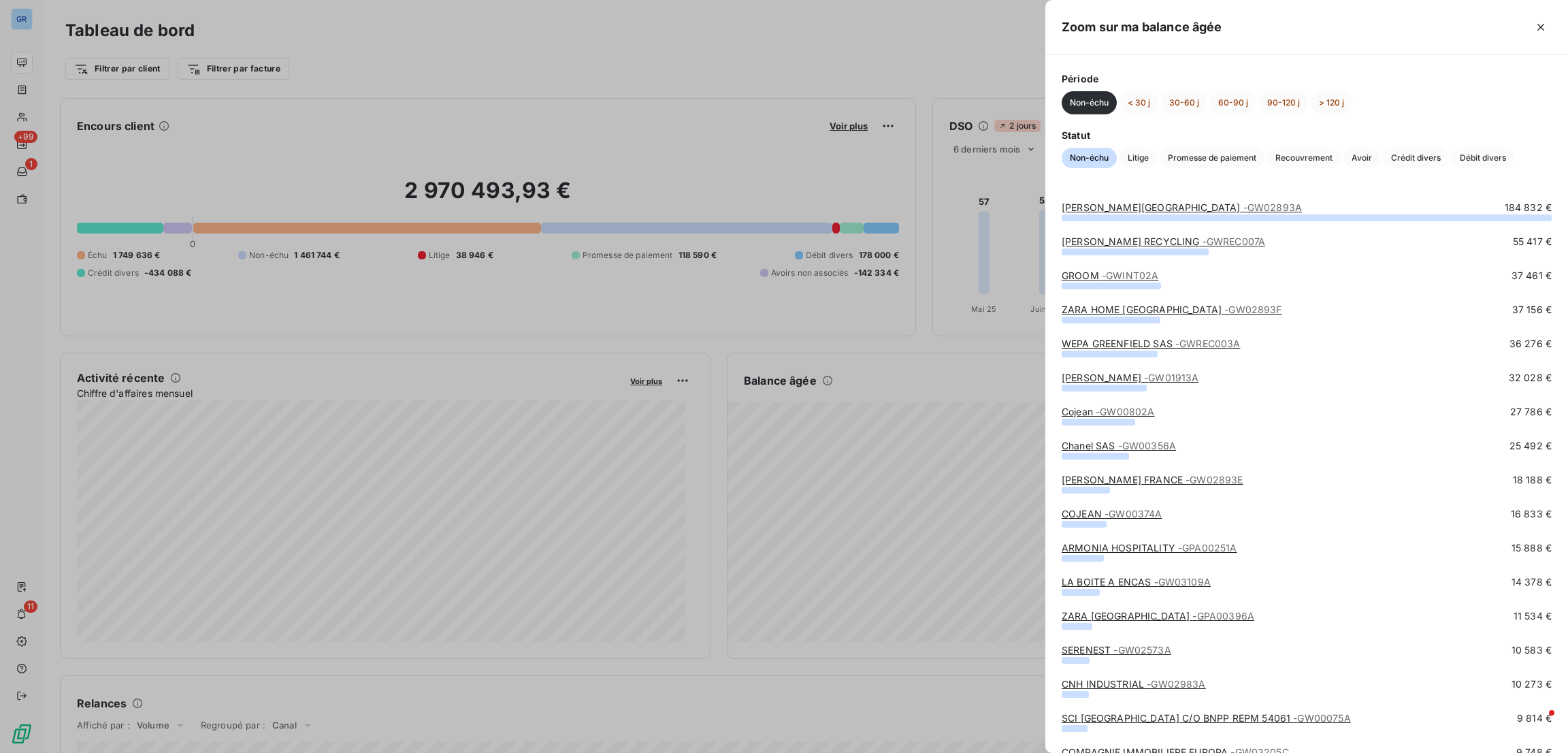
click at [864, 459] on div at bounding box center [784, 376] width 1568 height 753
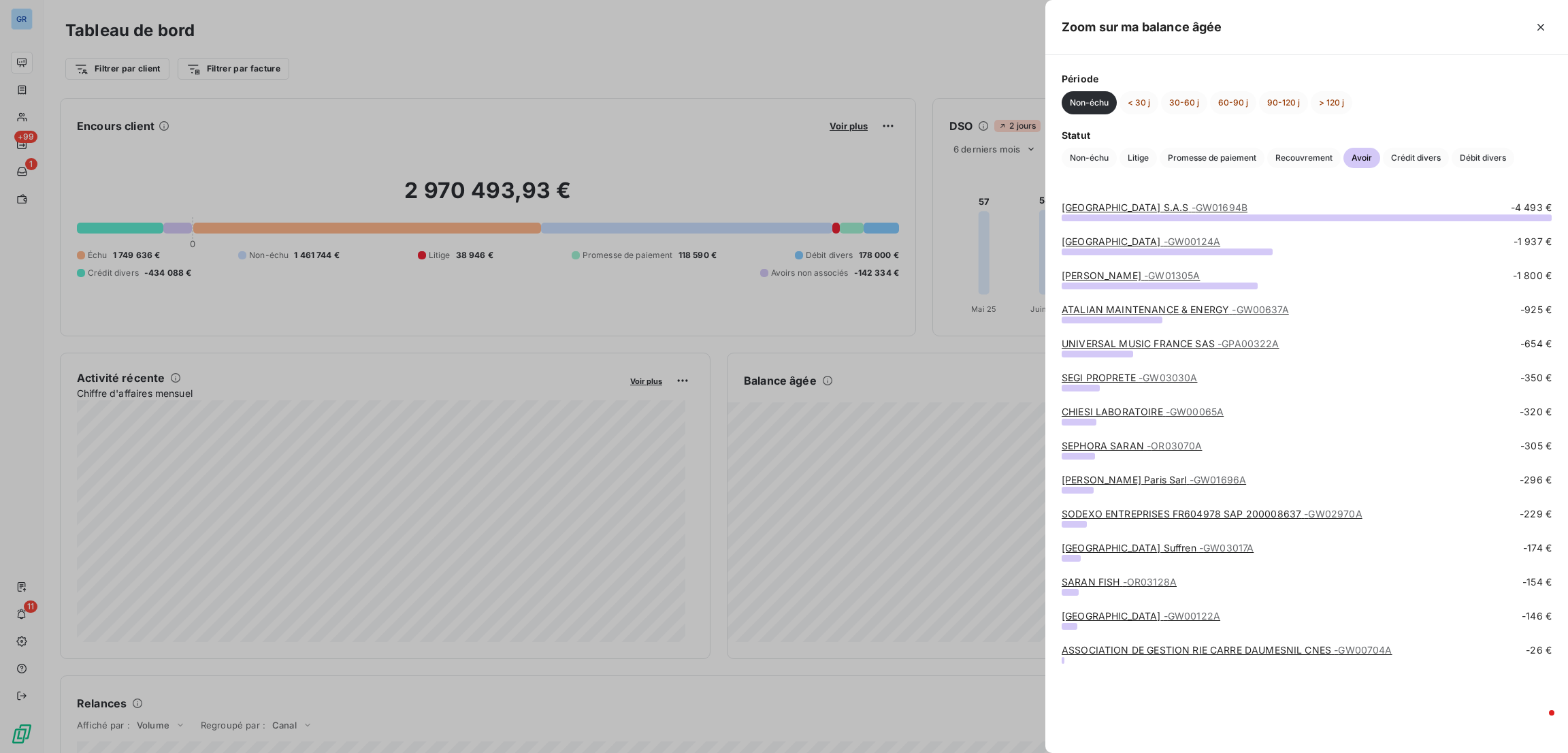
click at [1144, 273] on span "- GW01305A" at bounding box center [1172, 276] width 56 height 12
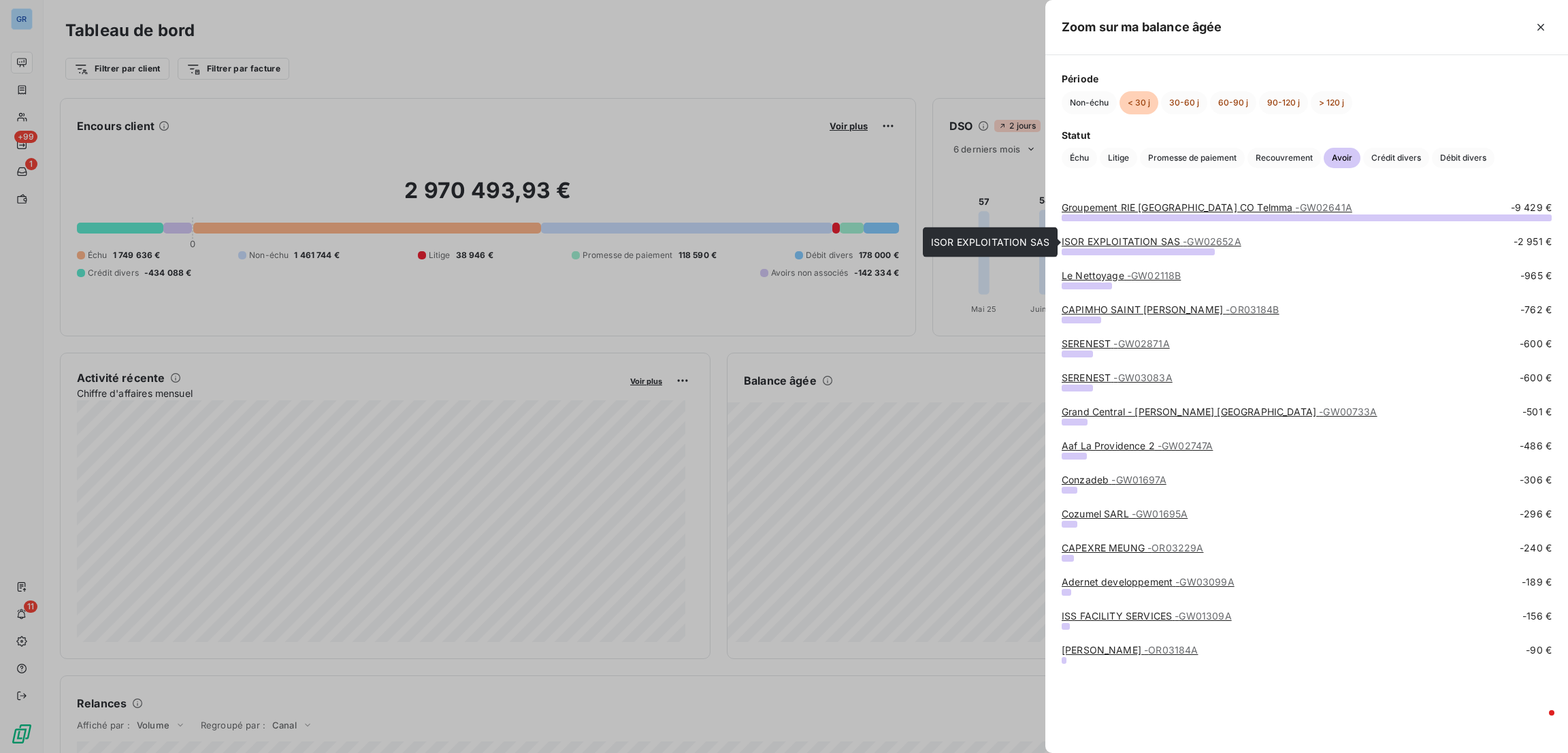
click at [1122, 242] on link "ISOR EXPLOITATION SAS - GW02652A" at bounding box center [1151, 242] width 179 height 12
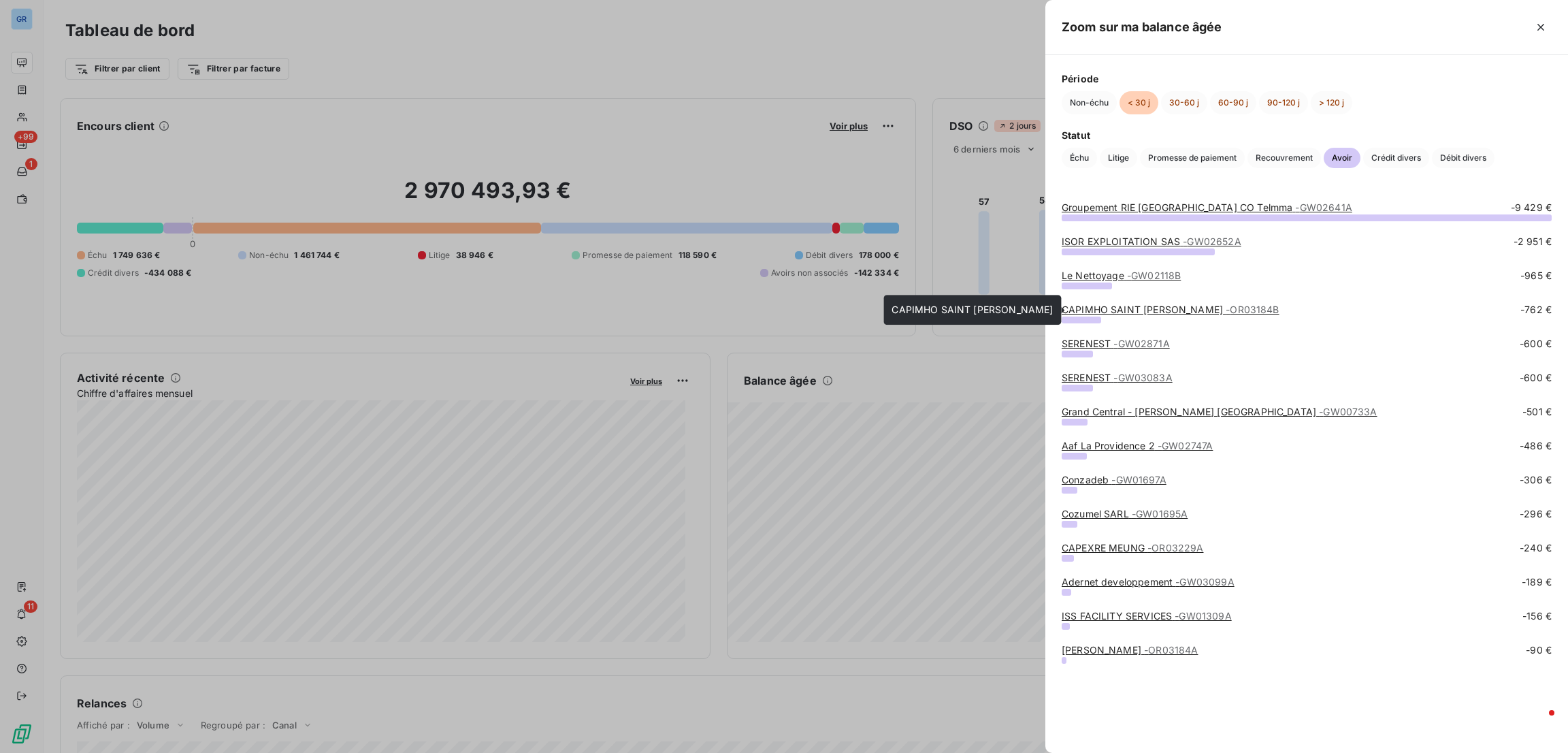
click at [1149, 304] on link "CAPIMHO SAINT [PERSON_NAME] - OR03184B" at bounding box center [1171, 310] width 218 height 12
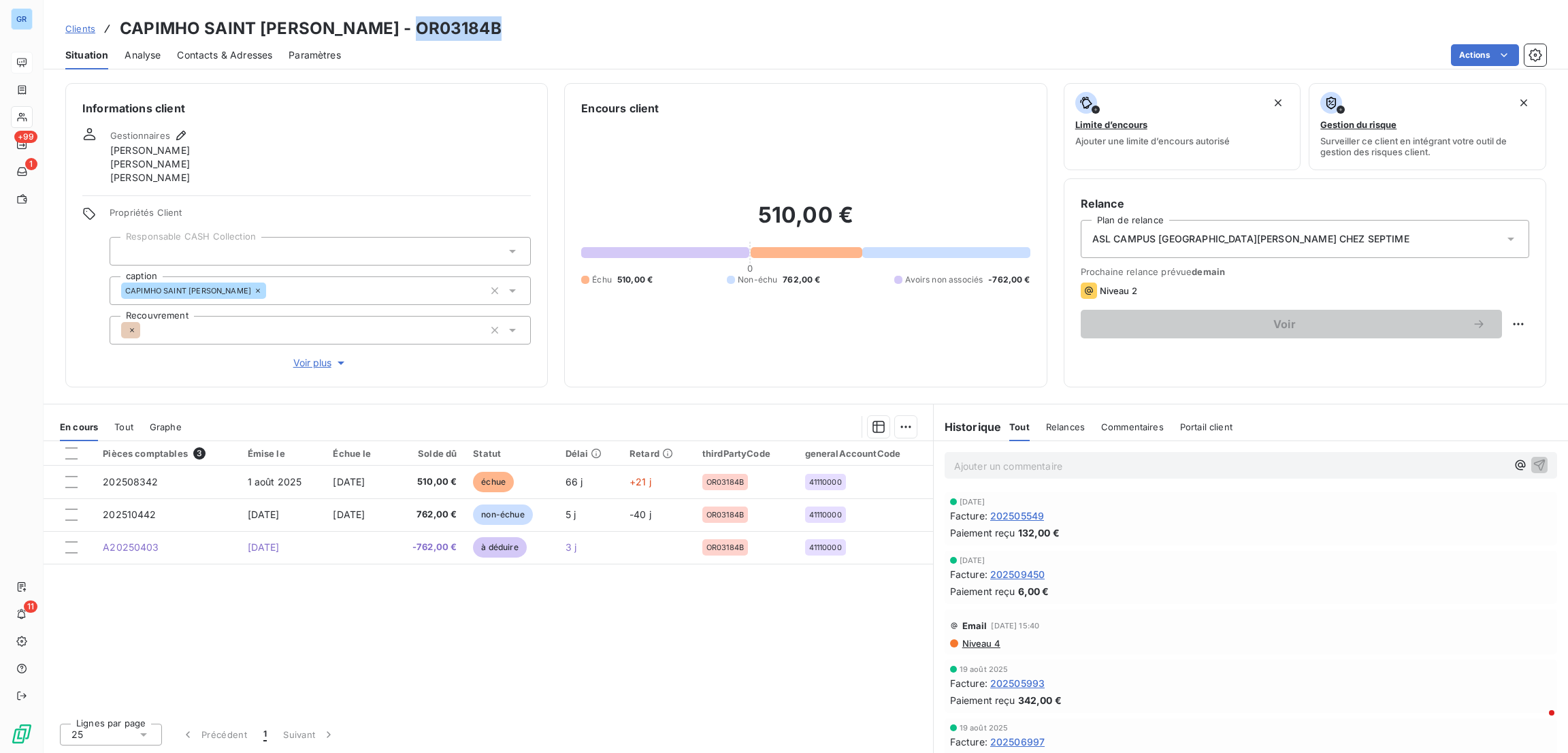
drag, startPoint x: 496, startPoint y: 29, endPoint x: 407, endPoint y: 24, distance: 89.1
click at [407, 24] on div "Clients CAPIMHO [GEOGRAPHIC_DATA][PERSON_NAME] - OR03184B" at bounding box center [805, 28] width 1524 height 24
copy h3 "OR03184B"
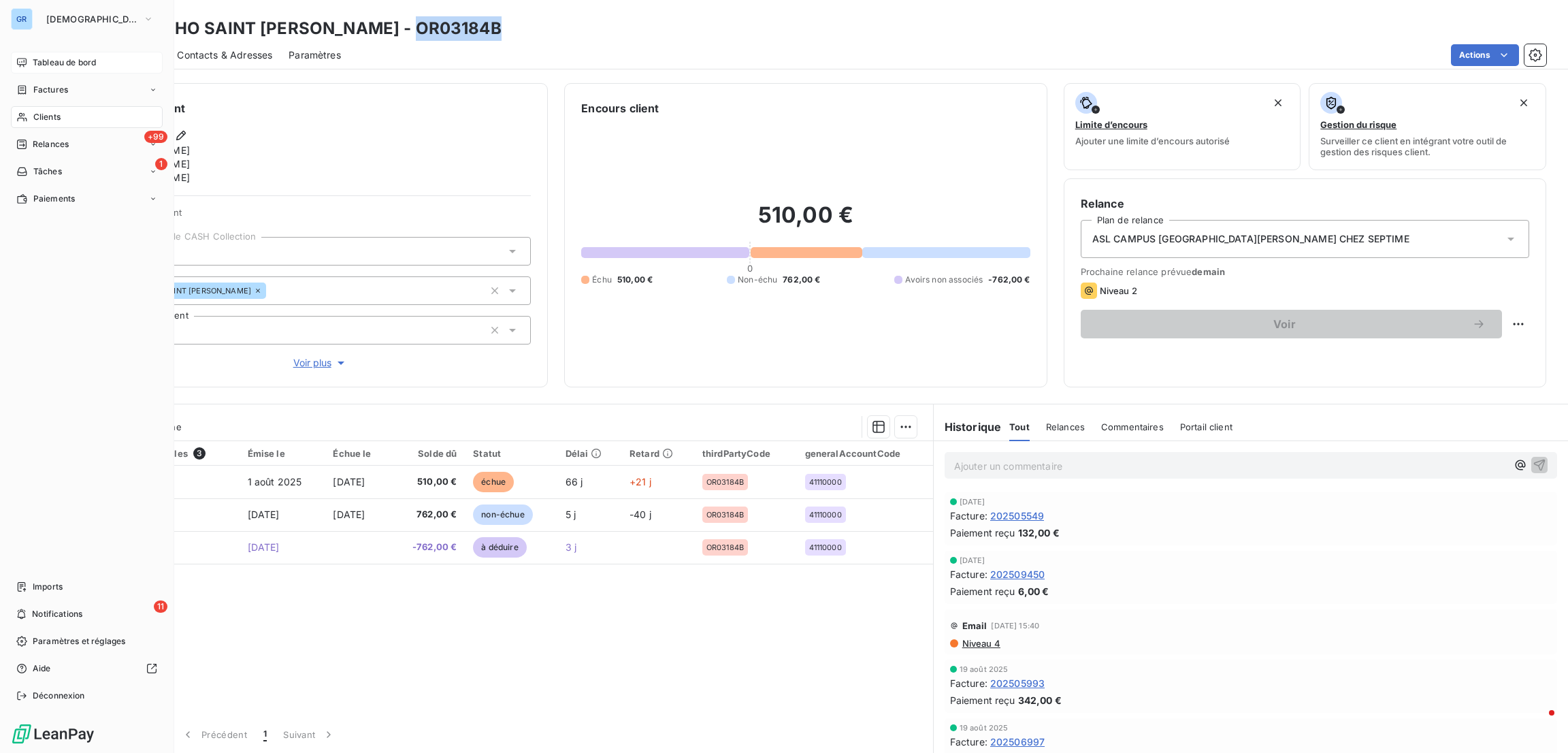
click at [43, 54] on div "Tableau de bord" at bounding box center [87, 62] width 152 height 21
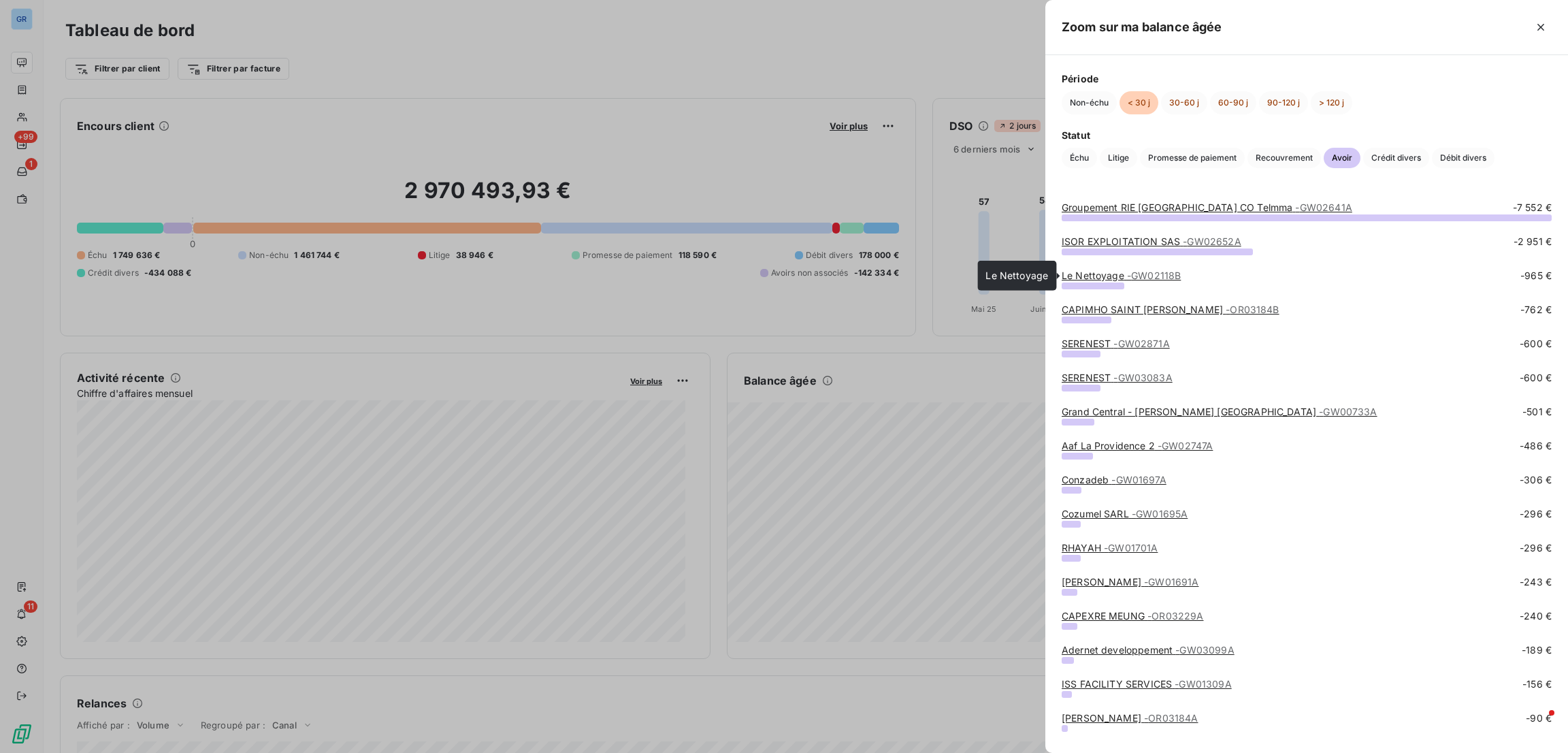
click at [1133, 280] on span "- GW02118B" at bounding box center [1153, 276] width 54 height 12
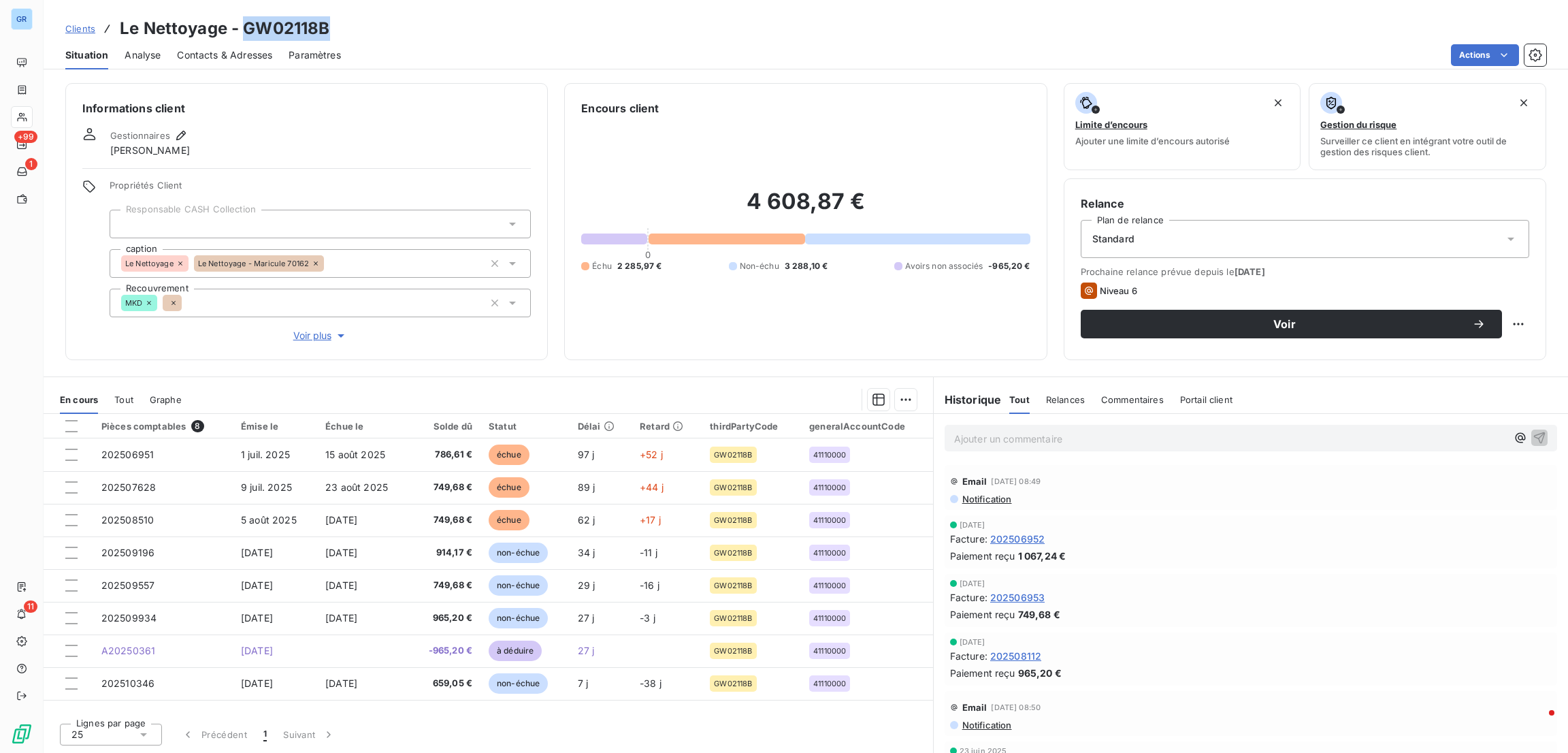
drag, startPoint x: 332, startPoint y: 24, endPoint x: 247, endPoint y: 18, distance: 85.2
click at [247, 18] on div "Clients Le Nettoyage - GW02118B" at bounding box center [805, 28] width 1524 height 24
copy h3 "GW02118B"
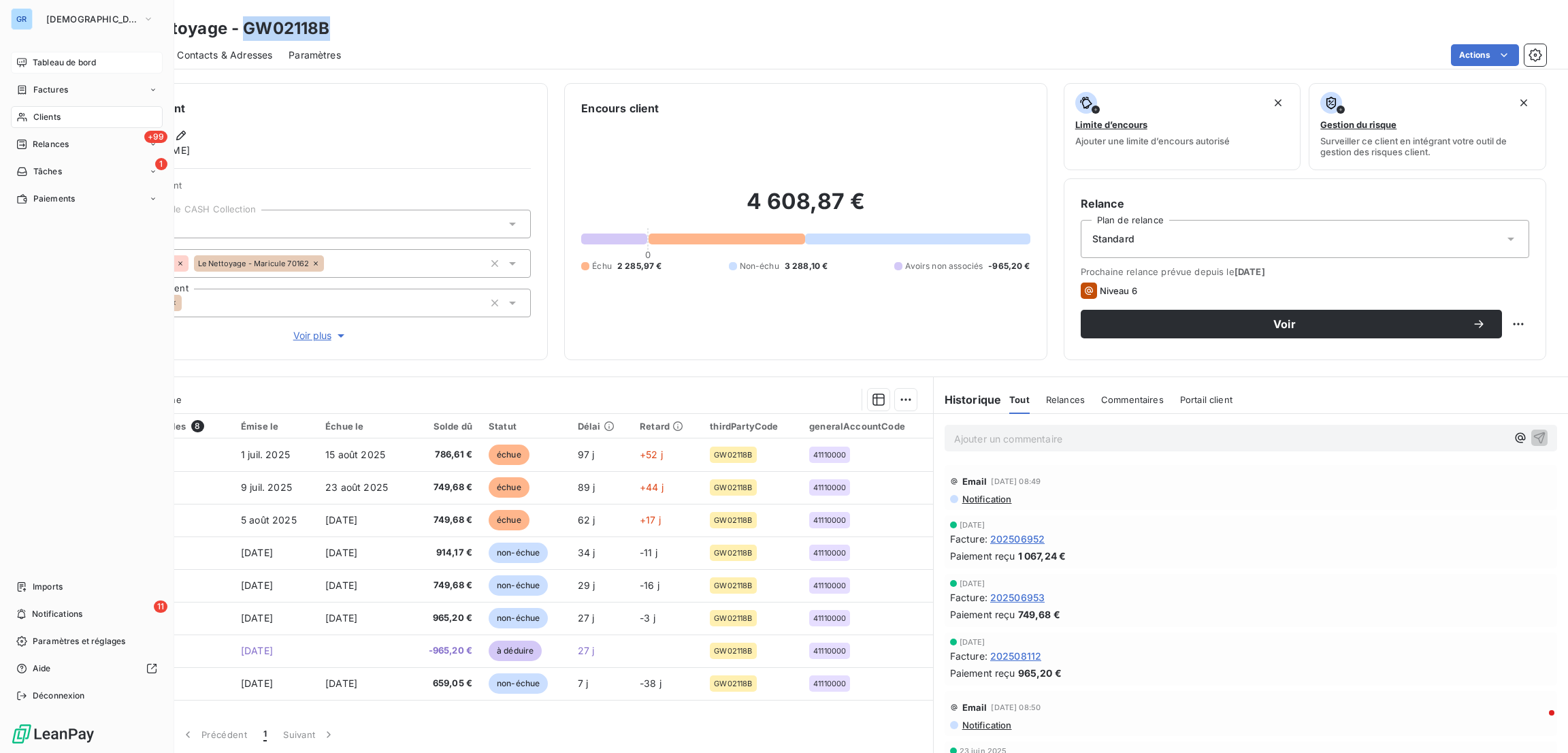
click at [54, 66] on span "Tableau de bord" at bounding box center [64, 62] width 63 height 13
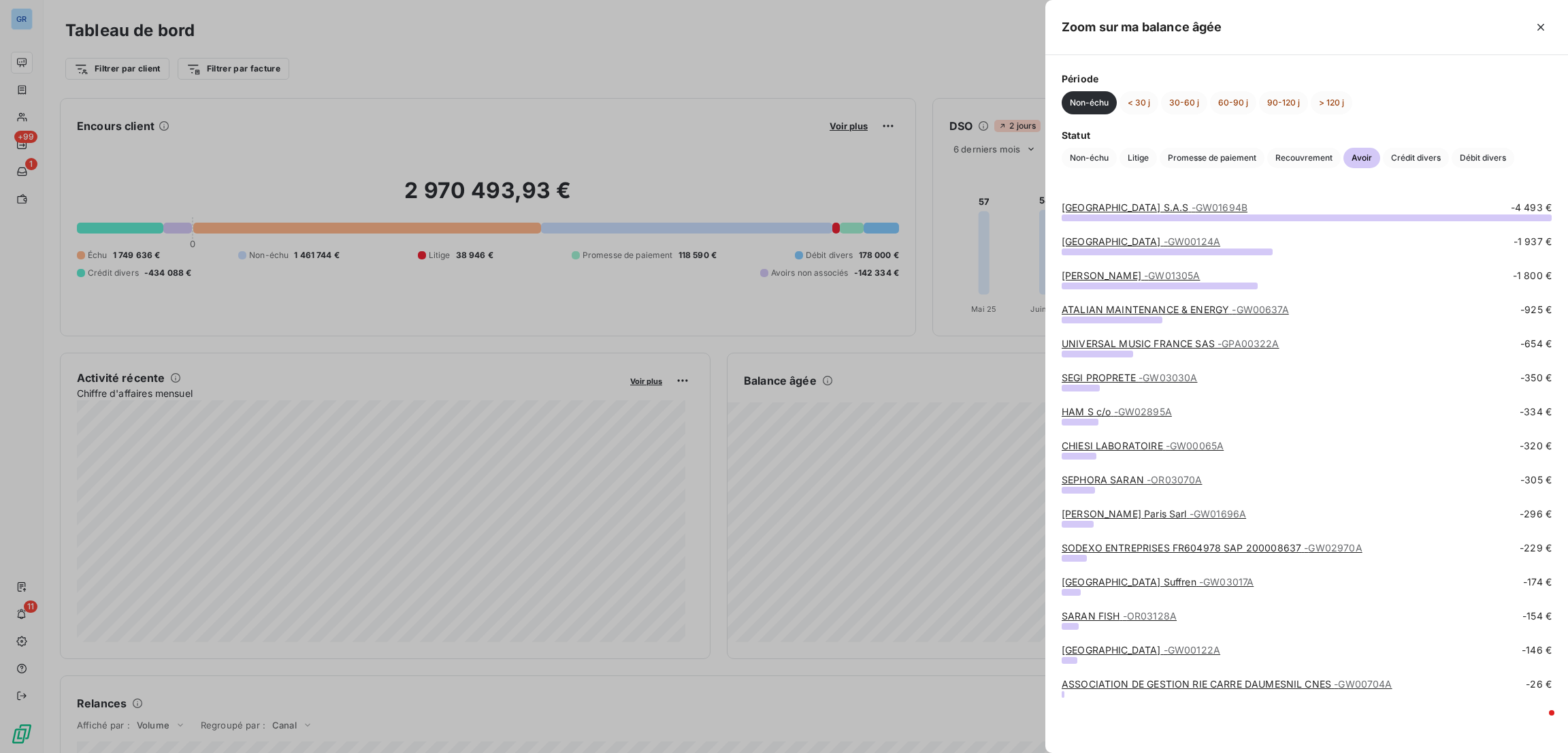
click at [1149, 331] on div "ATALIAN MAINTENANCE & ENERGY - GW00637A -925 €" at bounding box center [1306, 320] width 490 height 34
click at [1139, 340] on link "UNIVERSAL MUSIC FRANCE SAS - GPA00322A" at bounding box center [1171, 344] width 218 height 12
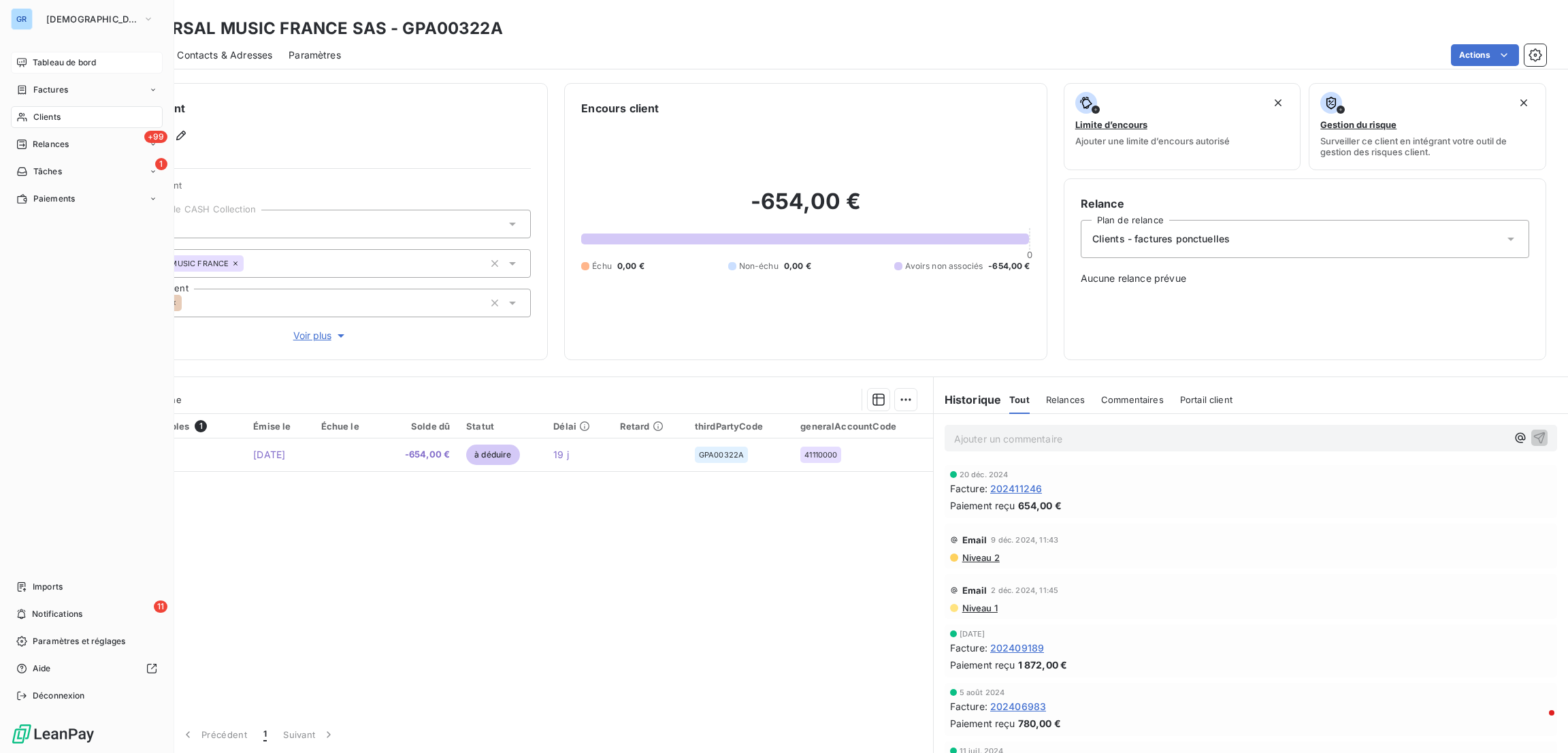
click at [66, 69] on div "Tableau de bord" at bounding box center [87, 62] width 152 height 21
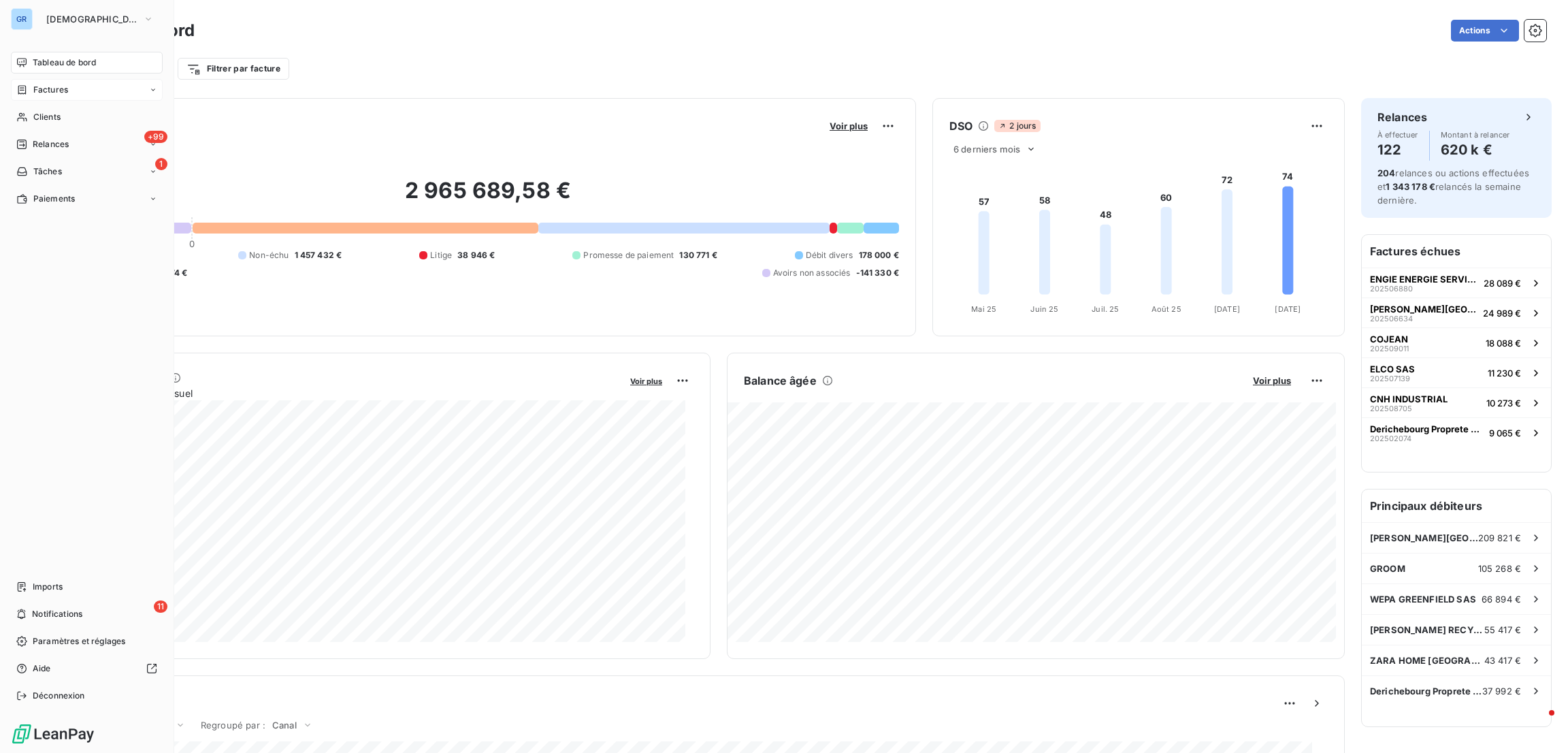
click at [57, 84] on span "Factures" at bounding box center [51, 90] width 35 height 13
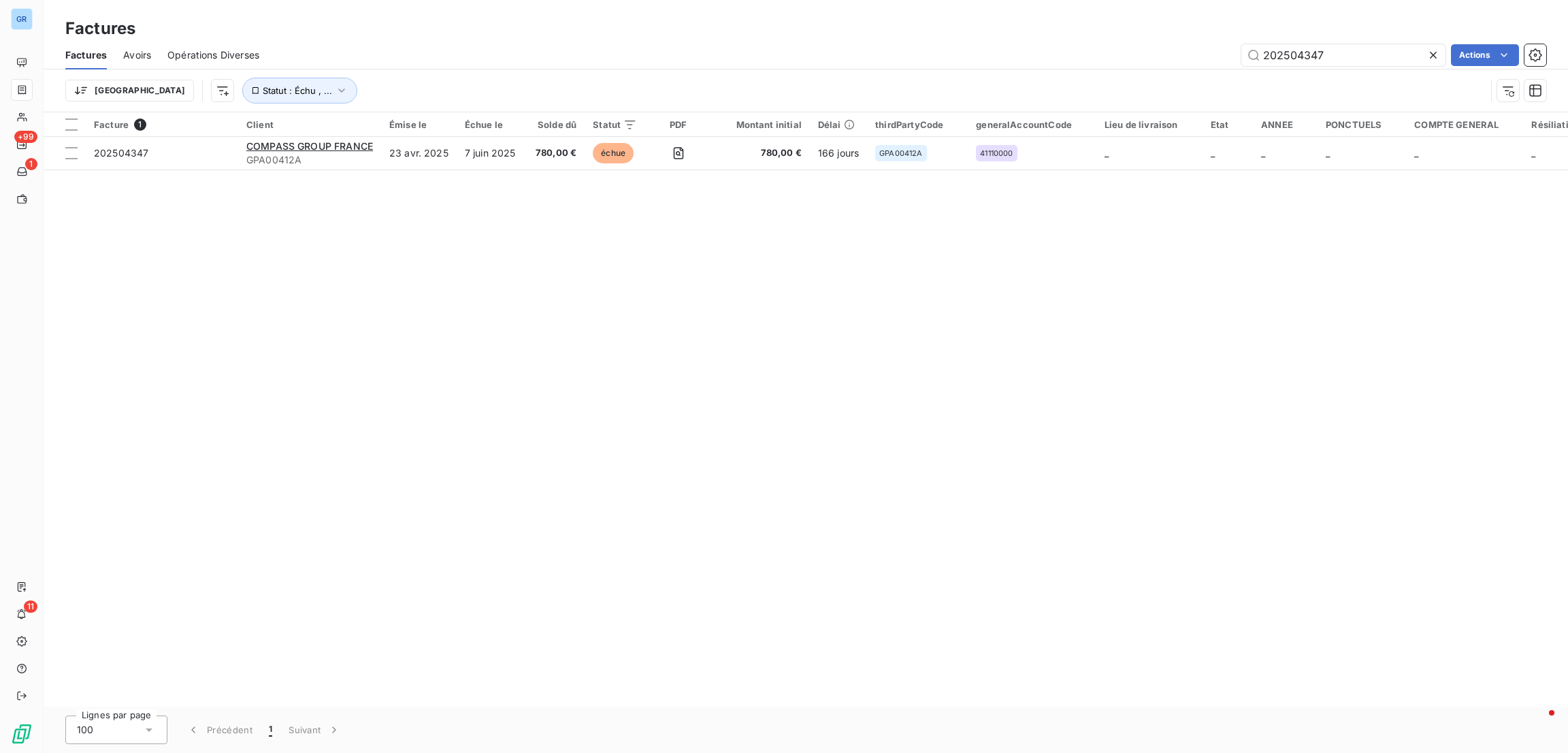
drag, startPoint x: 1362, startPoint y: 66, endPoint x: 1192, endPoint y: 45, distance: 171.3
click at [1192, 45] on div "Factures Avoirs Opérations Diverses 202504347 Actions" at bounding box center [805, 55] width 1524 height 28
click at [1336, 41] on div "Factures Avoirs Opérations Diverses 202504347 Actions" at bounding box center [805, 55] width 1524 height 28
drag, startPoint x: 1325, startPoint y: 53, endPoint x: 984, endPoint y: 34, distance: 341.5
click at [984, 34] on div "Factures Factures Avoirs Opérations Diverses 202504347 Actions Trier Statut : É…" at bounding box center [805, 56] width 1524 height 112
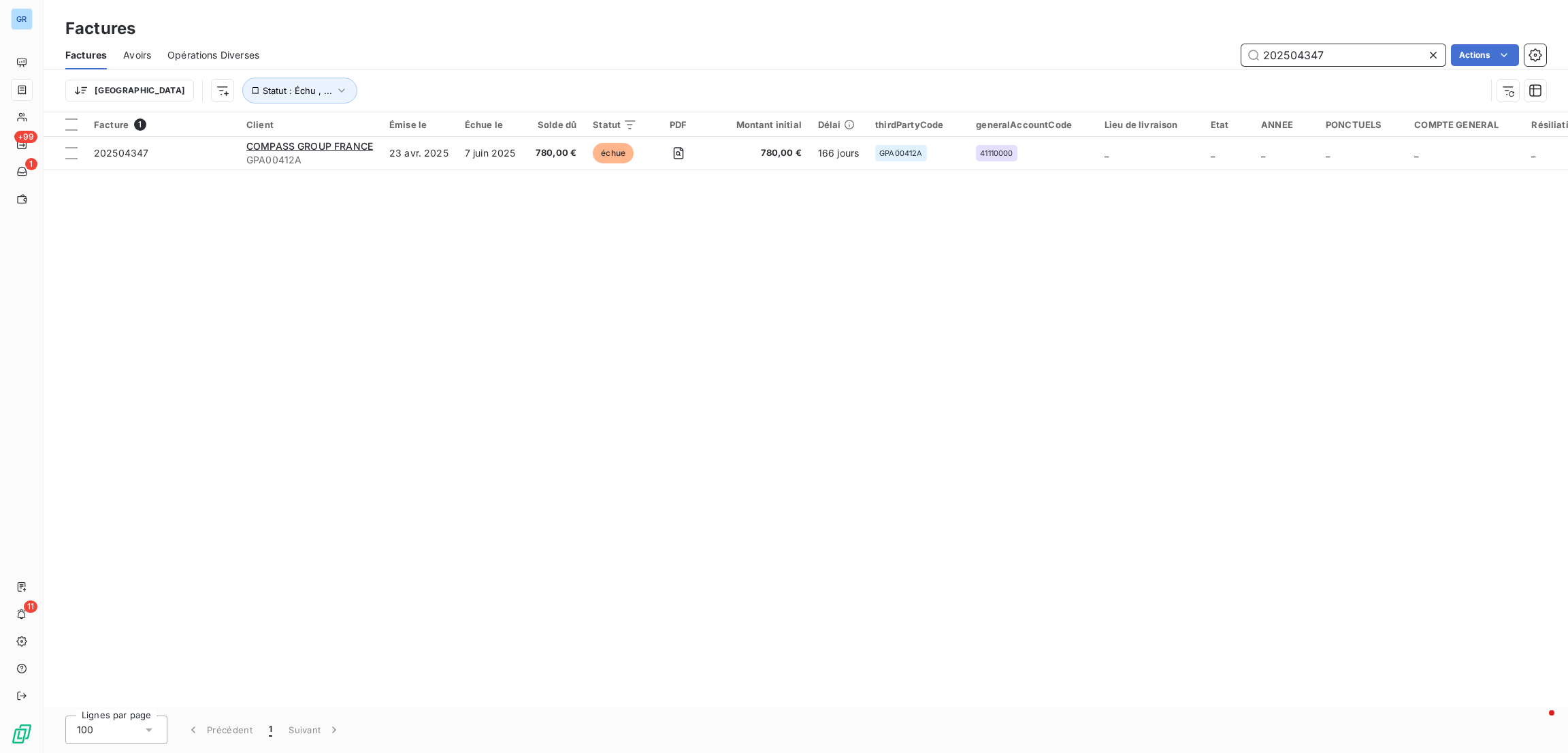
paste input "GW00341A"
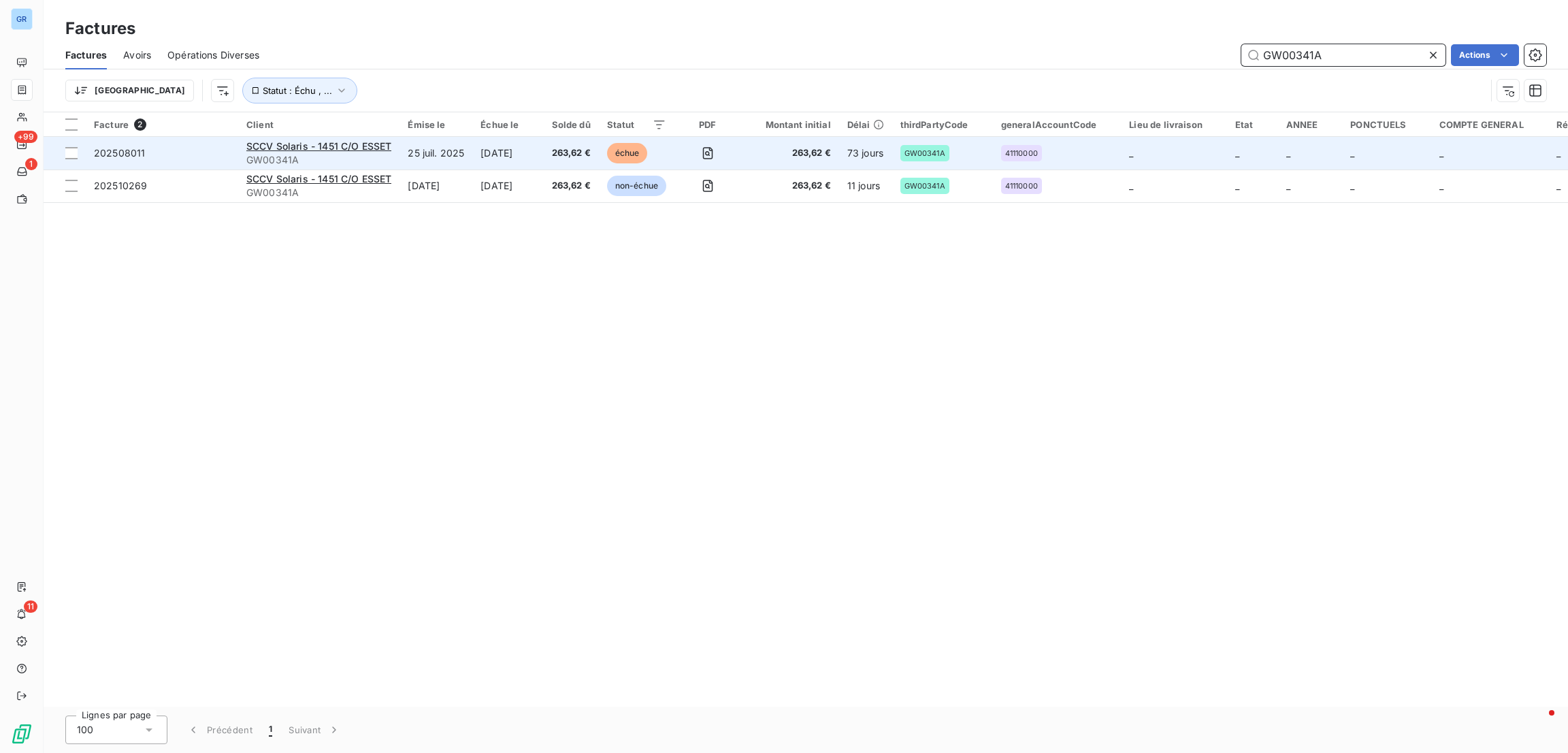
type input "GW00341A"
click at [356, 139] on div "SCCV Solaris - 1451 C/O ESSET" at bounding box center [318, 146] width 145 height 14
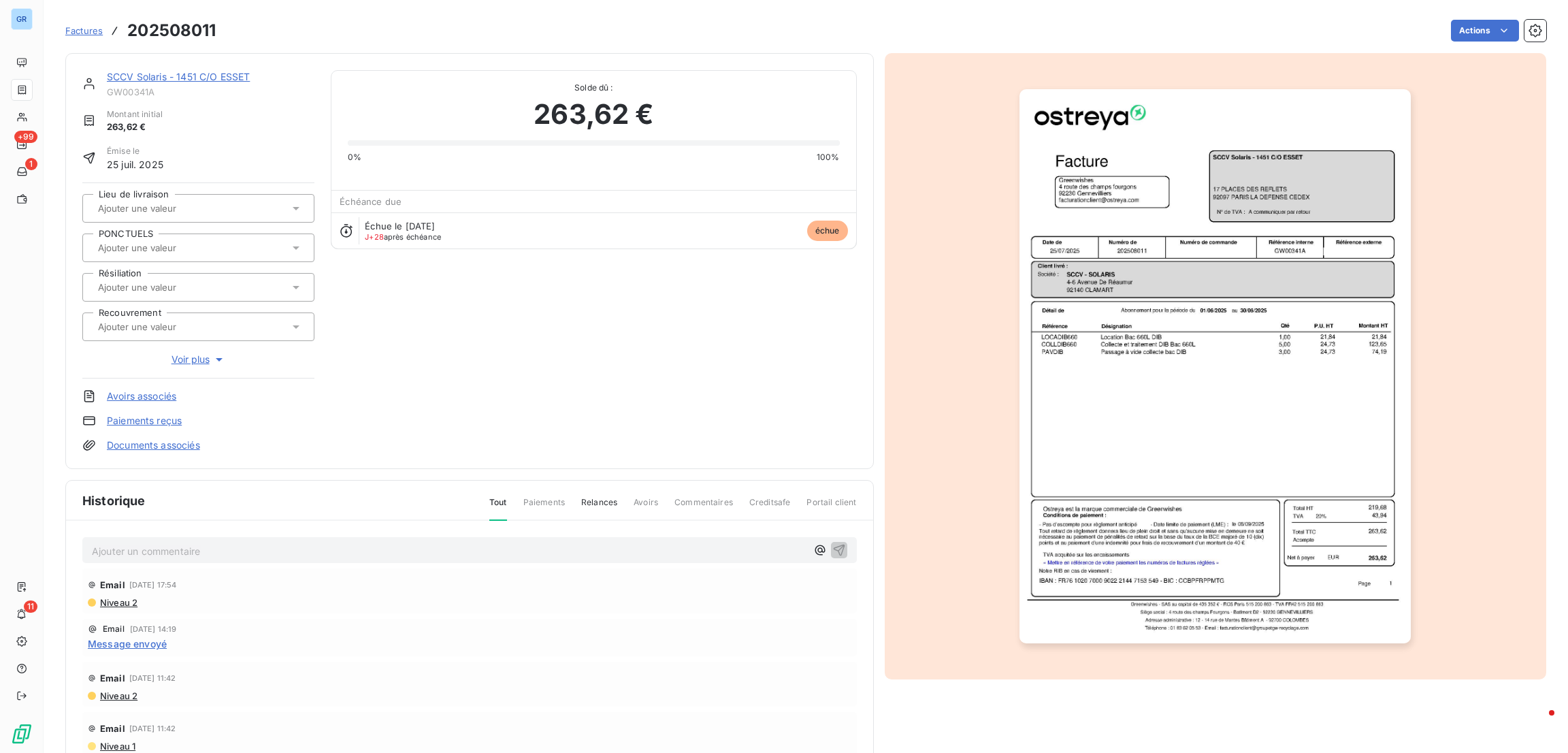
click at [221, 64] on div "SCCV Solaris - 1451 C/O ESSET GW00341A Montant initial 263,62 € Émise le 25 jui…" at bounding box center [469, 261] width 808 height 416
click at [226, 71] on link "SCCV Solaris - 1451 C/O ESSET" at bounding box center [178, 77] width 143 height 12
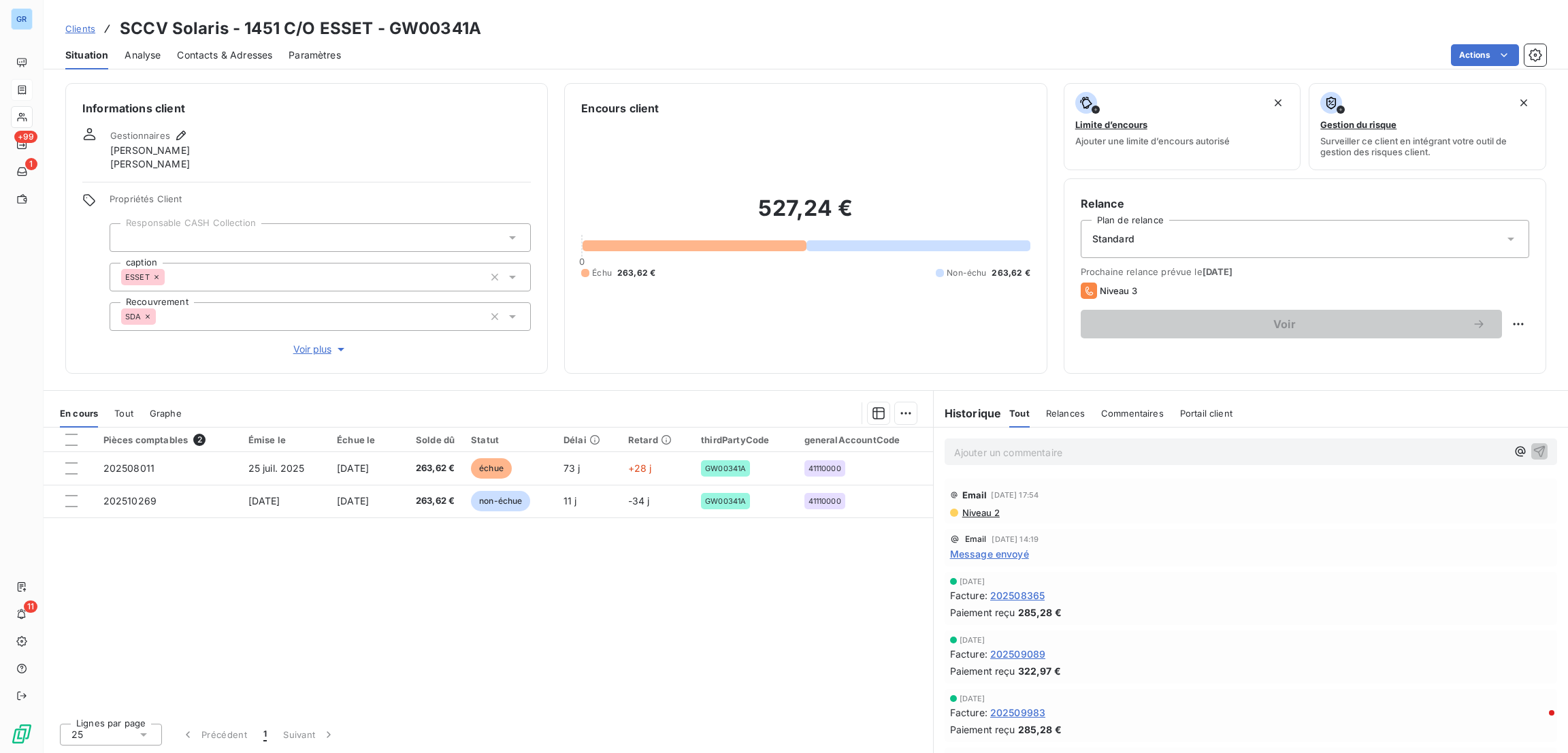
click at [256, 56] on span "Contacts & Adresses" at bounding box center [225, 56] width 95 height 14
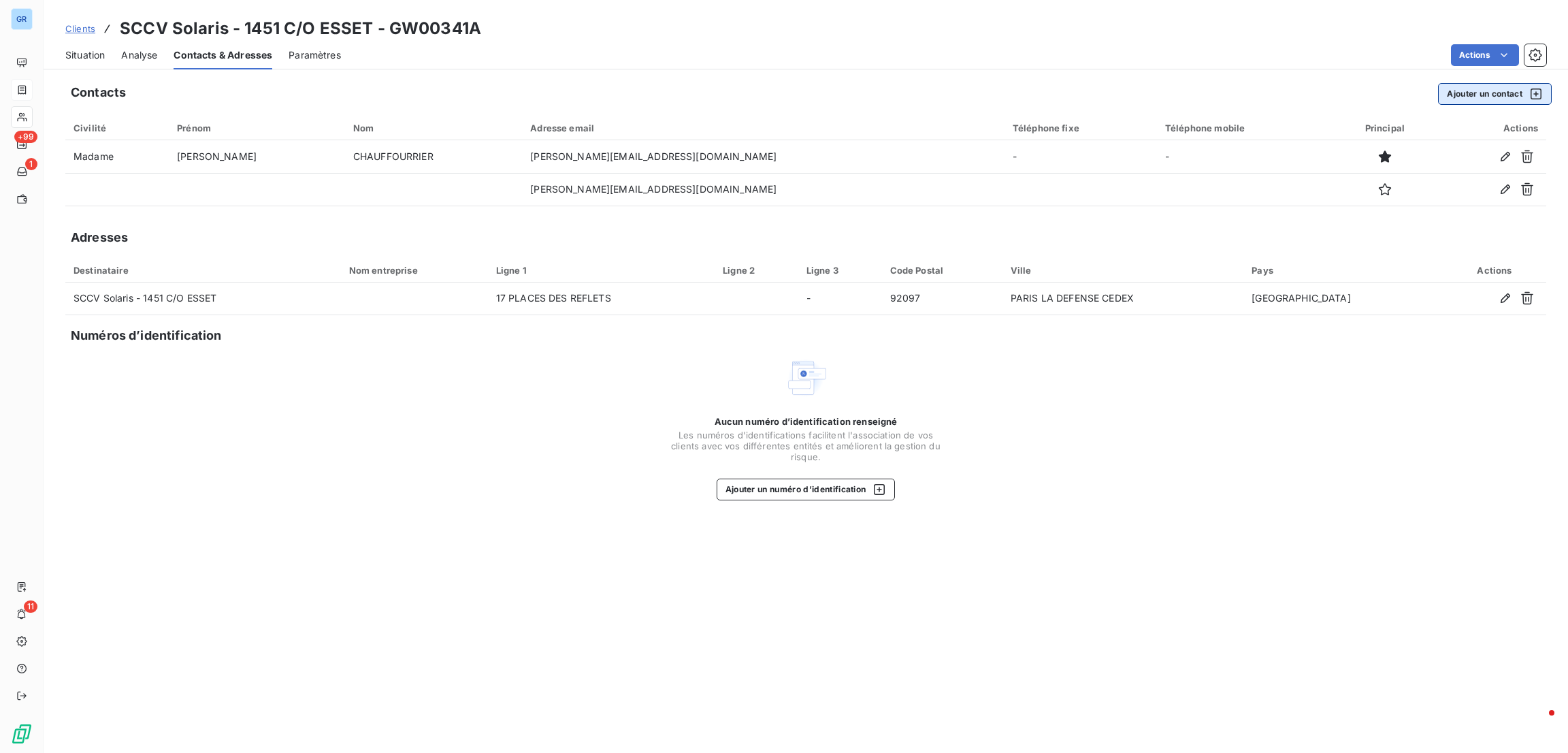
click at [1475, 84] on button "Ajouter un contact" at bounding box center [1495, 94] width 114 height 21
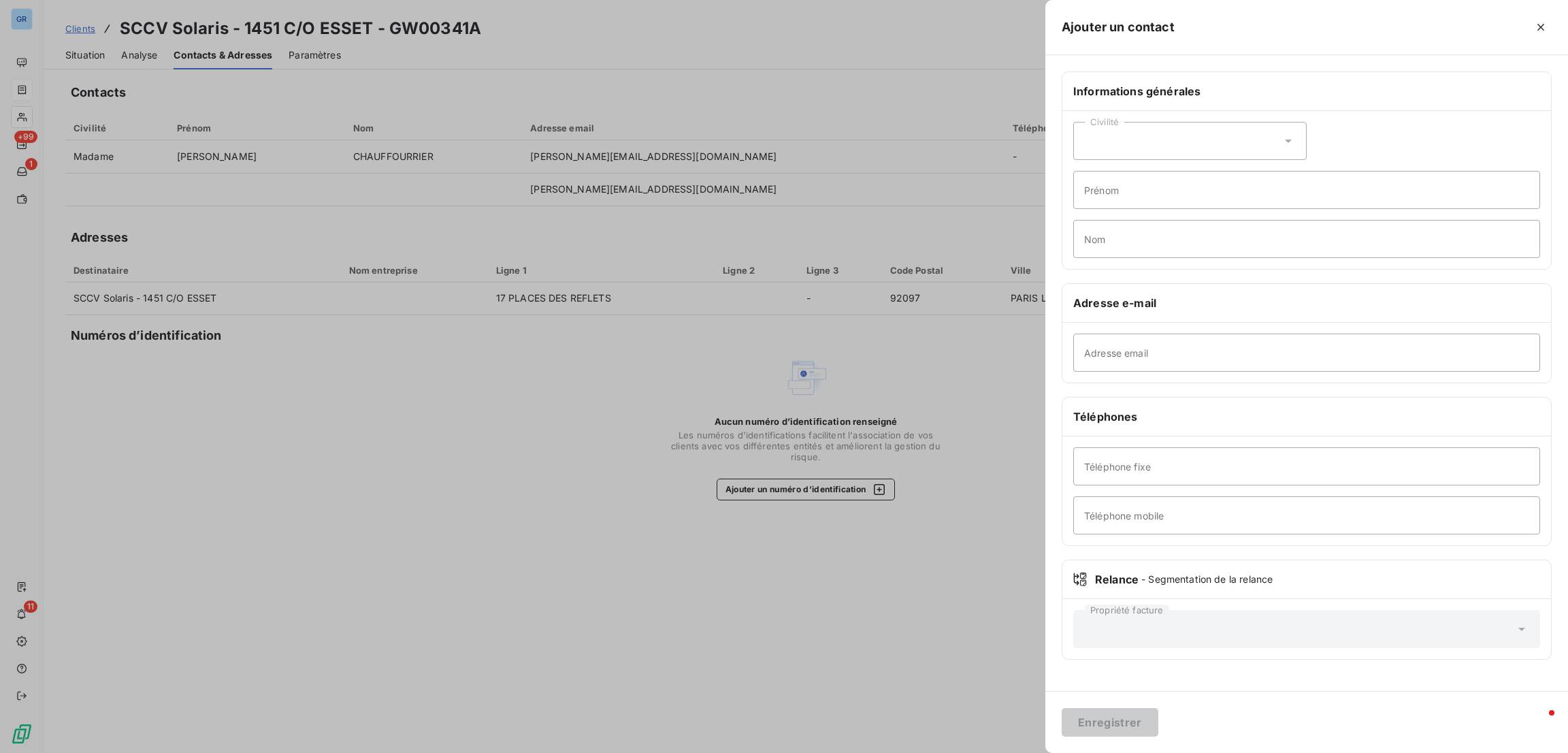
click at [1161, 148] on div "Civilité" at bounding box center [1190, 140] width 234 height 38
click at [1139, 177] on li "Madame" at bounding box center [1190, 174] width 234 height 24
click at [1146, 358] on input "Adresse email" at bounding box center [1306, 352] width 467 height 38
paste input "[PERSON_NAME][EMAIL_ADDRESS][PERSON_NAME][DOMAIN_NAME]"
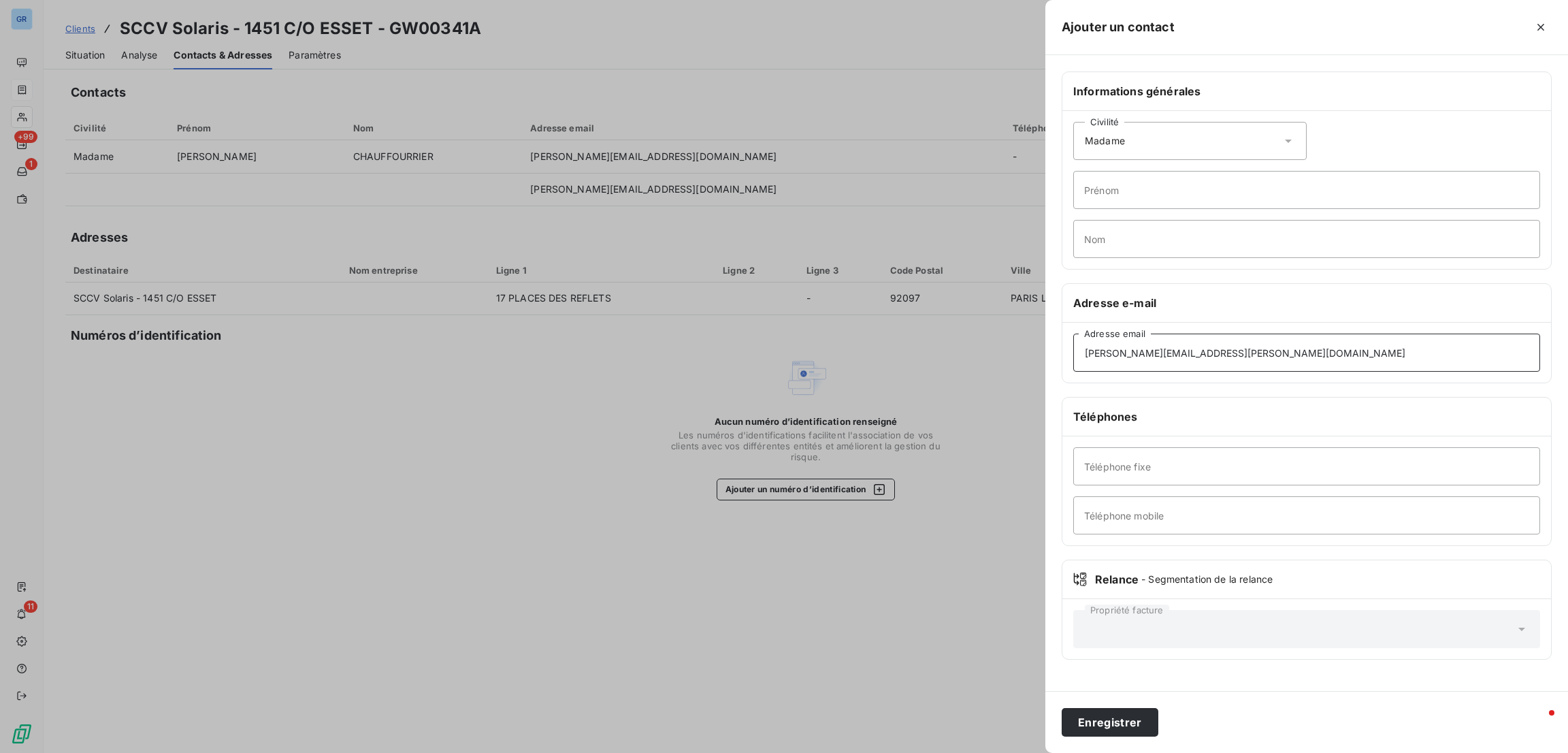
type input "[PERSON_NAME][EMAIL_ADDRESS][PERSON_NAME][DOMAIN_NAME]"
click at [1140, 197] on input "Prénom" at bounding box center [1306, 189] width 467 height 38
type input "[PERSON_NAME]"
click at [1167, 225] on input "Nom" at bounding box center [1306, 239] width 467 height 38
type input "S"
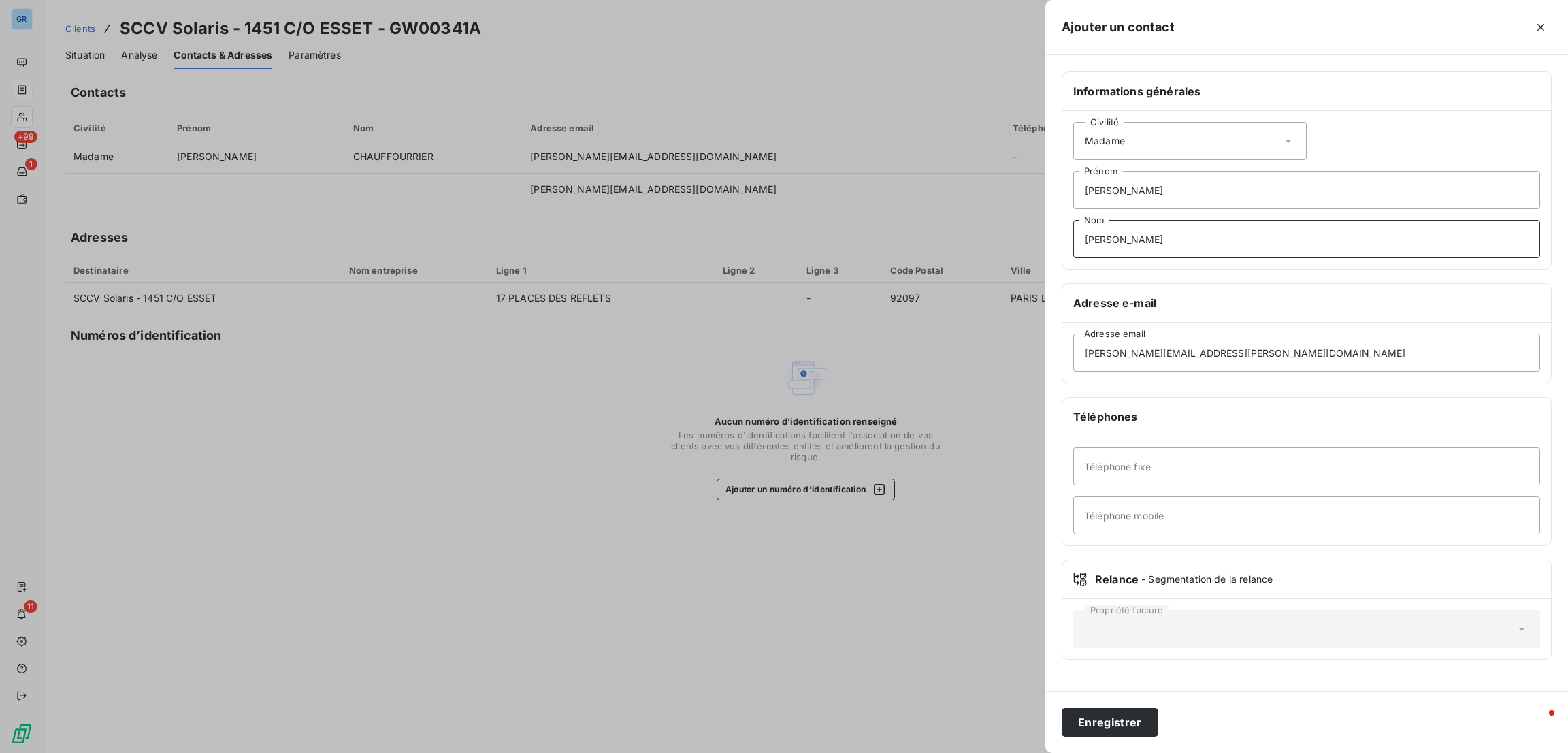
type input "[PERSON_NAME]"
click at [1062, 708] on button "Enregistrer" at bounding box center [1109, 722] width 96 height 28
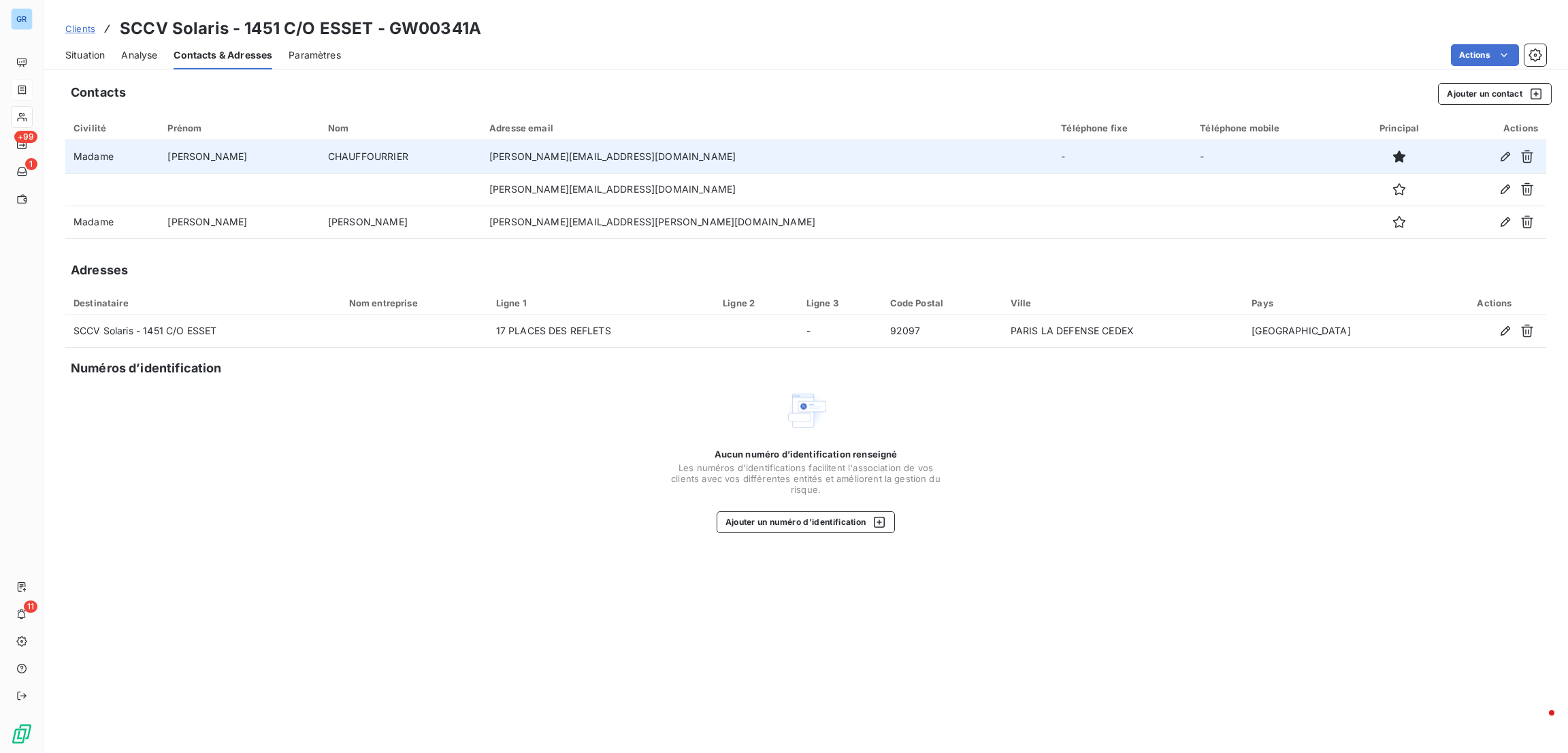
click at [720, 168] on td "[PERSON_NAME][EMAIL_ADDRESS][DOMAIN_NAME]" at bounding box center [766, 157] width 572 height 33
click at [1526, 160] on icon "button" at bounding box center [1527, 157] width 14 height 14
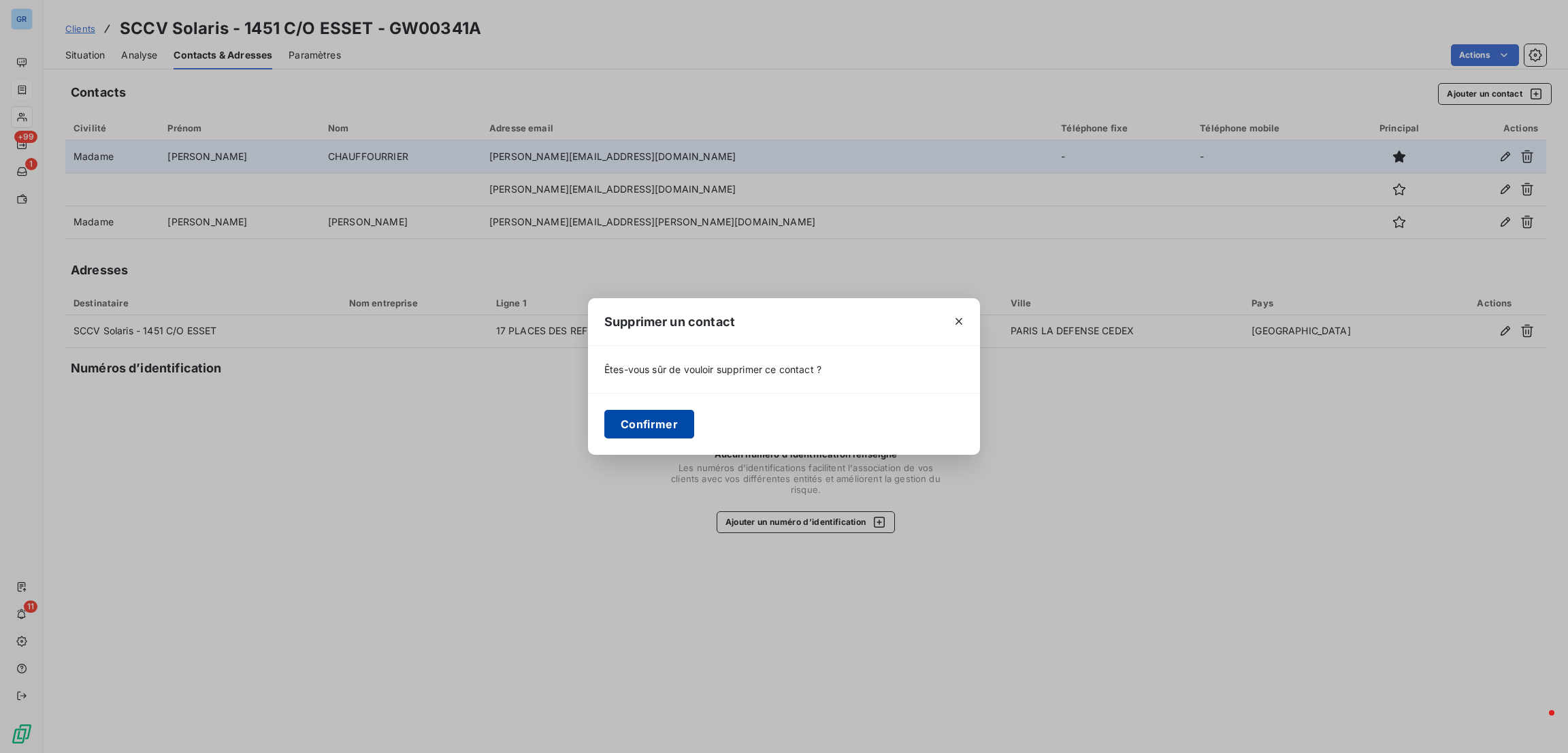
click at [651, 437] on button "Confirmer" at bounding box center [650, 424] width 90 height 28
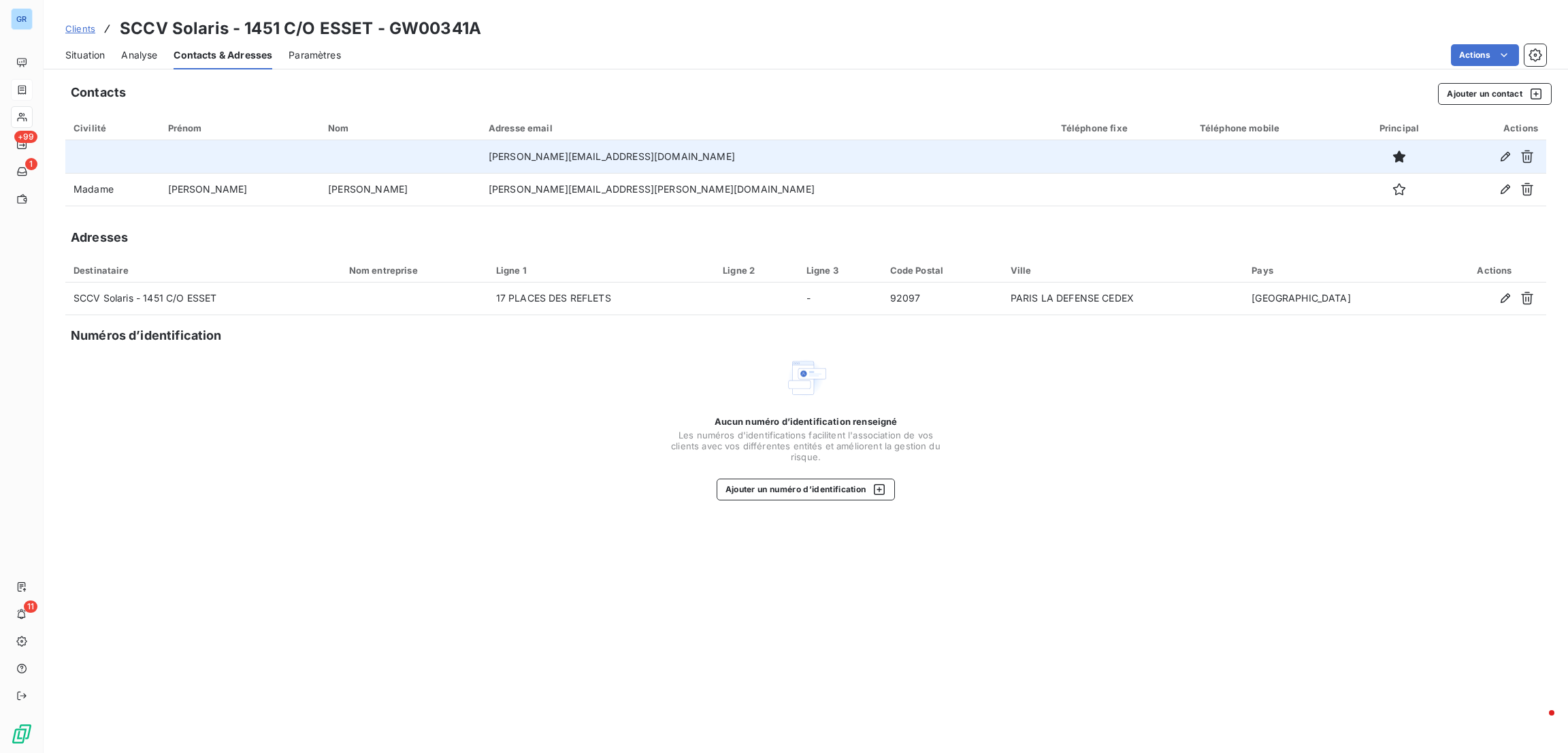
click at [76, 45] on div "Situation" at bounding box center [85, 55] width 40 height 28
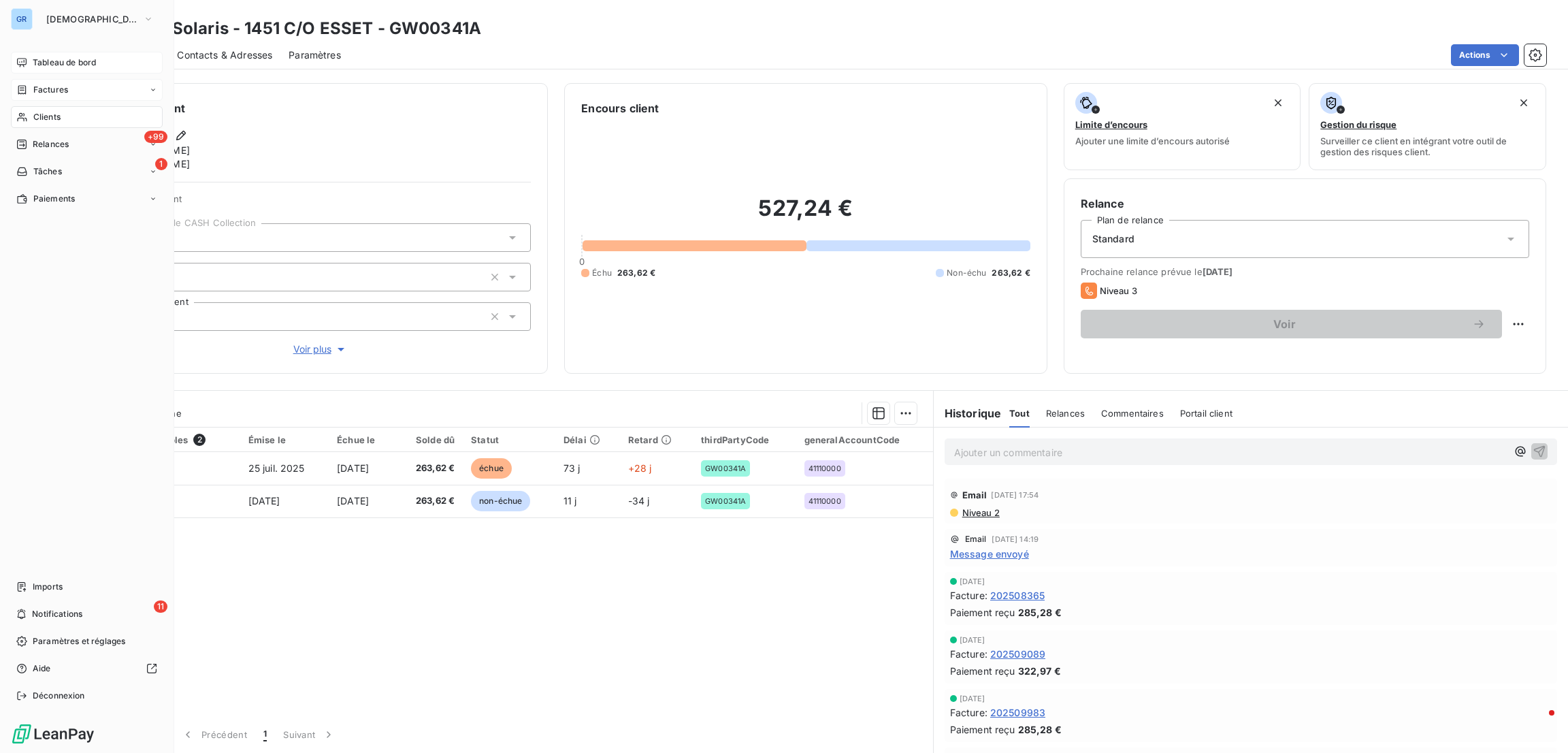
click at [87, 59] on span "Tableau de bord" at bounding box center [64, 62] width 63 height 13
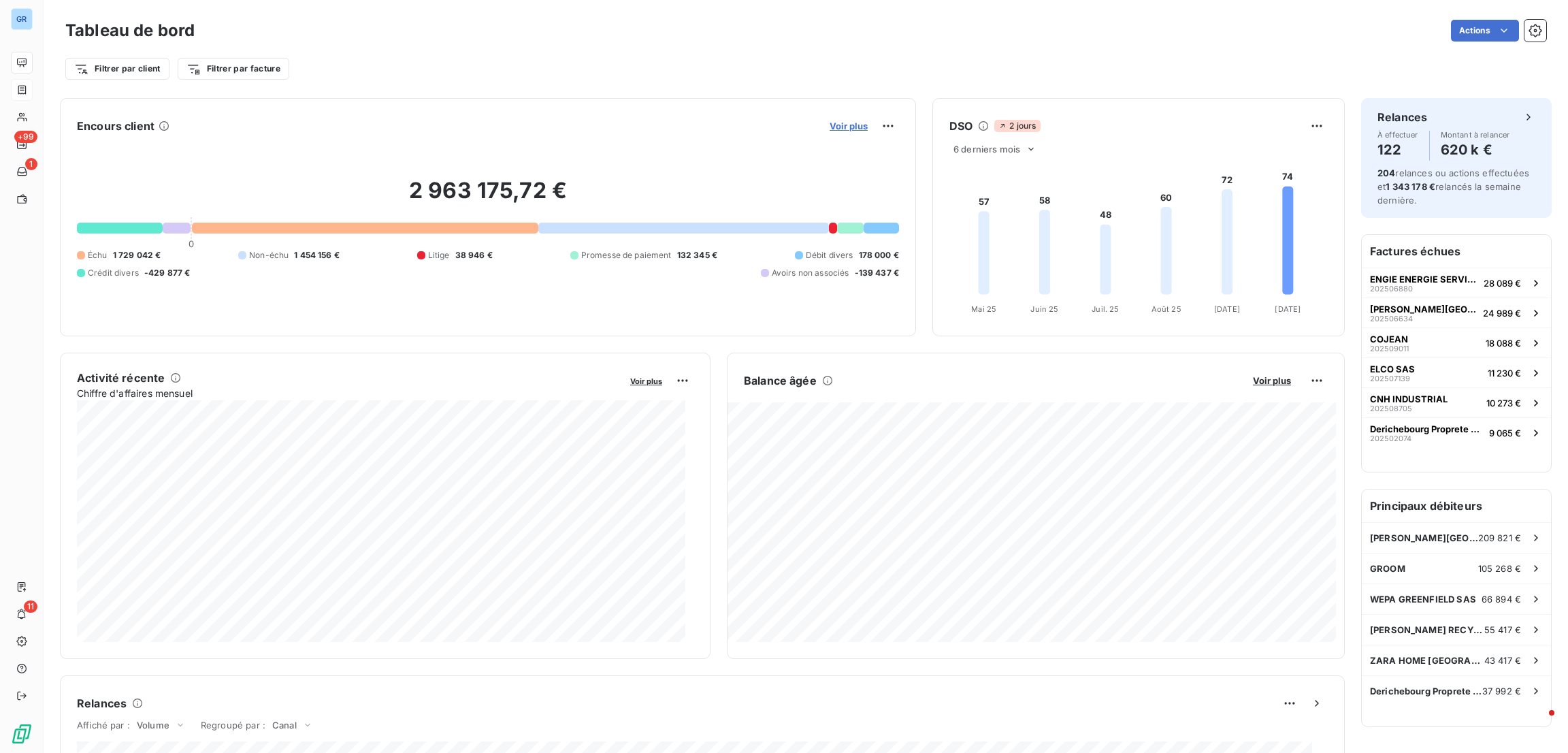
click at [831, 126] on span "Voir plus" at bounding box center [848, 126] width 38 height 11
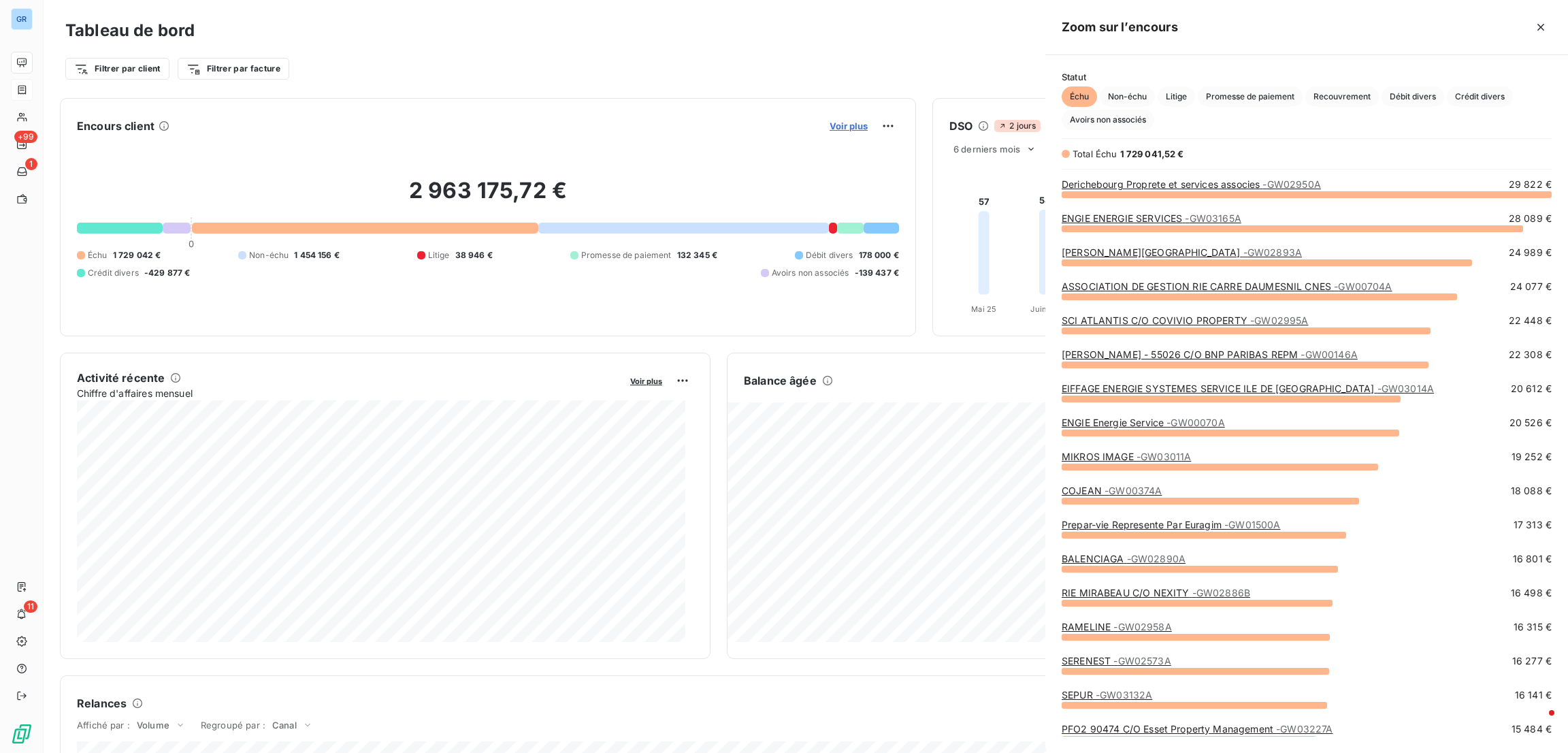
scroll to position [544, 507]
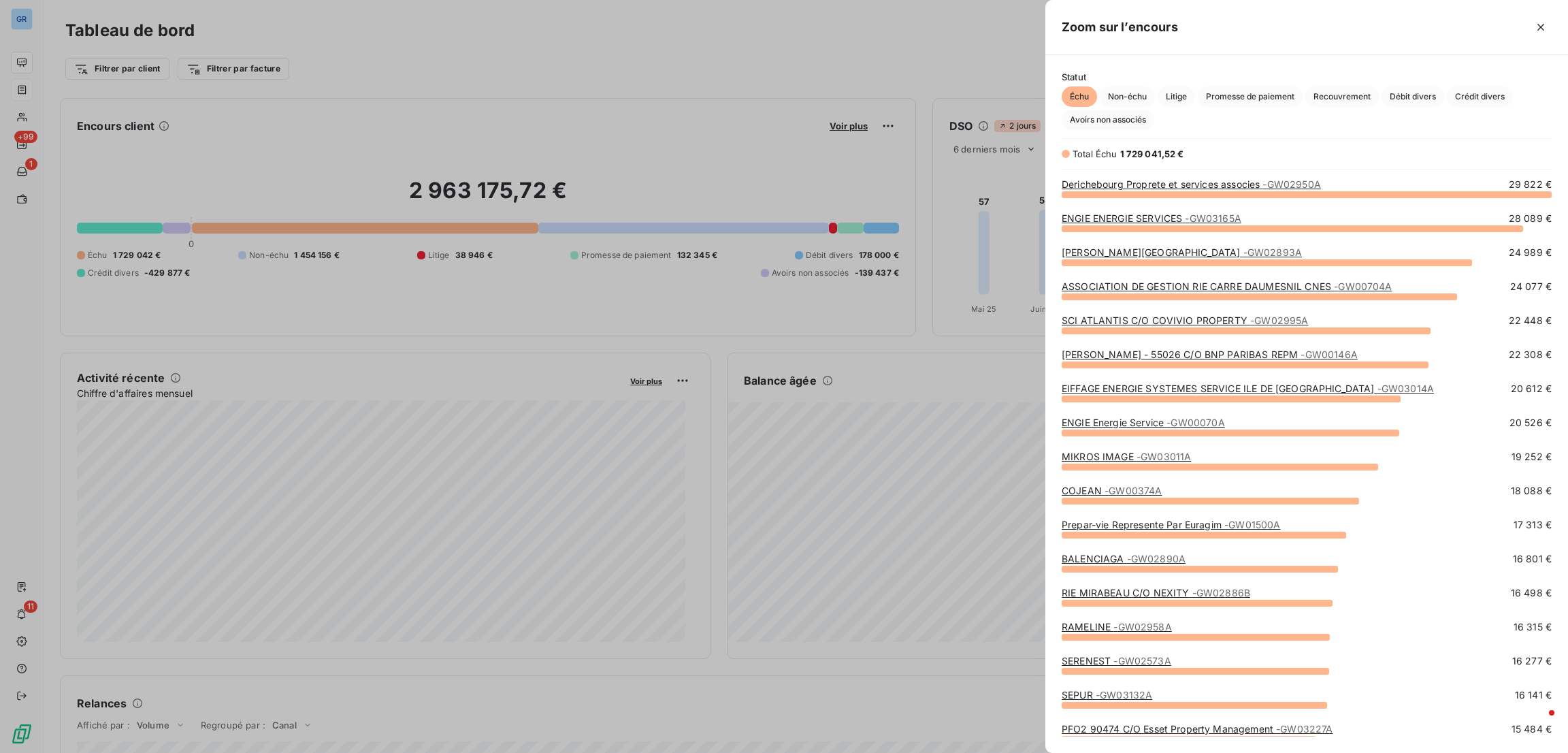
click at [819, 417] on div at bounding box center [784, 376] width 1568 height 753
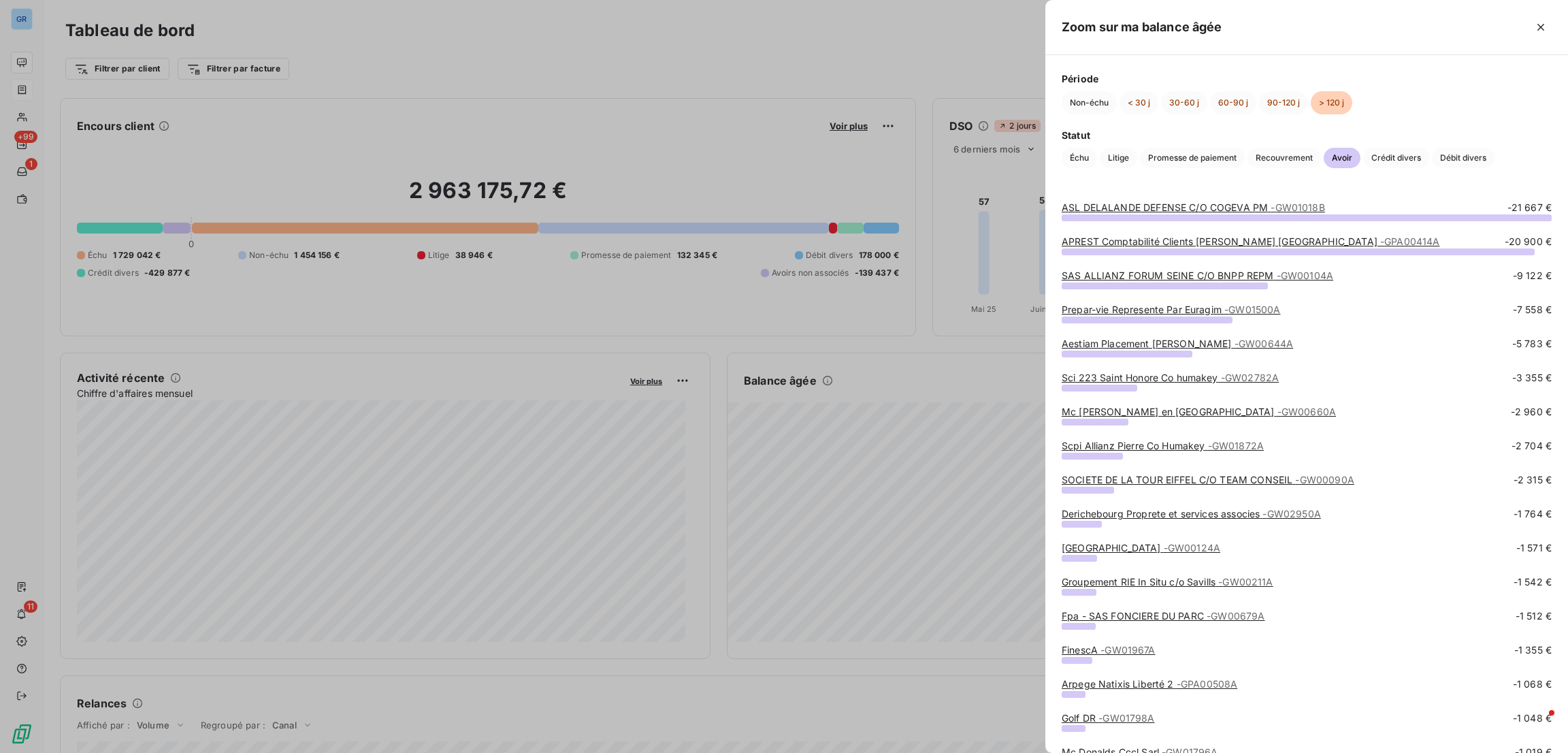
click at [1224, 313] on link "Prepar-vie Represente Par Euragim - GW01500A" at bounding box center [1171, 310] width 218 height 12
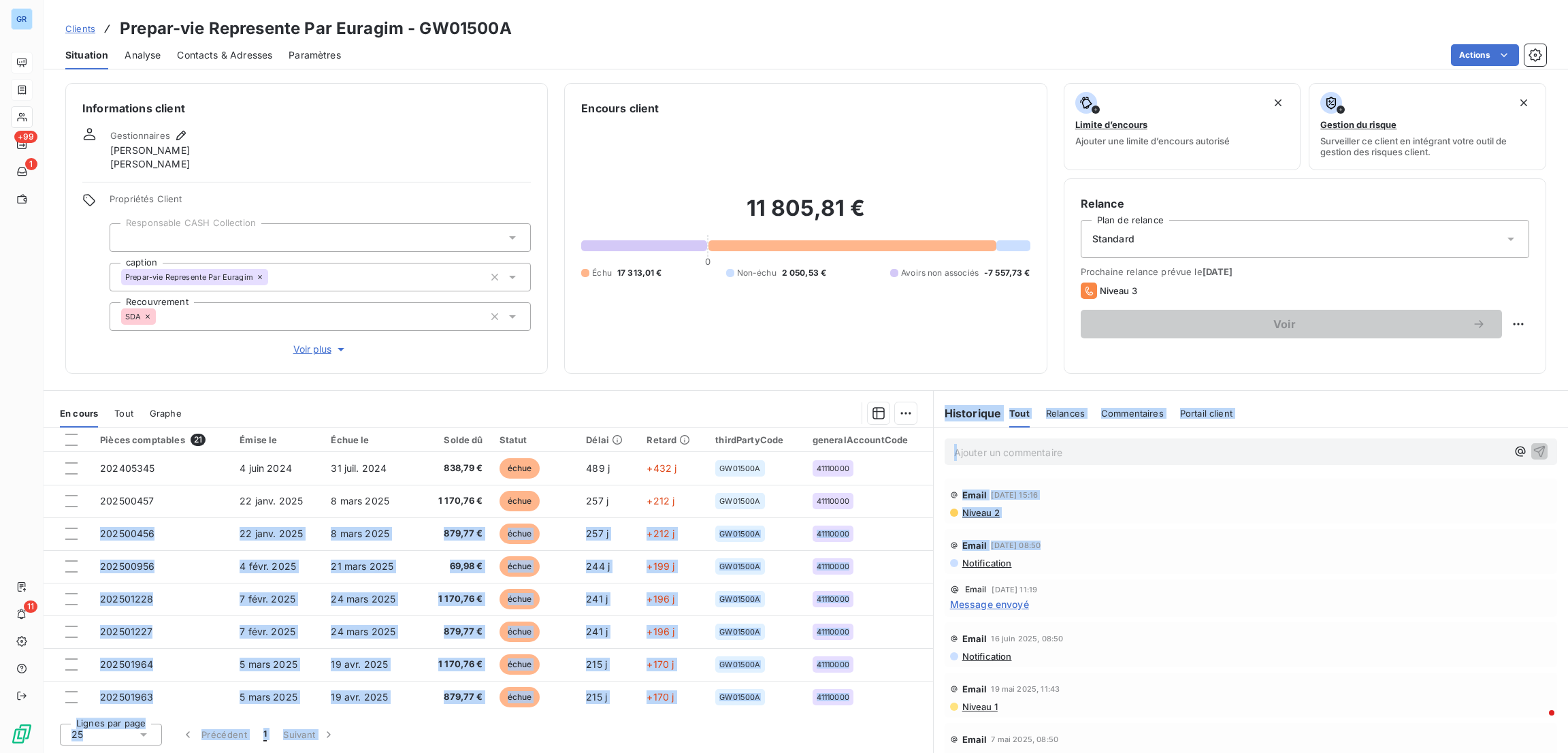
drag, startPoint x: 927, startPoint y: 494, endPoint x: 937, endPoint y: 561, distance: 67.7
click at [937, 561] on div "En cours Tout Graphe Pièces comptables 21 Émise le Échue le Solde dû Statut Dél…" at bounding box center [805, 571] width 1524 height 362
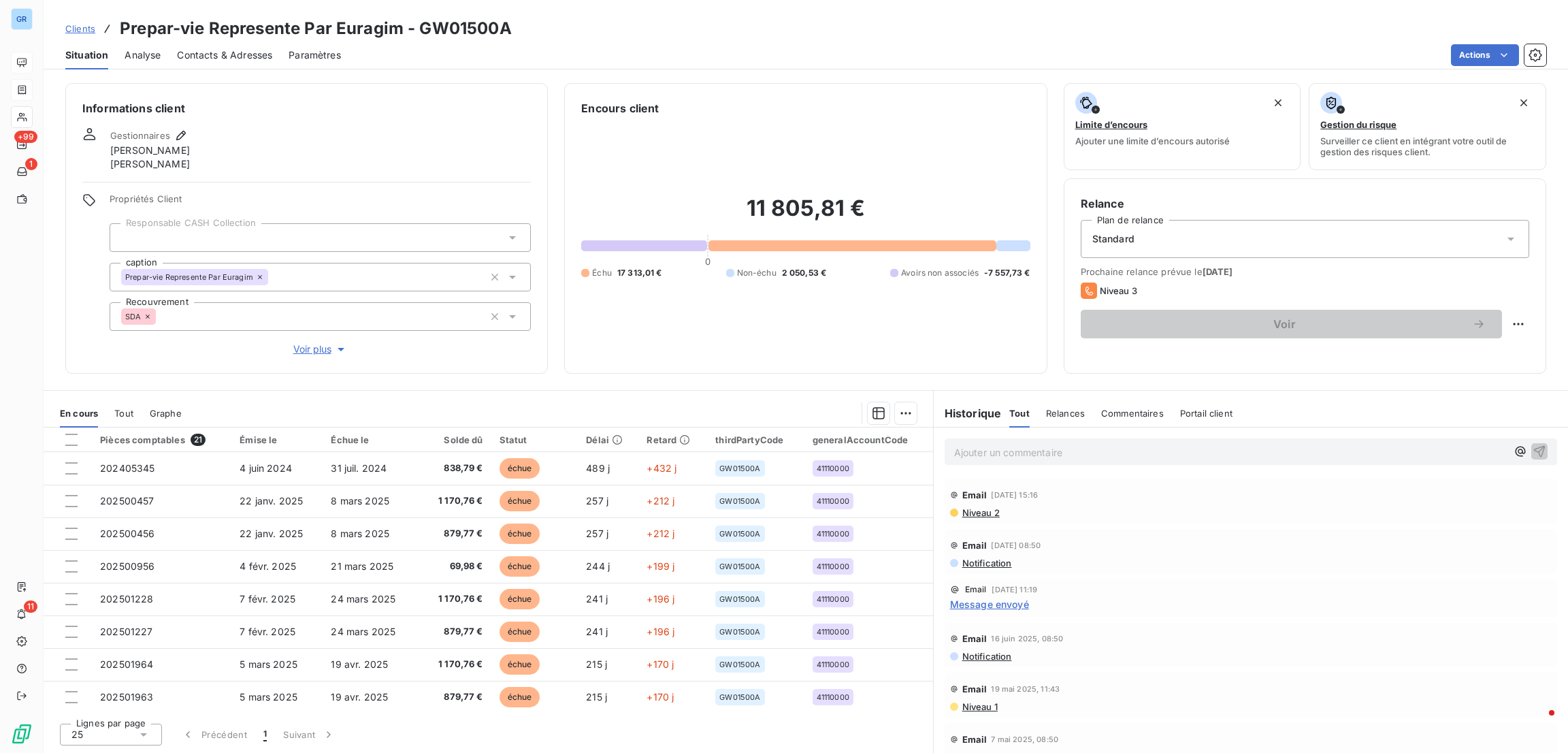
click at [953, 323] on div "11 805,81 € 0 Échu 17 313,01 € Non-échu 2 050,53 € Avoirs non associés -7 557,7…" at bounding box center [805, 236] width 449 height 241
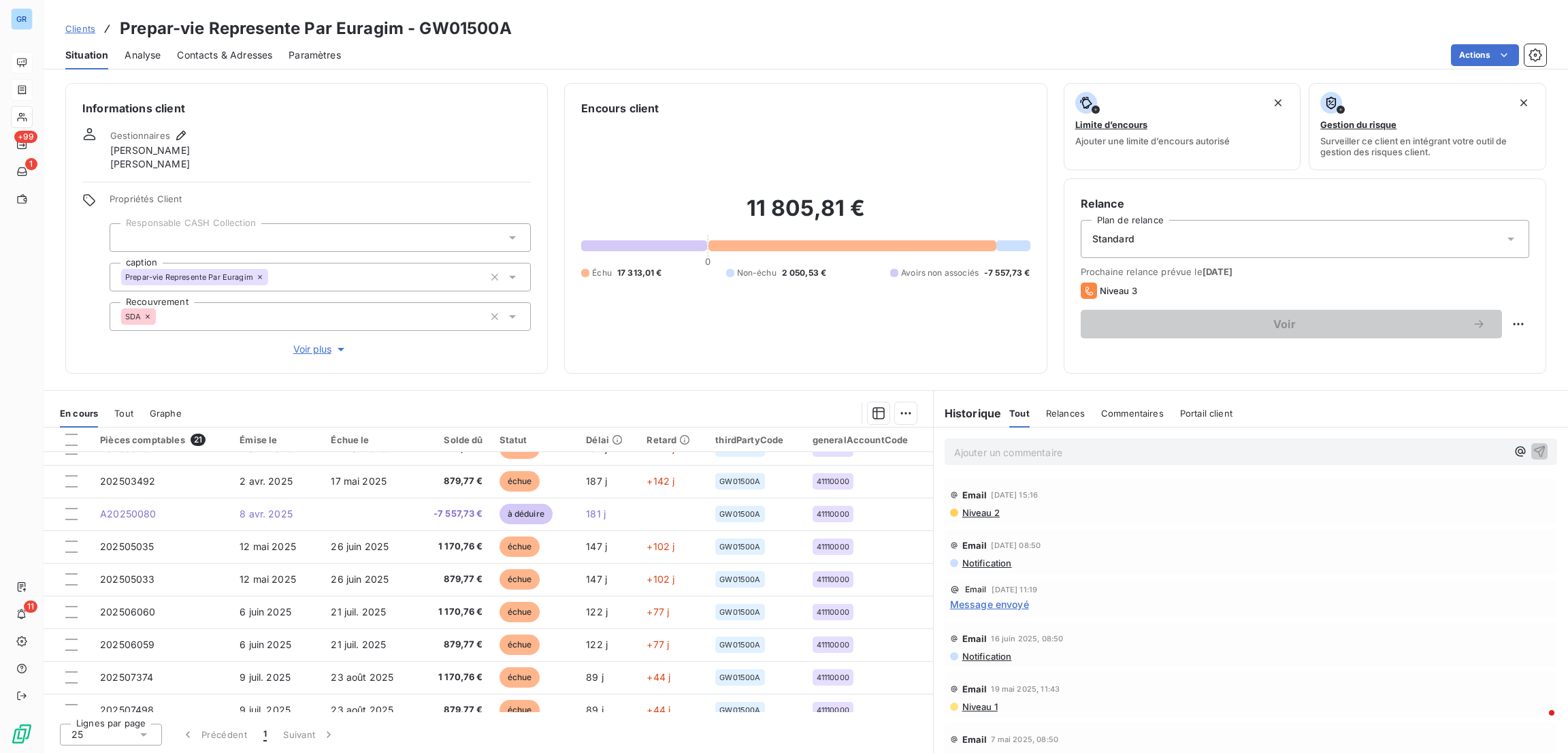
scroll to position [269, 0]
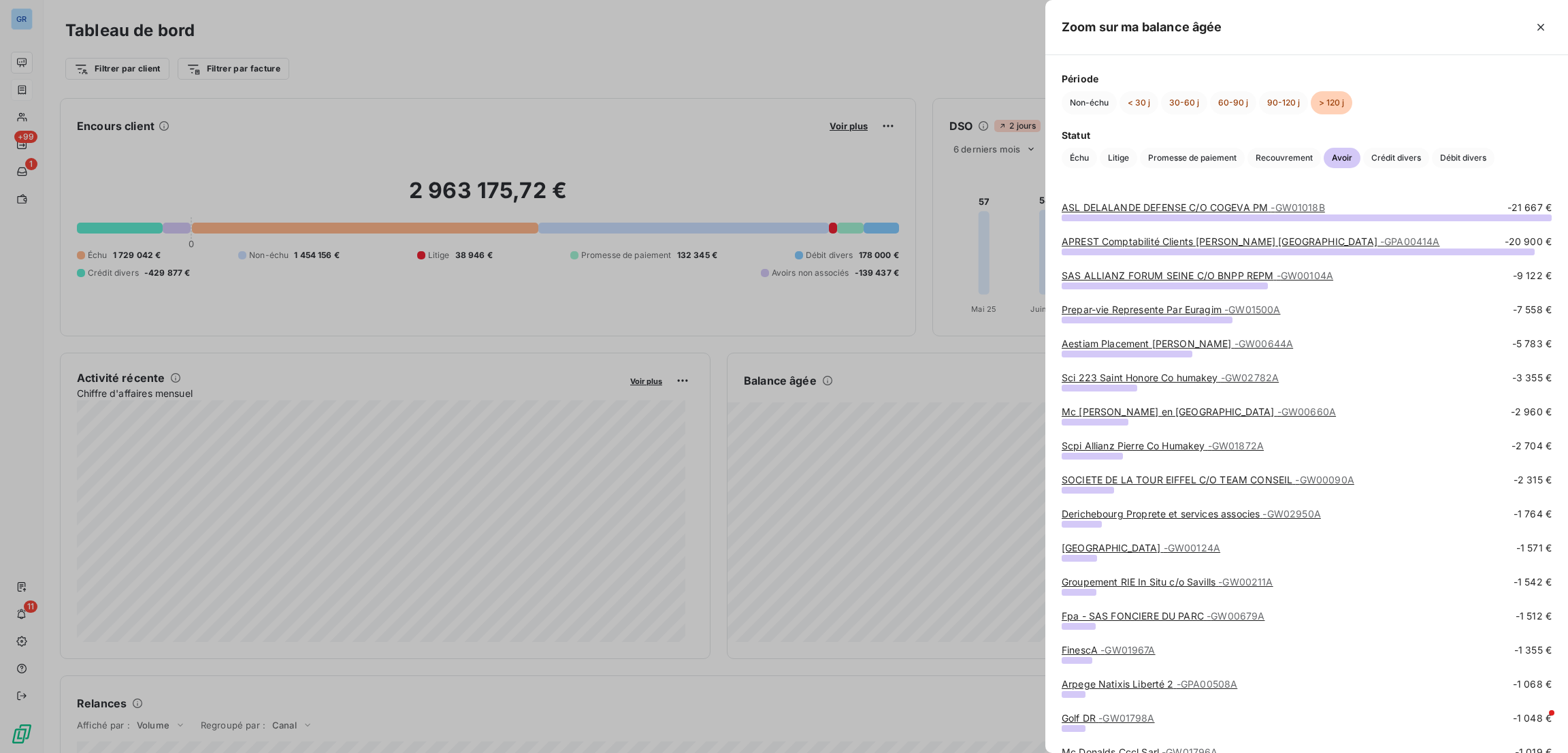
click at [1187, 340] on link "Aestiam Placement [PERSON_NAME] - GW00644A" at bounding box center [1177, 344] width 232 height 12
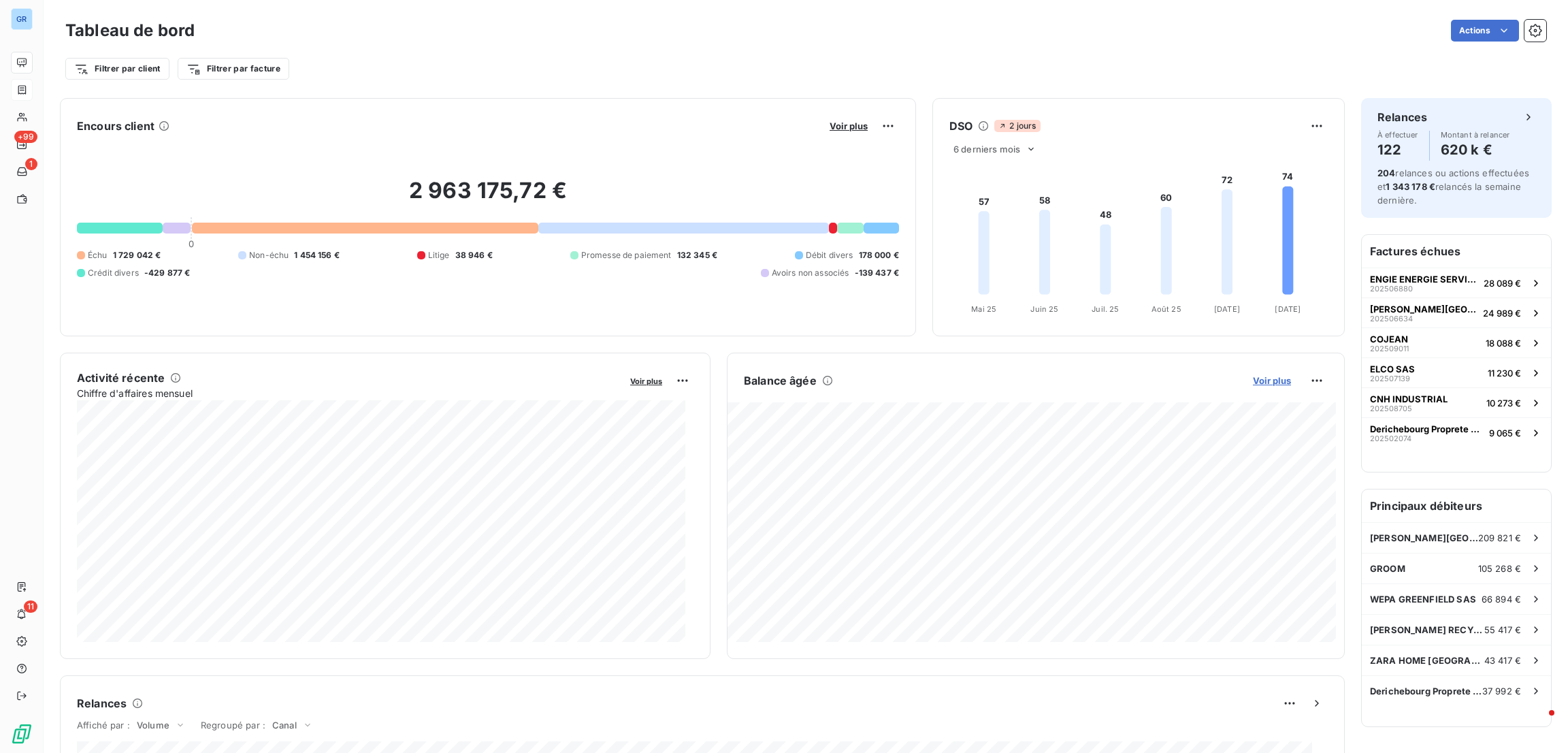
click at [1259, 385] on span "Voir plus" at bounding box center [1271, 380] width 38 height 11
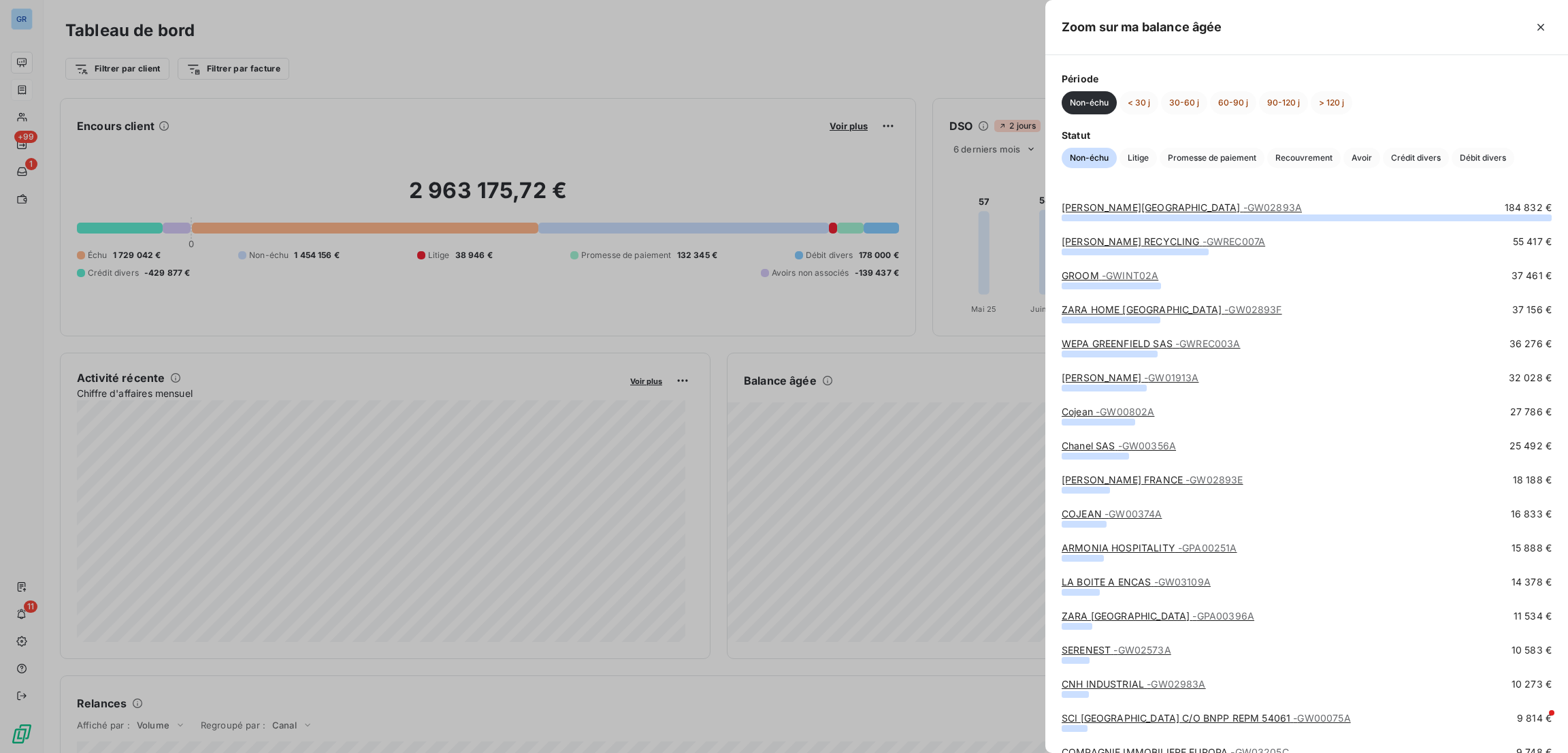
click at [989, 344] on div at bounding box center [784, 376] width 1568 height 753
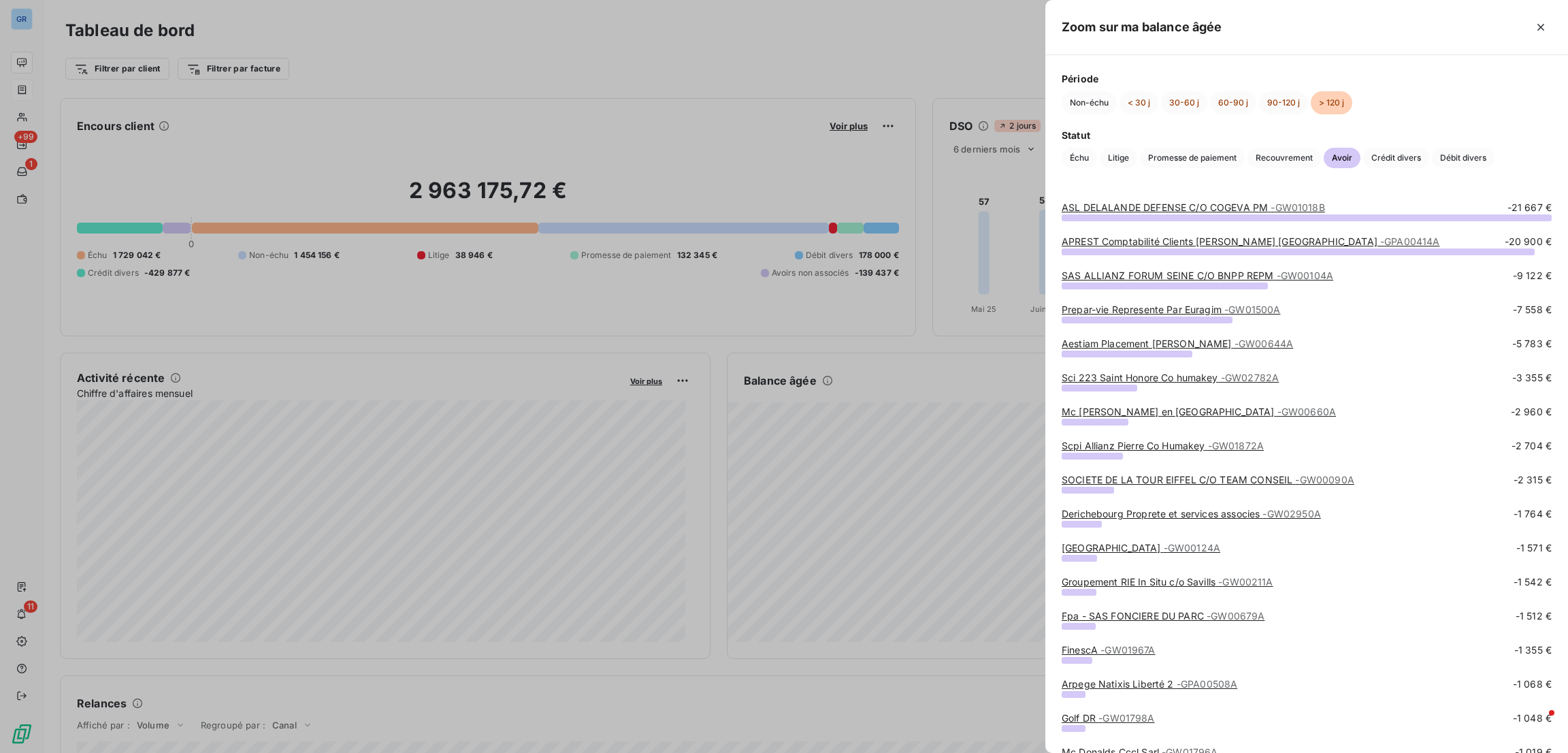
click at [1142, 373] on link "Sci 223 Saint Honore Co humakey - GW02782A" at bounding box center [1170, 378] width 217 height 12
click at [1129, 412] on link "Mc [PERSON_NAME] en [GEOGRAPHIC_DATA] - GW00660A" at bounding box center [1199, 411] width 275 height 12
click at [1077, 580] on link "Groupement RIE In Situ c/o Savills - GW00211A" at bounding box center [1167, 582] width 211 height 12
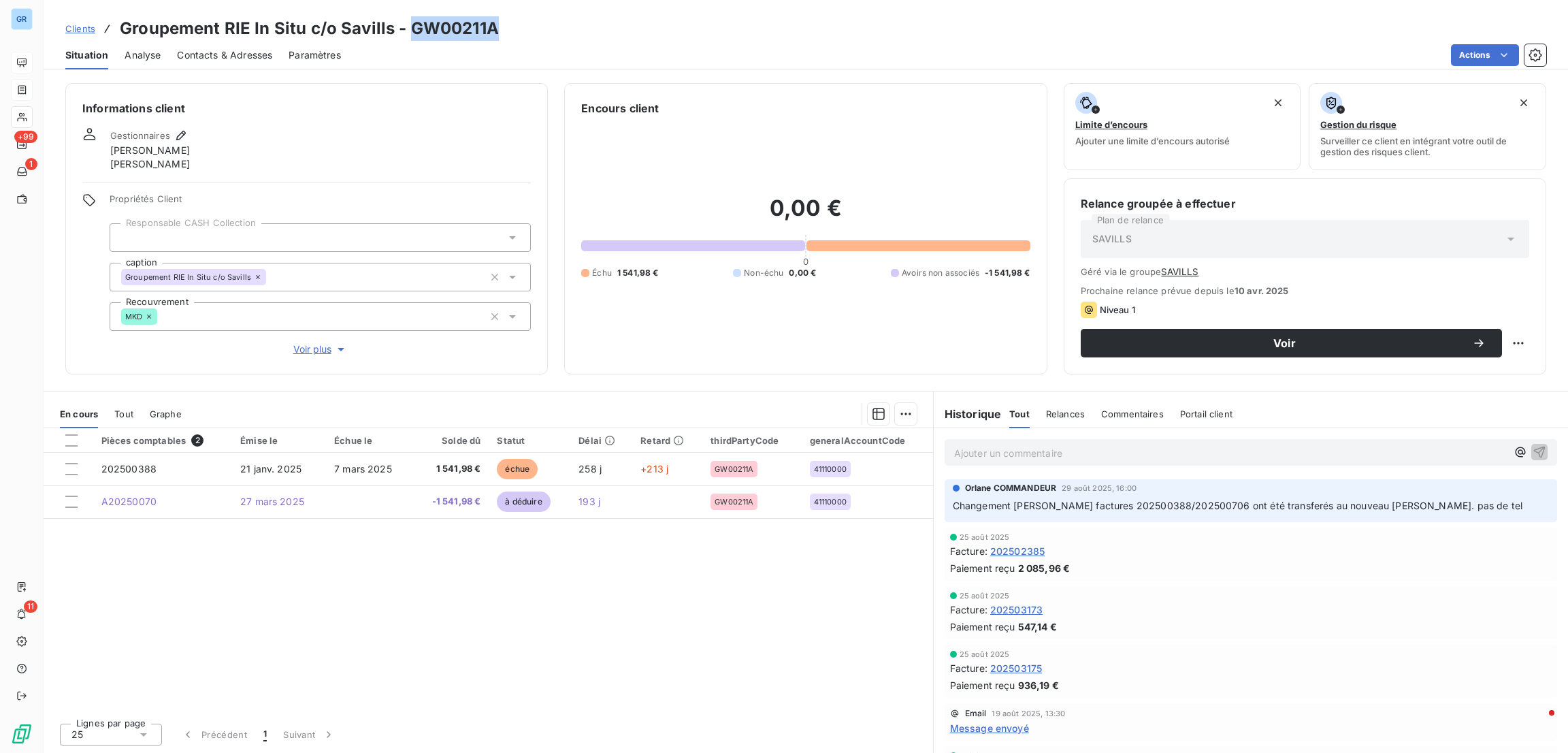
drag, startPoint x: 517, startPoint y: 29, endPoint x: 410, endPoint y: 20, distance: 107.4
click at [410, 20] on div "Clients Groupement RIE In Situ c/o Savills - GW00211A" at bounding box center [805, 28] width 1524 height 24
copy h3 "GW00211A"
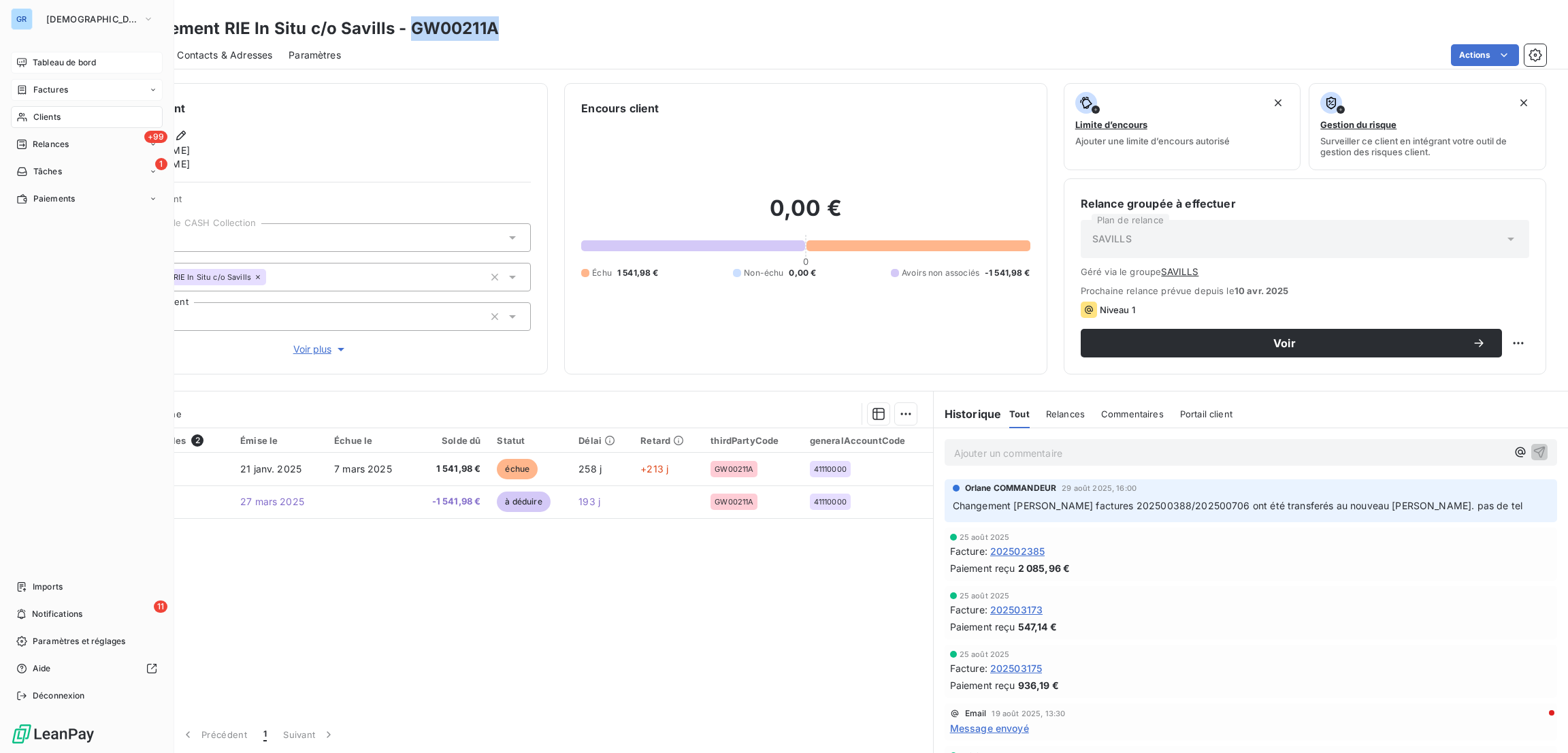
click at [58, 67] on span "Tableau de bord" at bounding box center [64, 62] width 63 height 13
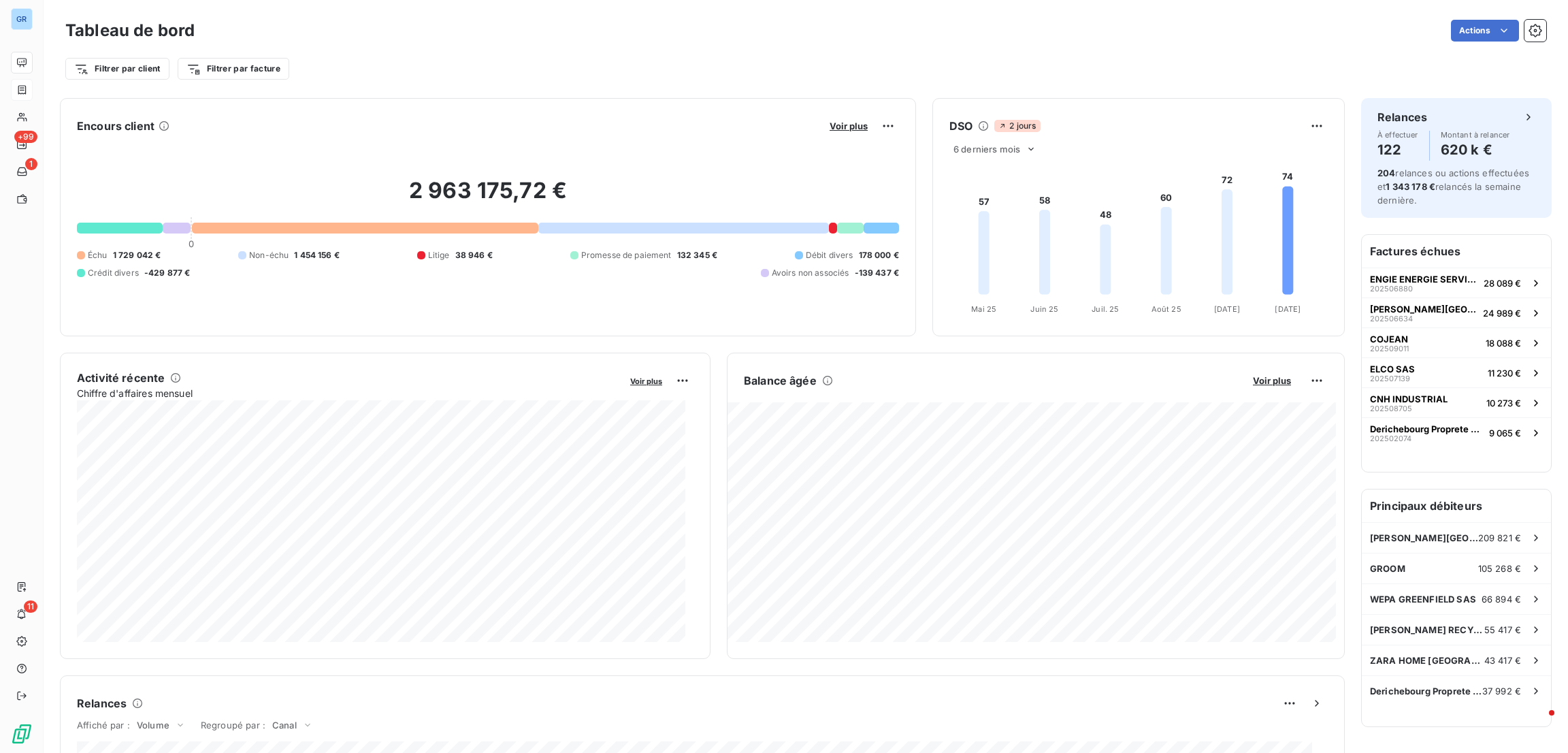
click at [830, 120] on button "Voir plus" at bounding box center [849, 126] width 47 height 13
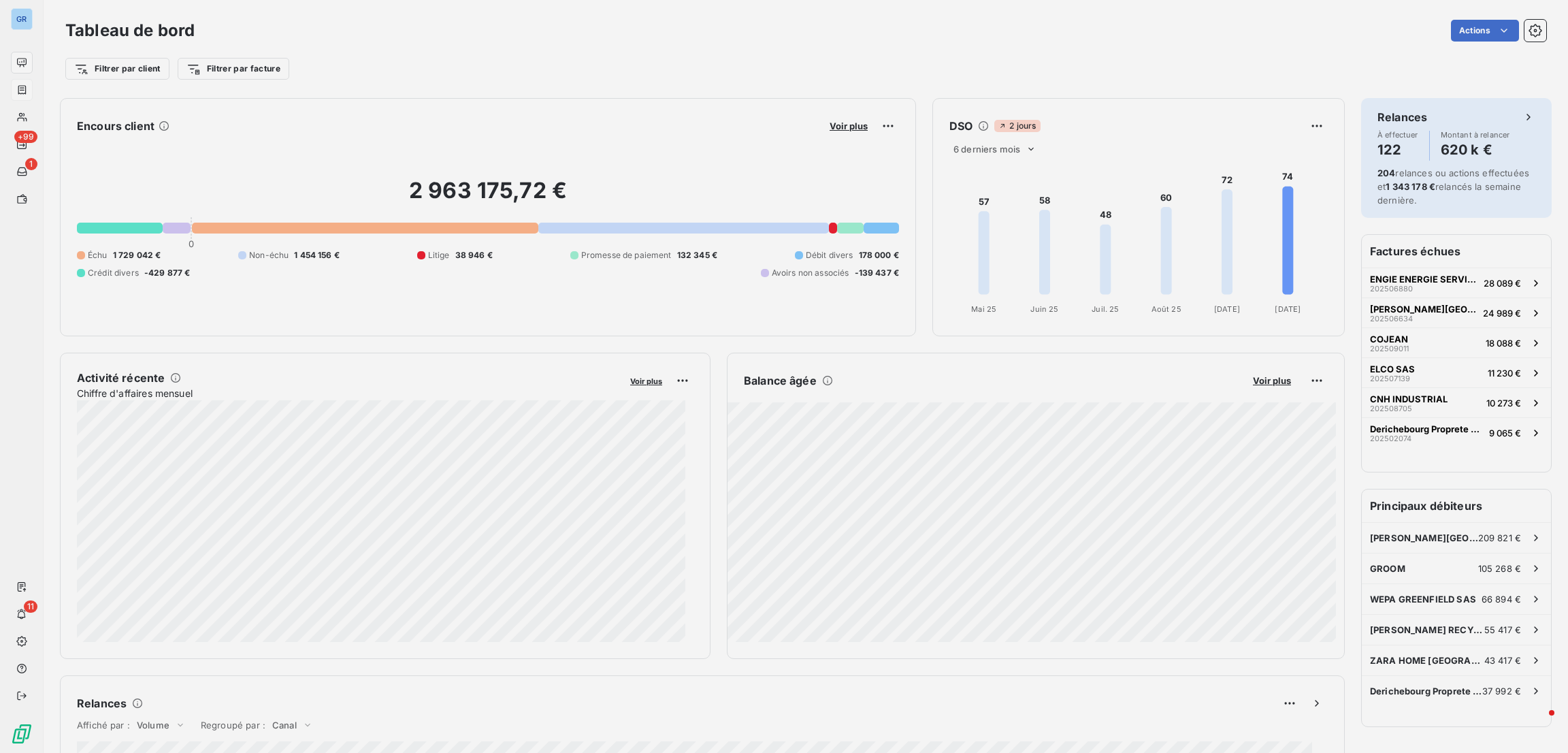
scroll to position [16, 16]
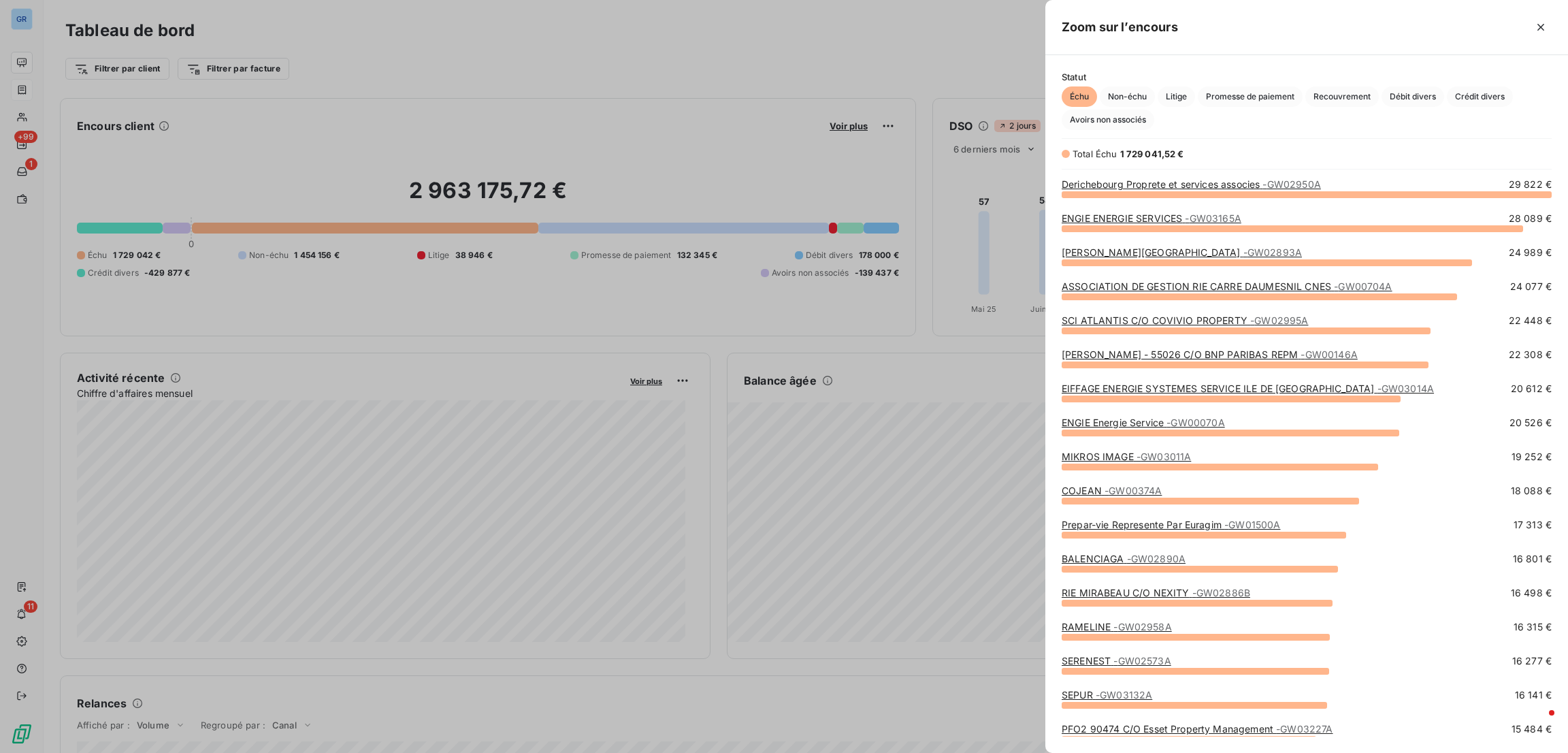
click at [872, 162] on div at bounding box center [784, 376] width 1568 height 753
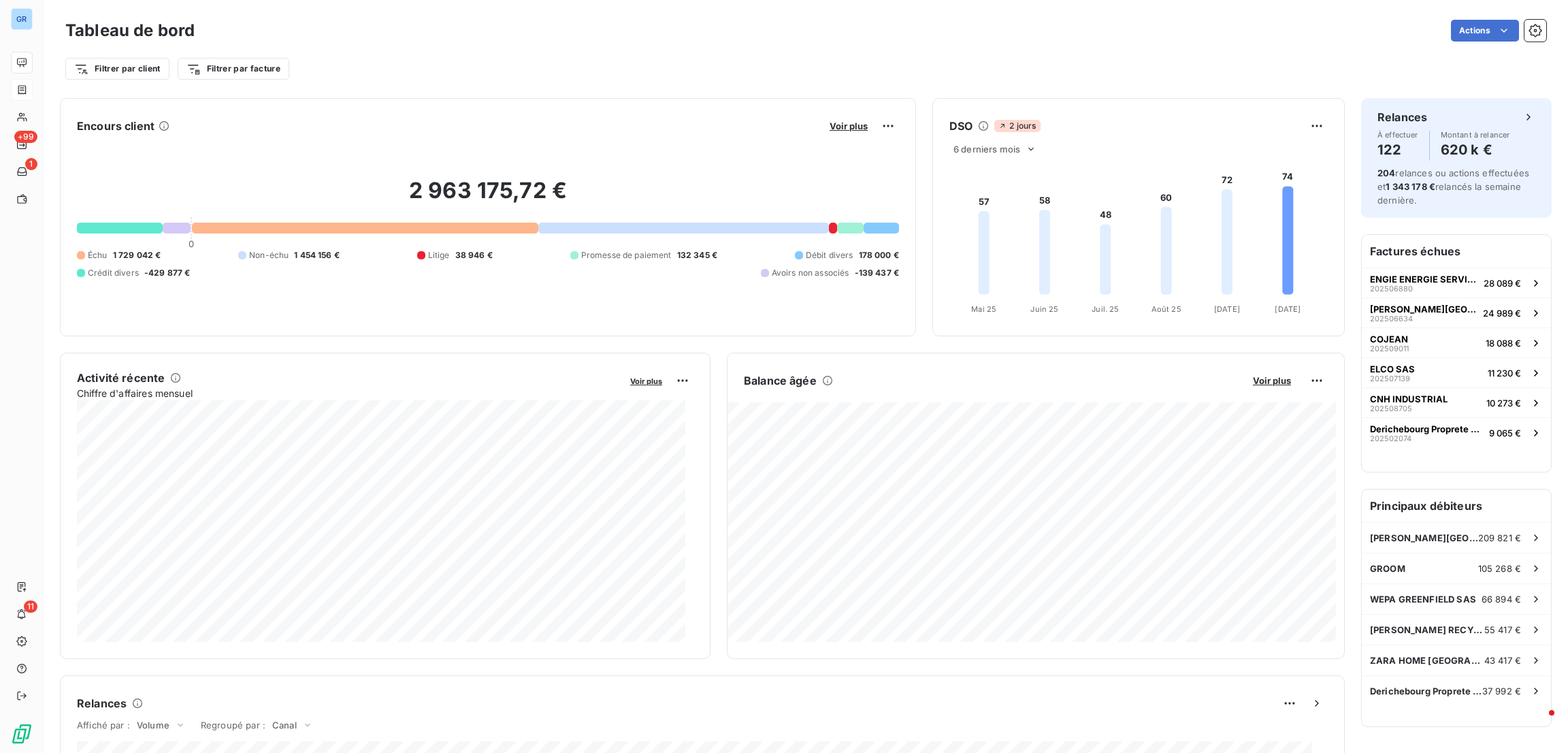
click at [846, 134] on div "Voir plus" at bounding box center [862, 126] width 73 height 21
click at [862, 123] on div "Voir plus" at bounding box center [862, 126] width 73 height 21
click at [844, 123] on span "Voir plus" at bounding box center [848, 126] width 38 height 11
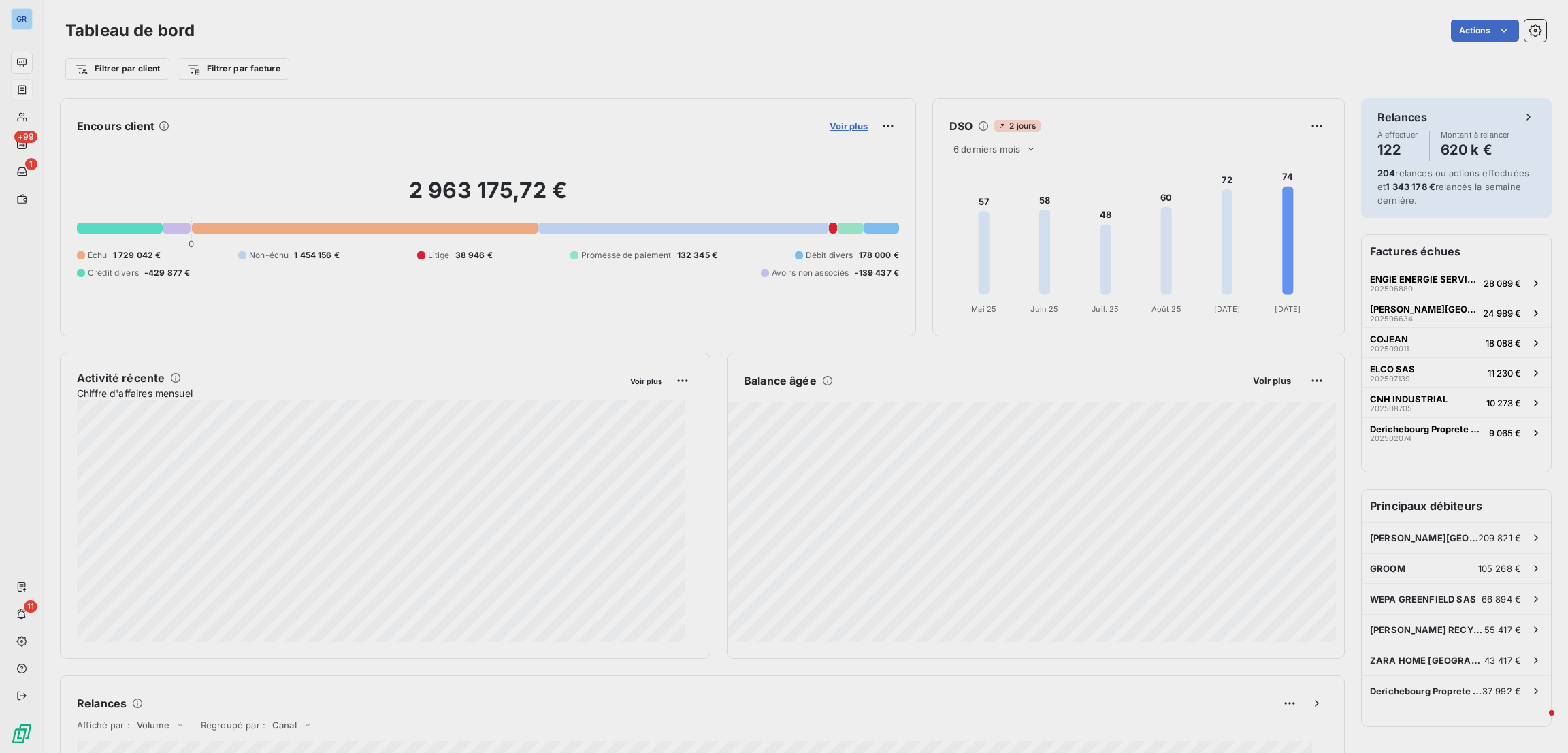
scroll to position [737, 507]
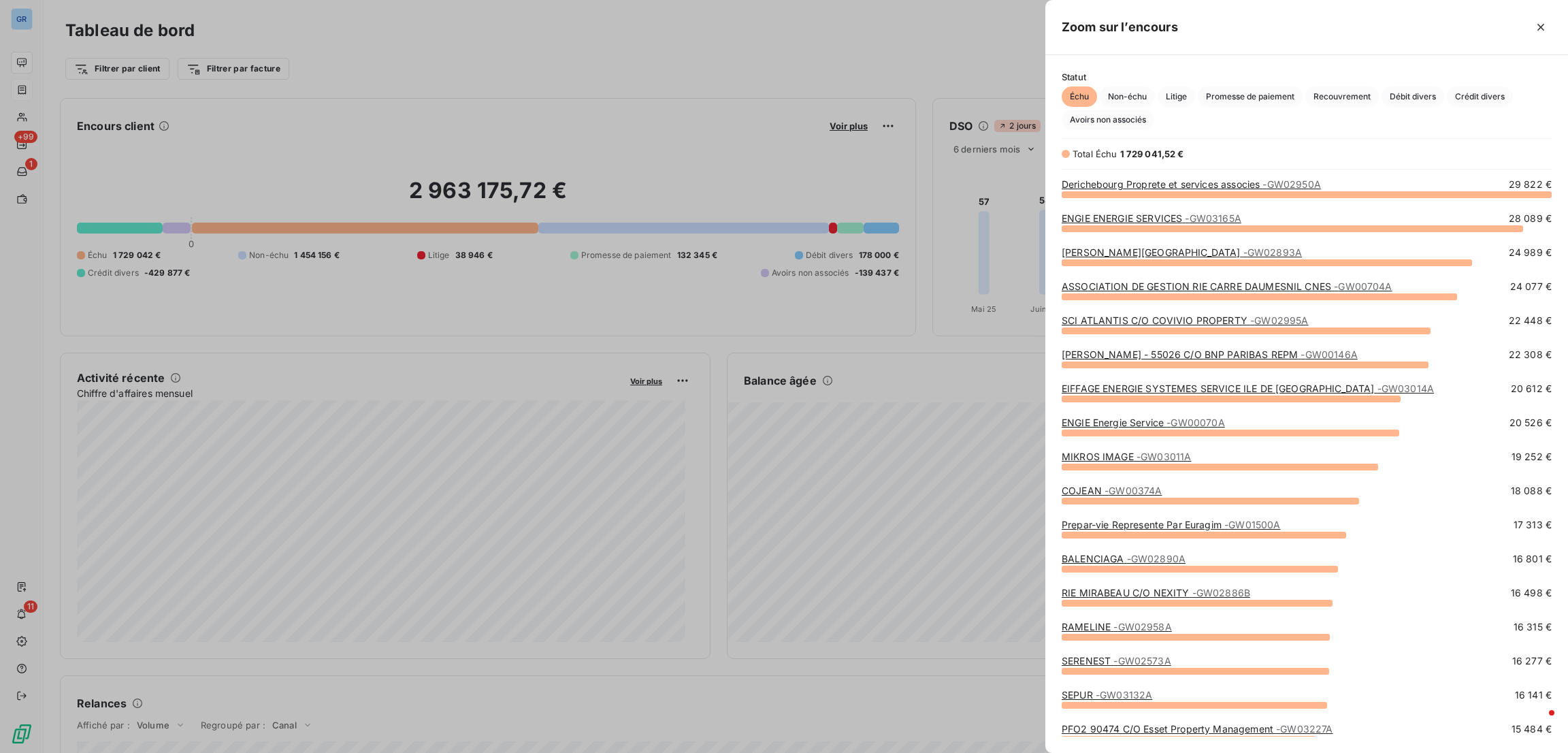
click at [952, 292] on div at bounding box center [784, 376] width 1568 height 753
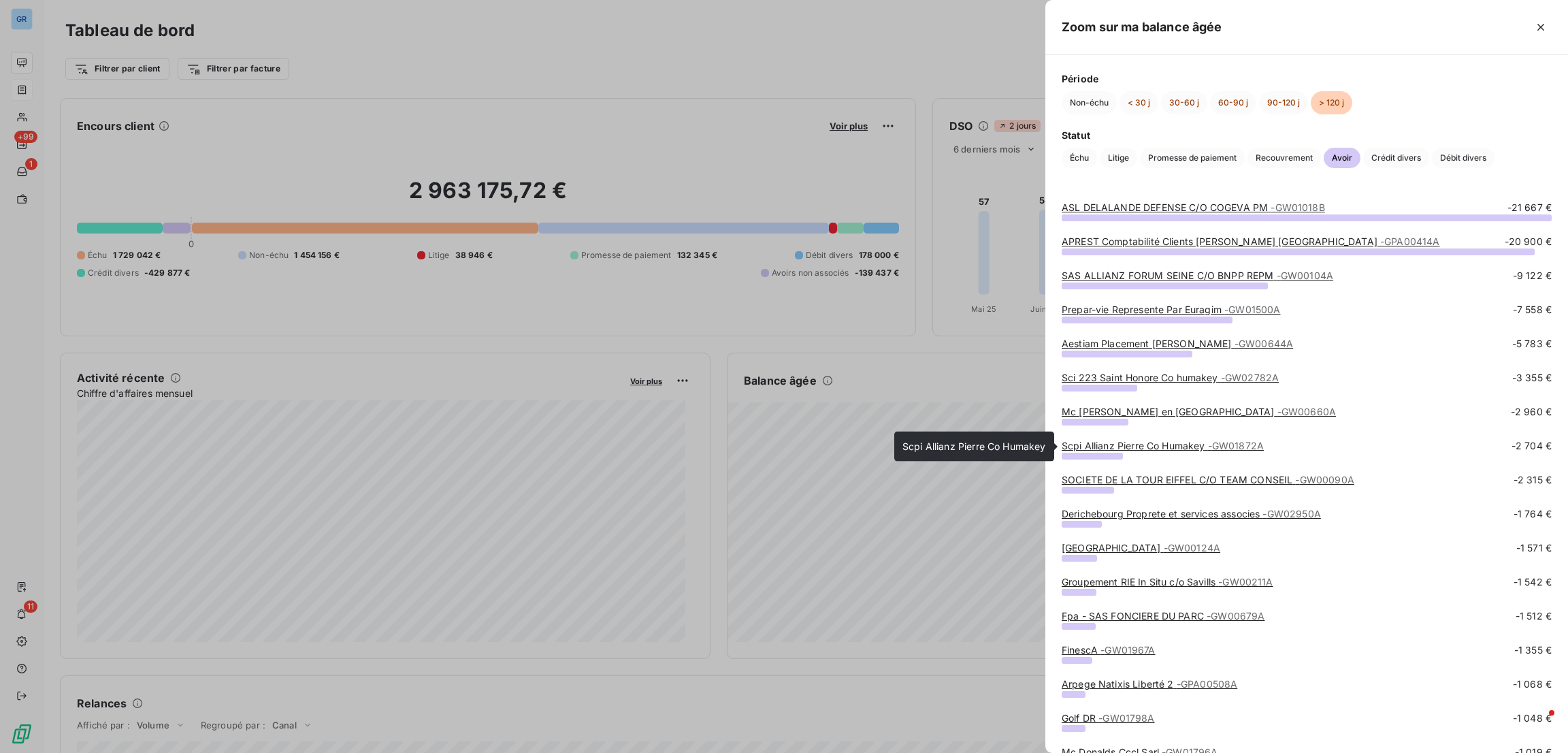
click at [1108, 451] on div "Scpi Allianz Pierre Co Humakey - GW01872A" at bounding box center [1163, 446] width 203 height 14
click at [1113, 442] on link "Scpi Allianz Pierre Co Humakey - GW01872A" at bounding box center [1163, 445] width 203 height 12
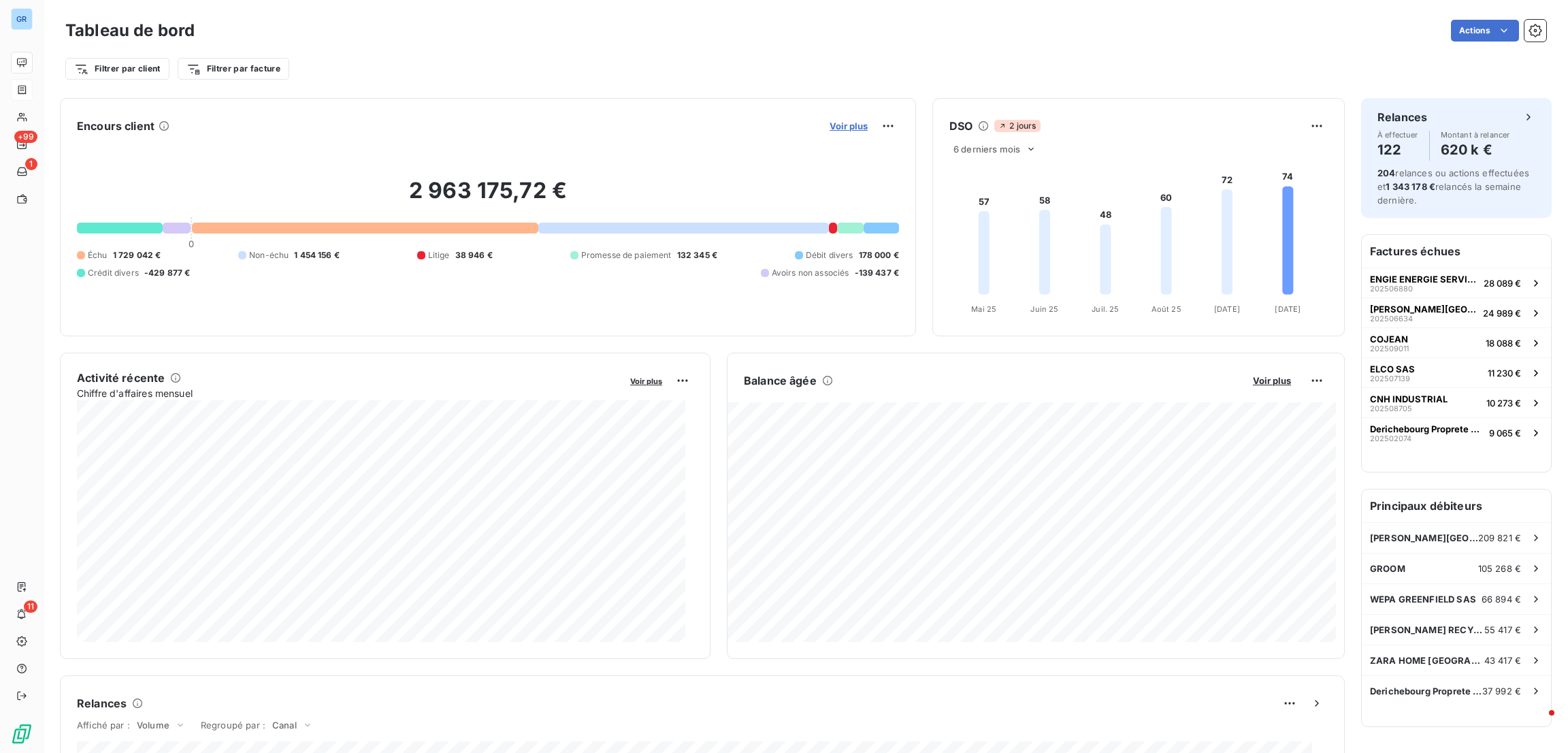
click at [844, 128] on span "Voir plus" at bounding box center [848, 126] width 38 height 11
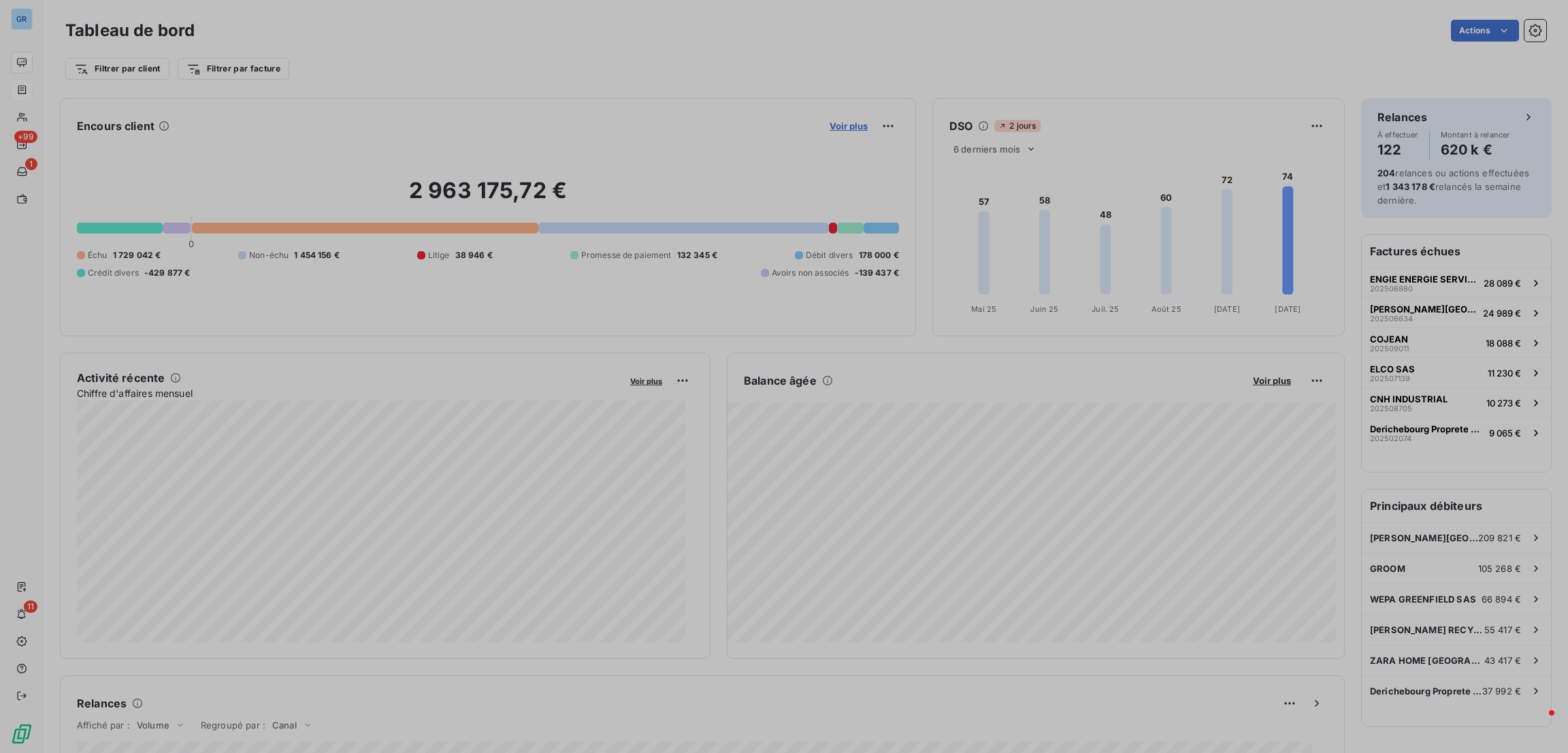
scroll to position [737, 507]
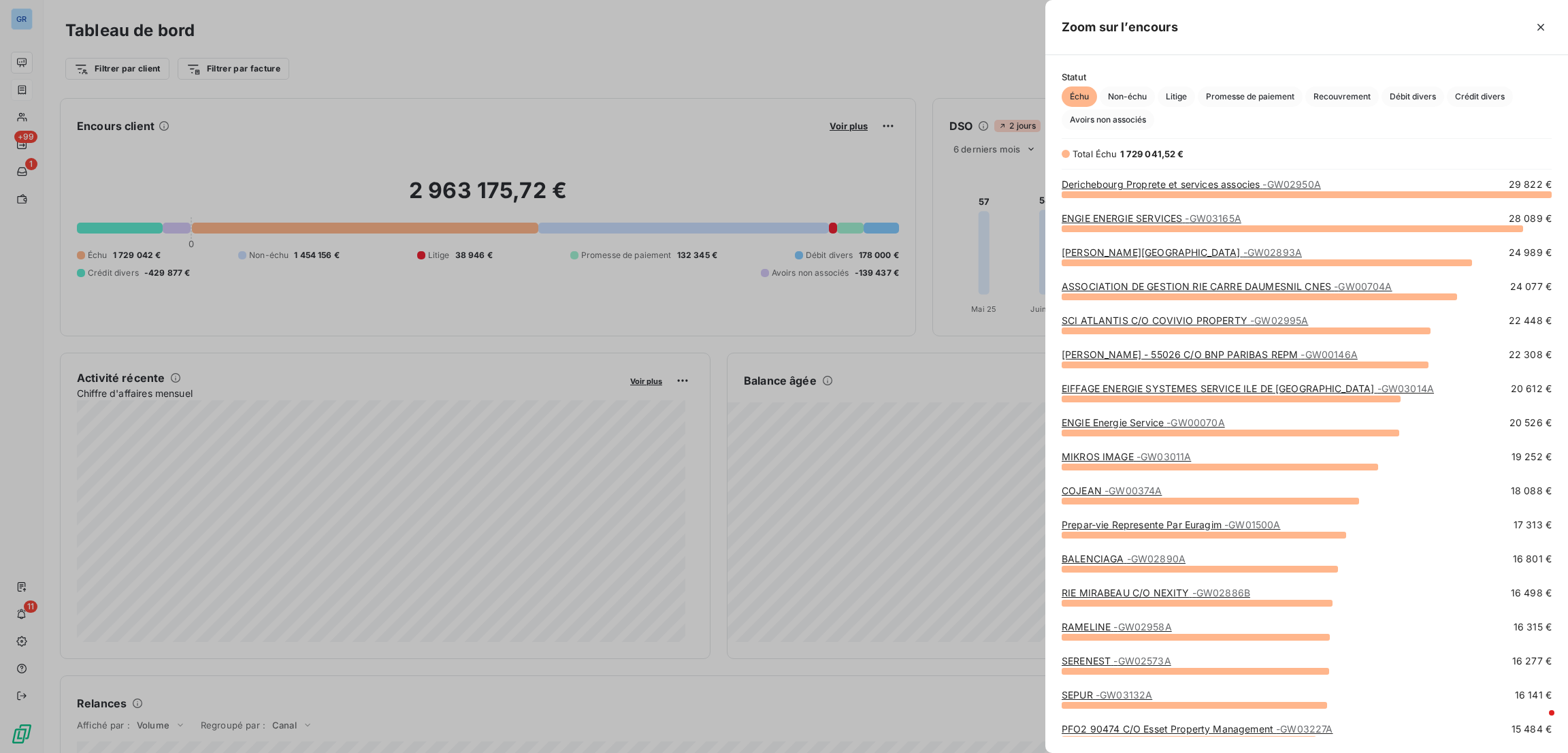
click at [910, 379] on div at bounding box center [784, 376] width 1568 height 753
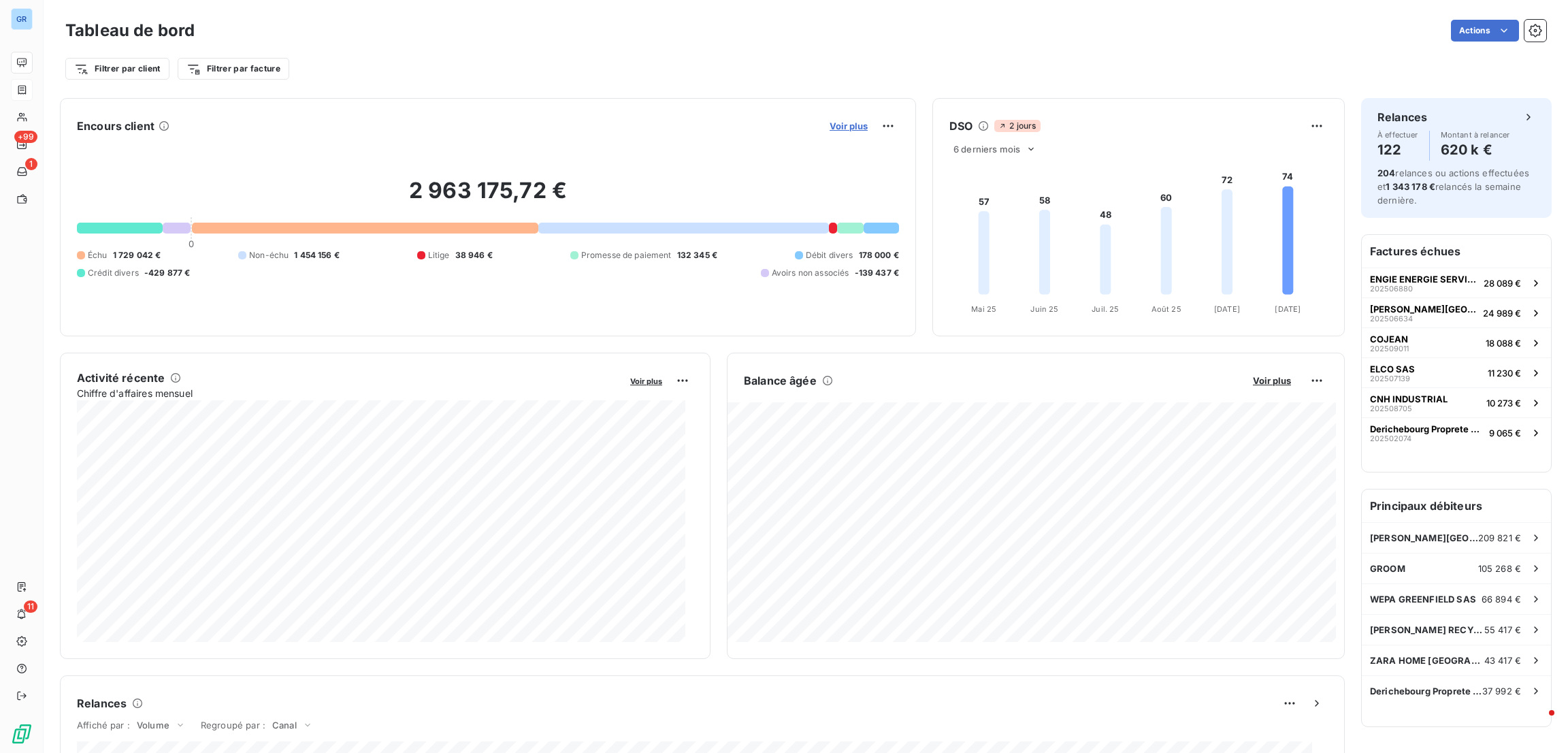
click at [830, 125] on span "Voir plus" at bounding box center [848, 126] width 38 height 11
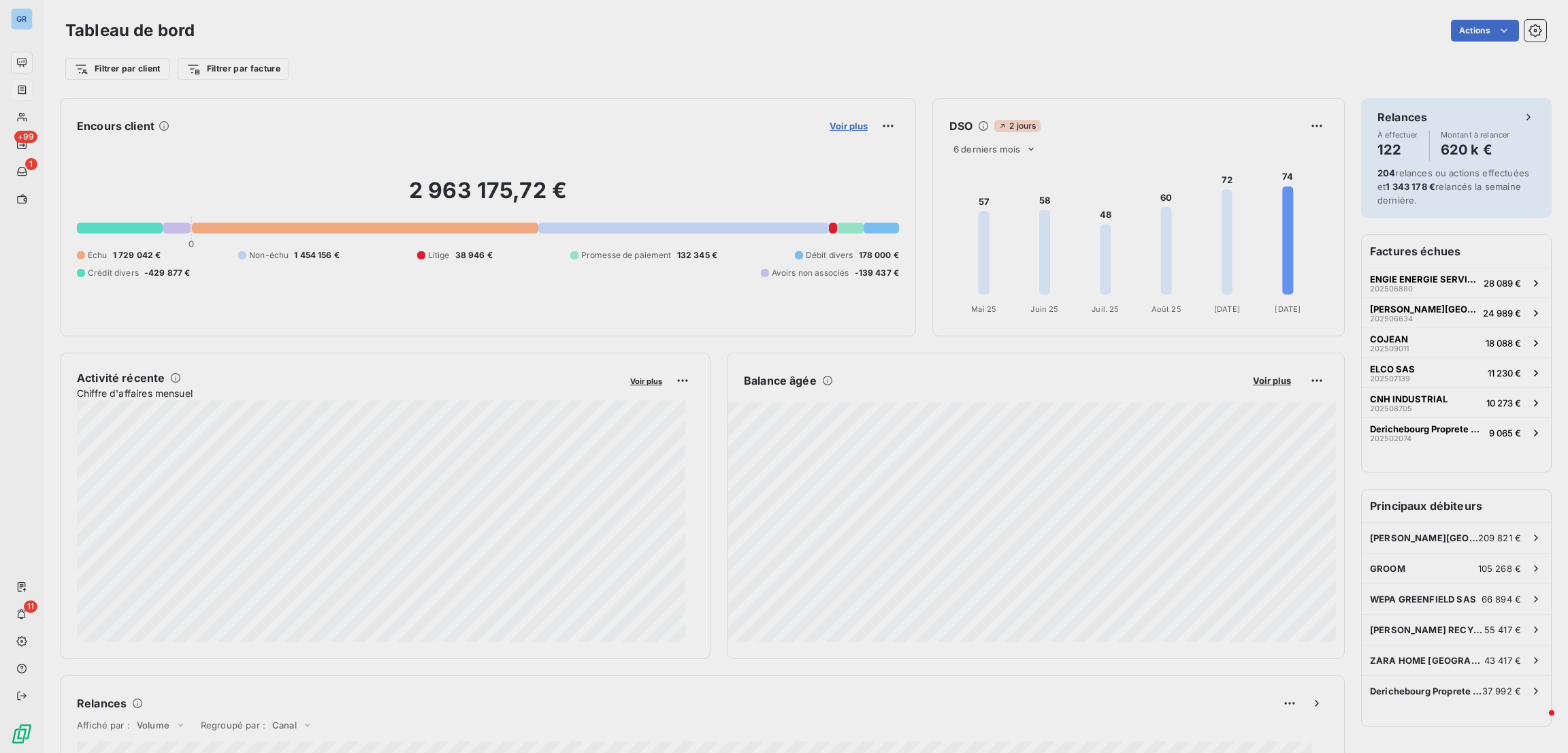
scroll to position [16, 16]
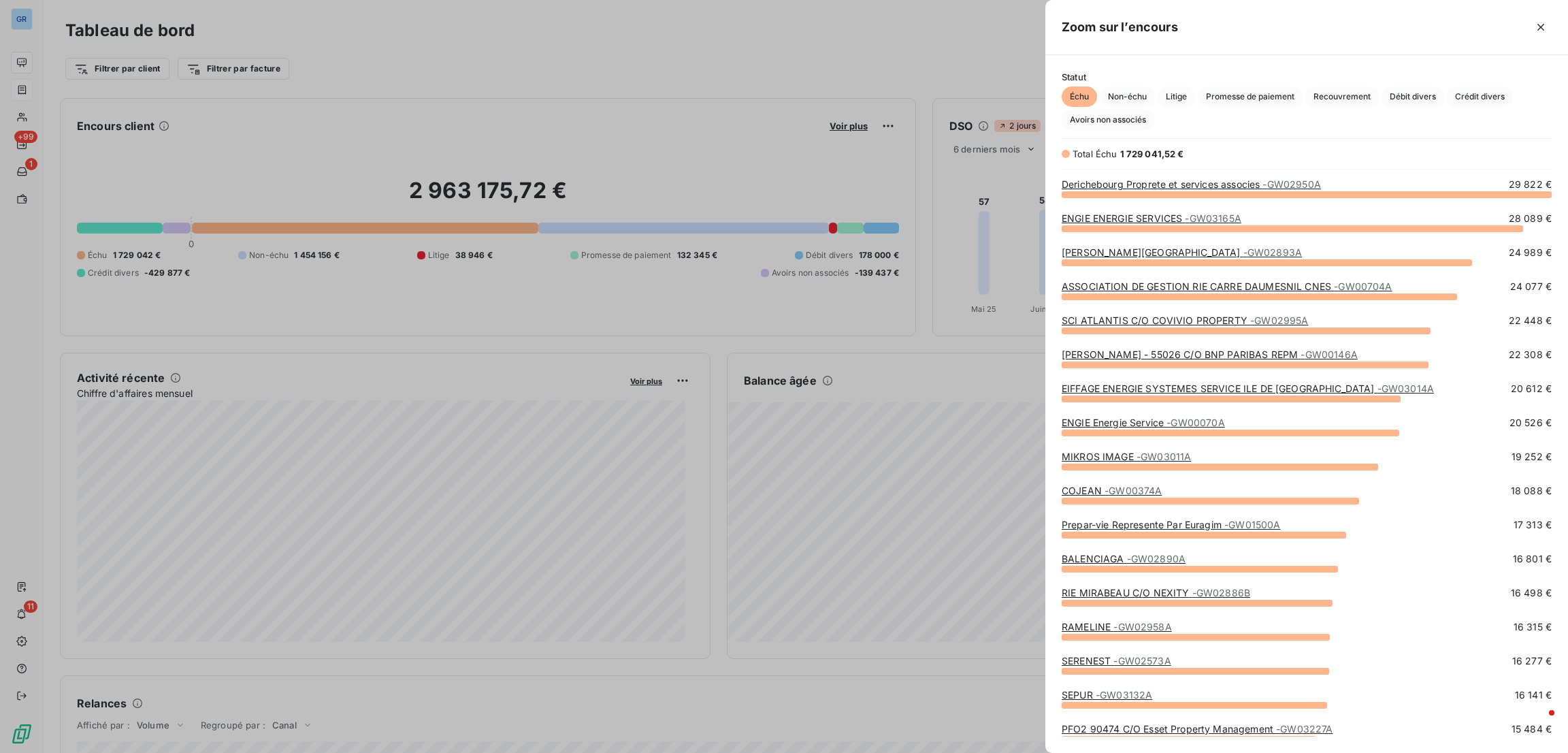
click at [840, 132] on div at bounding box center [784, 376] width 1568 height 753
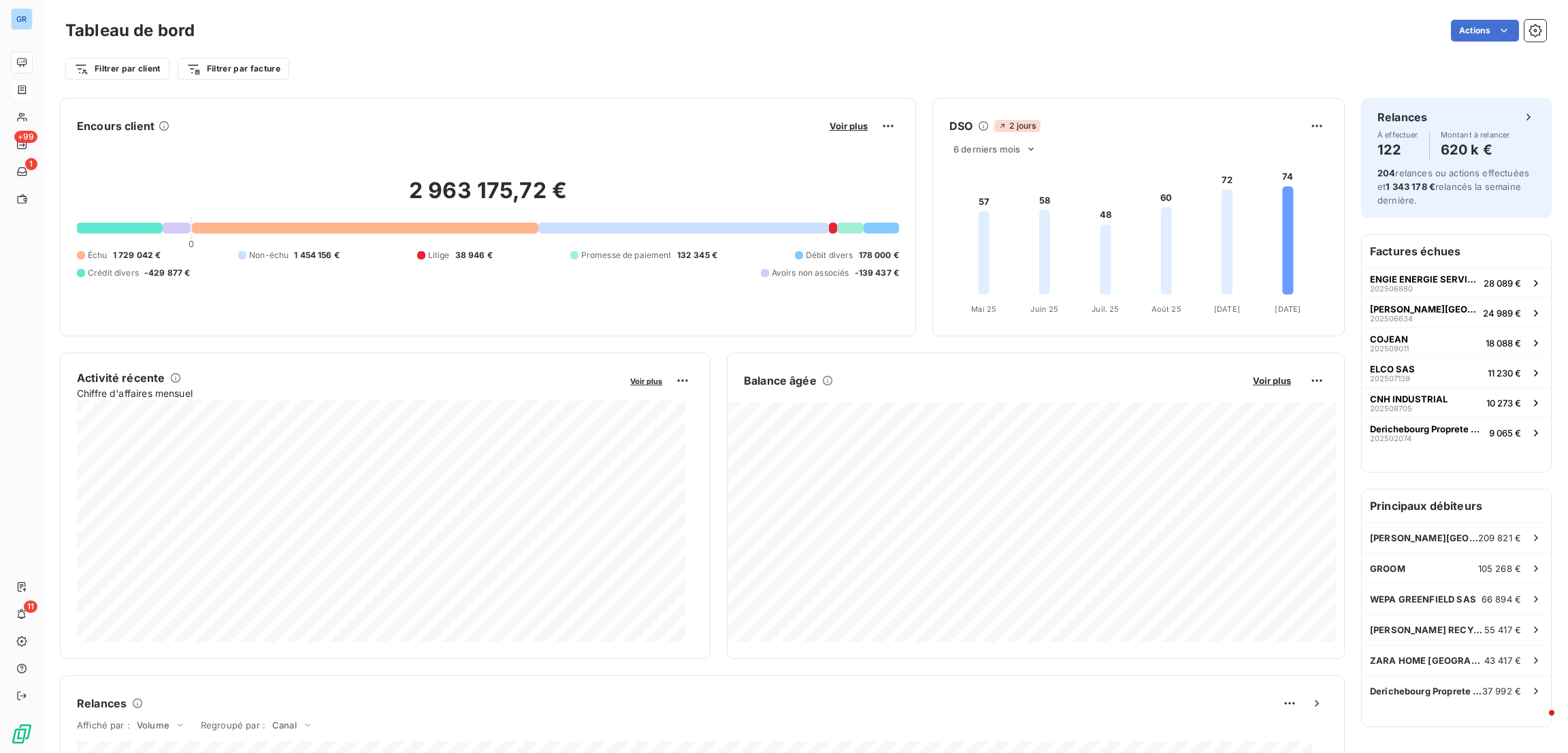
click at [839, 132] on button "Voir plus" at bounding box center [849, 126] width 47 height 13
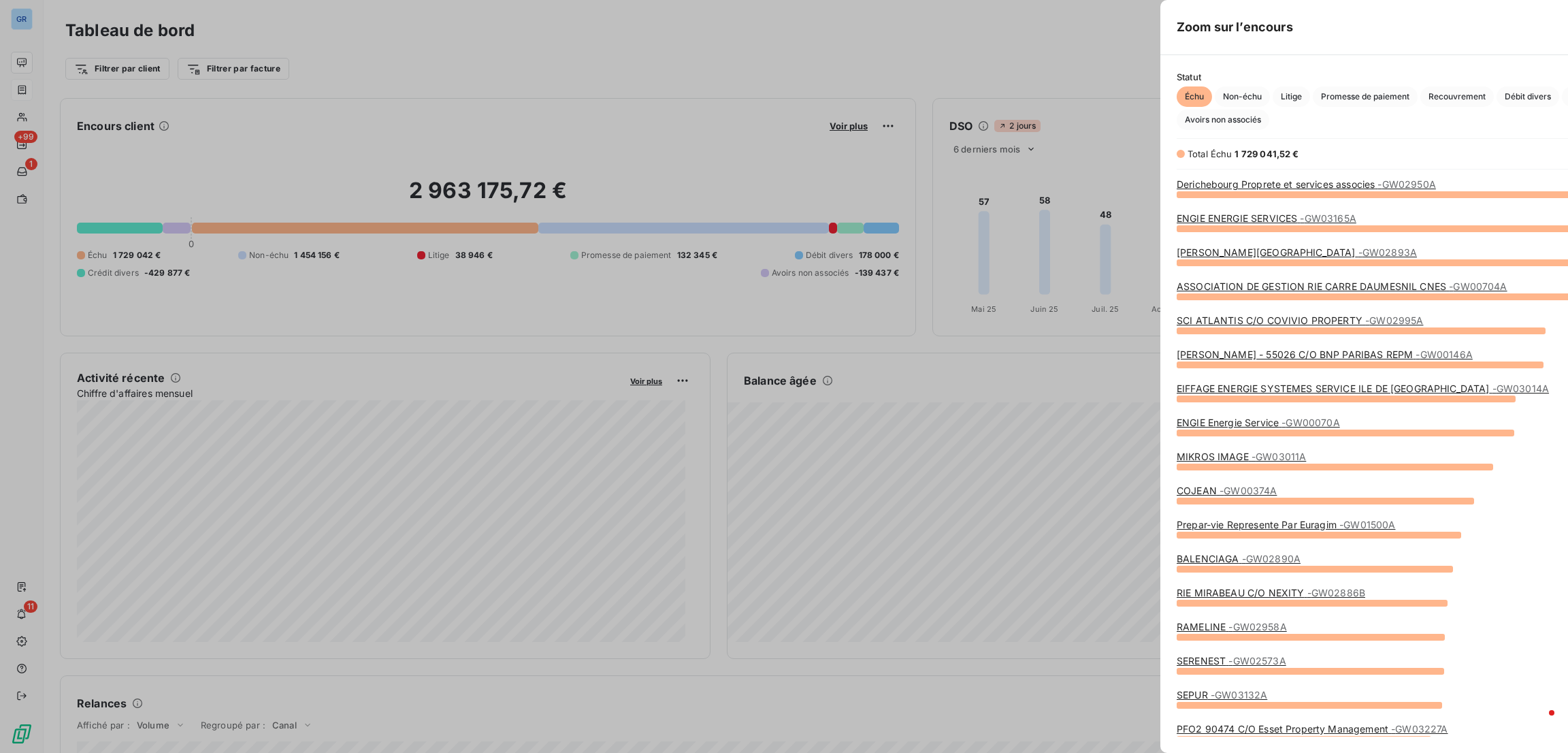
scroll to position [737, 507]
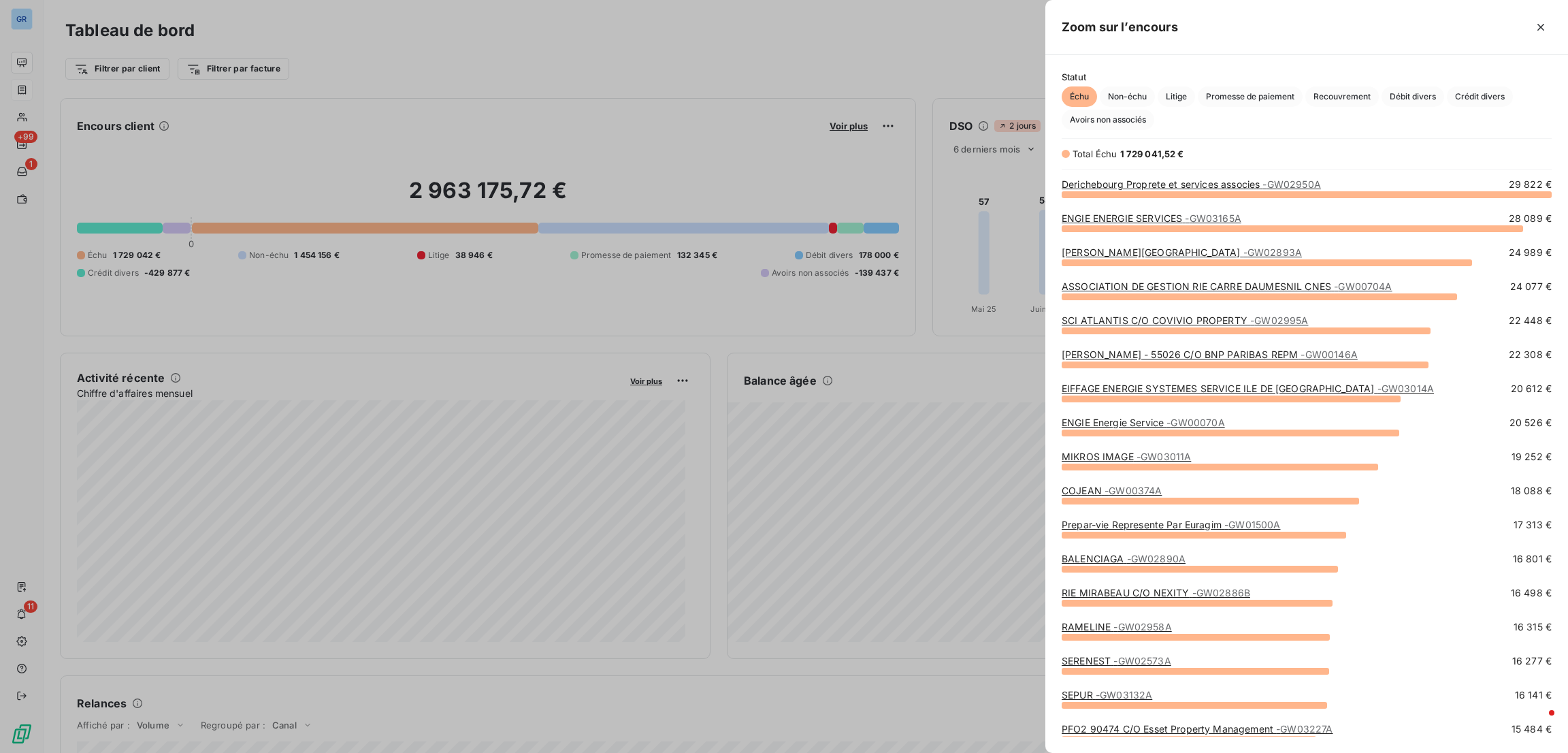
click at [937, 314] on div at bounding box center [784, 376] width 1568 height 753
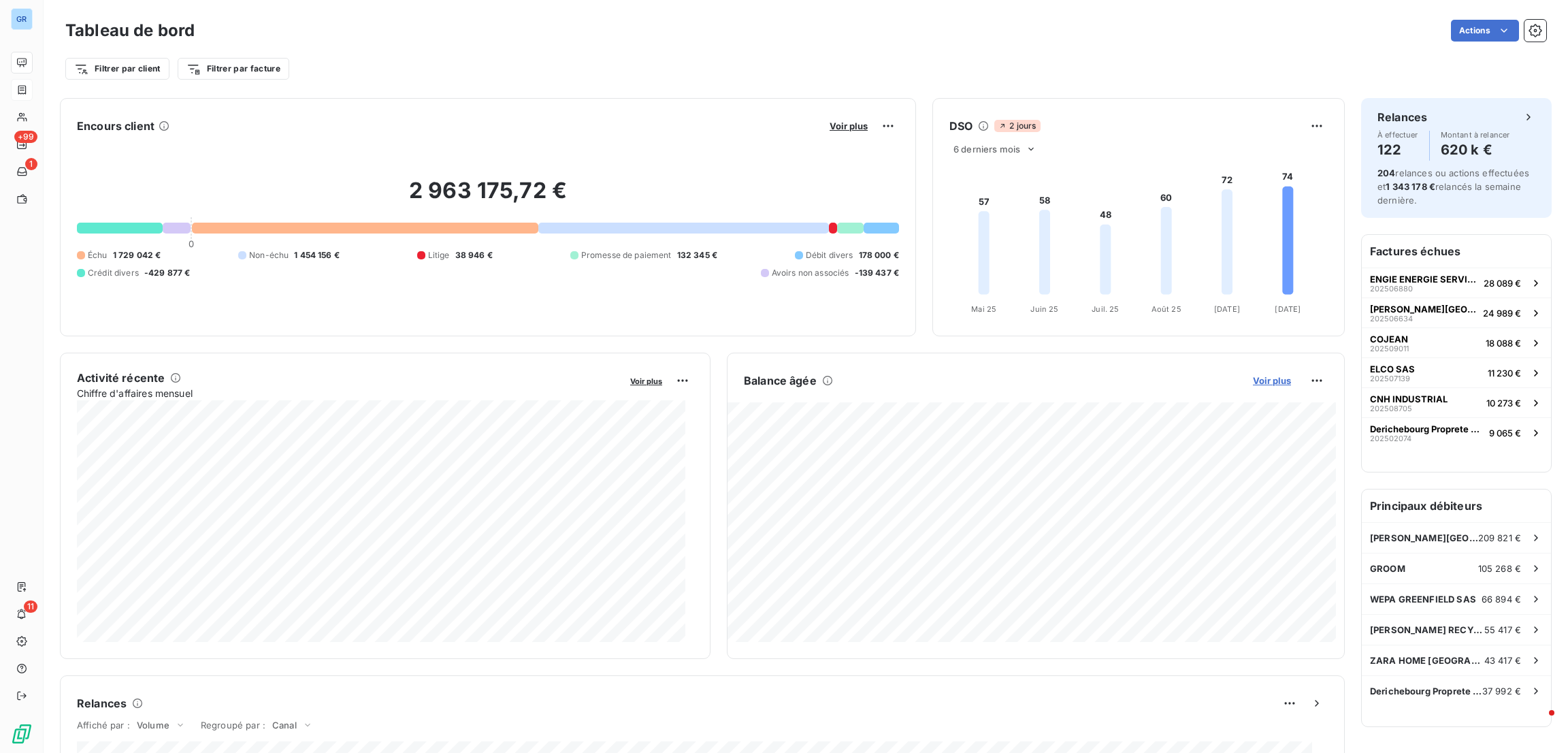
click at [1252, 381] on span "Voir plus" at bounding box center [1271, 380] width 38 height 11
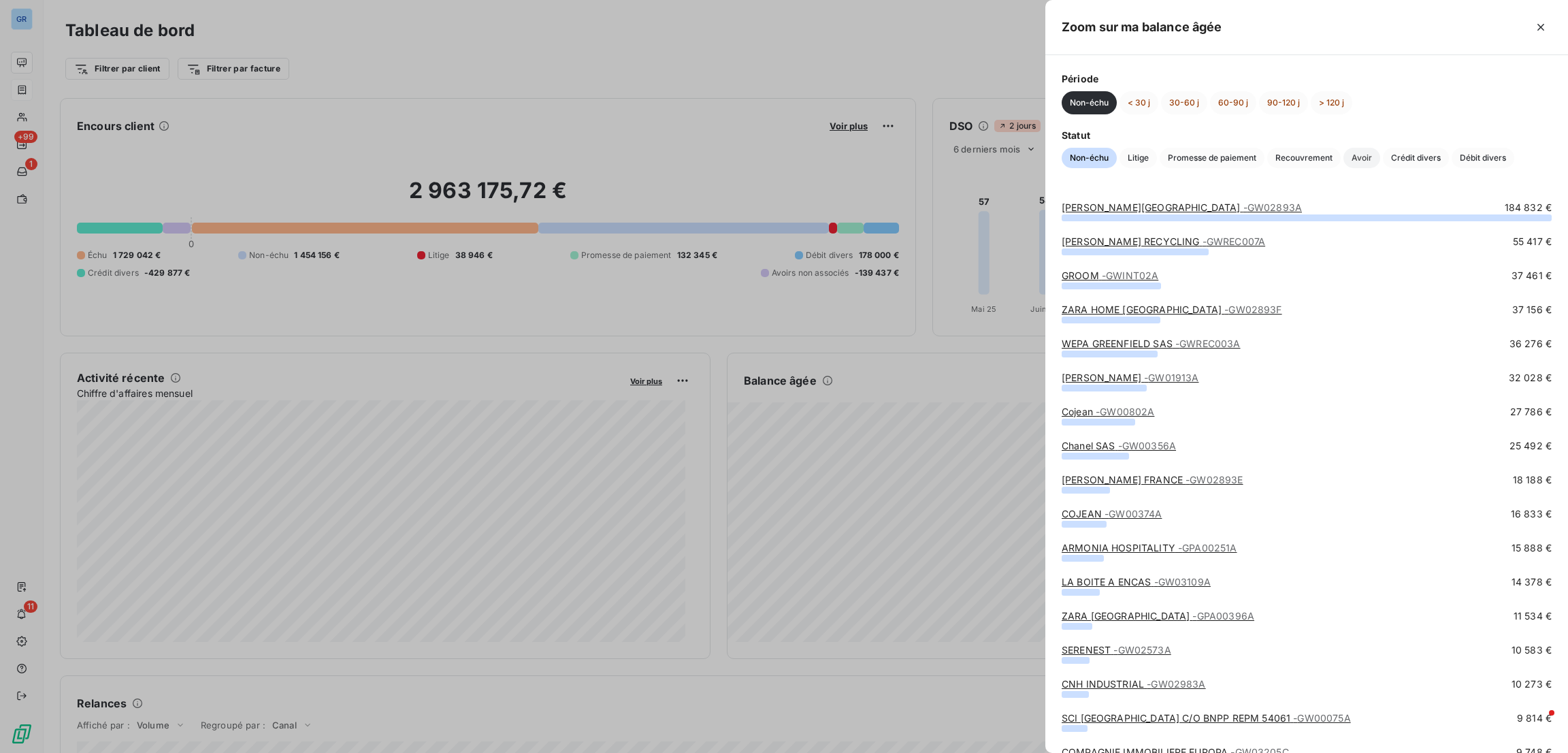
click at [1364, 156] on span "Avoir" at bounding box center [1362, 158] width 37 height 20
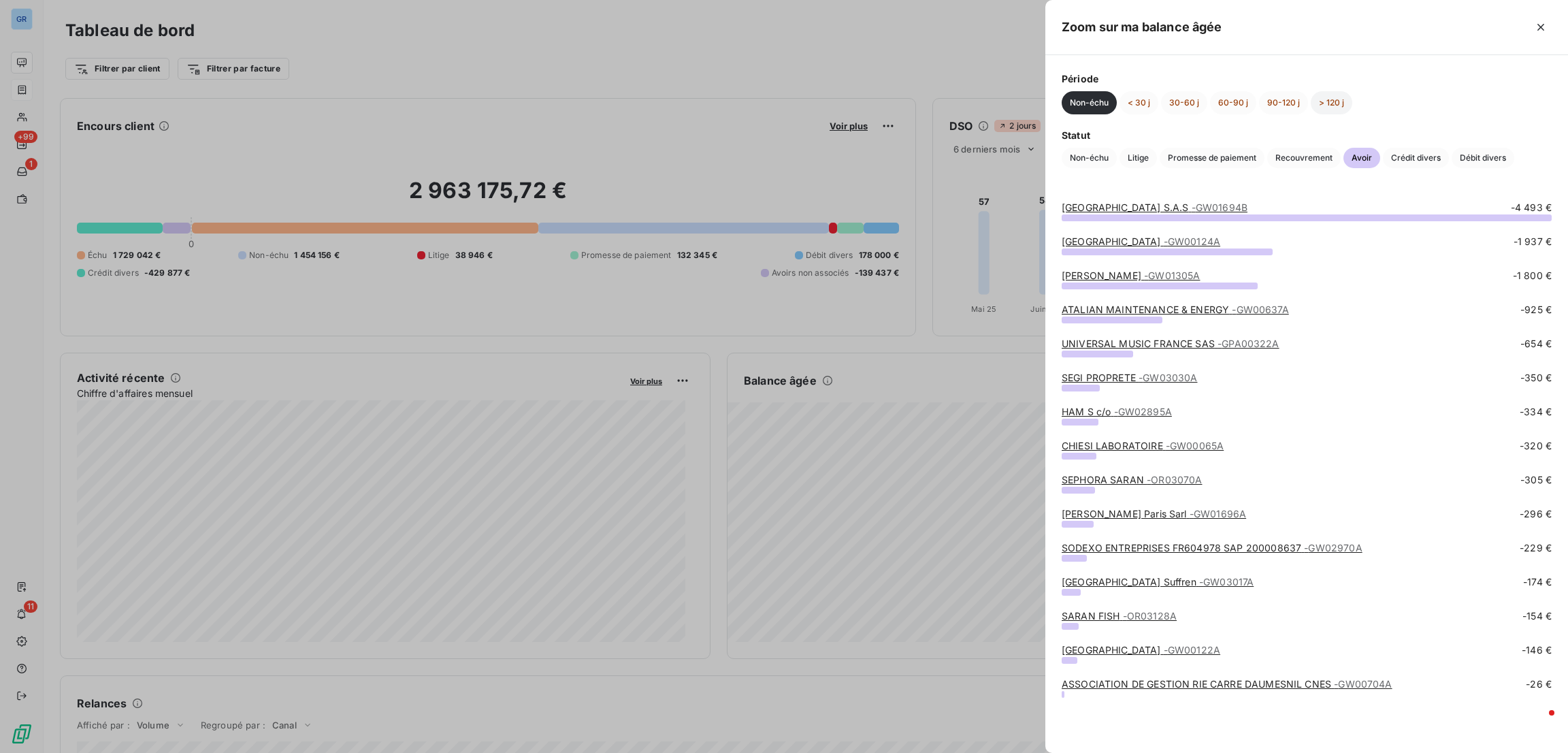
click at [1325, 97] on button "> 120 j" at bounding box center [1331, 103] width 42 height 23
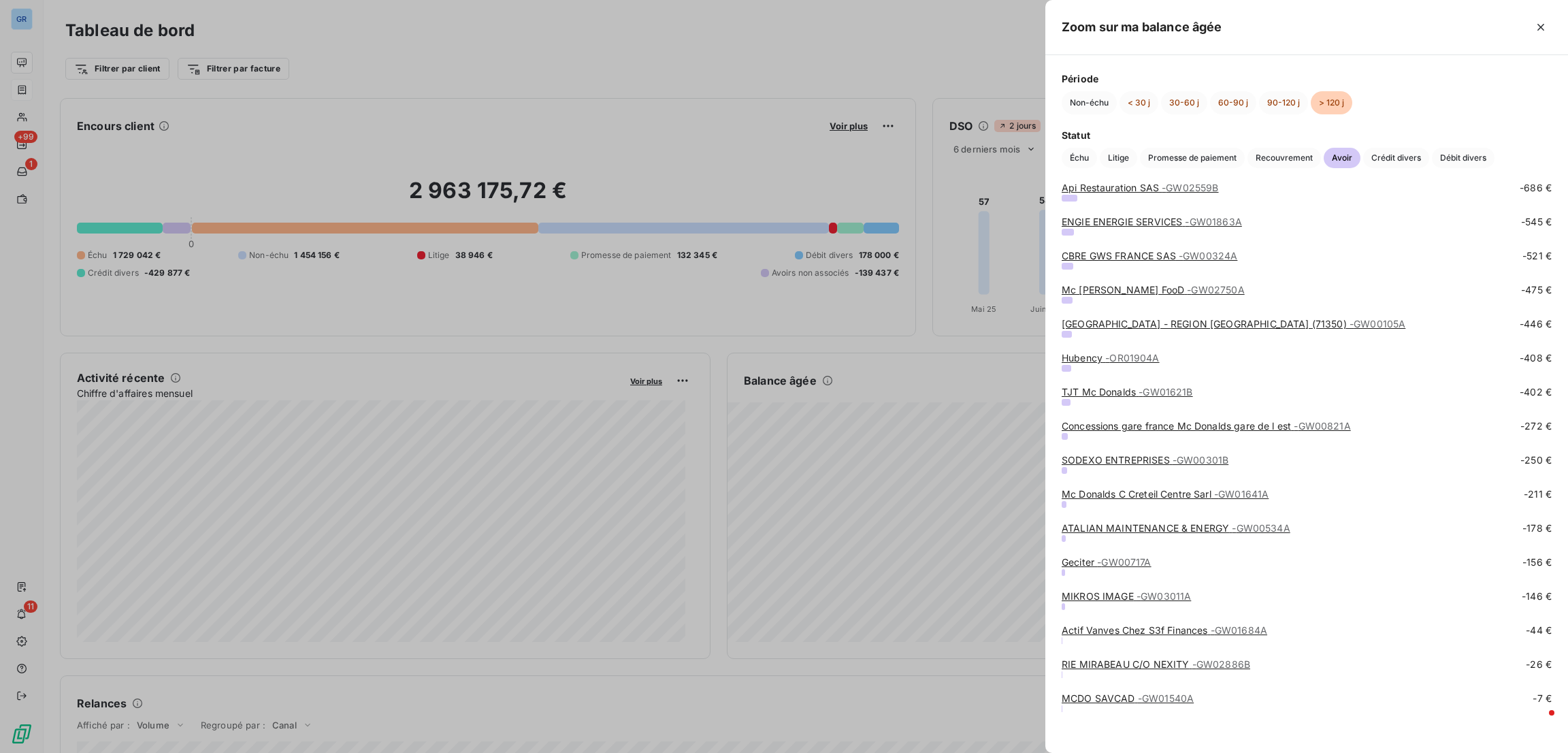
scroll to position [808, 0]
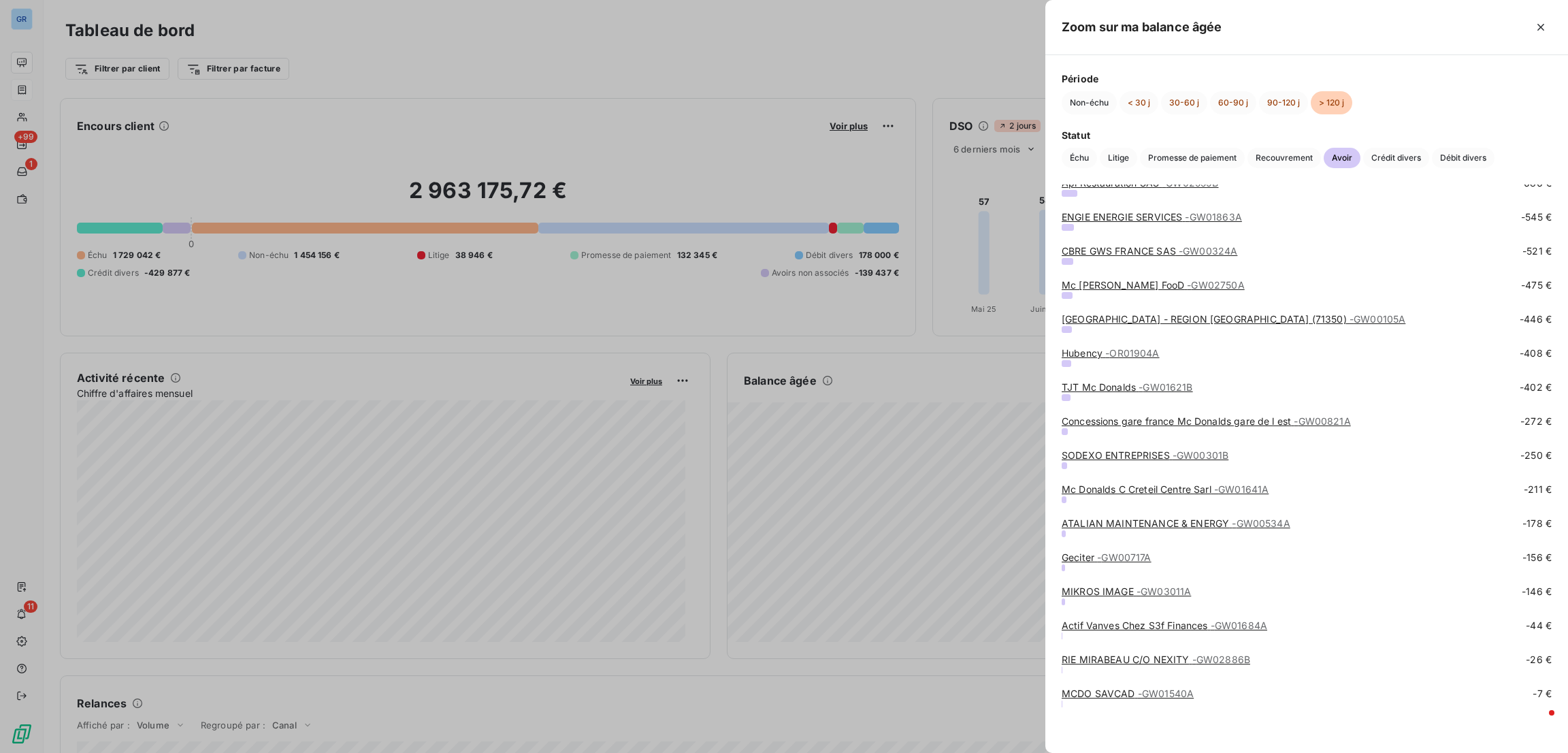
click at [1109, 691] on link "MCDO SAVCAD - GW01540A" at bounding box center [1128, 694] width 132 height 12
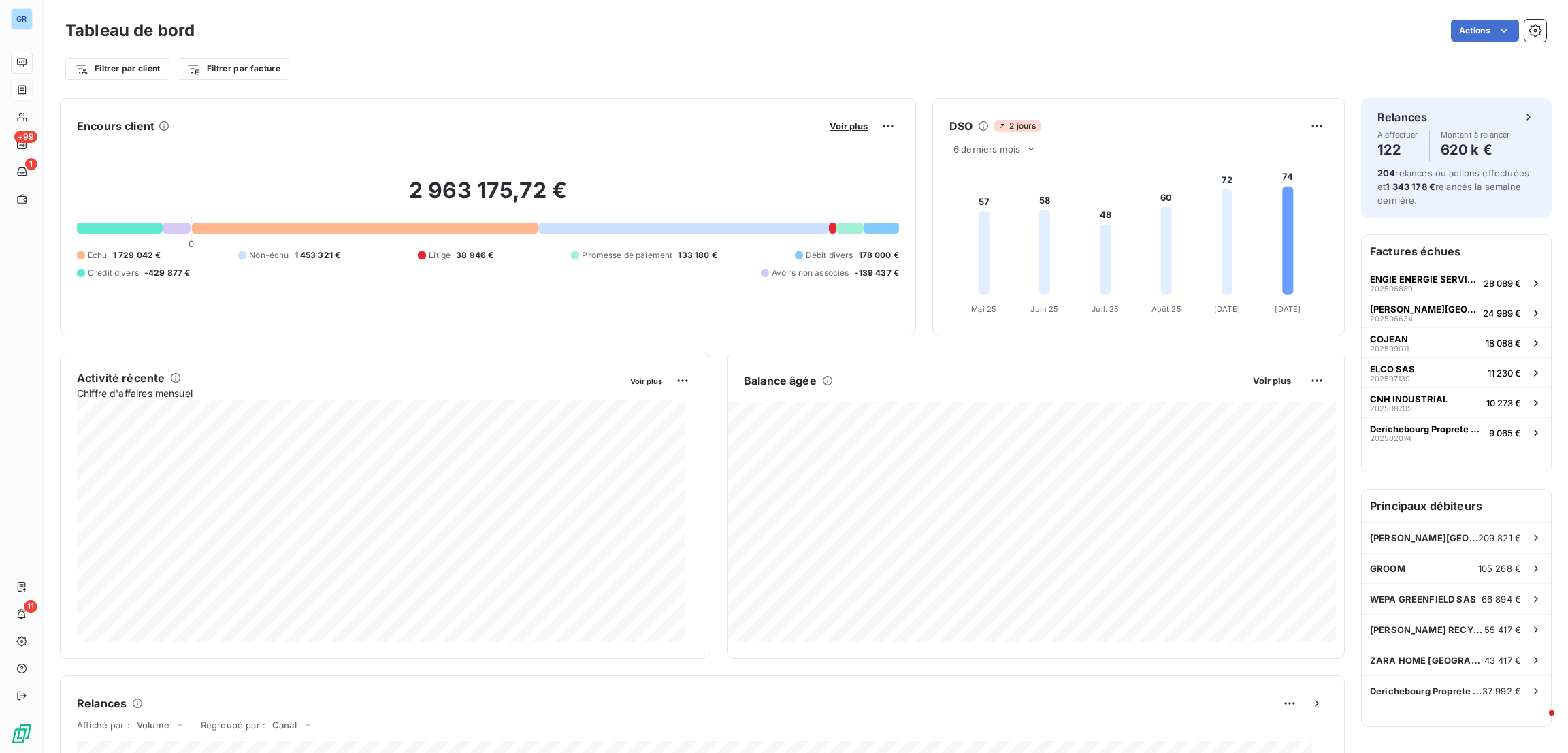
click at [844, 132] on div "Voir plus" at bounding box center [862, 126] width 73 height 21
click at [840, 125] on span "Voir plus" at bounding box center [848, 126] width 38 height 11
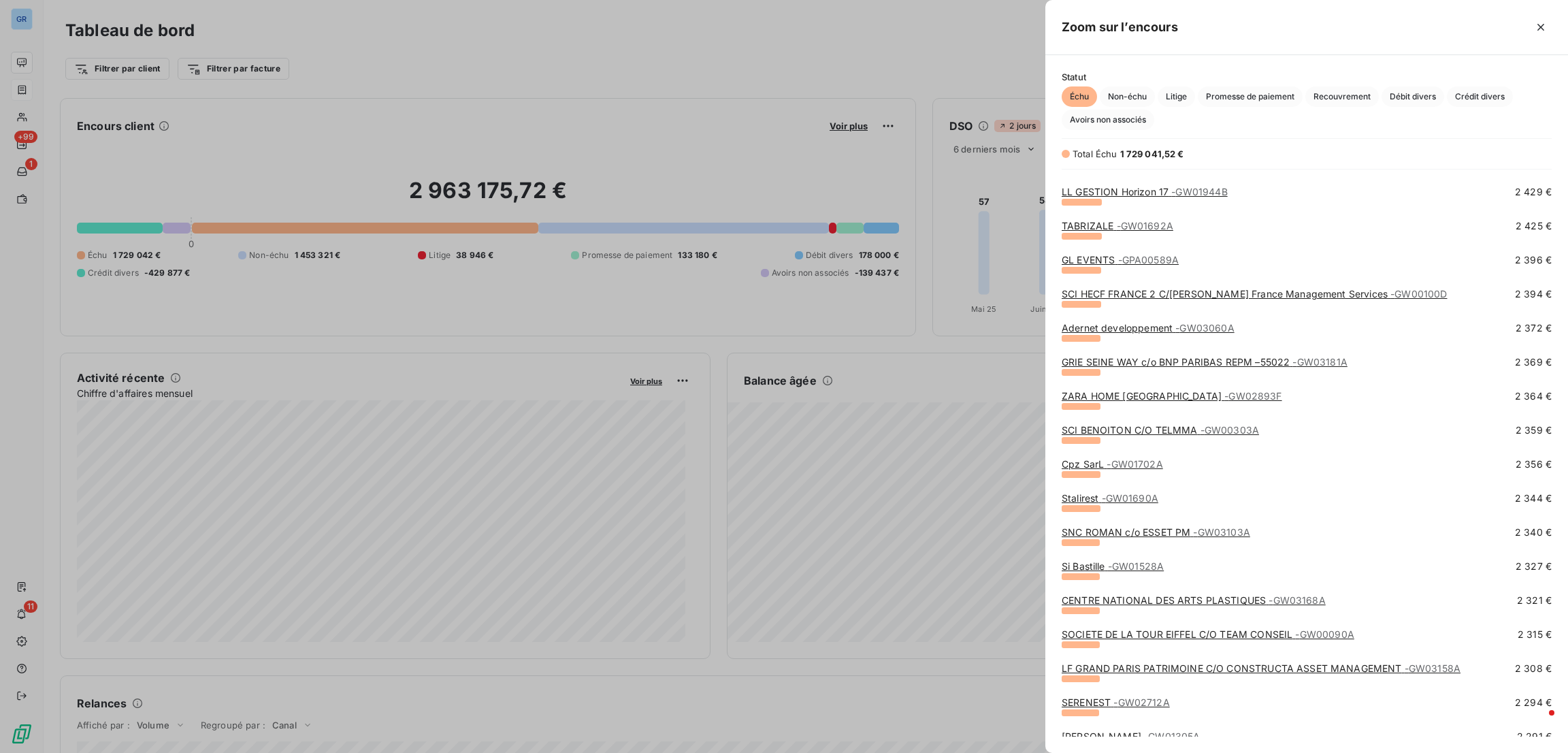
scroll to position [7337, 0]
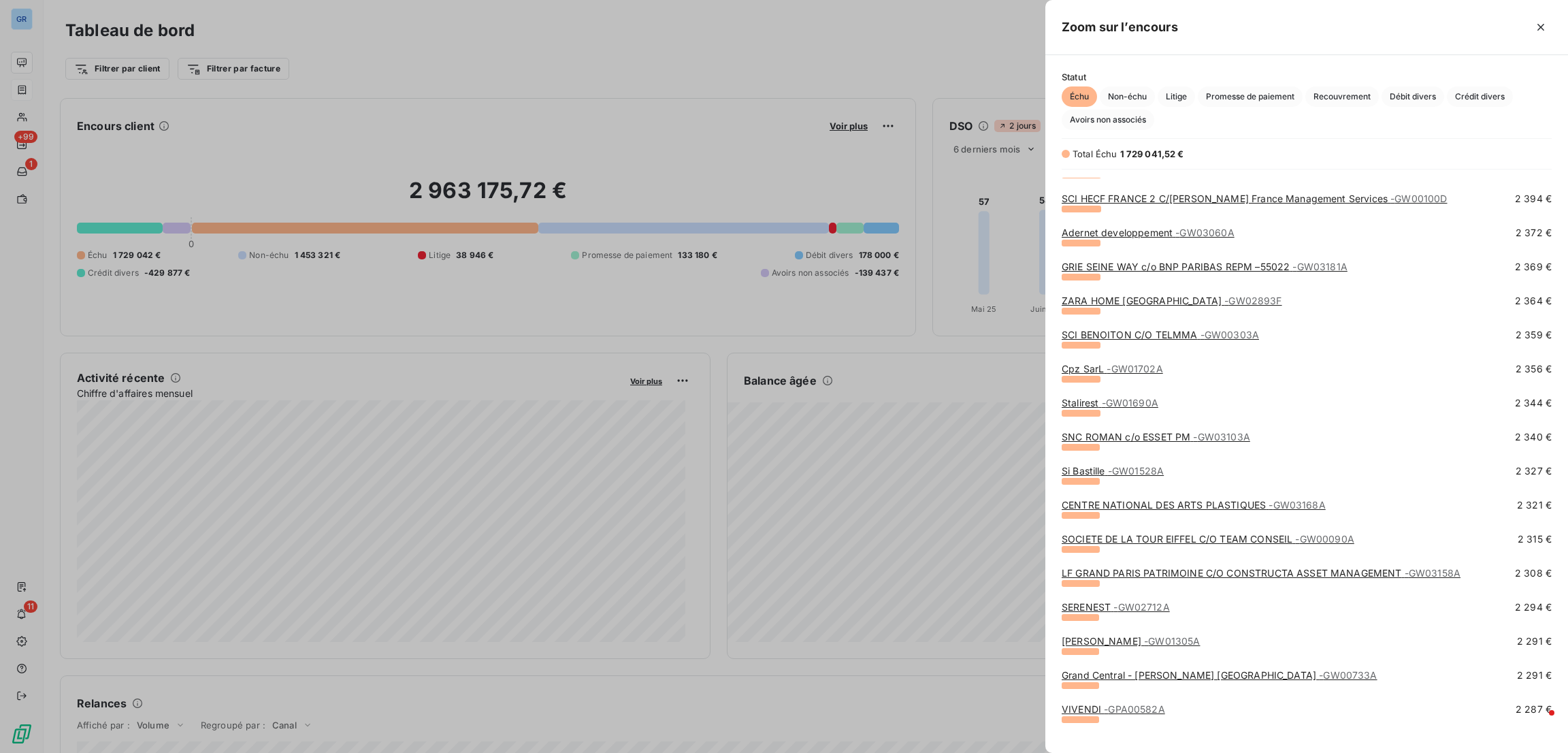
click at [940, 376] on div at bounding box center [784, 376] width 1568 height 753
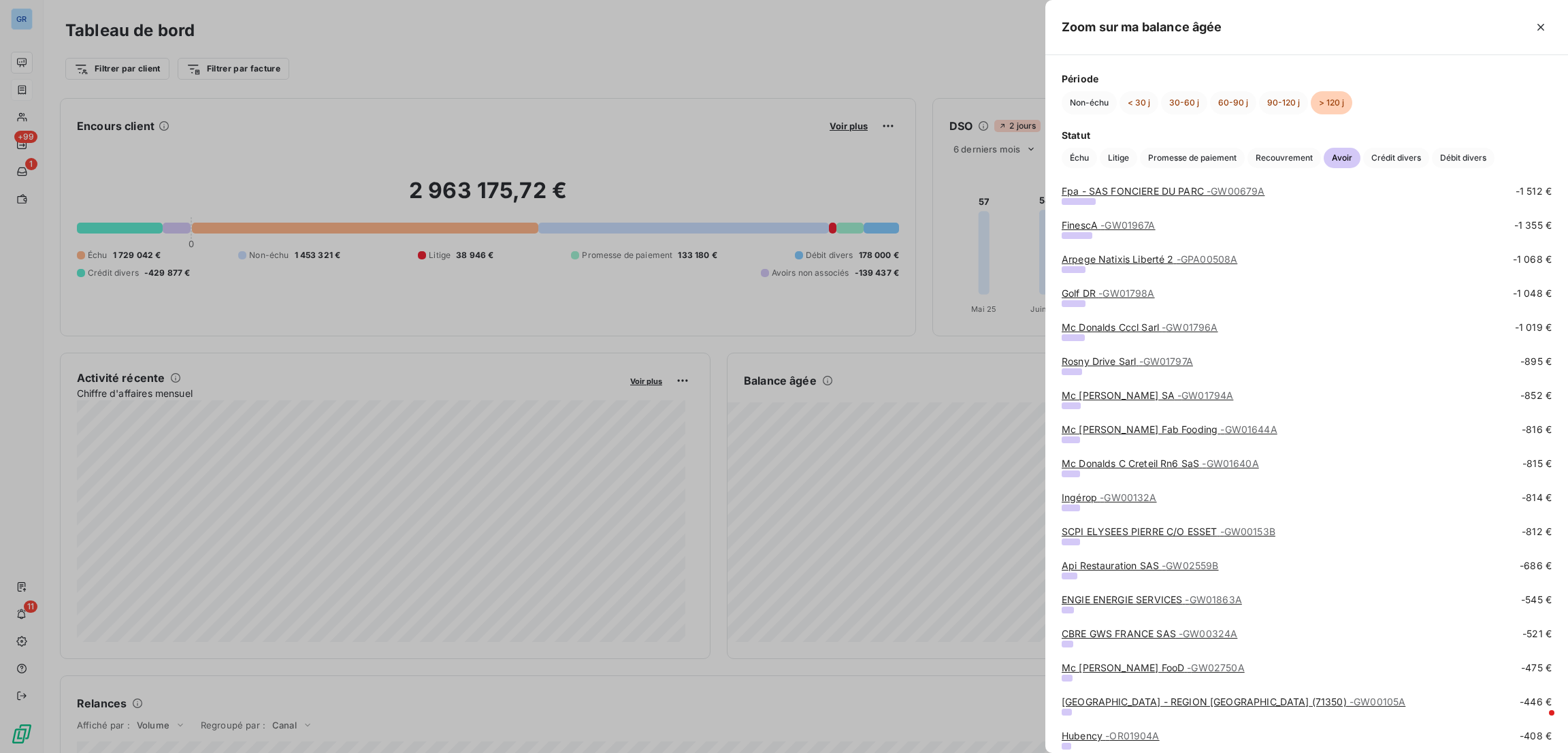
scroll to position [808, 0]
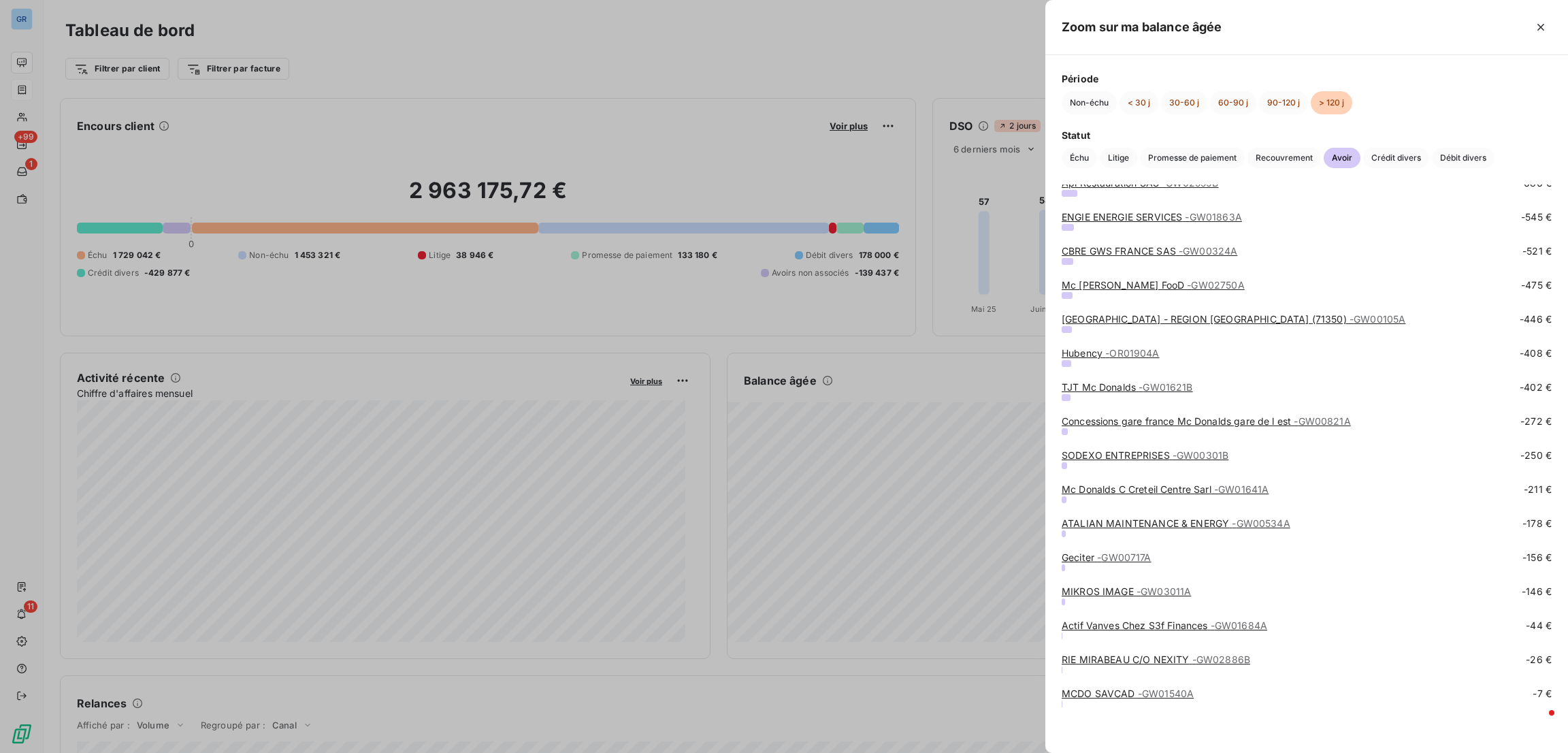
click at [1187, 661] on link "RIE MIRABEAU C/O NEXITY - GW02886B" at bounding box center [1156, 659] width 189 height 12
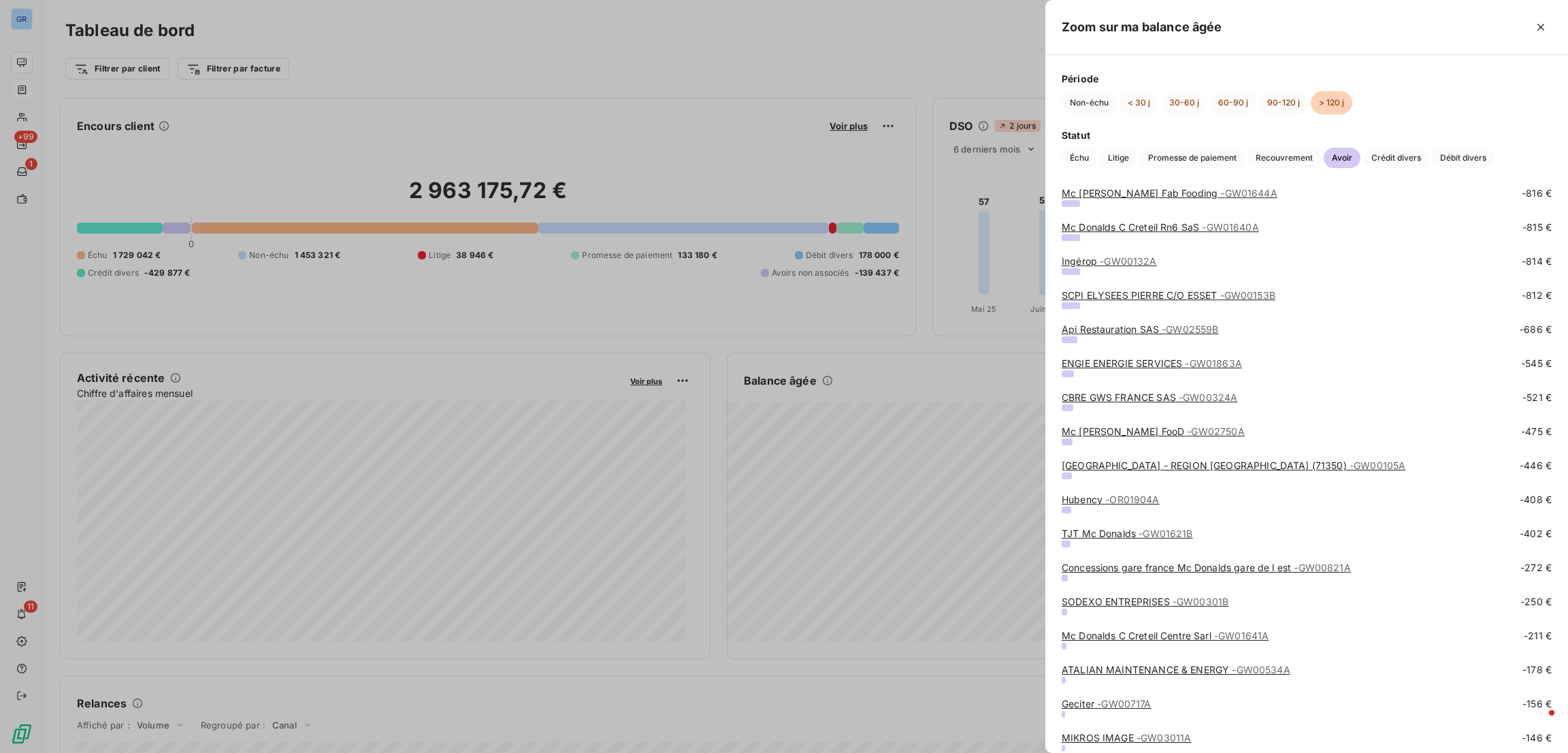
scroll to position [808, 0]
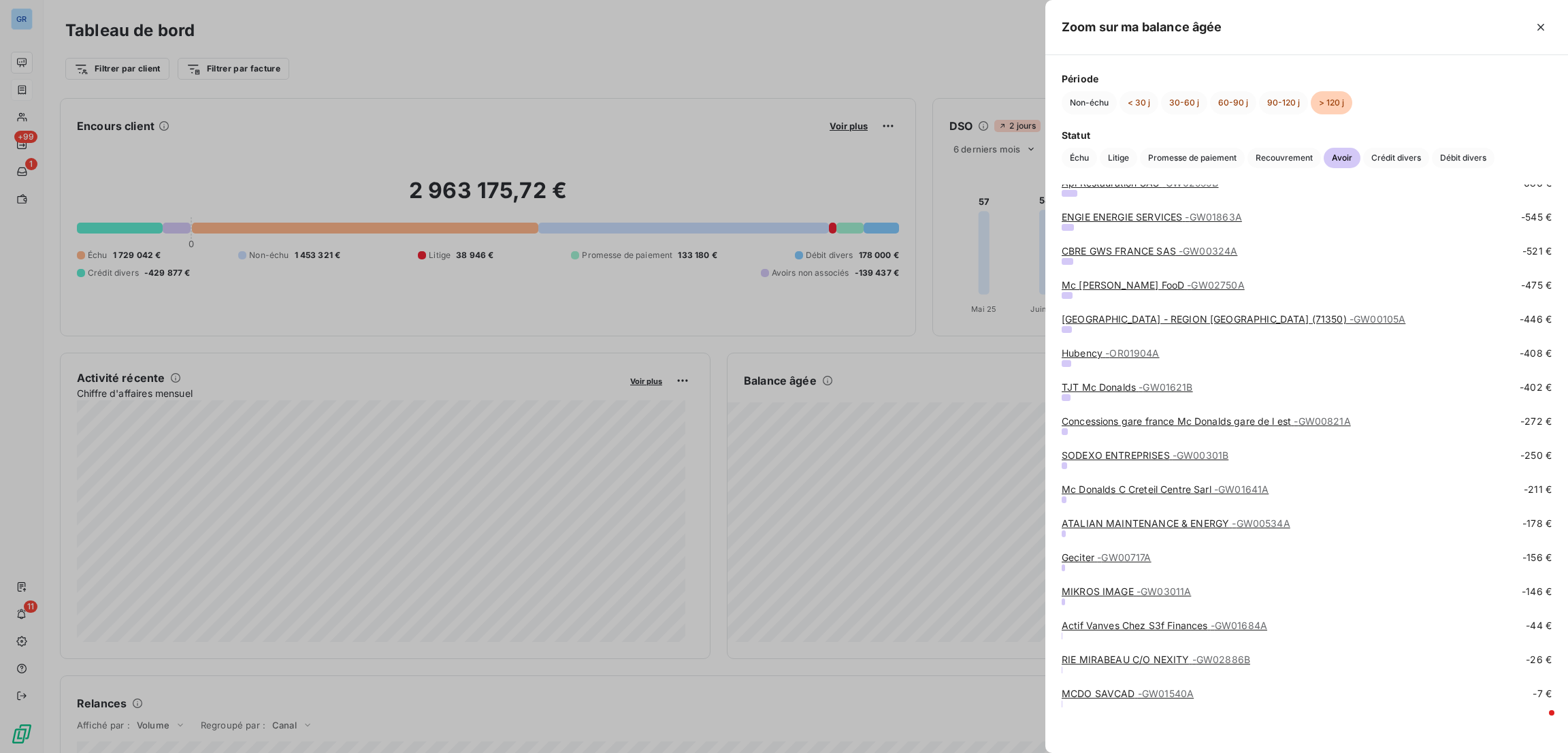
click at [1158, 449] on link "SODEXO ENTREPRISES - GW00301B" at bounding box center [1144, 455] width 167 height 12
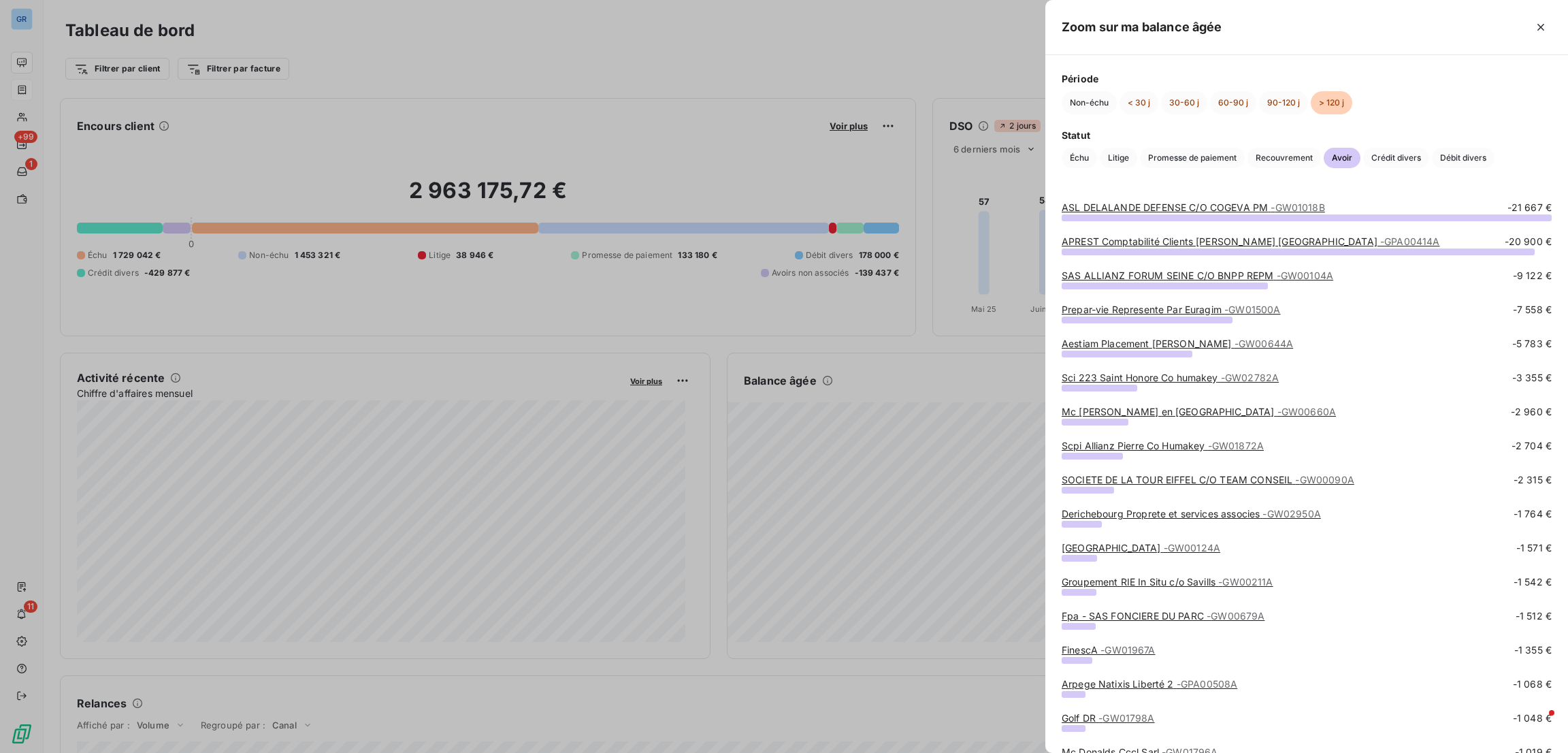
click at [1149, 376] on link "Sci 223 Saint Honore Co humakey - GW02782A" at bounding box center [1170, 378] width 217 height 12
click at [1269, 277] on link "SAS ALLIANZ FORUM SEINE C/O BNPP REPM - GW00104A" at bounding box center [1197, 276] width 272 height 12
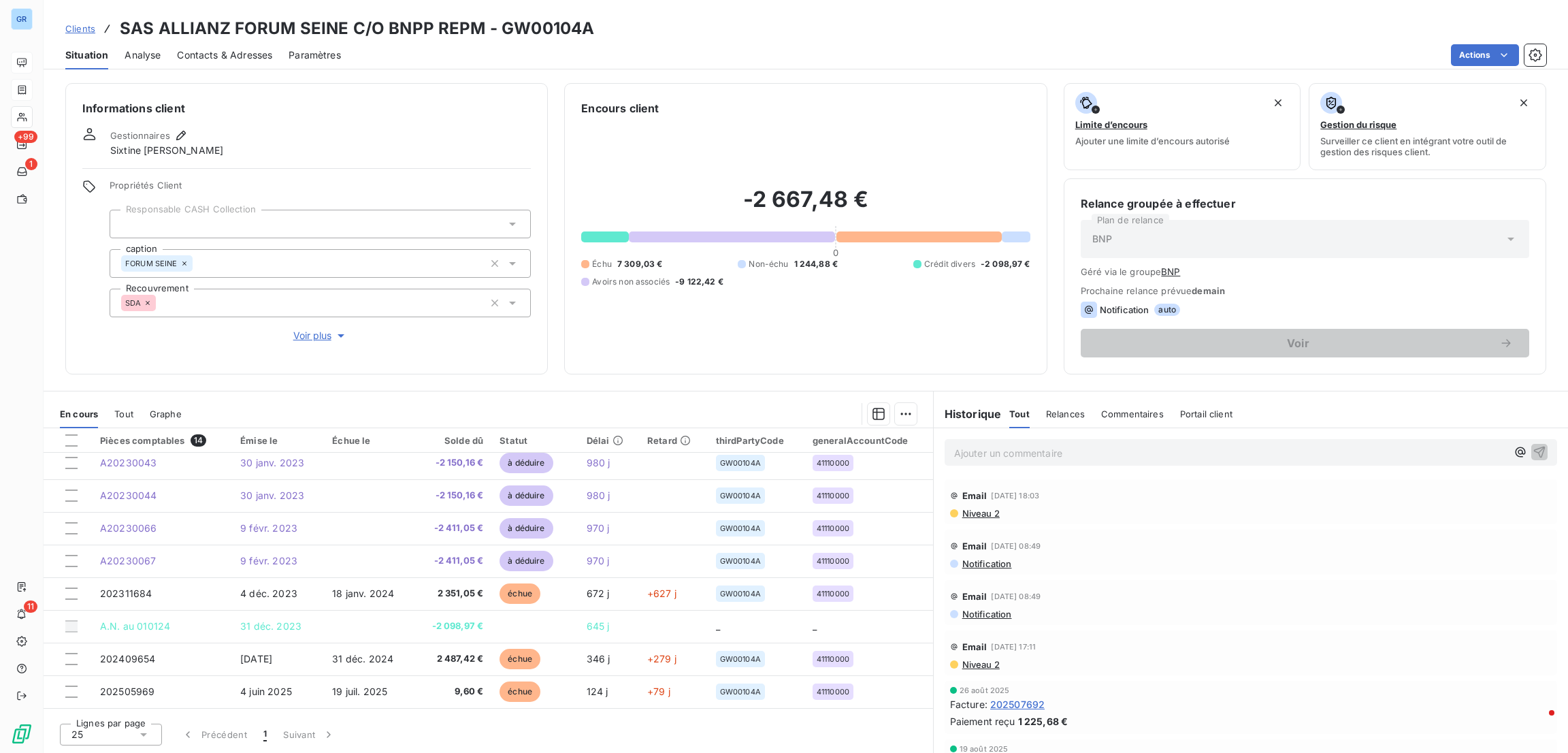
scroll to position [3, 0]
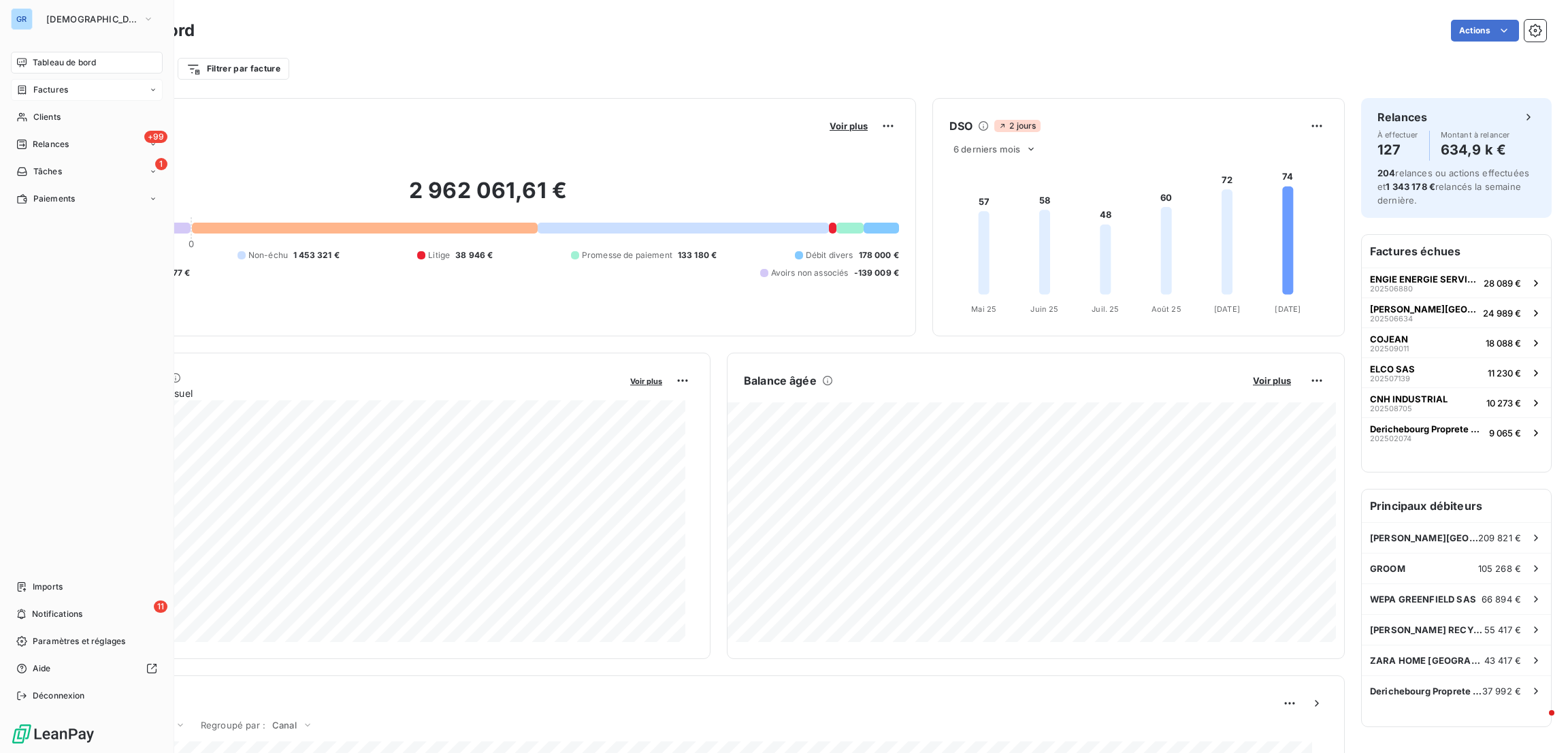
click at [58, 60] on span "Tableau de bord" at bounding box center [64, 62] width 63 height 13
click at [70, 94] on div "Factures" at bounding box center [87, 90] width 152 height 21
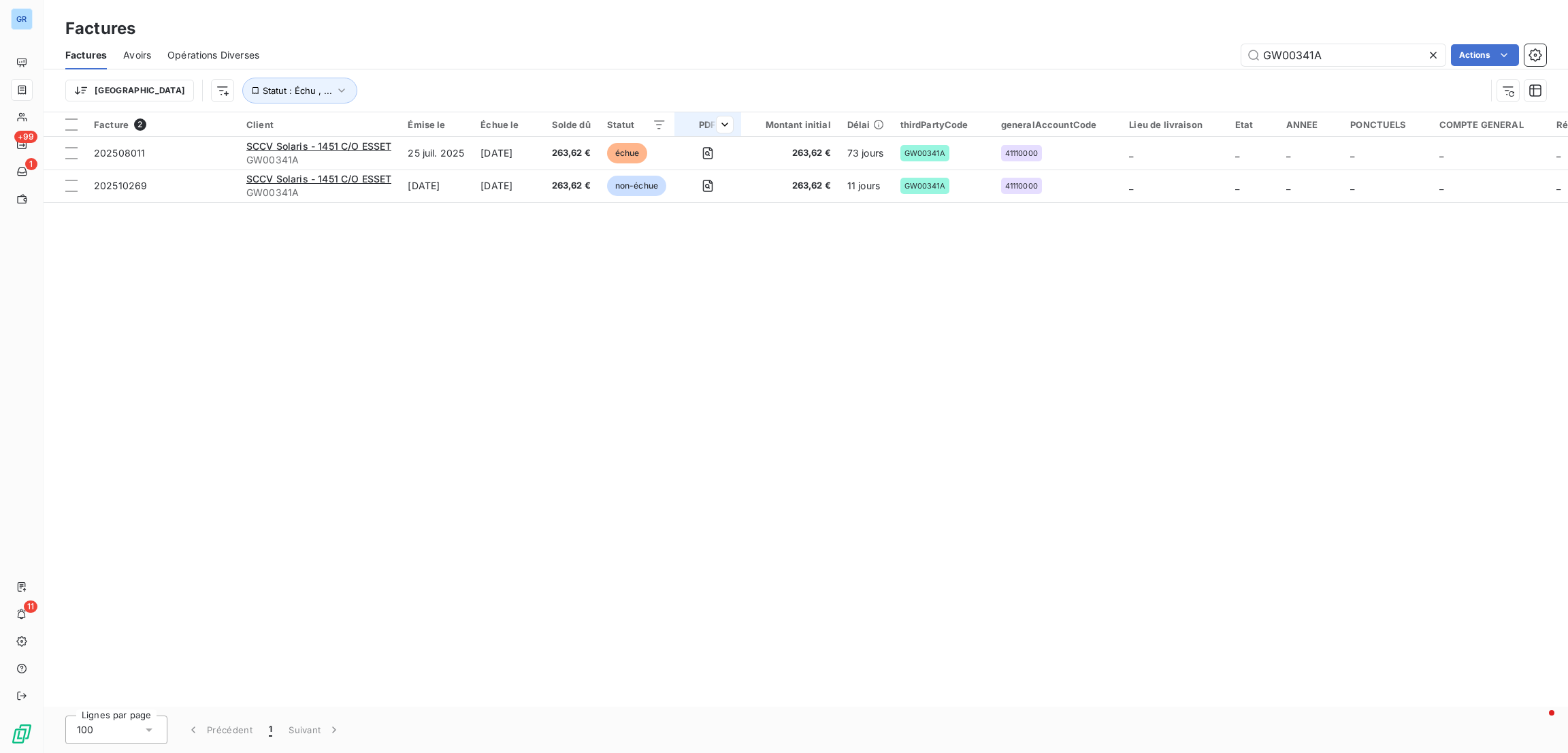
drag, startPoint x: 1398, startPoint y: 51, endPoint x: 687, endPoint y: 135, distance: 715.9
click at [687, 135] on div "Factures Factures Avoirs Opérations Diverses GW00341A Actions Trier Statut : Éc…" at bounding box center [805, 376] width 1524 height 753
type input "GW03099"
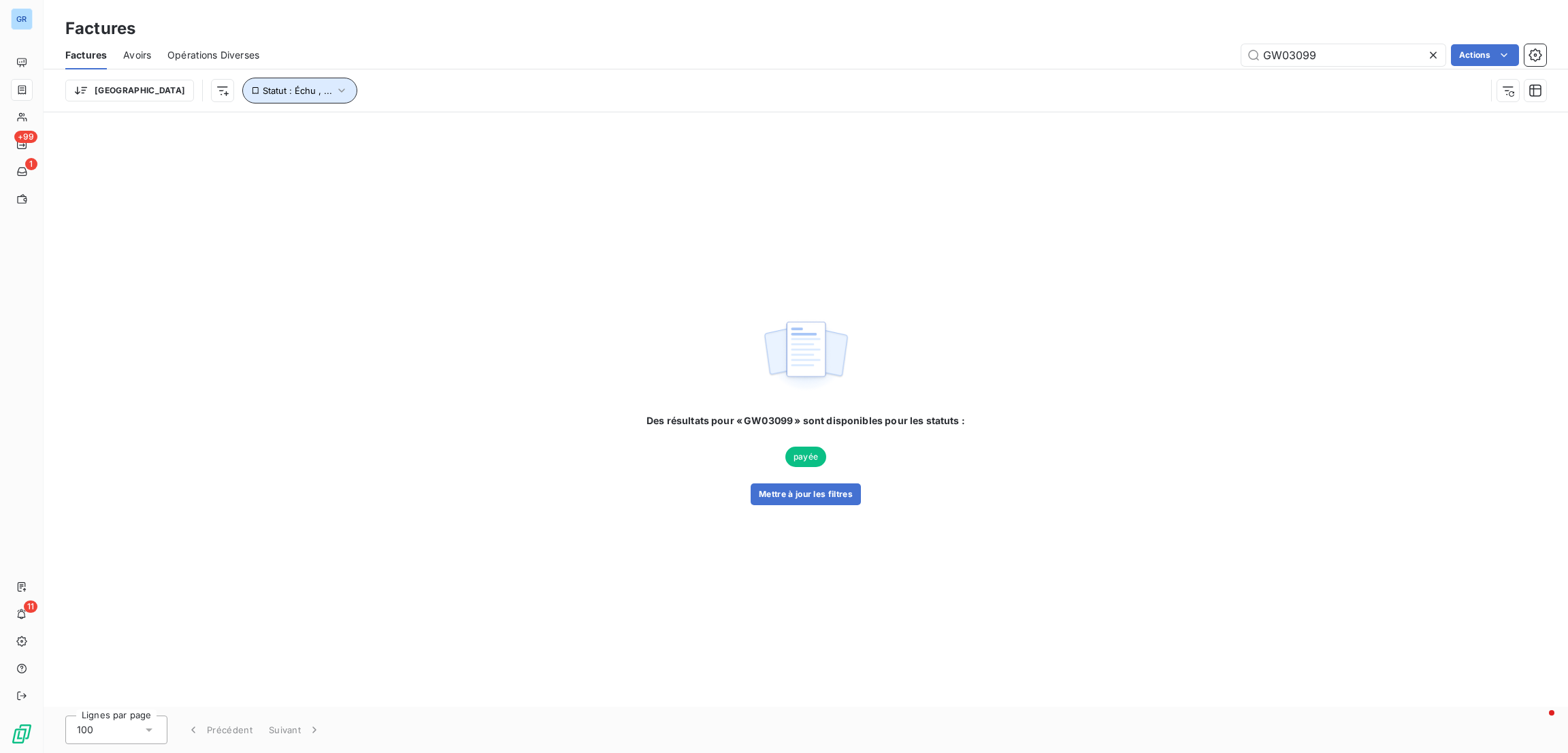
click at [263, 87] on span "Statut : Échu , ..." at bounding box center [297, 90] width 69 height 11
click at [442, 121] on div "échue non-échue" at bounding box center [426, 126] width 196 height 28
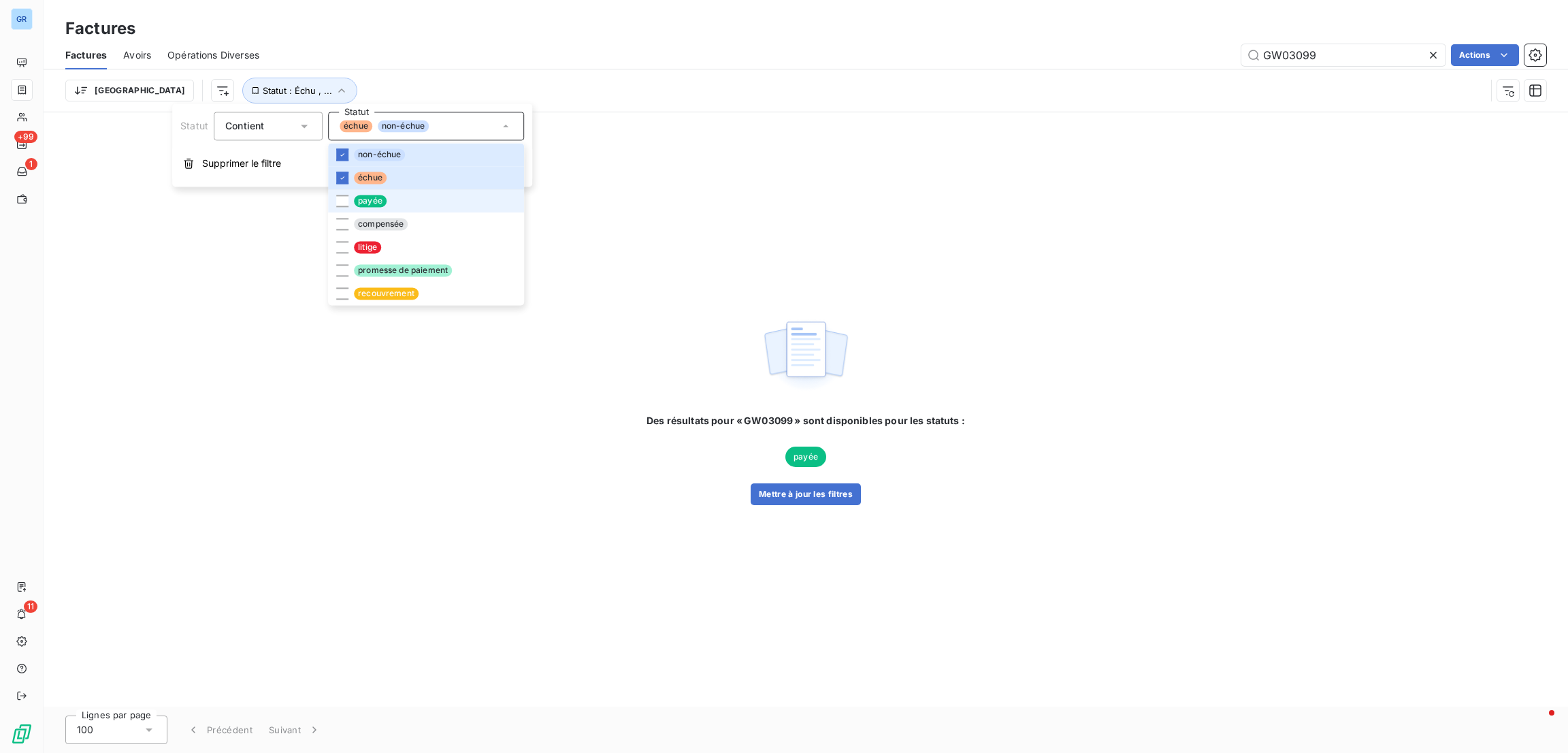
click at [369, 202] on span "payée" at bounding box center [370, 201] width 33 height 13
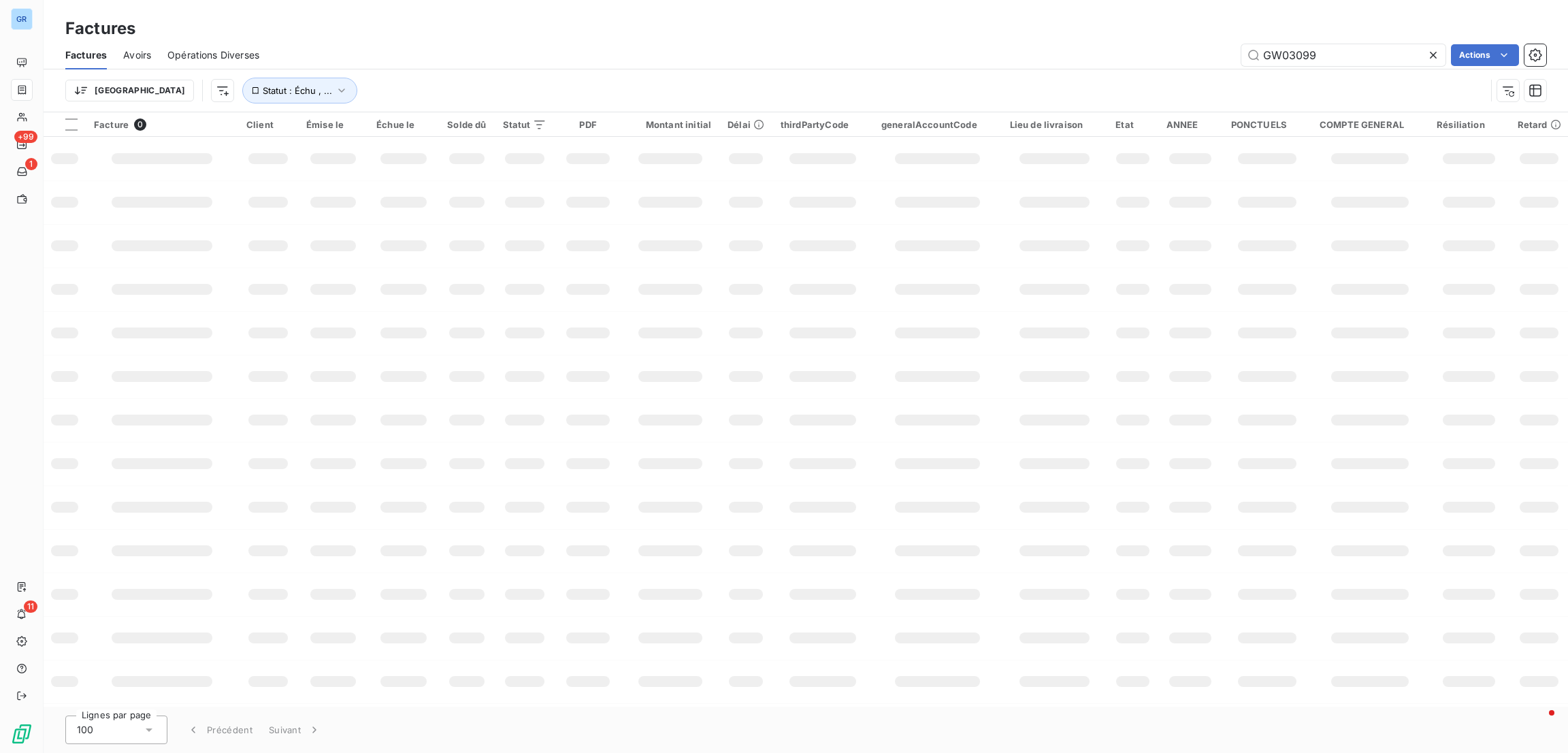
click at [754, 18] on div "Factures" at bounding box center [805, 28] width 1524 height 24
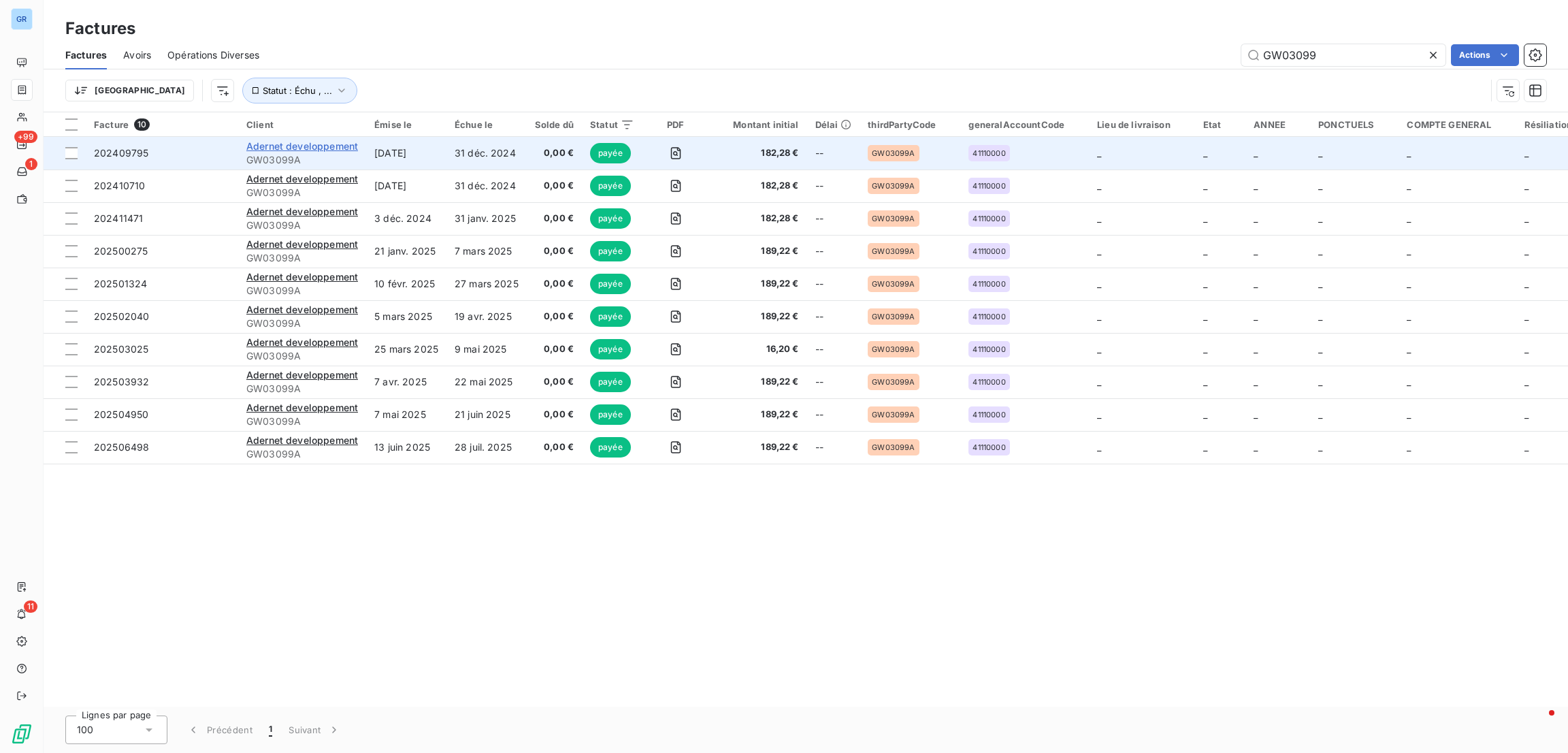
click at [324, 143] on span "Adernet developpement" at bounding box center [302, 146] width 112 height 12
